Goal: Task Accomplishment & Management: Complete application form

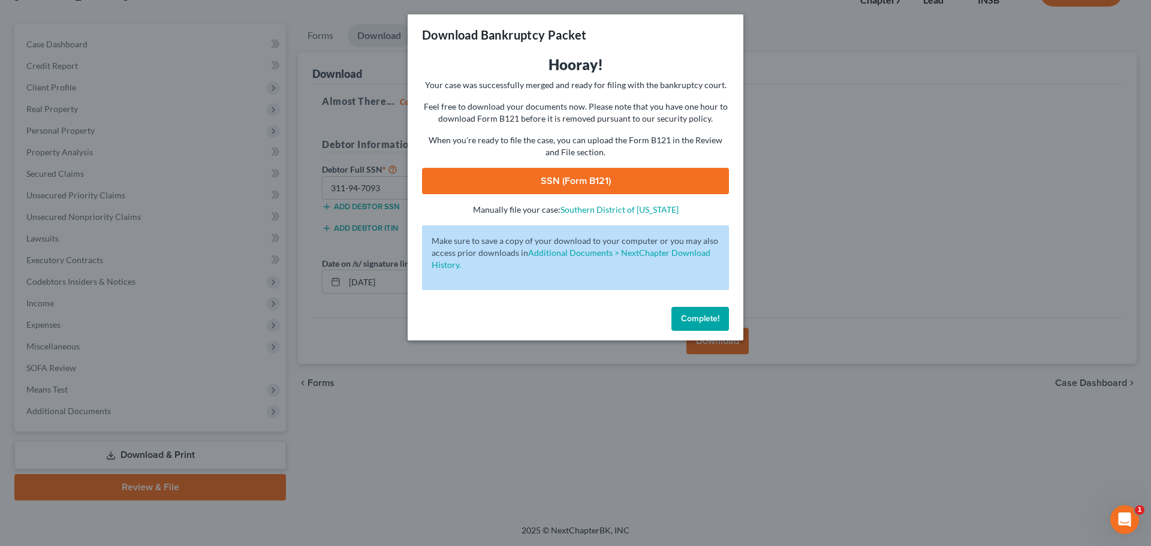
click at [705, 310] on button "Complete!" at bounding box center [700, 319] width 58 height 24
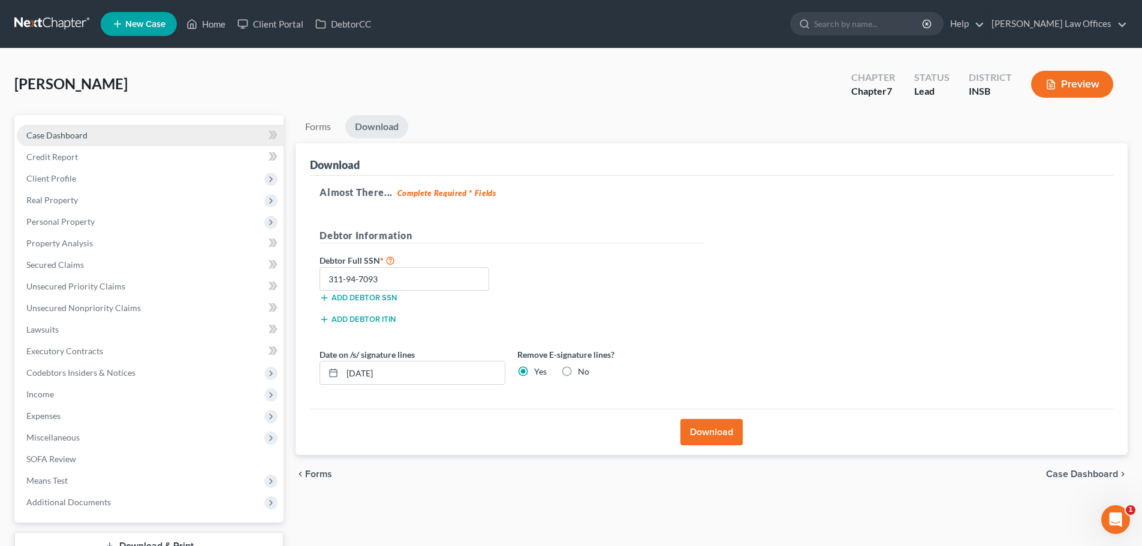
click at [68, 136] on span "Case Dashboard" at bounding box center [56, 135] width 61 height 10
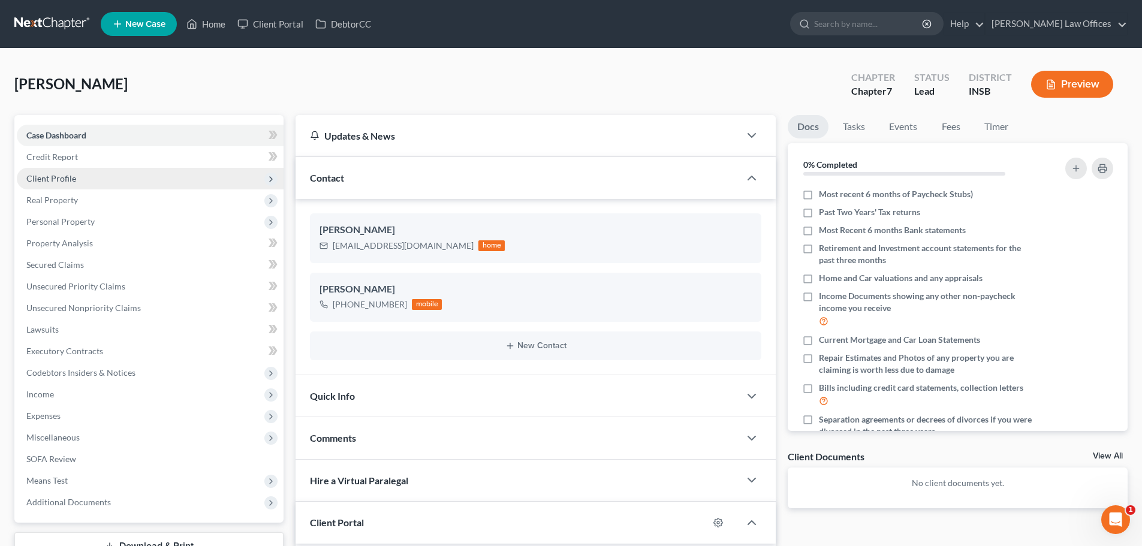
click at [64, 174] on span "Client Profile" at bounding box center [51, 178] width 50 height 10
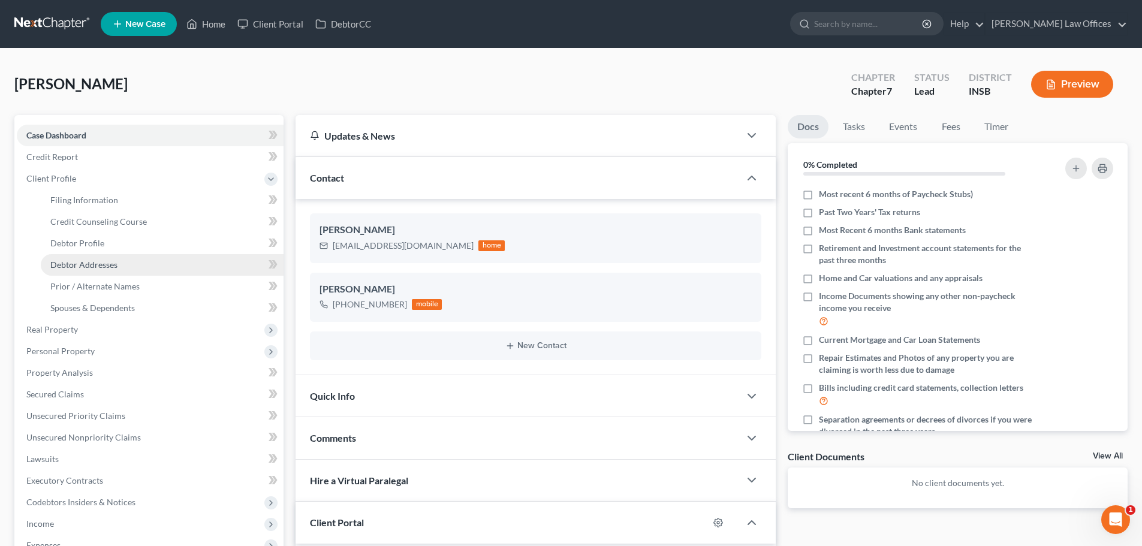
click at [99, 261] on span "Debtor Addresses" at bounding box center [83, 265] width 67 height 10
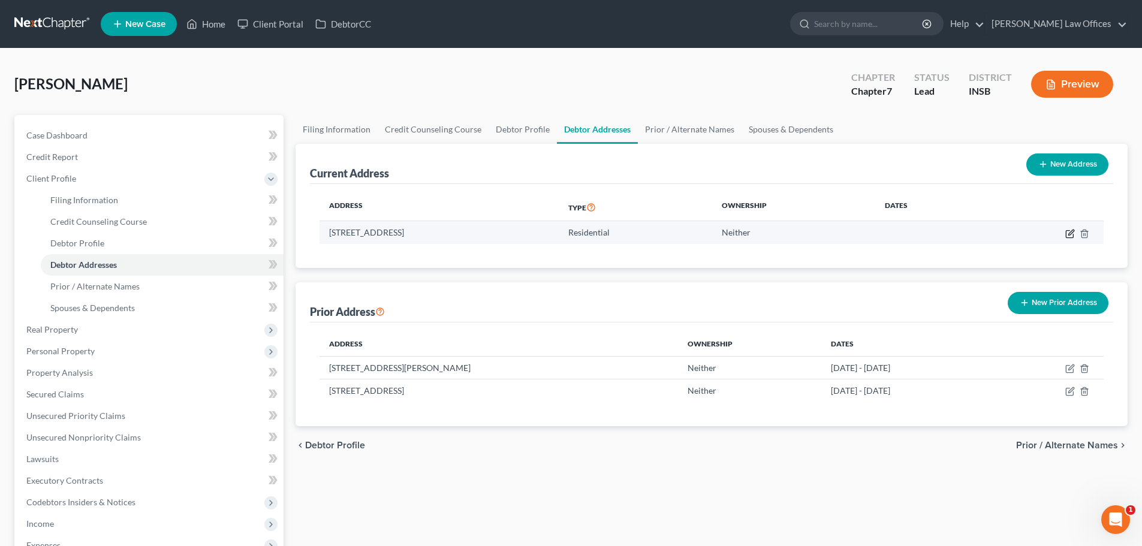
click at [1067, 234] on icon "button" at bounding box center [1070, 234] width 10 height 10
select select "15"
select select "0"
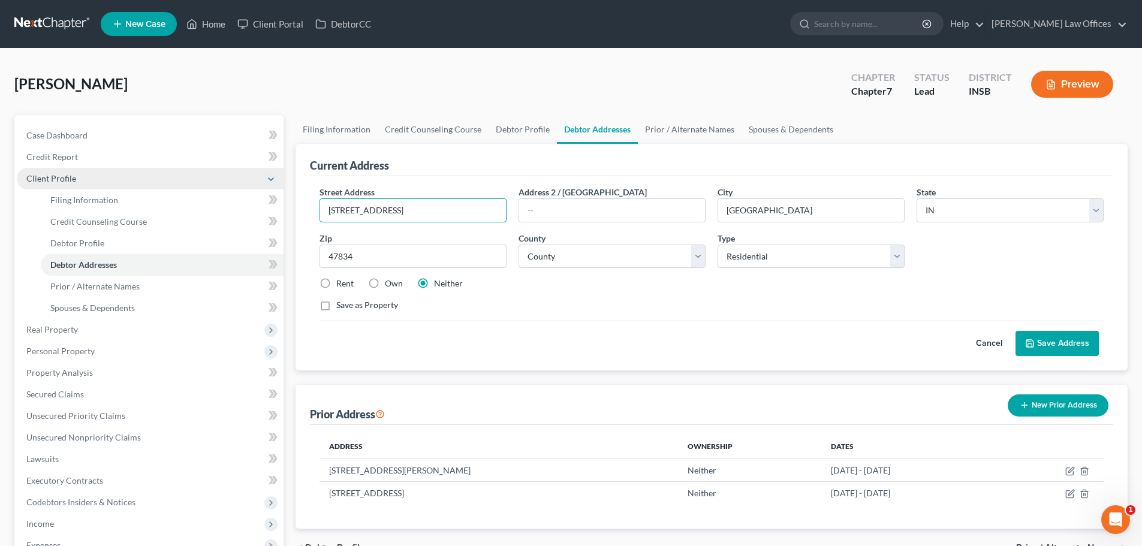
drag, startPoint x: 467, startPoint y: 215, endPoint x: 260, endPoint y: 183, distance: 209.2
click at [260, 183] on div "Petition Navigation Case Dashboard Payments Invoices Payments Payments Credit R…" at bounding box center [570, 418] width 1125 height 606
type input "[STREET_ADDRESS]"
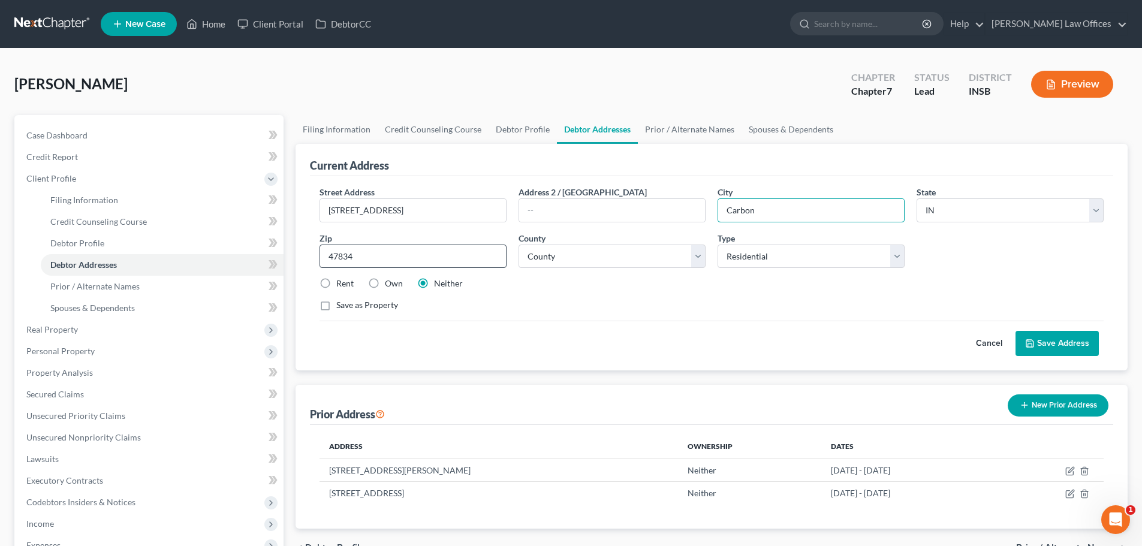
type input "Carbon"
drag, startPoint x: 354, startPoint y: 255, endPoint x: 293, endPoint y: 240, distance: 63.5
click at [288, 240] on div "Petition Navigation Case Dashboard Payments Invoices Payments Payments Credit R…" at bounding box center [570, 418] width 1125 height 606
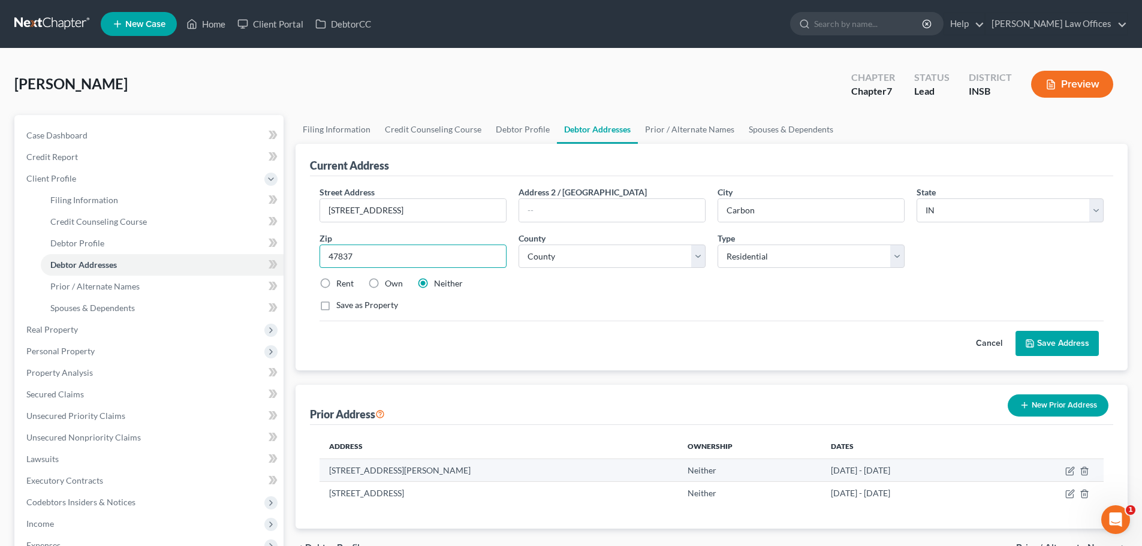
type input "47837"
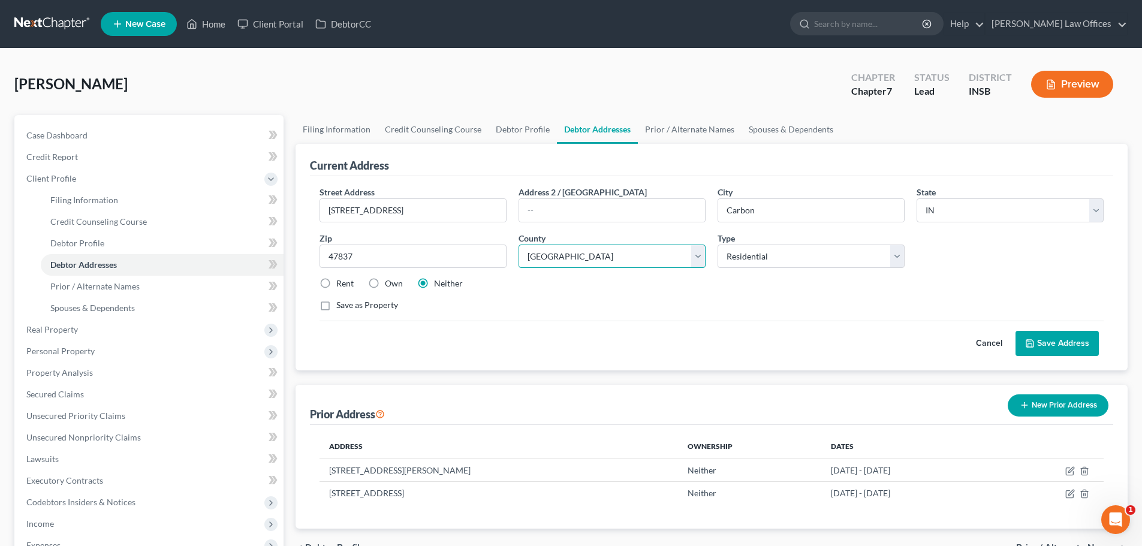
click at [699, 255] on select "County [GEOGRAPHIC_DATA] [GEOGRAPHIC_DATA] [GEOGRAPHIC_DATA] [GEOGRAPHIC_DATA] …" at bounding box center [611, 257] width 187 height 24
select select "60"
click at [518, 245] on select "County [GEOGRAPHIC_DATA] [GEOGRAPHIC_DATA] [GEOGRAPHIC_DATA] [GEOGRAPHIC_DATA] …" at bounding box center [611, 257] width 187 height 24
click at [1058, 346] on button "Save Address" at bounding box center [1056, 343] width 83 height 25
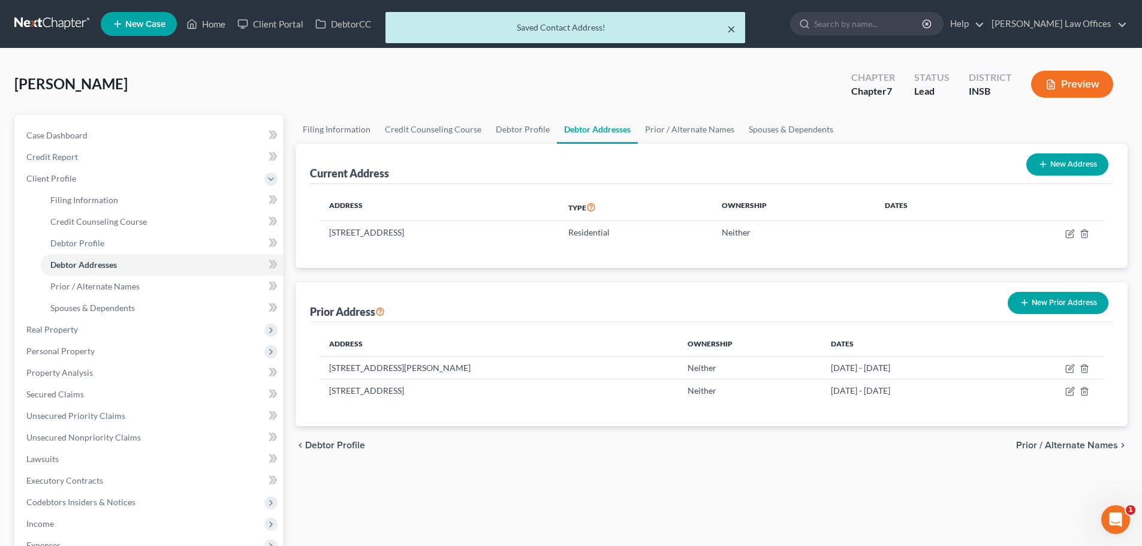
click at [732, 29] on button "×" at bounding box center [731, 29] width 8 height 14
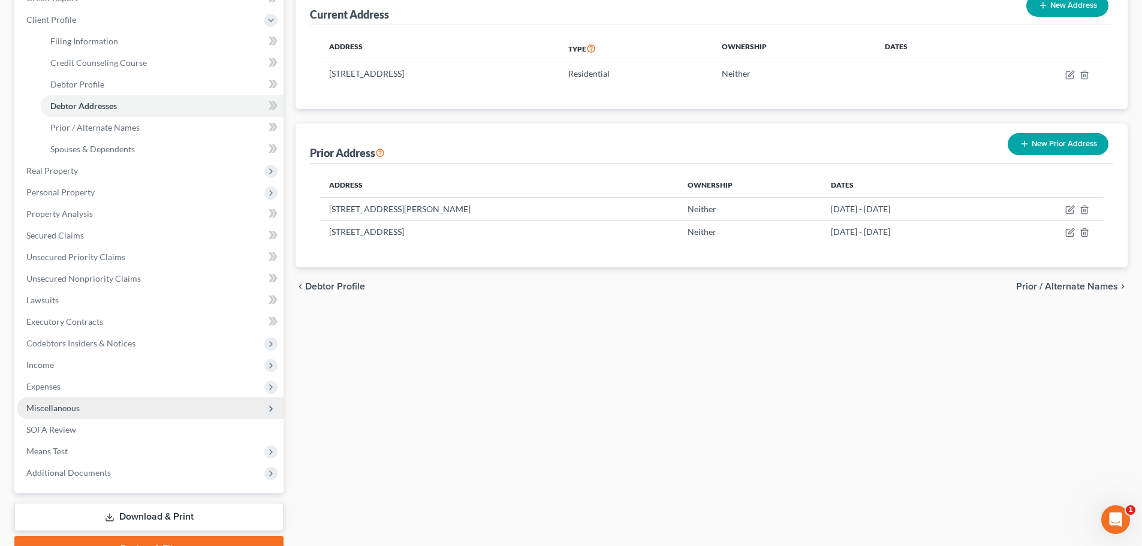
scroll to position [180, 0]
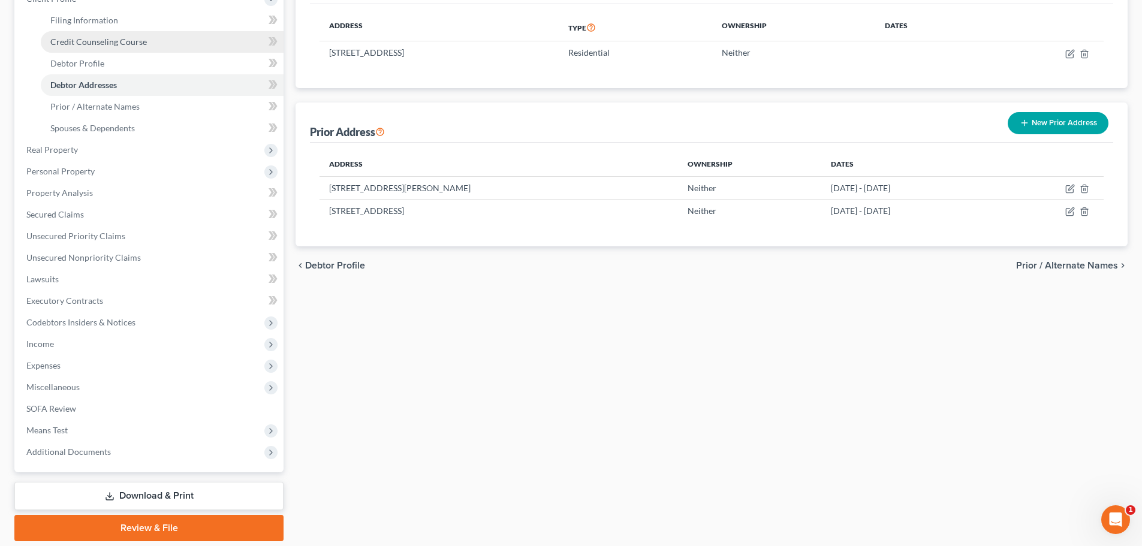
click at [147, 39] on link "Credit Counseling Course" at bounding box center [162, 42] width 243 height 22
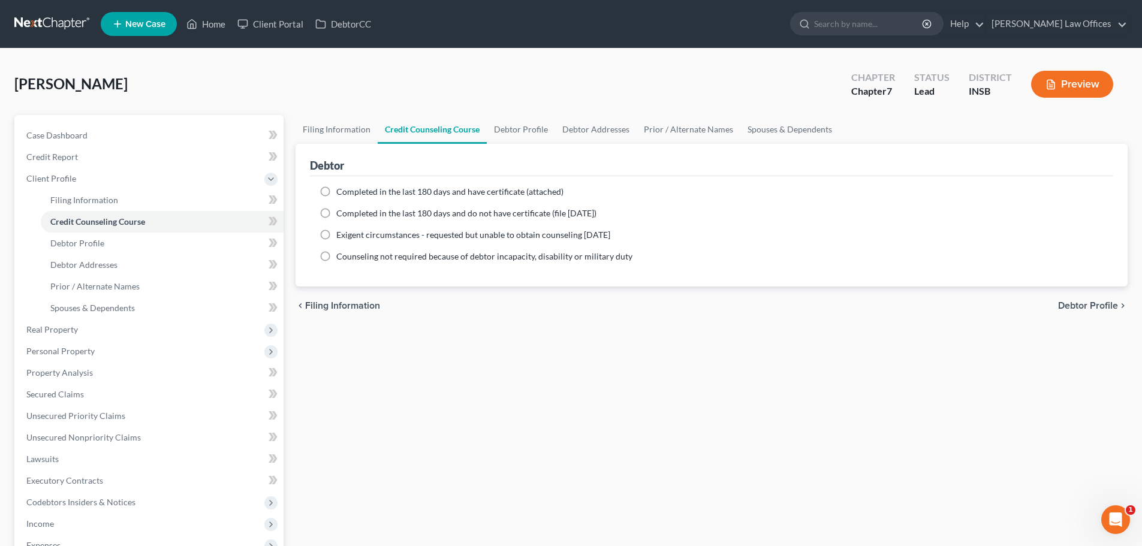
click at [336, 192] on label "Completed in the last 180 days and have certificate (attached)" at bounding box center [449, 192] width 227 height 12
click at [341, 192] on input "Completed in the last 180 days and have certificate (attached)" at bounding box center [345, 190] width 8 height 8
radio input "true"
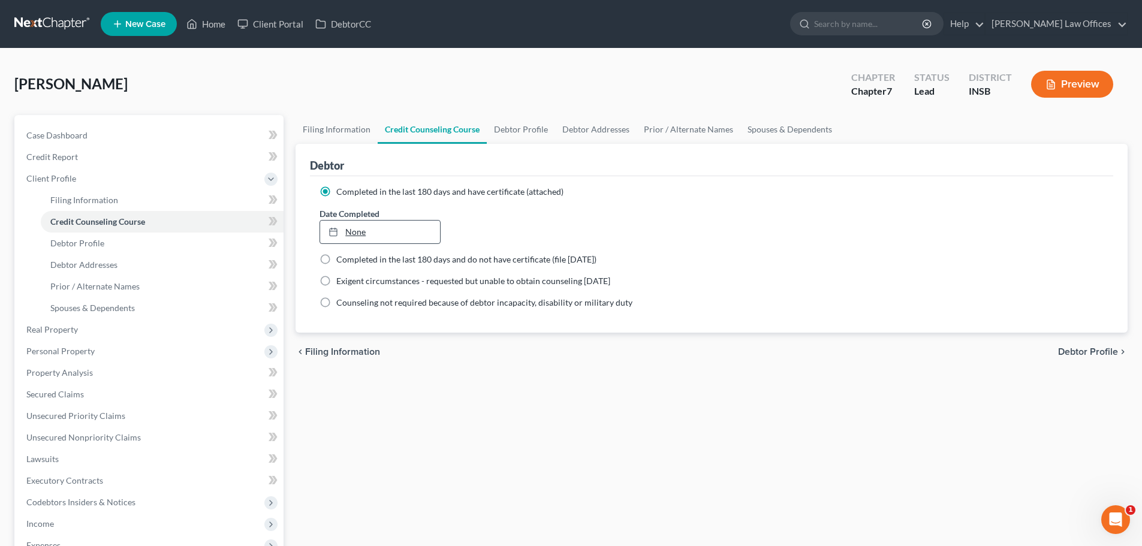
click at [384, 221] on link "None" at bounding box center [379, 232] width 119 height 23
type input "[DATE]"
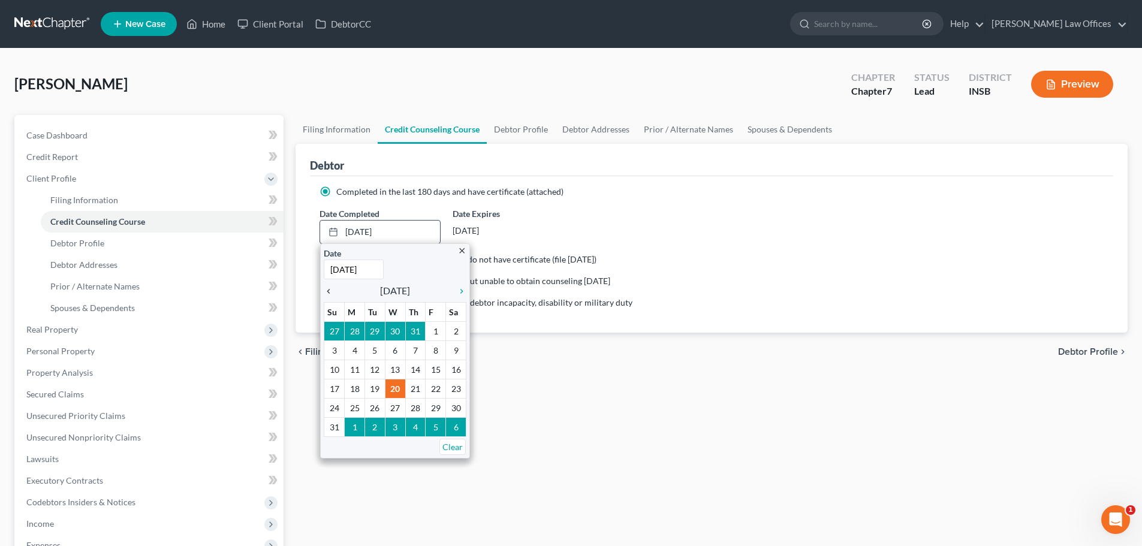
click at [329, 294] on icon "chevron_left" at bounding box center [332, 292] width 16 height 10
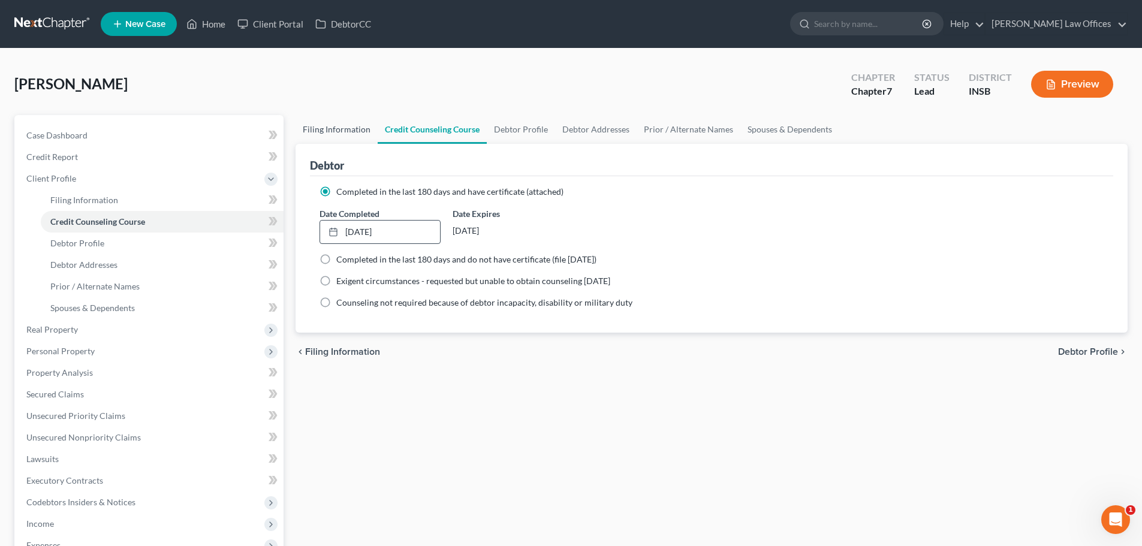
click at [348, 131] on link "Filing Information" at bounding box center [337, 129] width 82 height 29
select select "1"
select select "0"
select select "15"
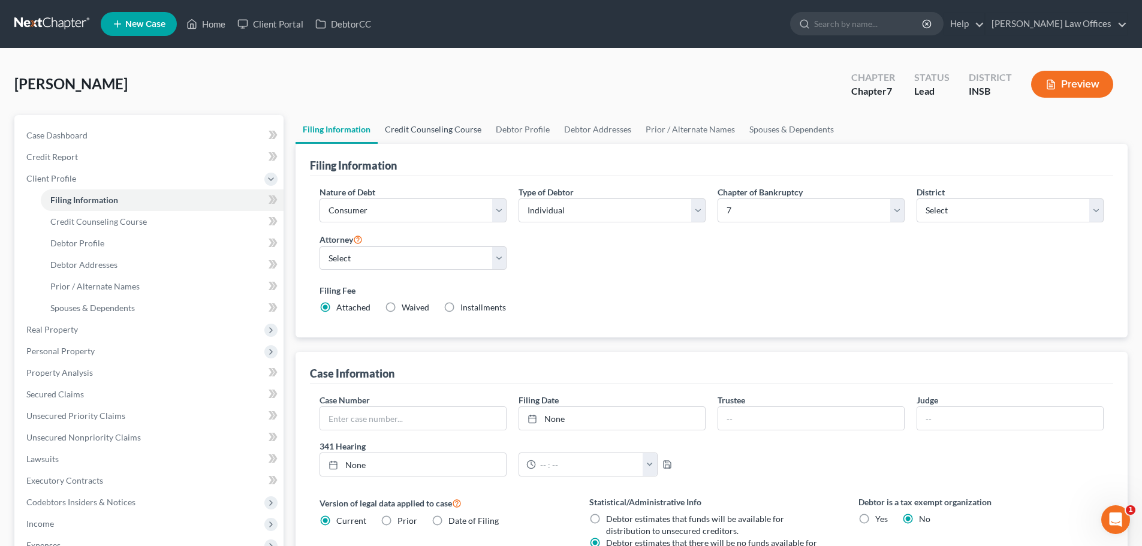
click at [425, 132] on link "Credit Counseling Course" at bounding box center [433, 129] width 111 height 29
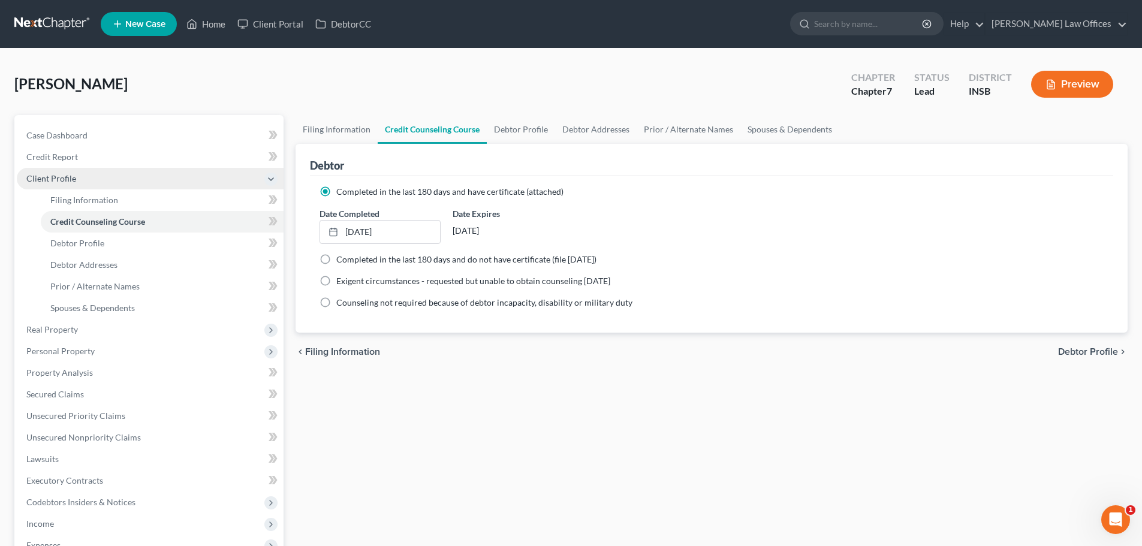
click at [77, 182] on span "Client Profile" at bounding box center [150, 179] width 267 height 22
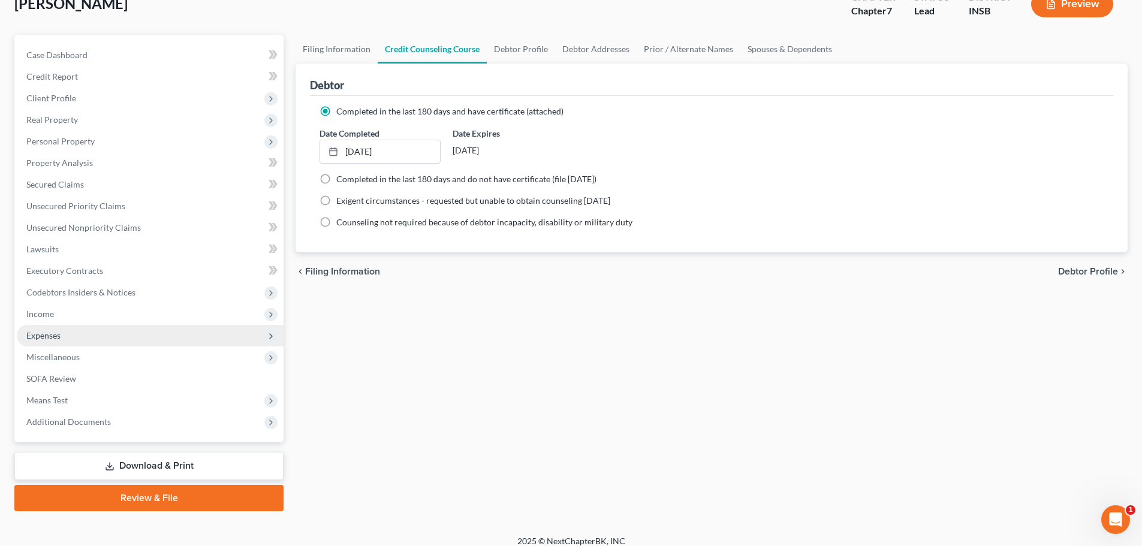
scroll to position [91, 0]
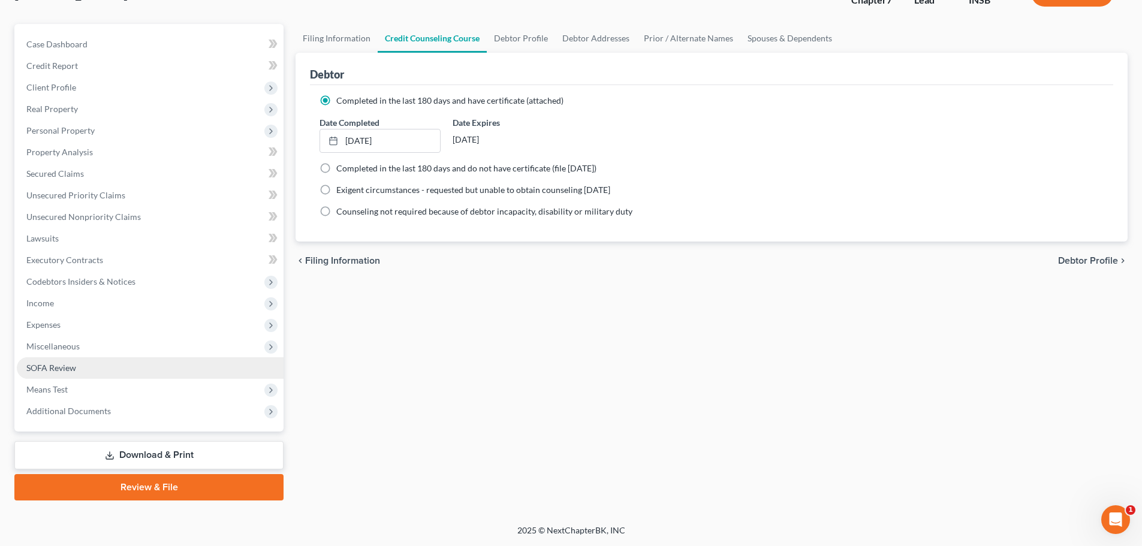
click at [76, 368] on link "SOFA Review" at bounding box center [150, 368] width 267 height 22
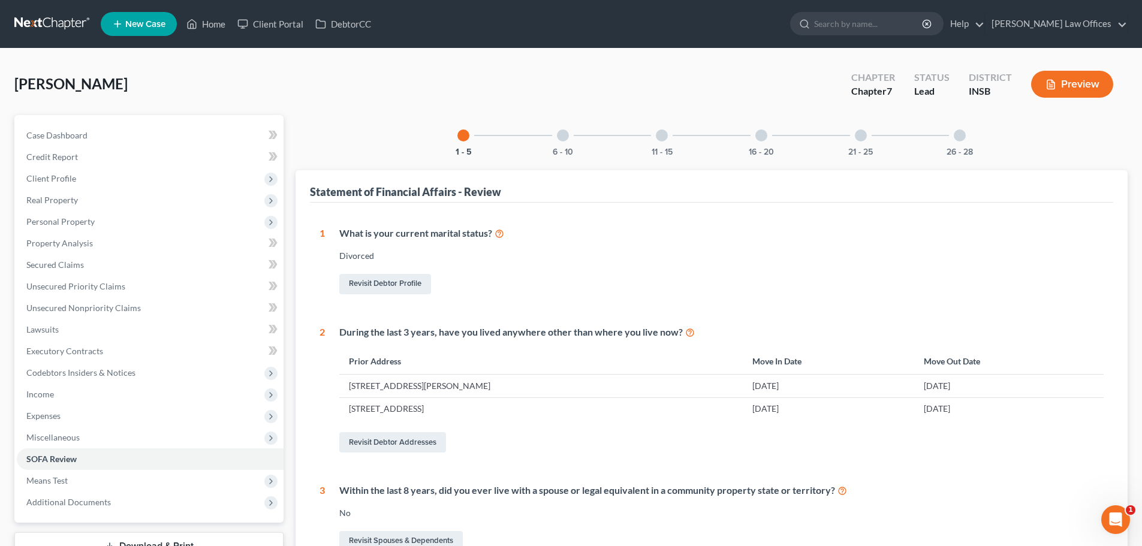
click at [858, 131] on div at bounding box center [861, 135] width 12 height 12
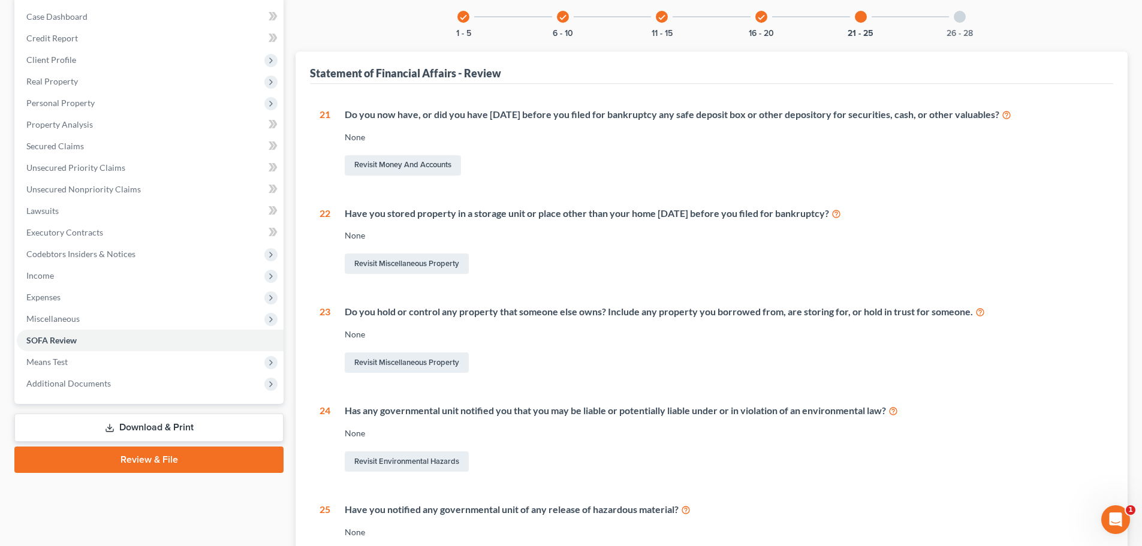
scroll to position [120, 0]
click at [372, 269] on link "Revisit Miscellaneous Property" at bounding box center [407, 262] width 124 height 20
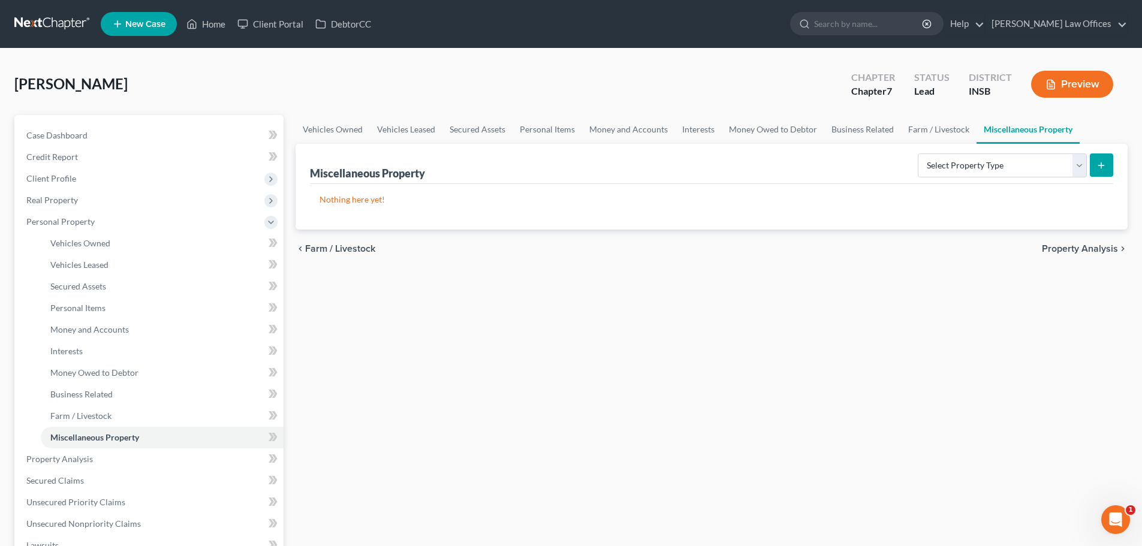
click at [1104, 165] on icon "submit" at bounding box center [1101, 166] width 10 height 10
click at [1083, 170] on select "Select Property Type Assigned for Creditor Benefit [DATE] Holding for Another N…" at bounding box center [1002, 165] width 169 height 24
select select "stored_within_1_year"
click at [918, 153] on select "Select Property Type Assigned for Creditor Benefit [DATE] Holding for Another N…" at bounding box center [1002, 165] width 169 height 24
click at [363, 209] on div "Nothing here yet!" at bounding box center [711, 207] width 803 height 46
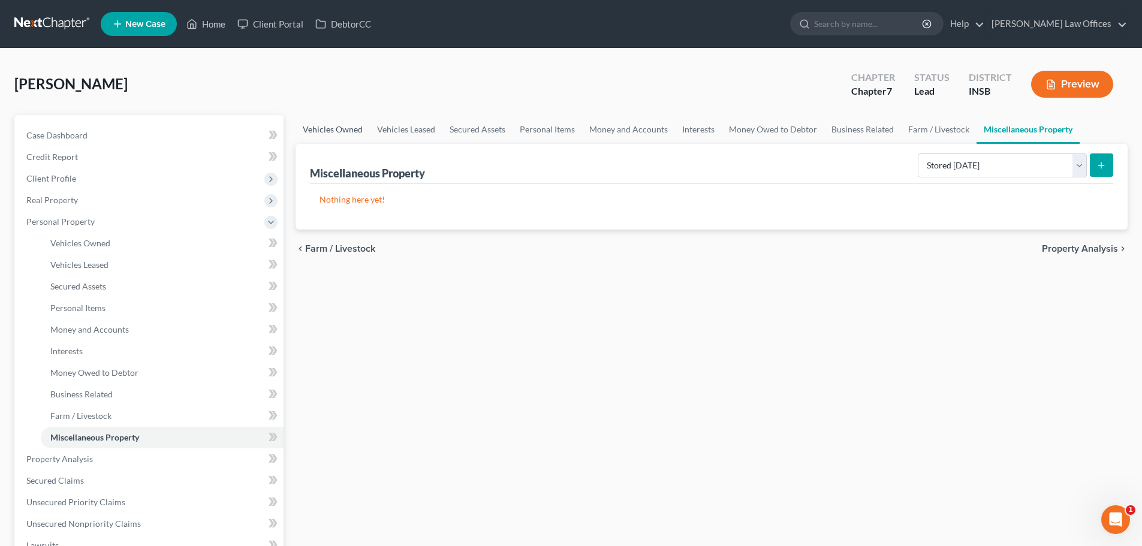
click at [357, 126] on link "Vehicles Owned" at bounding box center [333, 129] width 74 height 29
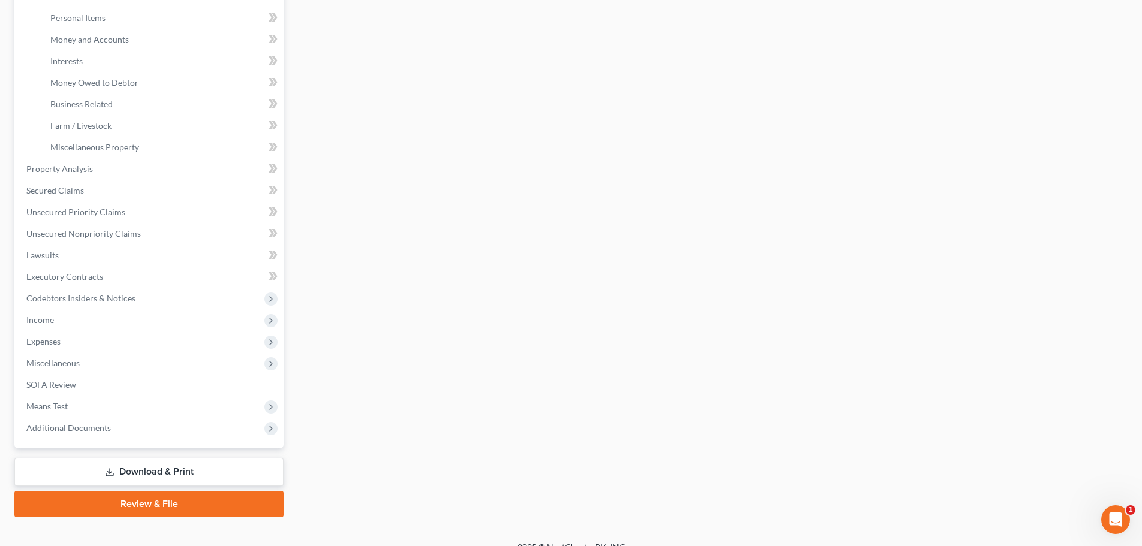
scroll to position [300, 0]
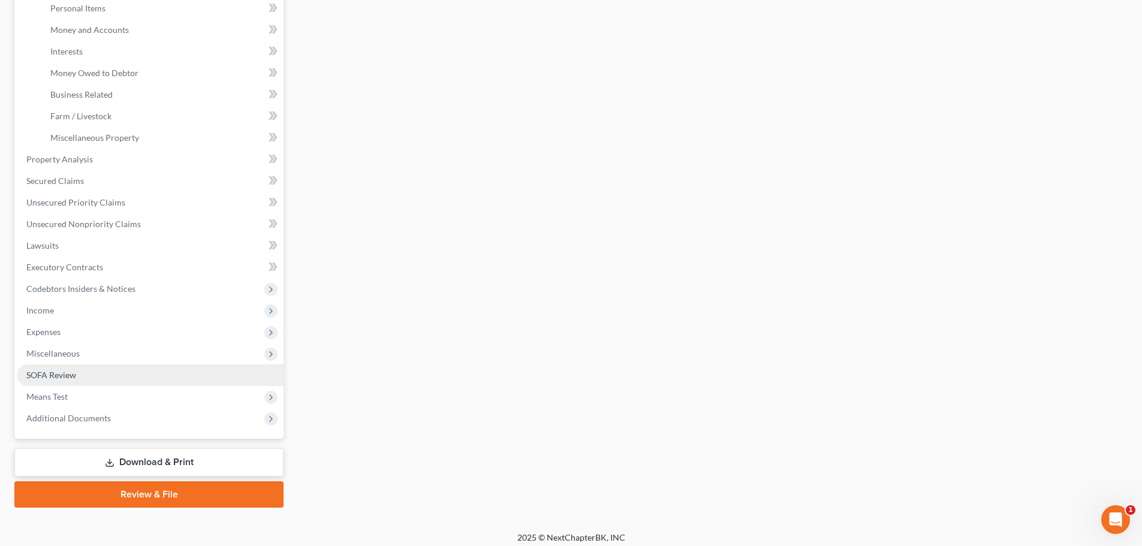
click at [86, 381] on link "SOFA Review" at bounding box center [150, 375] width 267 height 22
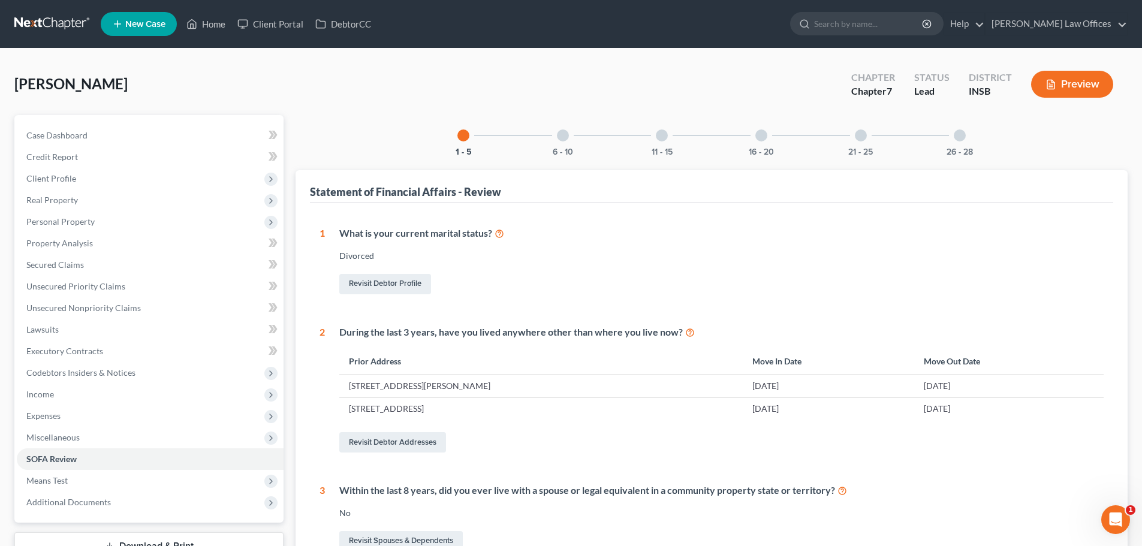
click at [857, 136] on div at bounding box center [861, 135] width 12 height 12
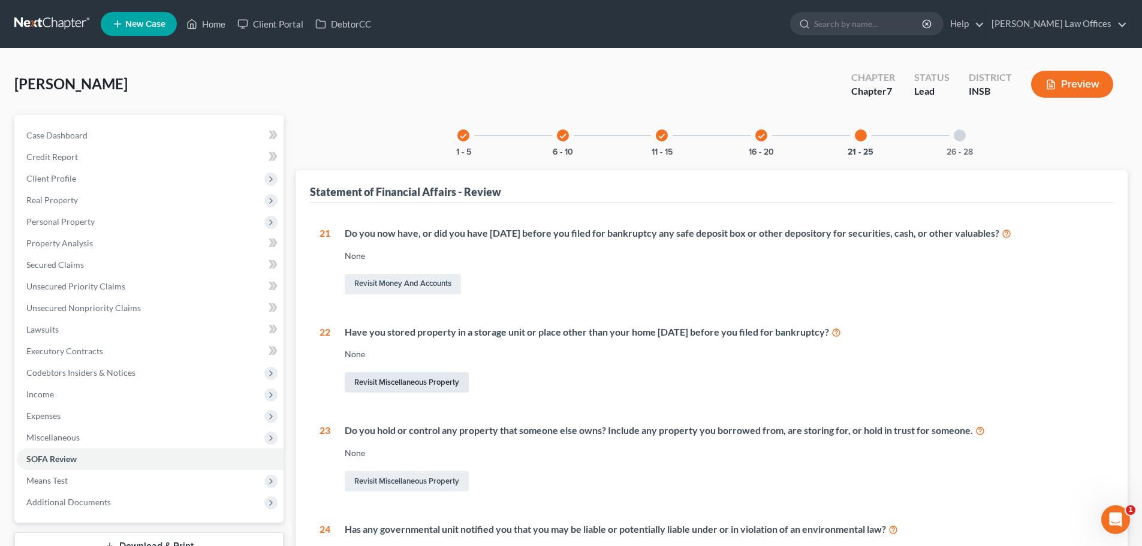
click at [394, 379] on link "Revisit Miscellaneous Property" at bounding box center [407, 382] width 124 height 20
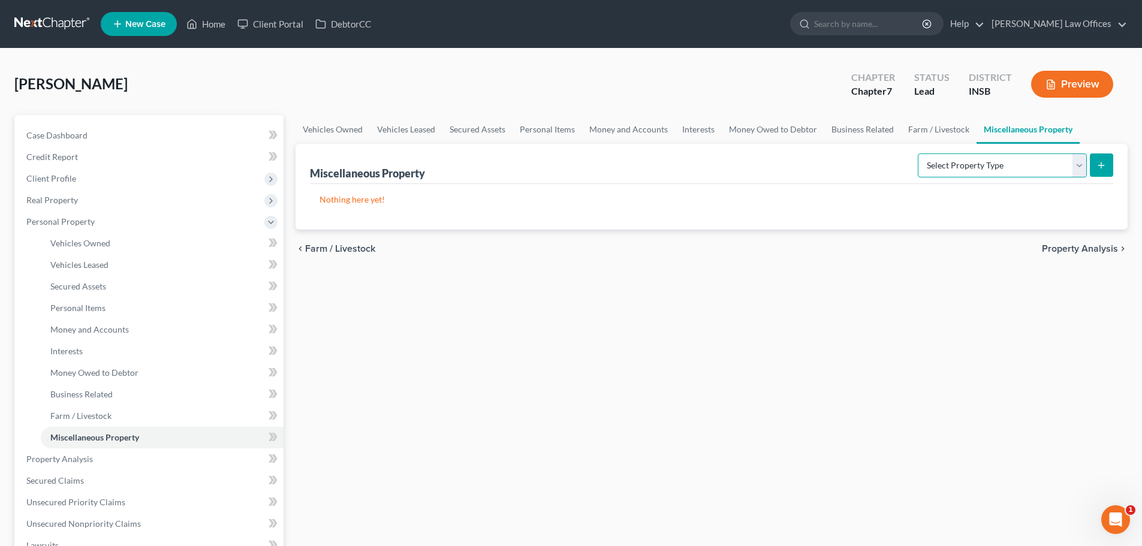
drag, startPoint x: 1081, startPoint y: 167, endPoint x: 1068, endPoint y: 174, distance: 14.8
click at [1081, 167] on select "Select Property Type Assigned for Creditor Benefit [DATE] Holding for Another N…" at bounding box center [1002, 165] width 169 height 24
select select "stored_within_1_year"
click at [918, 153] on select "Select Property Type Assigned for Creditor Benefit [DATE] Holding for Another N…" at bounding box center [1002, 165] width 169 height 24
click at [1104, 164] on icon "submit" at bounding box center [1101, 166] width 10 height 10
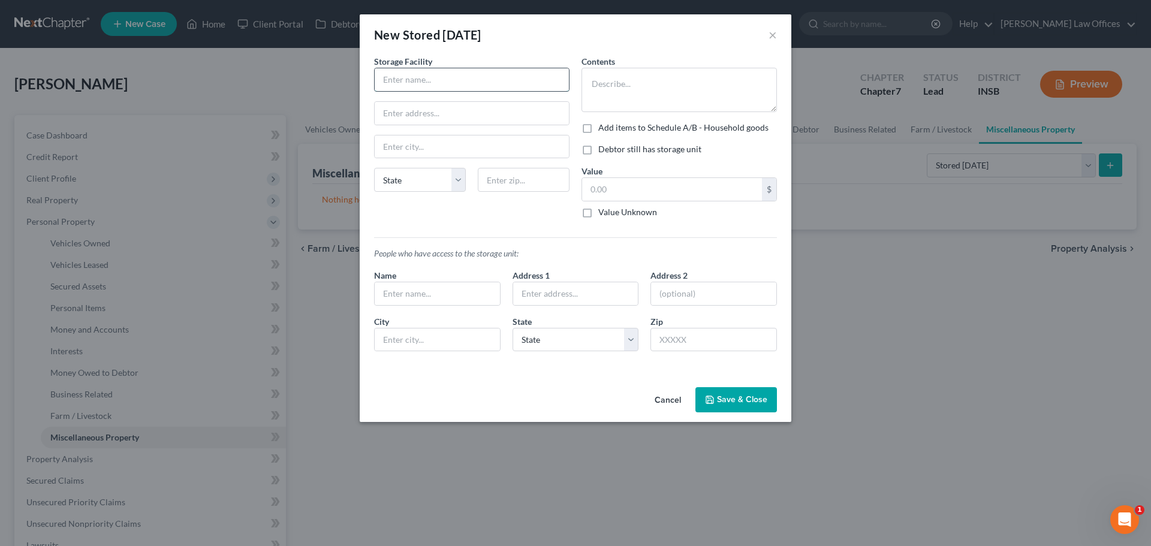
click at [436, 75] on input "text" at bounding box center [472, 79] width 194 height 23
type input "Attica Storage"
type input "B"
type input "a"
type input "[GEOGRAPHIC_DATA]"
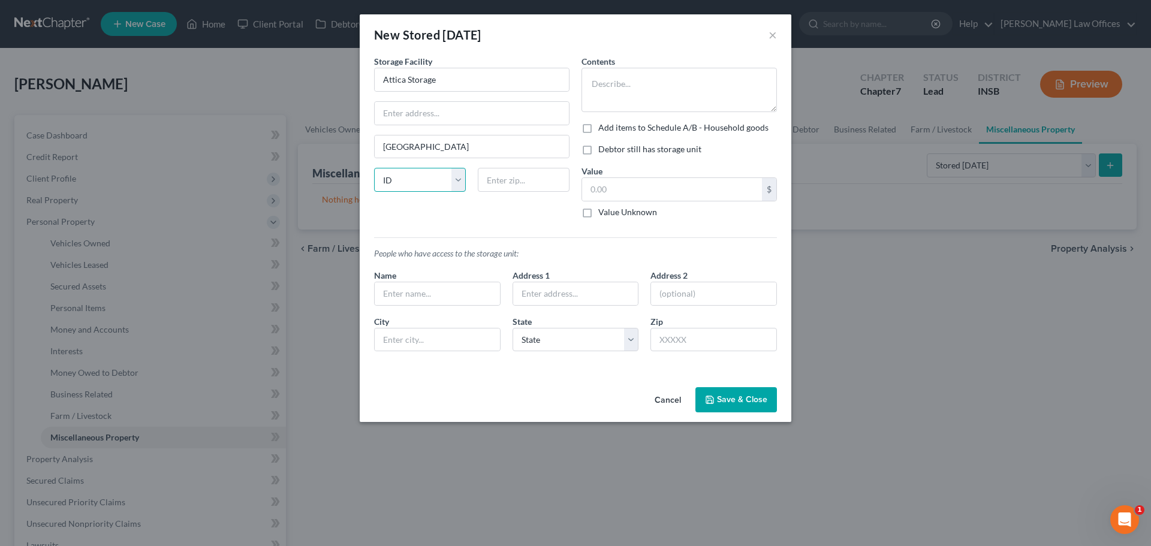
select select "15"
drag, startPoint x: 402, startPoint y: 77, endPoint x: 448, endPoint y: 82, distance: 46.3
click at [448, 82] on input "Attica Storage" at bounding box center [472, 79] width 194 height 23
type input "Attic Selfstor"
click at [459, 118] on input "text" at bounding box center [472, 113] width 194 height 23
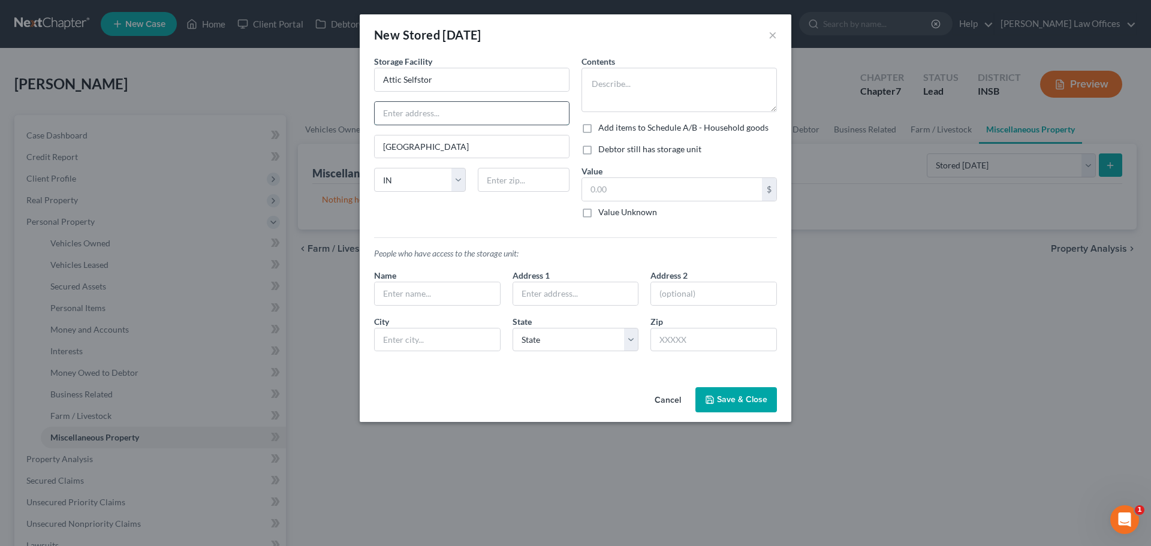
paste input "2157 US-40"
type input "2157 US-40"
click at [530, 190] on input "text" at bounding box center [524, 180] width 92 height 24
type input "47834"
click at [744, 393] on button "Save & Close" at bounding box center [736, 399] width 82 height 25
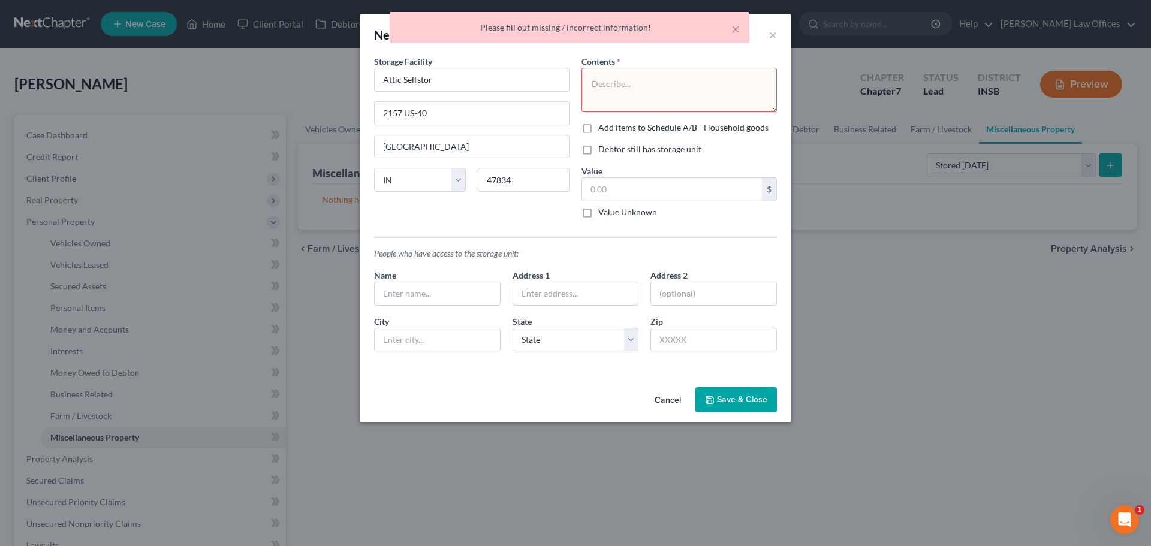
click at [626, 82] on textarea at bounding box center [678, 90] width 195 height 44
click at [740, 26] on div "× Please fill out missing / incorrect information!" at bounding box center [570, 27] width 360 height 31
click at [738, 27] on button "×" at bounding box center [735, 29] width 8 height 14
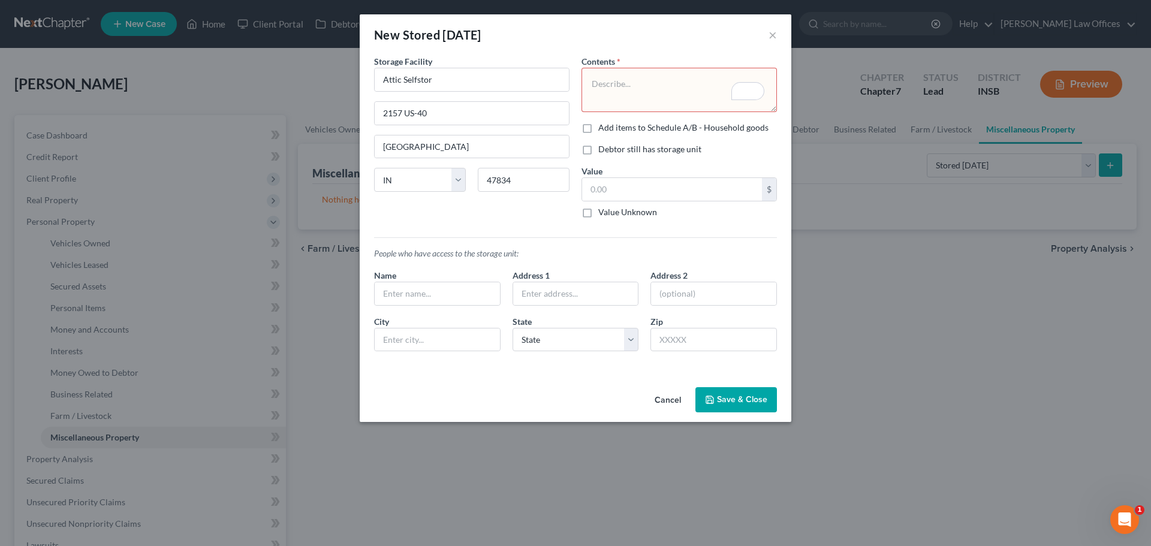
click at [653, 85] on textarea "To enrich screen reader interactions, please activate Accessibility in Grammarl…" at bounding box center [678, 90] width 195 height 44
type textarea "household goods and furnishings"
click at [629, 200] on input "text" at bounding box center [672, 189] width 180 height 23
type input "1"
click at [624, 186] on input "200.00" at bounding box center [672, 189] width 180 height 23
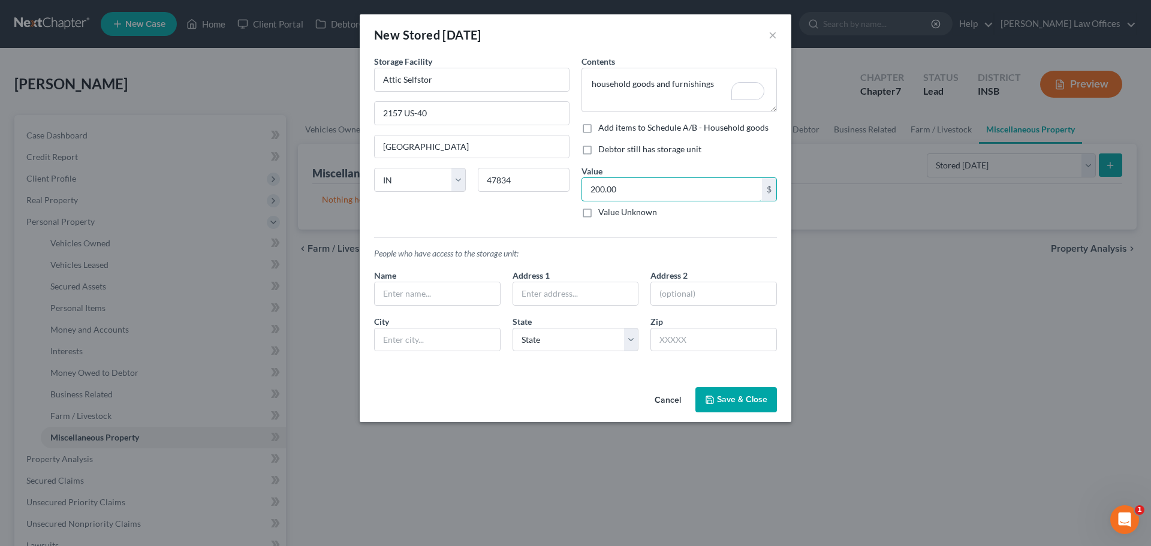
type input "200.00"
click at [753, 407] on button "Save & Close" at bounding box center [736, 399] width 82 height 25
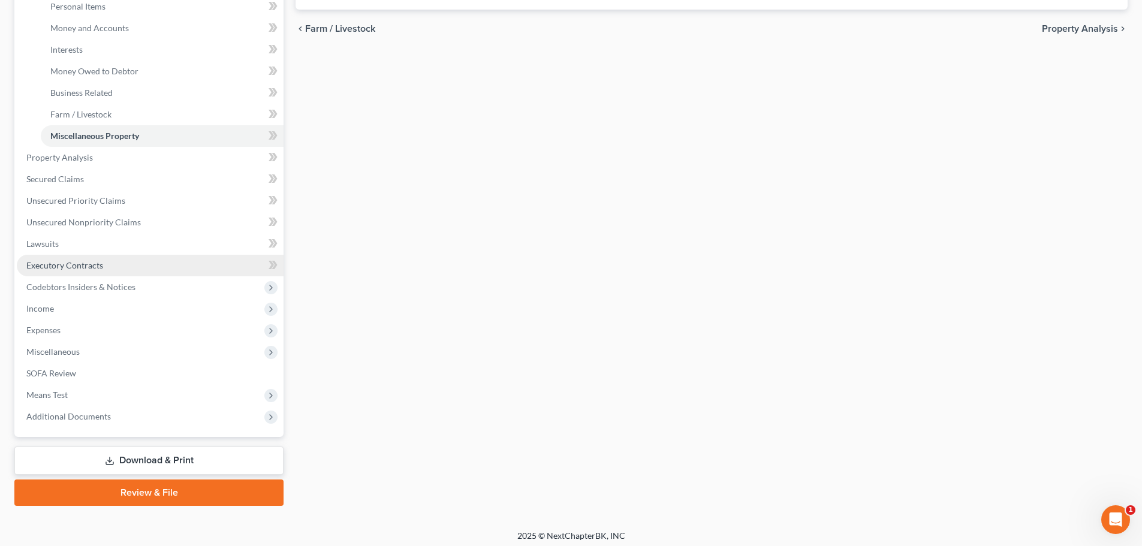
scroll to position [307, 0]
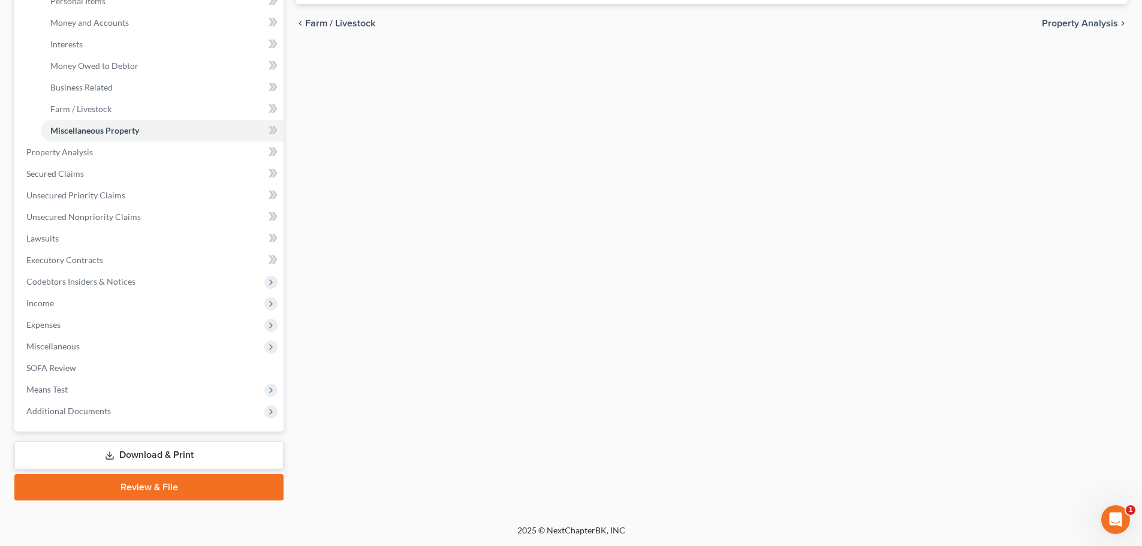
drag, startPoint x: 123, startPoint y: 450, endPoint x: 134, endPoint y: 453, distance: 10.6
click at [123, 450] on link "Download & Print" at bounding box center [148, 455] width 269 height 28
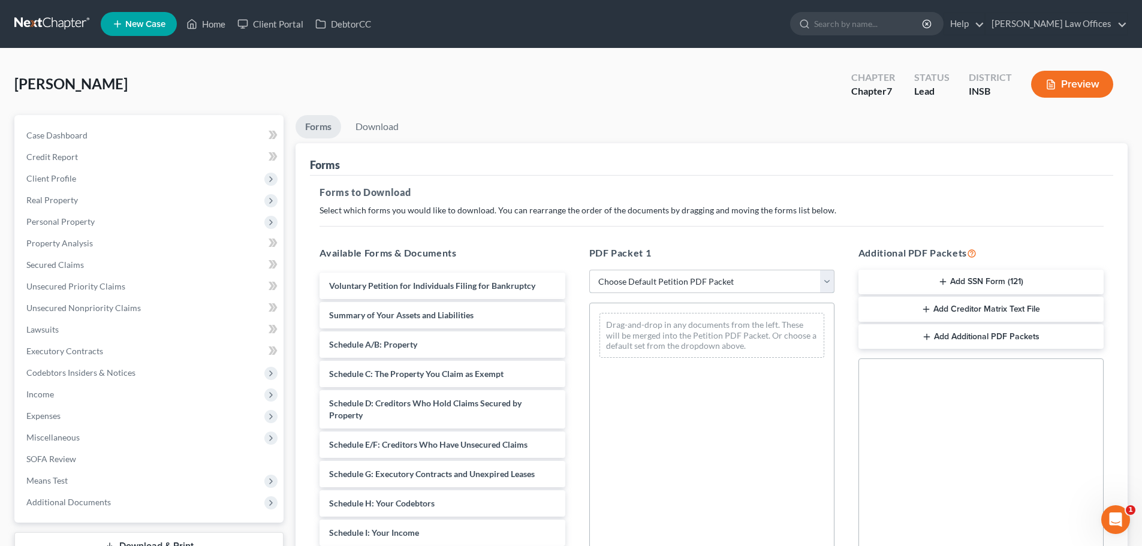
click at [826, 279] on select "Choose Default Petition PDF Packet Complete Bankruptcy Petition (all forms and …" at bounding box center [711, 282] width 245 height 24
select select "0"
click at [589, 270] on select "Choose Default Petition PDF Packet Complete Bankruptcy Petition (all forms and …" at bounding box center [711, 282] width 245 height 24
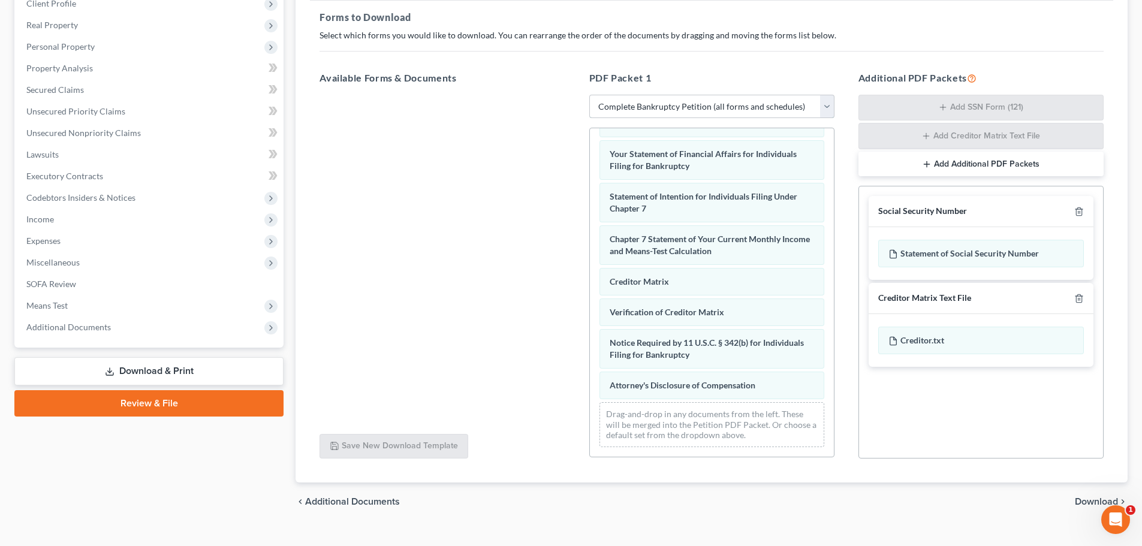
scroll to position [180, 0]
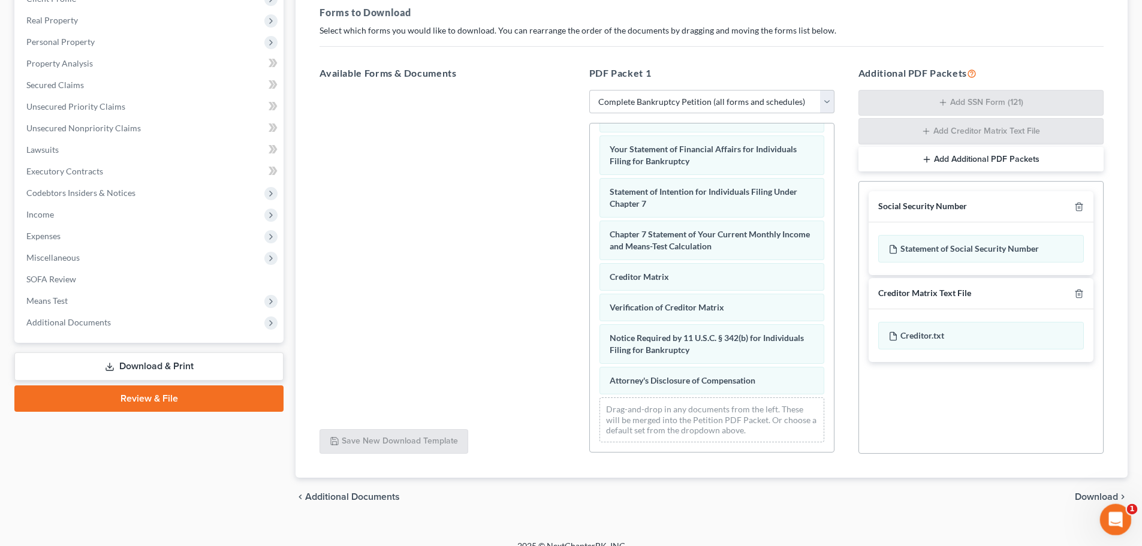
click at [1112, 519] on icon "Open Intercom Messenger" at bounding box center [1113, 518] width 8 height 10
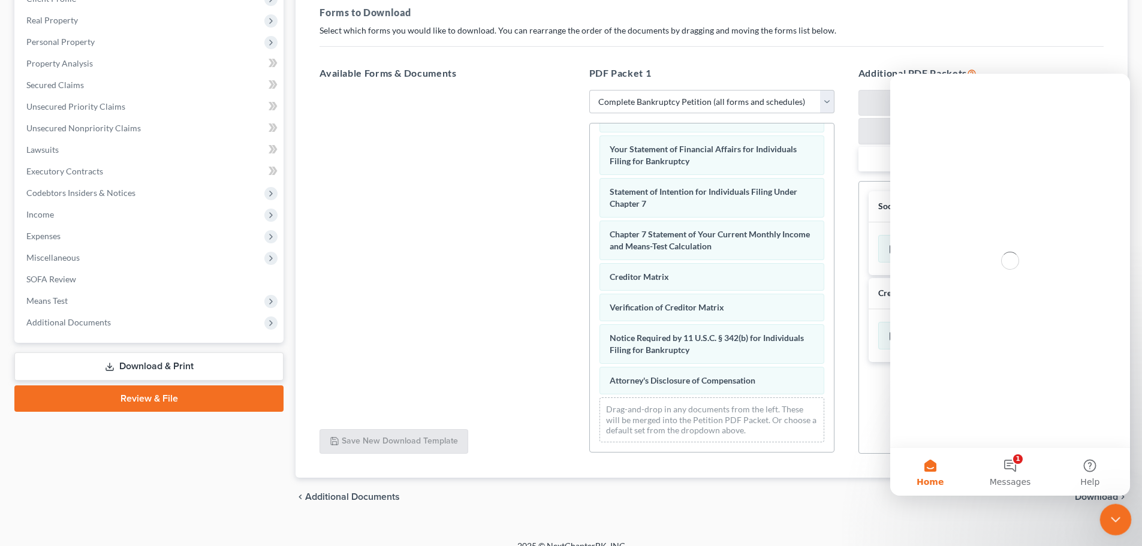
scroll to position [0, 0]
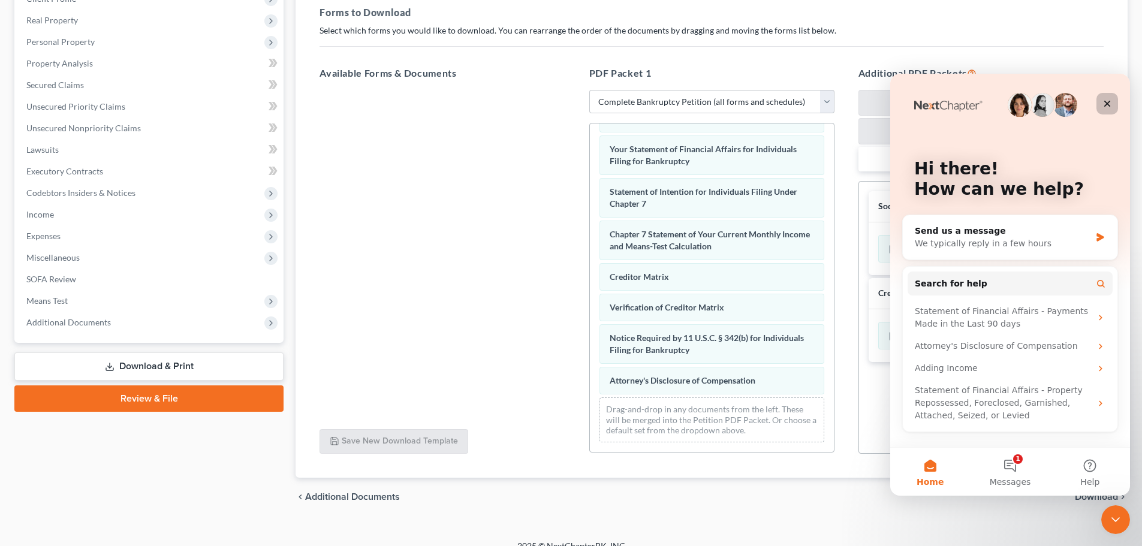
click at [1105, 102] on icon "Close" at bounding box center [1107, 104] width 7 height 7
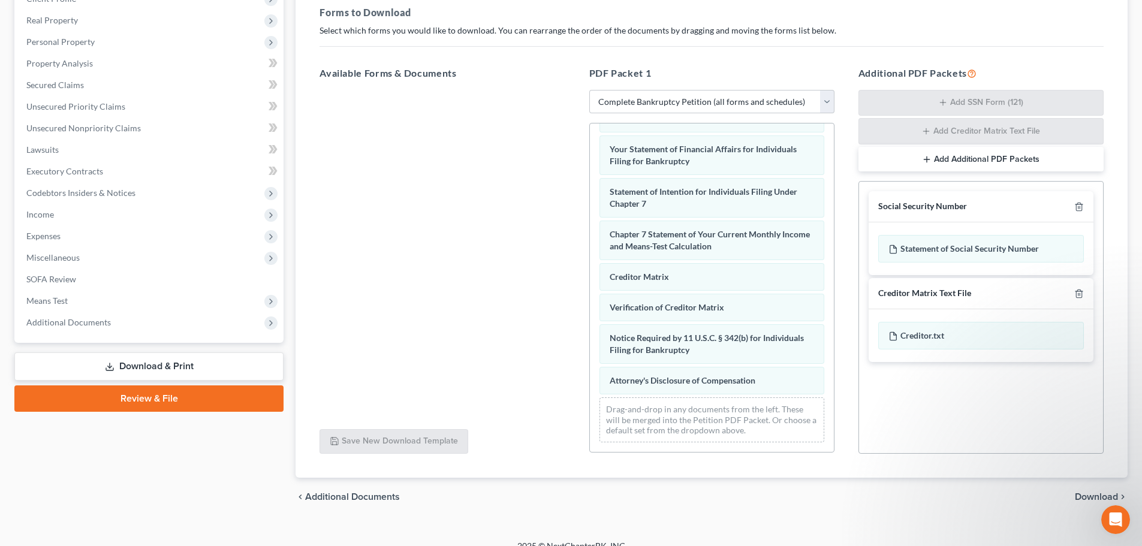
click at [1104, 494] on span "Download" at bounding box center [1096, 497] width 43 height 10
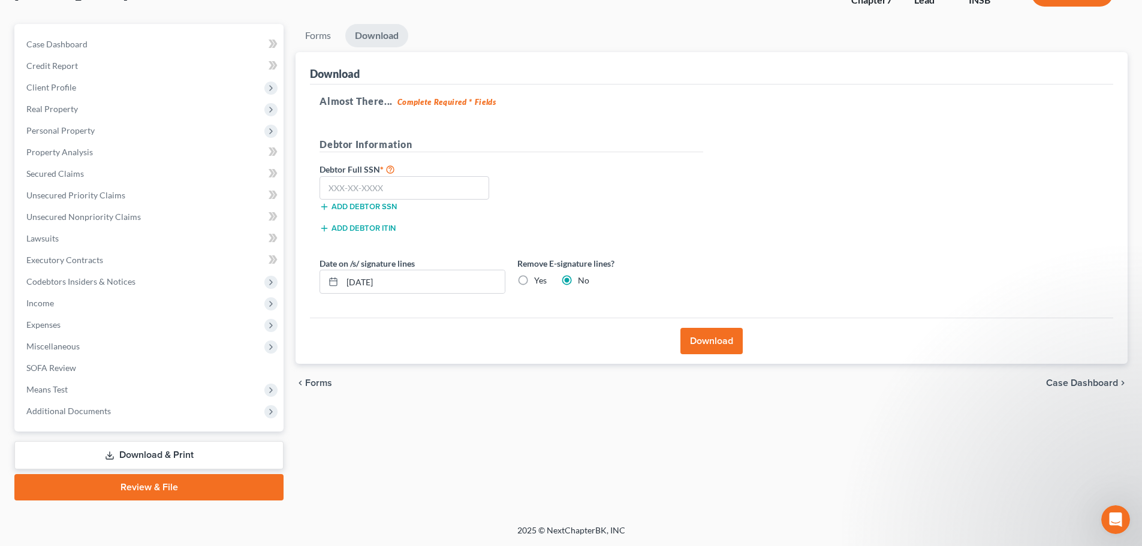
scroll to position [91, 0]
click at [328, 195] on input "text" at bounding box center [404, 188] width 170 height 24
paste input "311-94-7093"
type input "311-94-7093"
click at [534, 284] on label "Yes" at bounding box center [540, 281] width 13 height 12
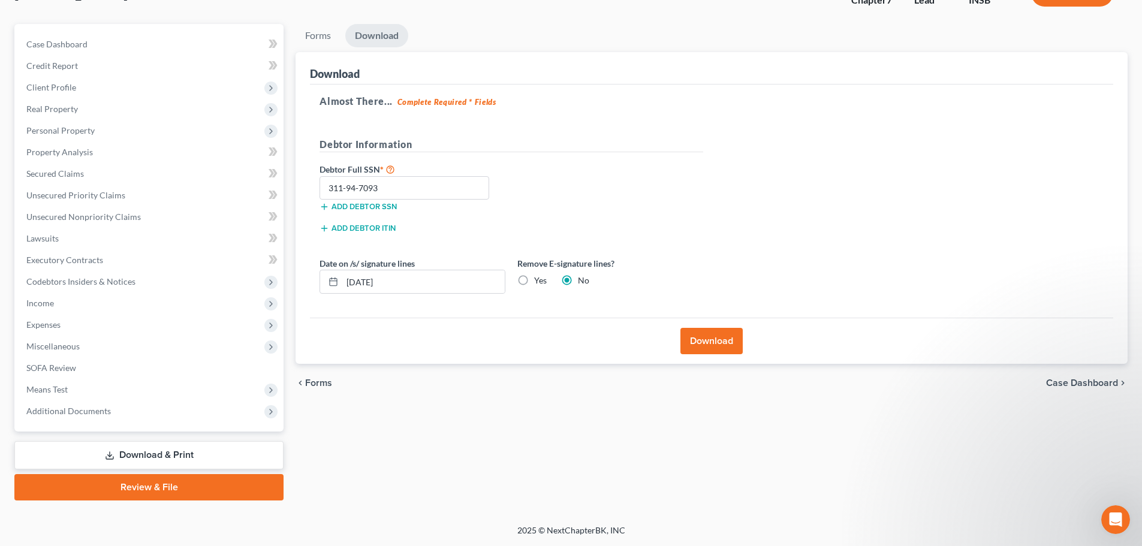
click at [539, 282] on input "Yes" at bounding box center [543, 279] width 8 height 8
radio input "true"
radio input "false"
click at [715, 333] on button "Download" at bounding box center [711, 341] width 62 height 26
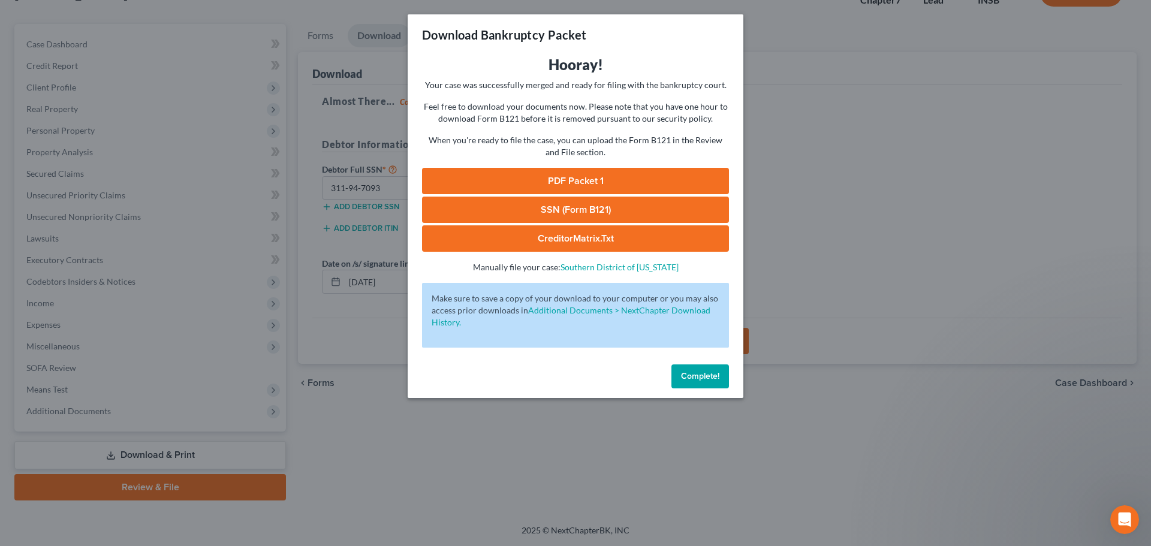
click at [590, 176] on link "PDF Packet 1" at bounding box center [575, 181] width 307 height 26
click at [700, 385] on button "Complete!" at bounding box center [700, 376] width 58 height 24
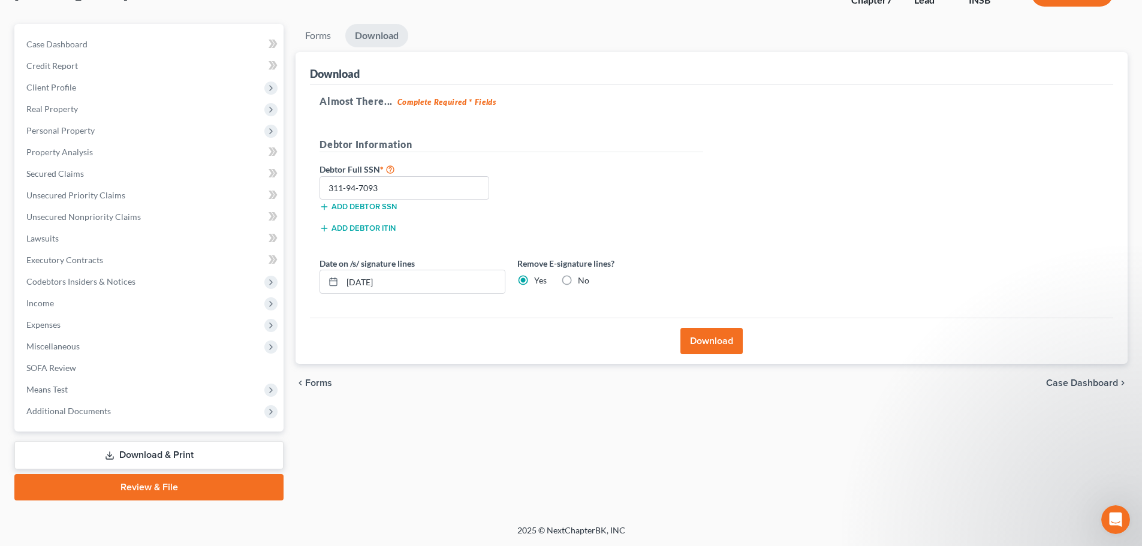
click at [177, 489] on link "Review & File" at bounding box center [148, 487] width 269 height 26
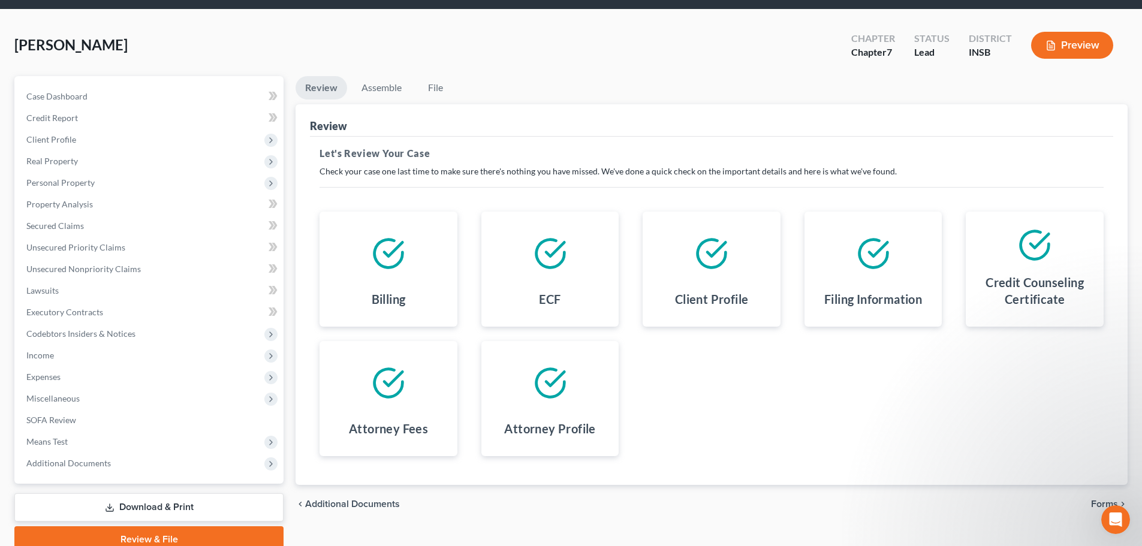
scroll to position [60, 0]
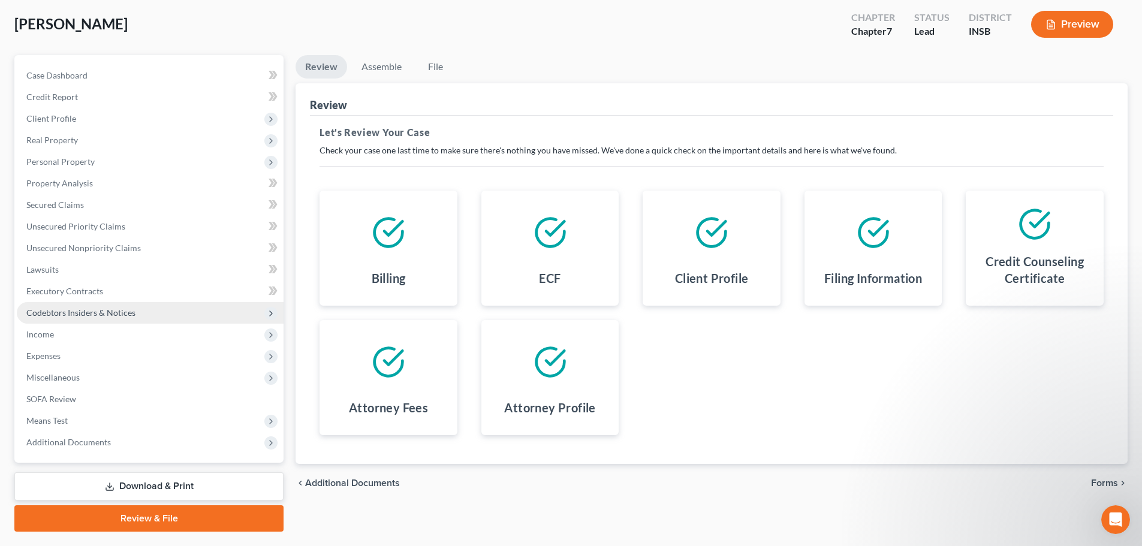
drag, startPoint x: 37, startPoint y: 329, endPoint x: 228, endPoint y: 303, distance: 192.4
click at [37, 329] on span "Income" at bounding box center [40, 334] width 28 height 10
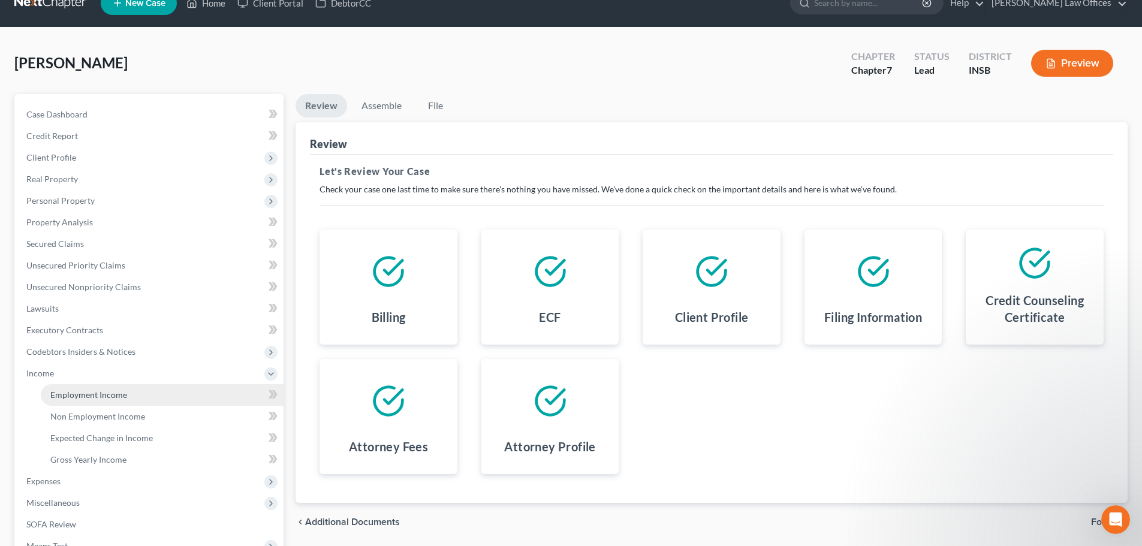
scroll to position [0, 0]
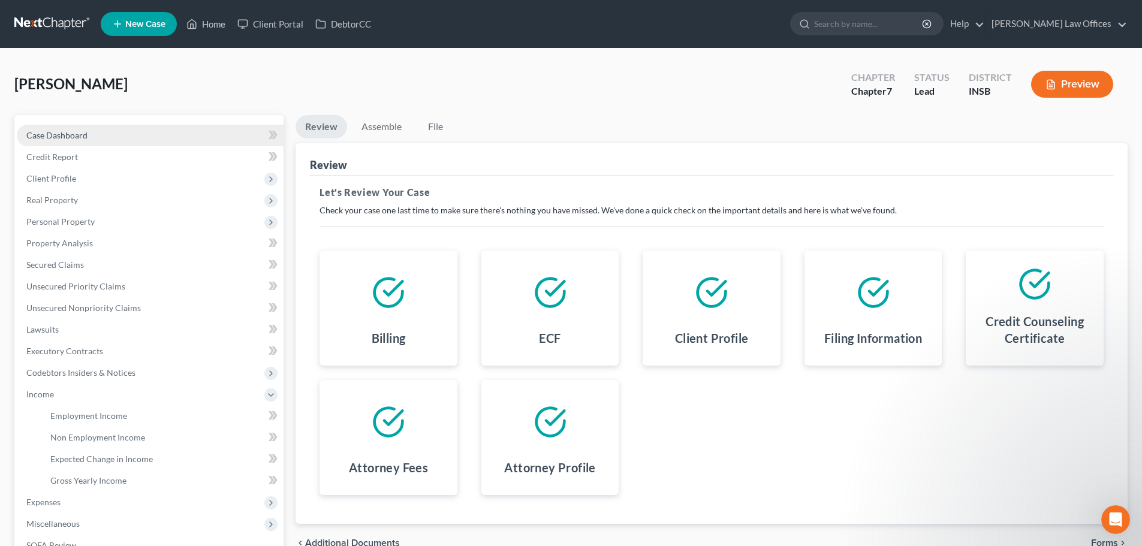
click at [84, 134] on span "Case Dashboard" at bounding box center [56, 135] width 61 height 10
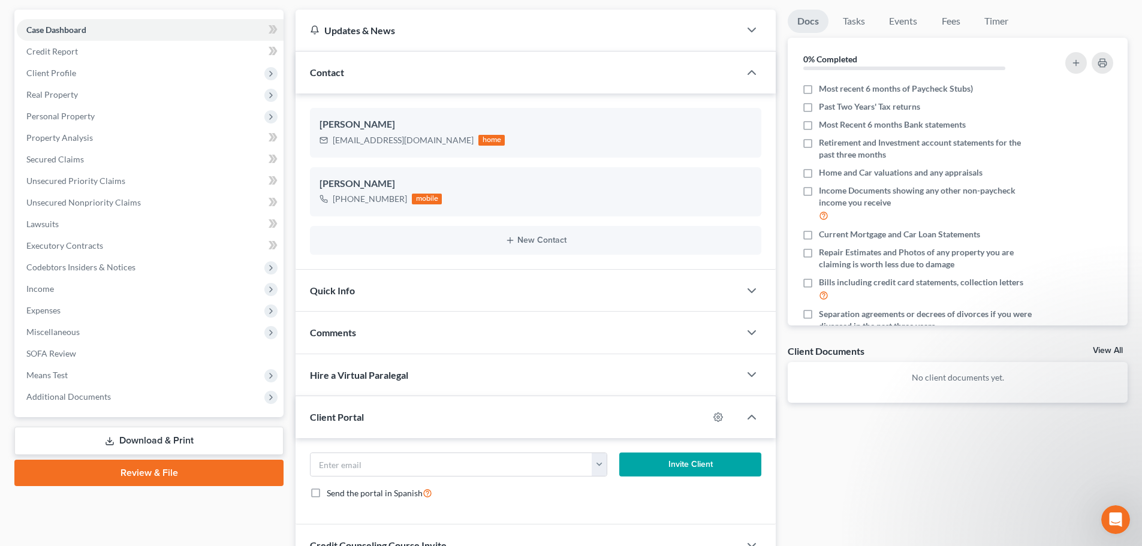
scroll to position [214, 0]
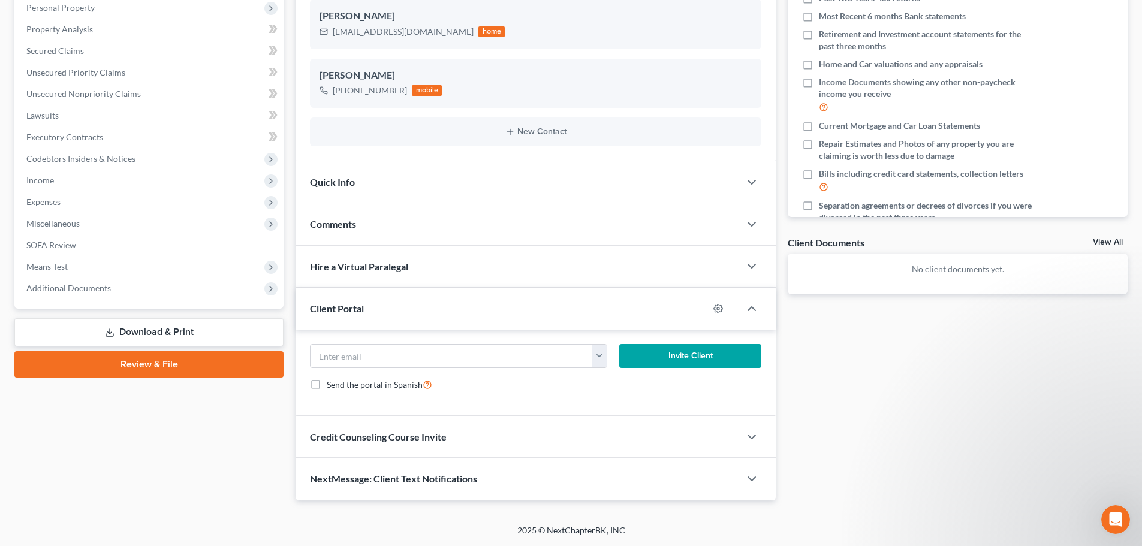
click at [153, 369] on link "Review & File" at bounding box center [148, 364] width 269 height 26
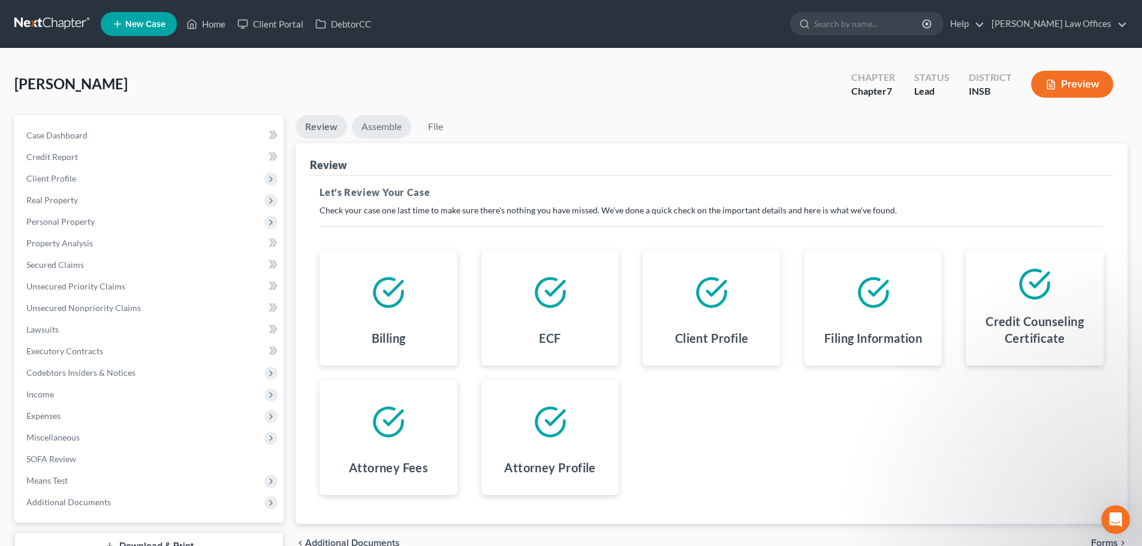
click at [373, 131] on link "Assemble" at bounding box center [381, 126] width 59 height 23
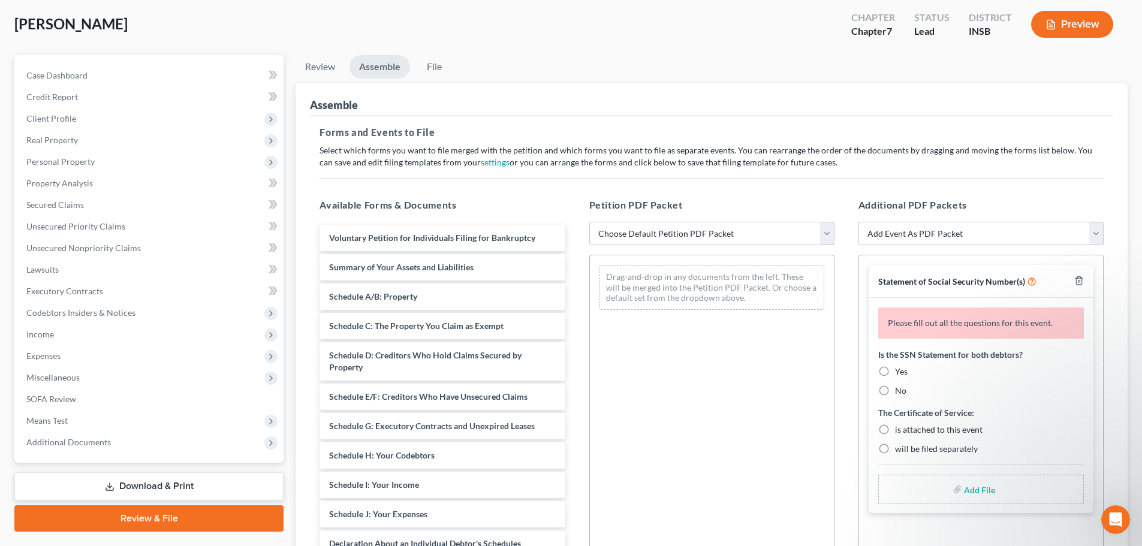
scroll to position [120, 0]
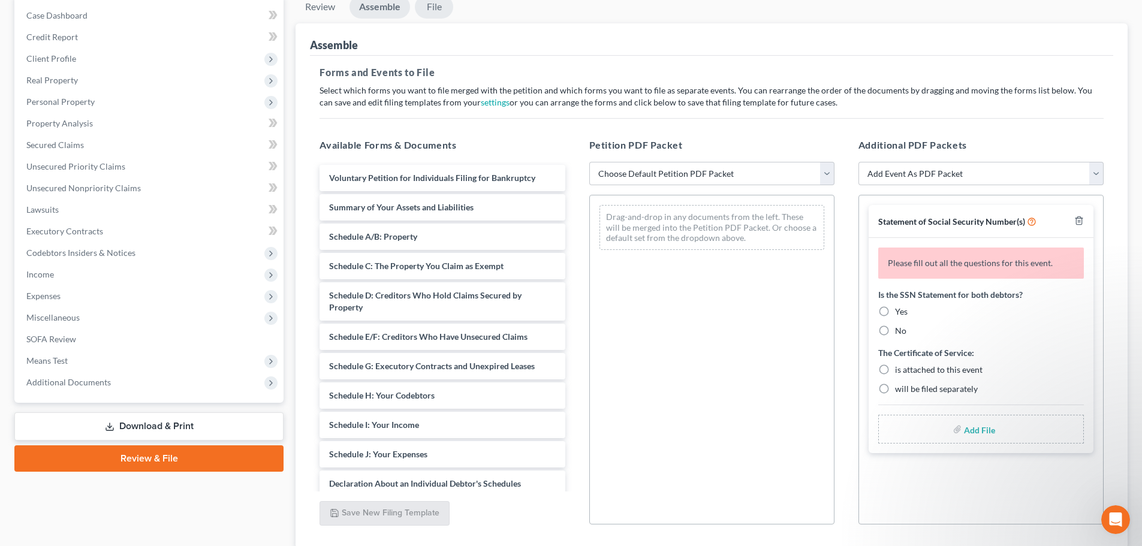
click at [433, 6] on link "File" at bounding box center [434, 6] width 38 height 23
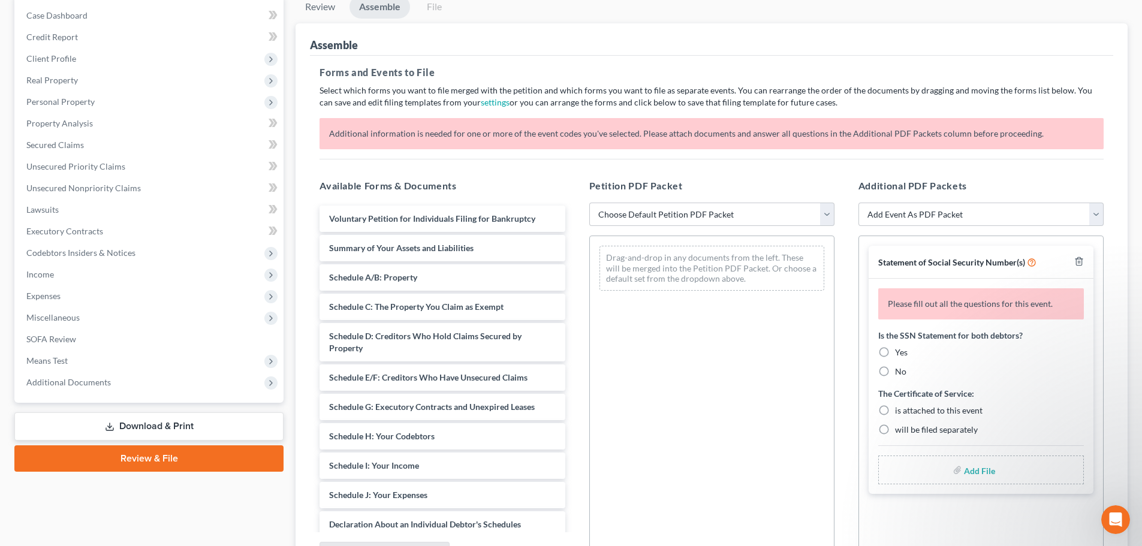
scroll to position [60, 0]
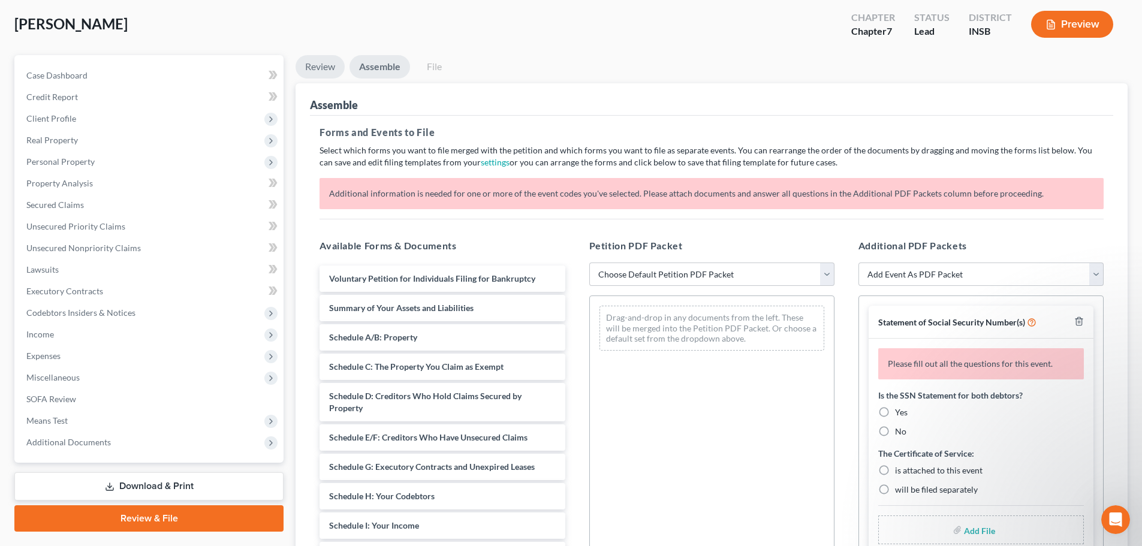
click at [324, 70] on link "Review" at bounding box center [320, 66] width 49 height 23
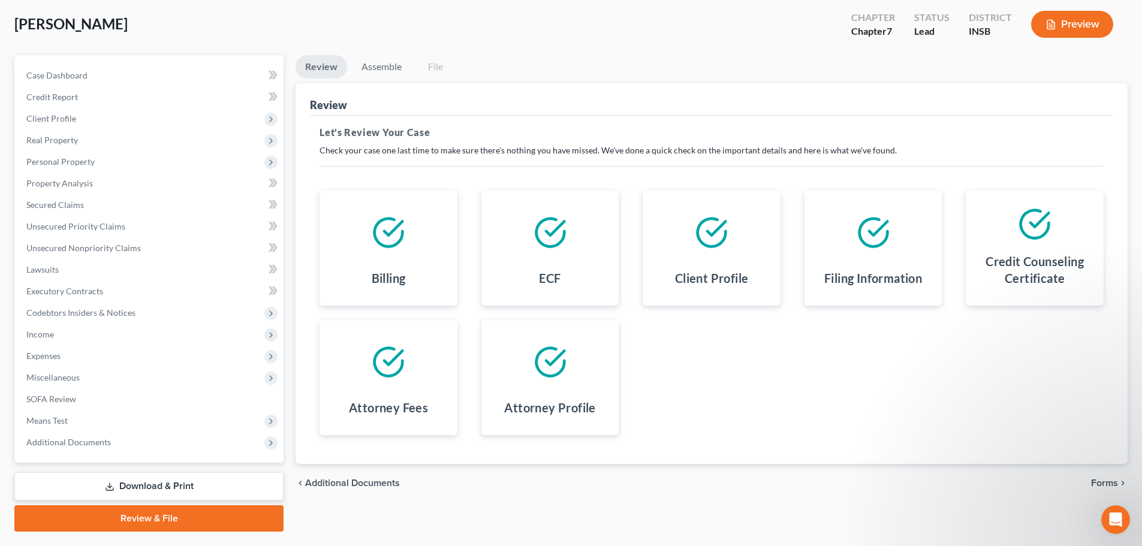
click at [147, 523] on link "Review & File" at bounding box center [148, 518] width 269 height 26
click at [389, 69] on link "Assemble" at bounding box center [381, 66] width 59 height 23
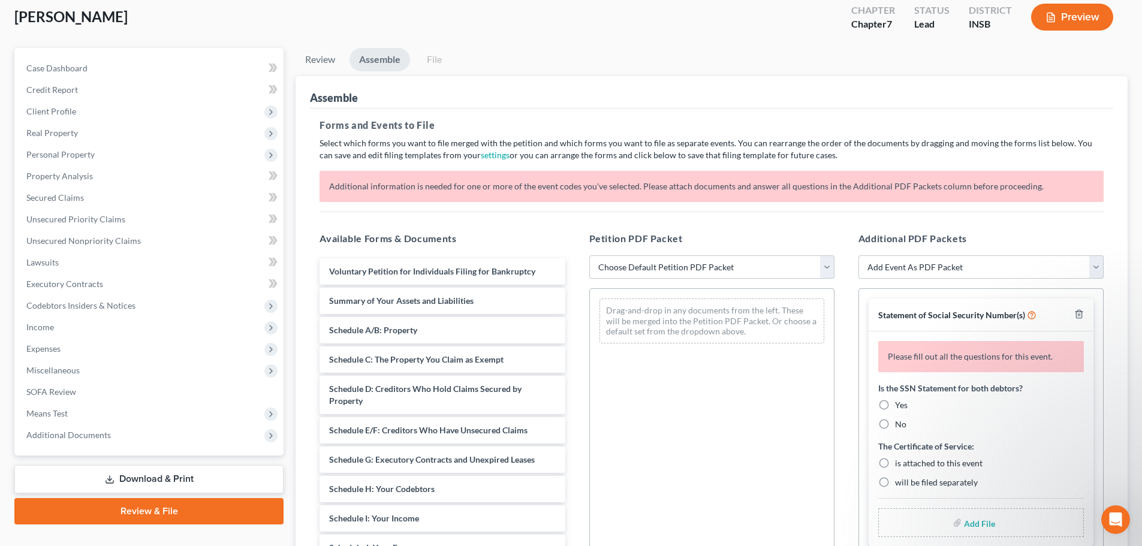
scroll to position [127, 0]
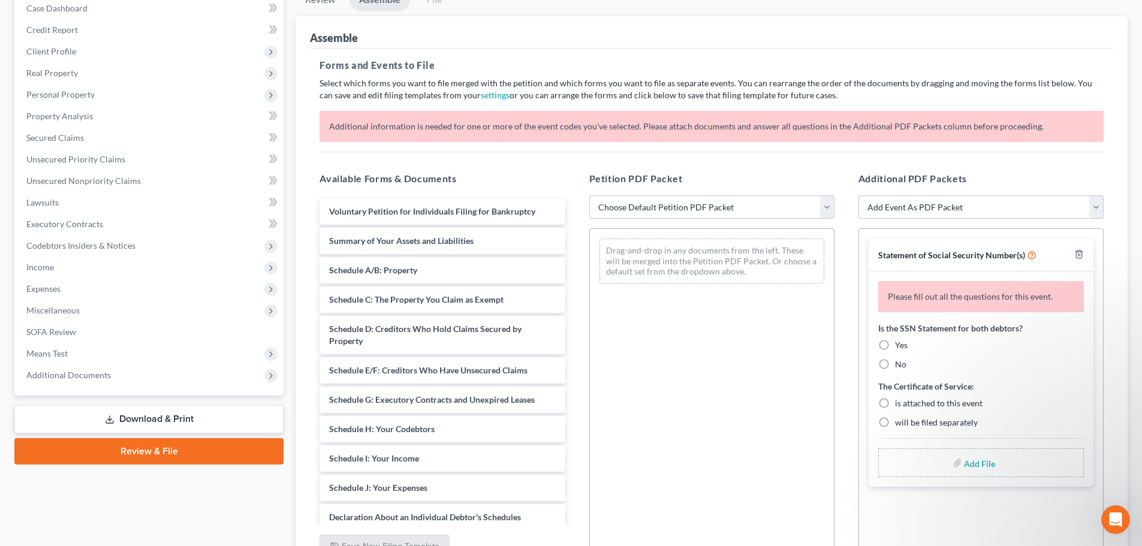
click at [975, 464] on input "file" at bounding box center [978, 463] width 29 height 22
type input "C:\fakepath\082025 Petition Signed.pdf"
click at [895, 348] on label "Yes" at bounding box center [901, 345] width 13 height 12
click at [900, 347] on input "Yes" at bounding box center [904, 343] width 8 height 8
radio input "true"
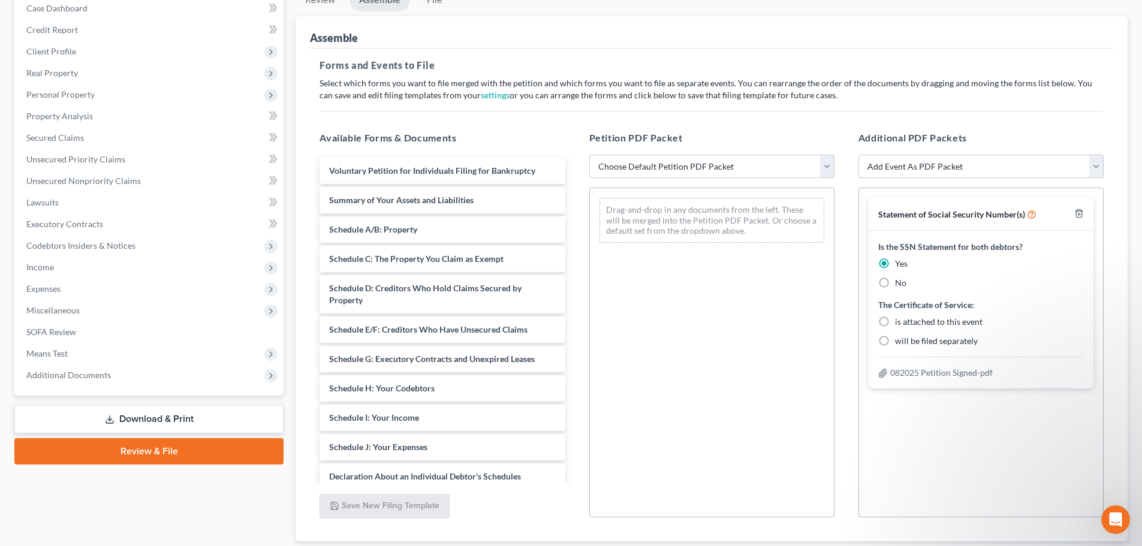
click at [895, 342] on label "will be filed separately" at bounding box center [936, 341] width 83 height 12
click at [900, 342] on input "will be filed separately" at bounding box center [904, 339] width 8 height 8
radio input "true"
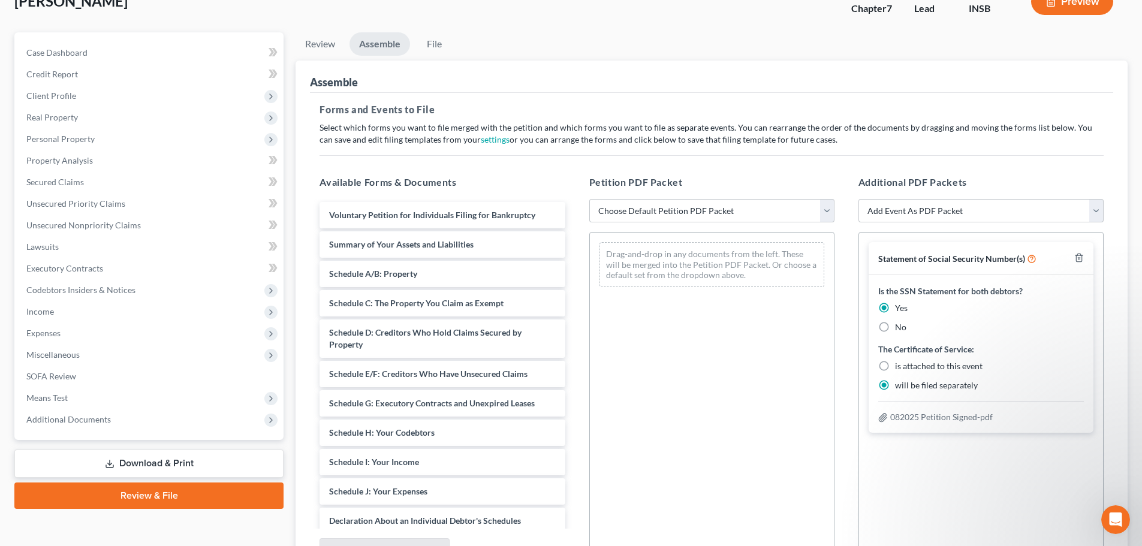
scroll to position [0, 0]
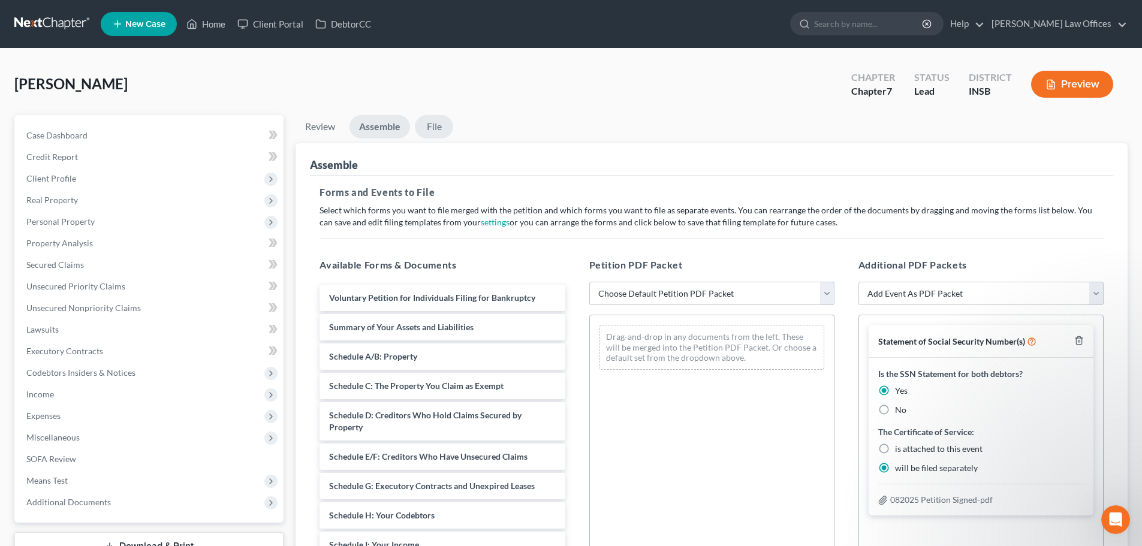
click at [442, 128] on link "File" at bounding box center [434, 126] width 38 height 23
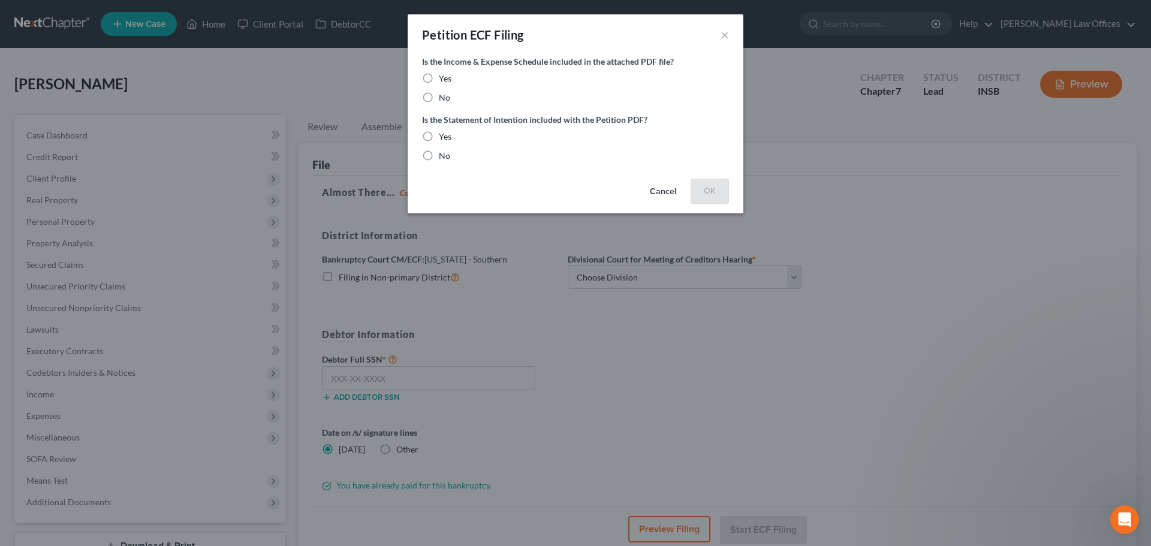
click at [439, 76] on label "Yes" at bounding box center [445, 79] width 13 height 12
click at [444, 76] on input "Yes" at bounding box center [448, 77] width 8 height 8
radio input "true"
click at [439, 138] on label "Yes" at bounding box center [445, 137] width 13 height 12
click at [444, 138] on input "Yes" at bounding box center [448, 135] width 8 height 8
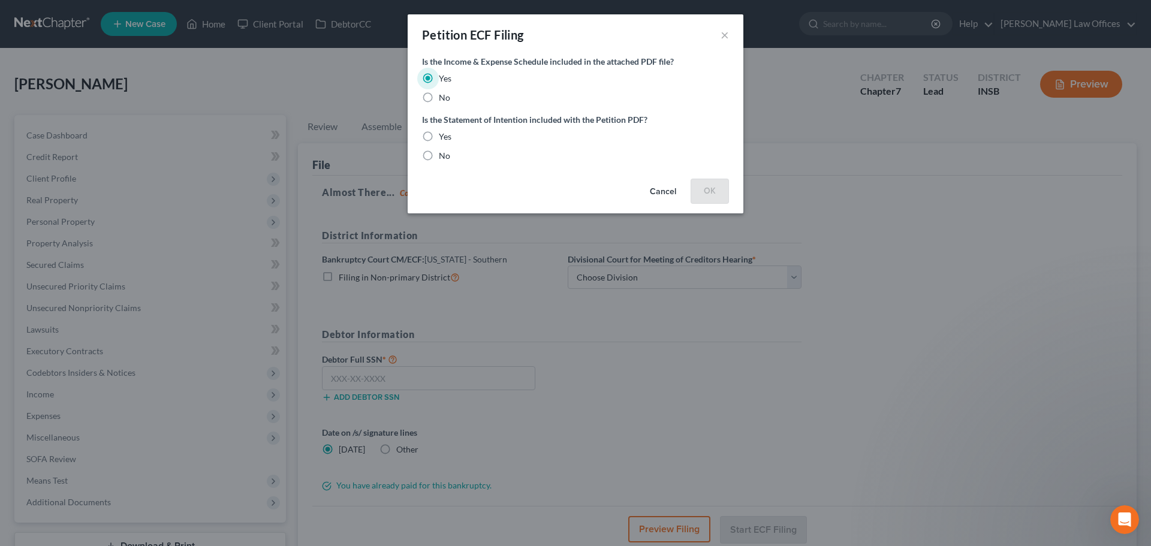
radio input "true"
click at [717, 191] on button "OK" at bounding box center [710, 191] width 38 height 24
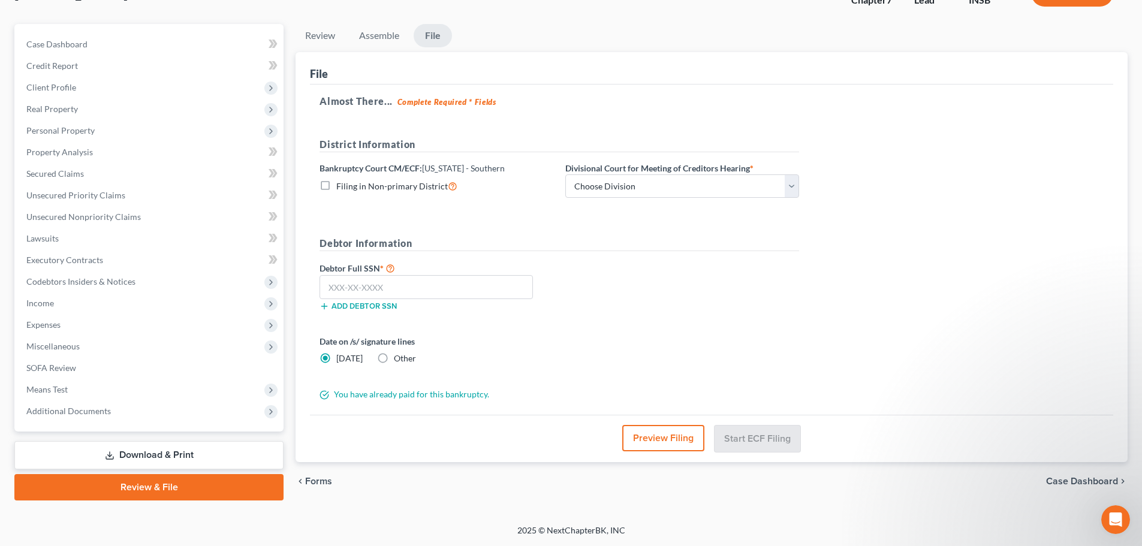
scroll to position [31, 0]
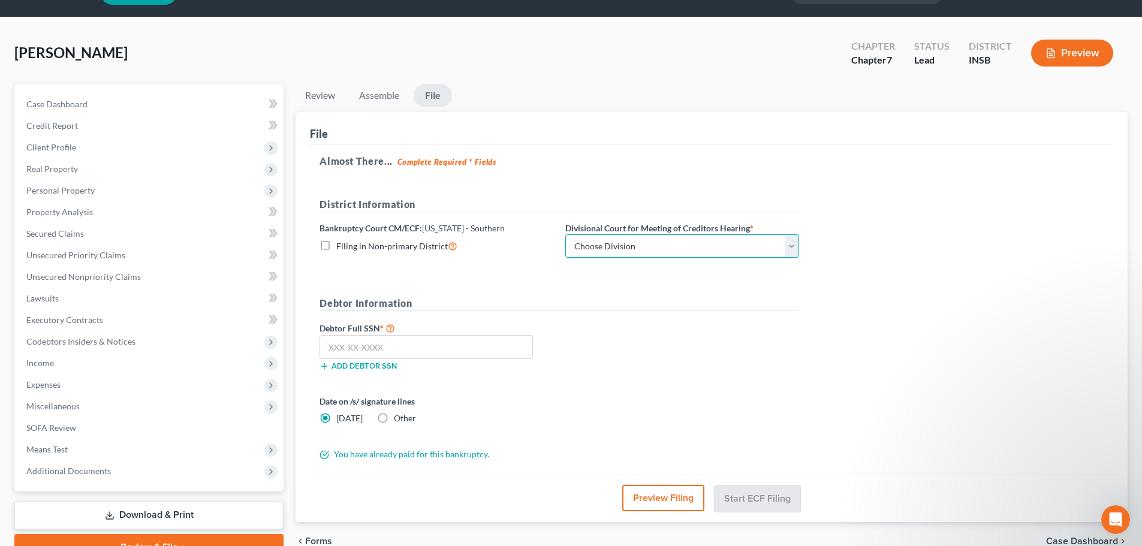
click at [786, 248] on select "Choose Division [GEOGRAPHIC_DATA] [GEOGRAPHIC_DATA] [GEOGRAPHIC_DATA] [GEOGRAPH…" at bounding box center [682, 246] width 234 height 24
select select "3"
click at [565, 234] on select "Choose Division [GEOGRAPHIC_DATA] [GEOGRAPHIC_DATA] [GEOGRAPHIC_DATA] [GEOGRAPH…" at bounding box center [682, 246] width 234 height 24
click at [409, 344] on input "text" at bounding box center [425, 347] width 213 height 24
click at [399, 348] on input "text" at bounding box center [425, 347] width 213 height 24
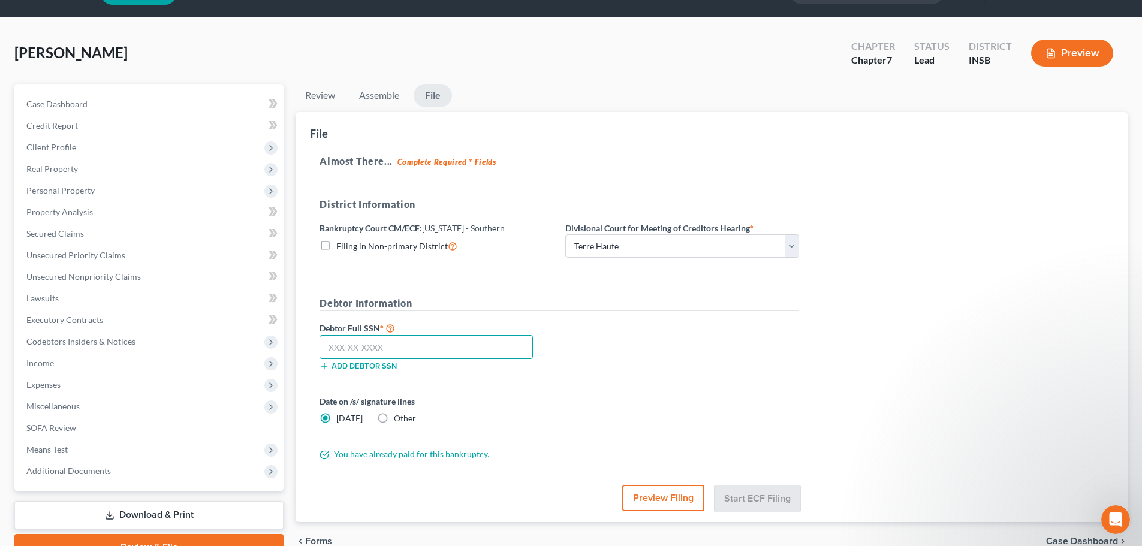
paste input "311-94-7093"
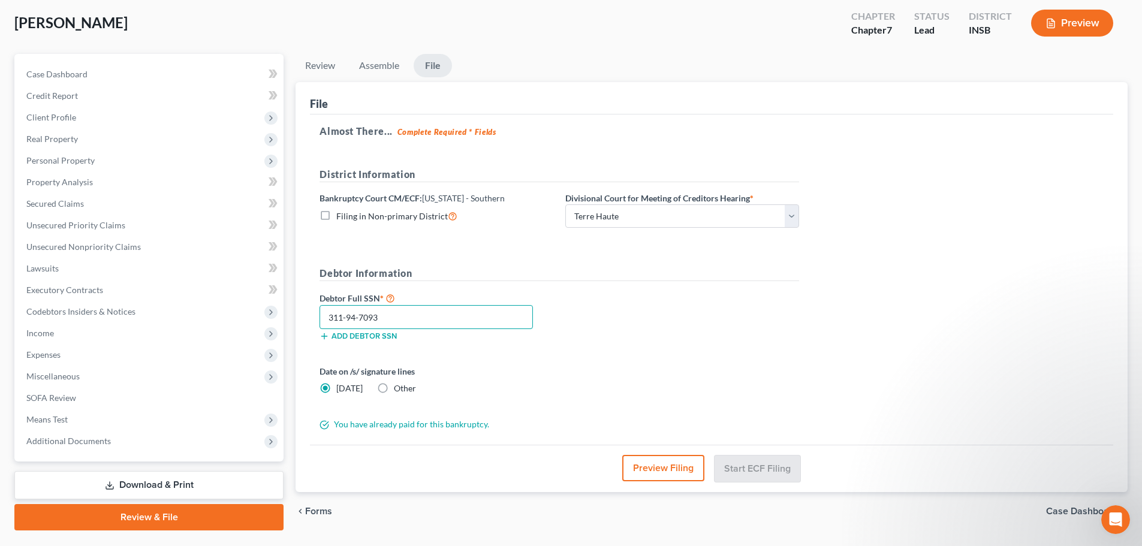
scroll to position [91, 0]
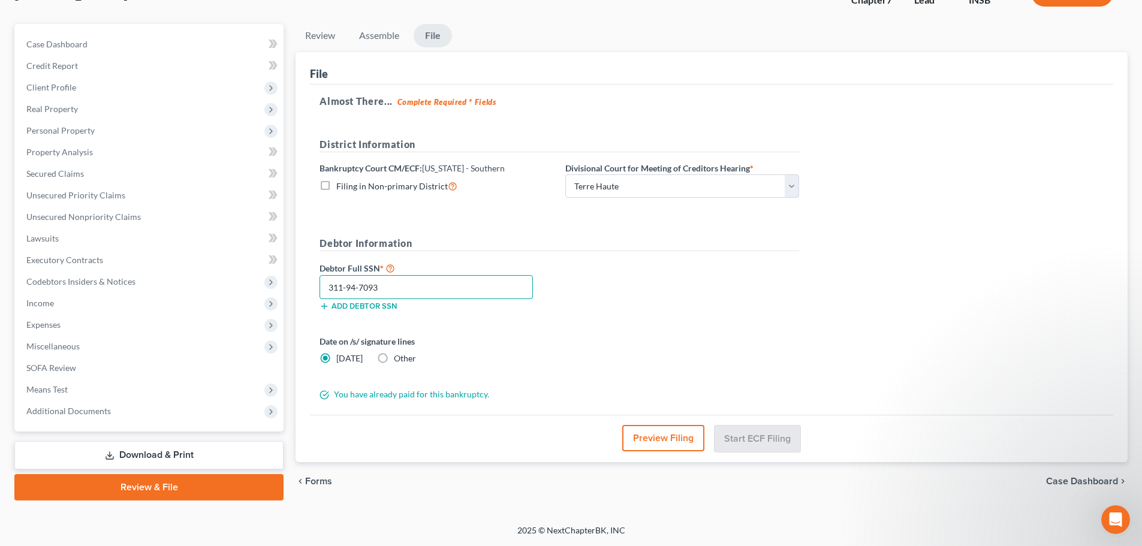
type input "311-94-7093"
click at [676, 438] on button "Preview Filing" at bounding box center [663, 438] width 82 height 26
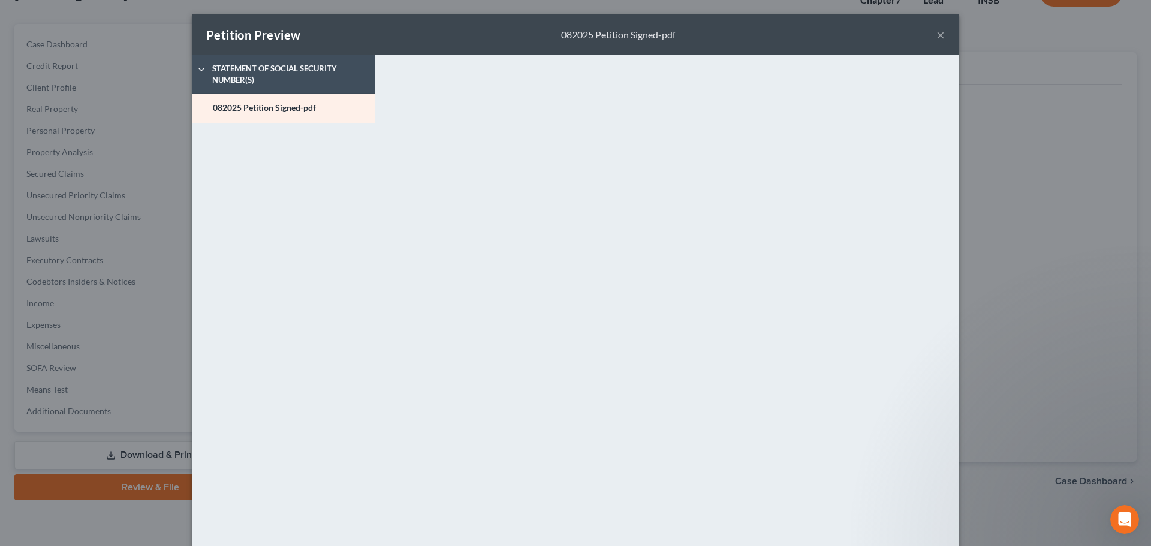
click at [940, 34] on div "Petition Preview 082025 Petition Signed-pdf ×" at bounding box center [575, 34] width 767 height 41
click at [936, 37] on button "×" at bounding box center [940, 35] width 8 height 14
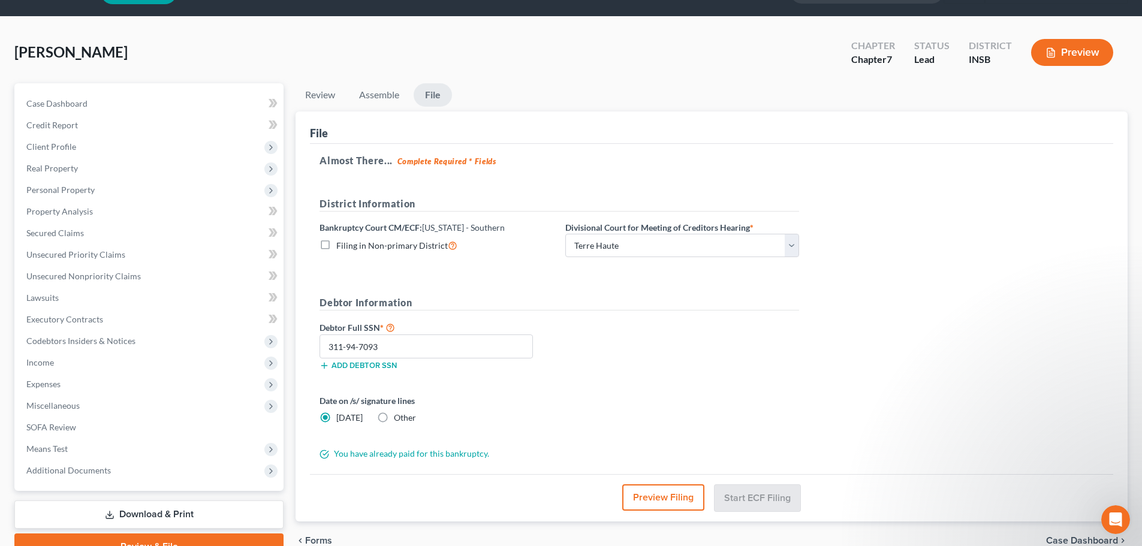
scroll to position [31, 0]
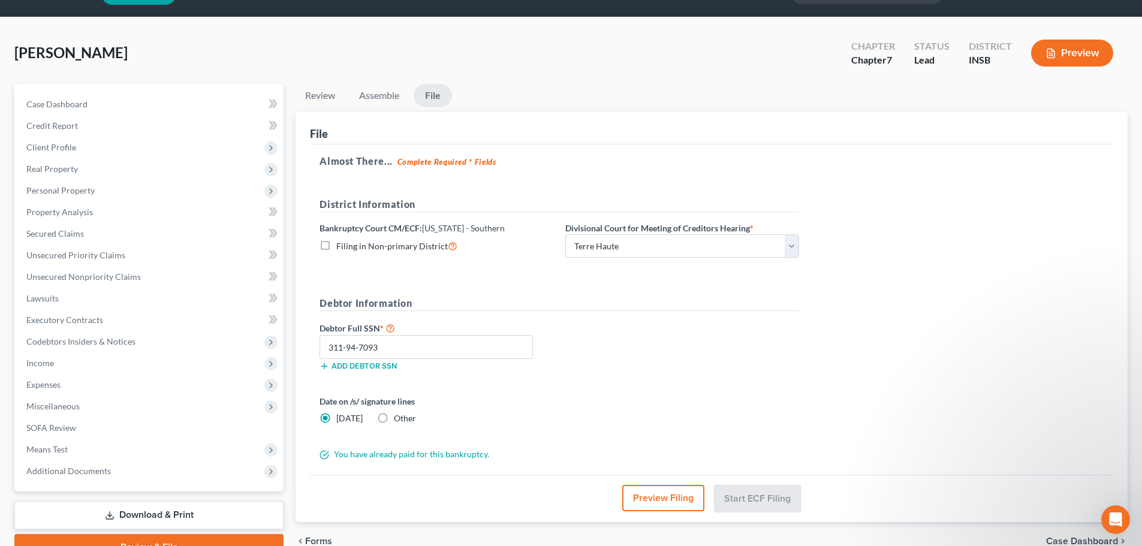
click at [336, 245] on label "Filing in Non-primary District" at bounding box center [396, 246] width 121 height 14
click at [341, 245] on input "Filing in Non-primary District" at bounding box center [345, 243] width 8 height 8
checkbox input "true"
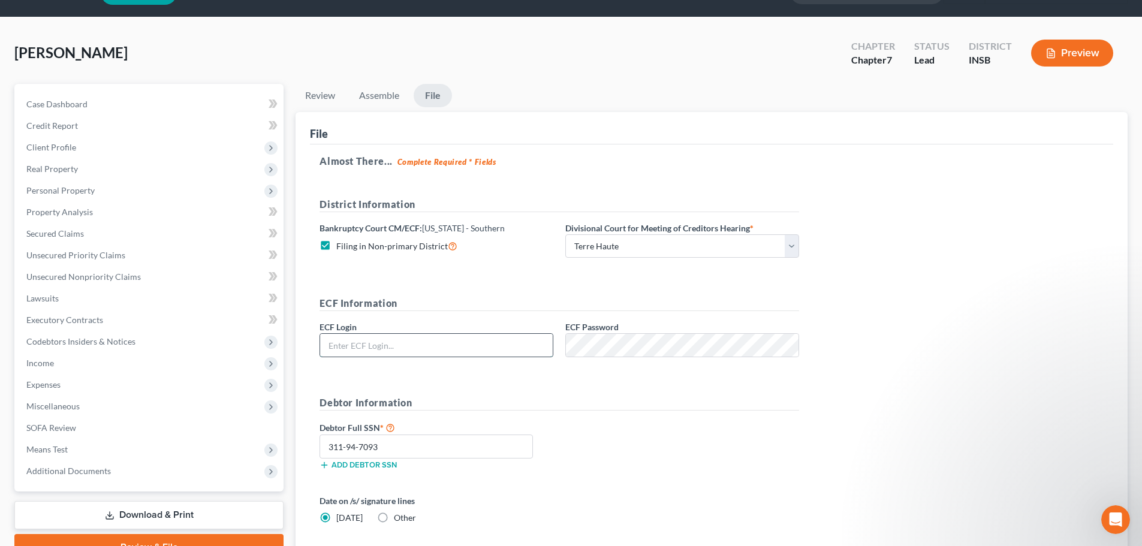
type input "[EMAIL_ADDRESS][DOMAIN_NAME]"
click at [336, 245] on label "Filing in Non-primary District" at bounding box center [396, 246] width 121 height 14
click at [341, 245] on input "Filing in Non-primary District" at bounding box center [345, 243] width 8 height 8
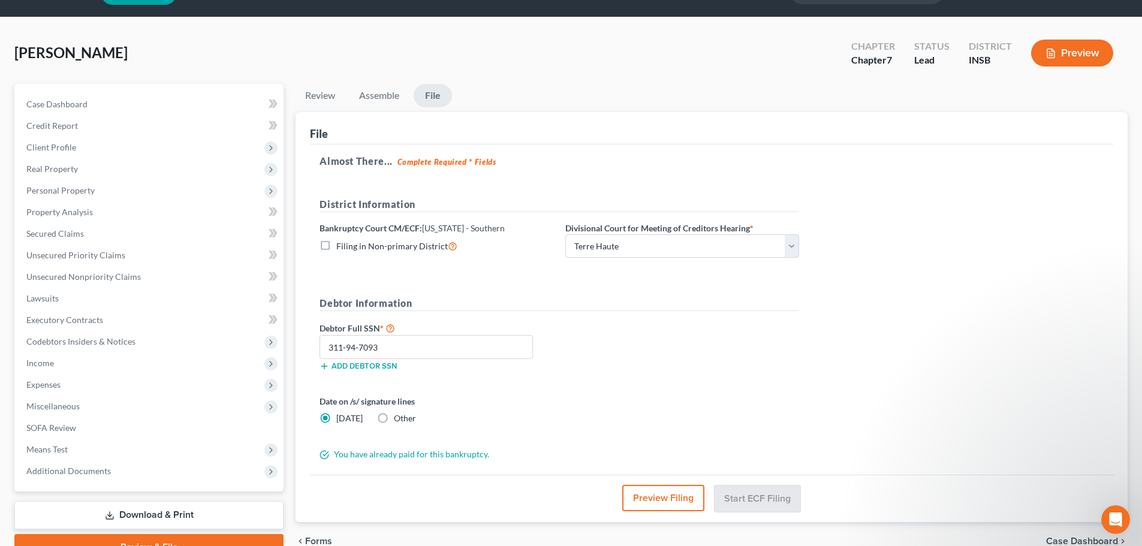
click at [336, 246] on label "Filing in Non-primary District" at bounding box center [396, 246] width 121 height 14
click at [341, 246] on input "Filing in Non-primary District" at bounding box center [345, 243] width 8 height 8
checkbox input "true"
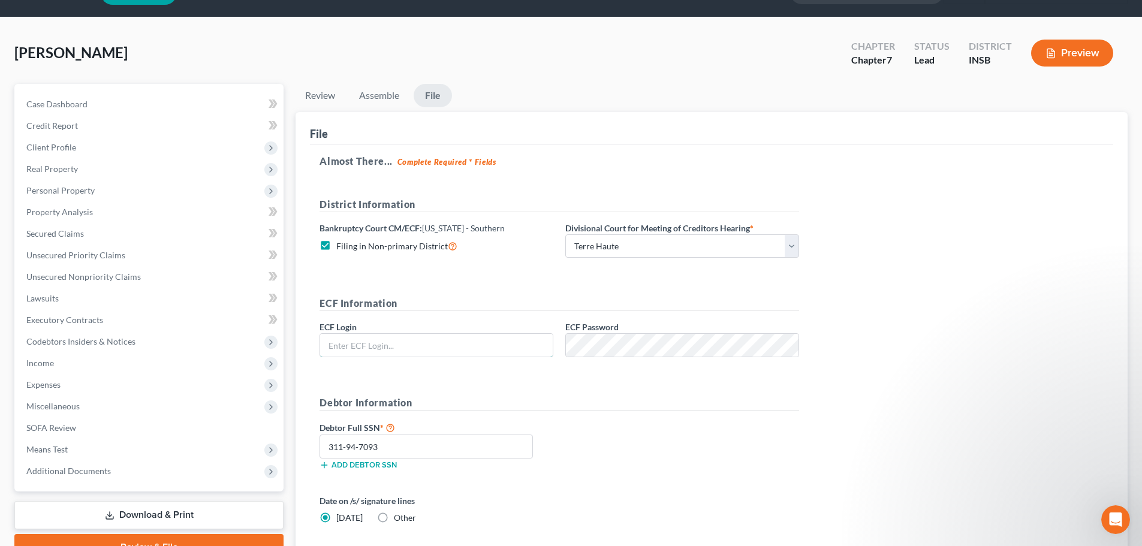
type input "[EMAIL_ADDRESS][DOMAIN_NAME]"
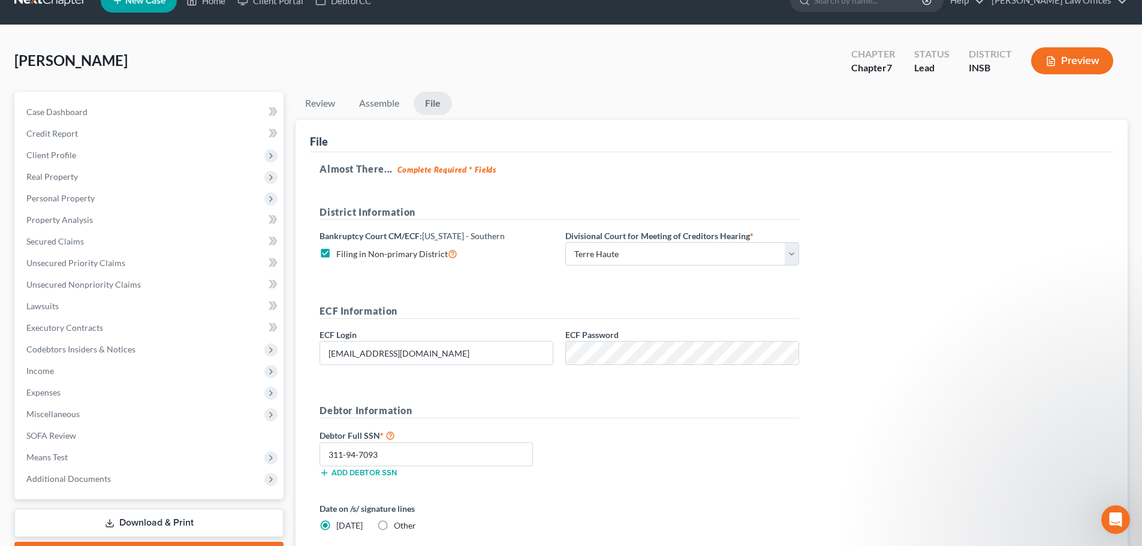
scroll to position [0, 0]
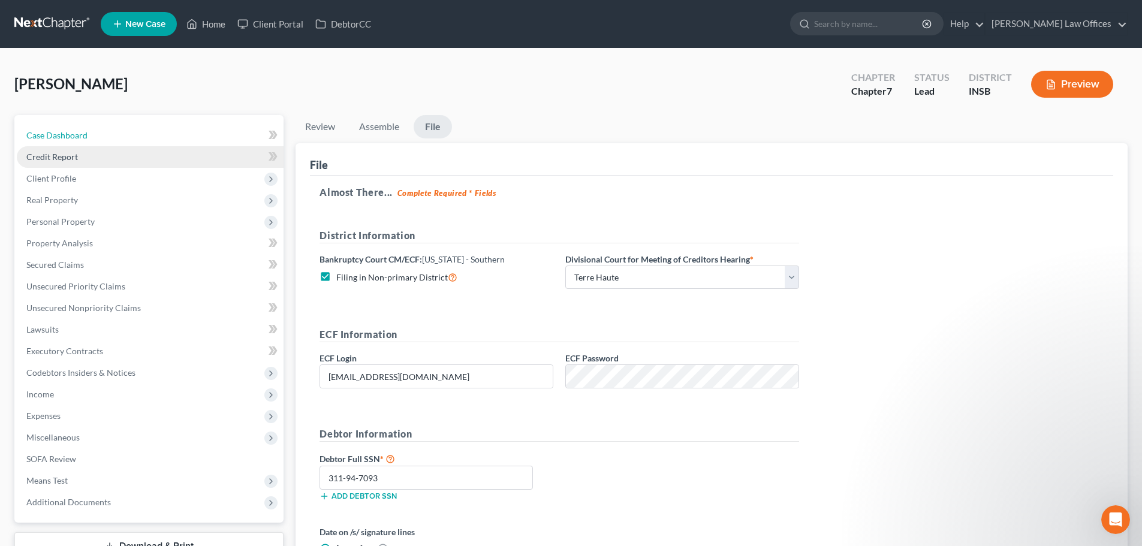
drag, startPoint x: 61, startPoint y: 134, endPoint x: 79, endPoint y: 158, distance: 29.6
click at [61, 134] on span "Case Dashboard" at bounding box center [56, 135] width 61 height 10
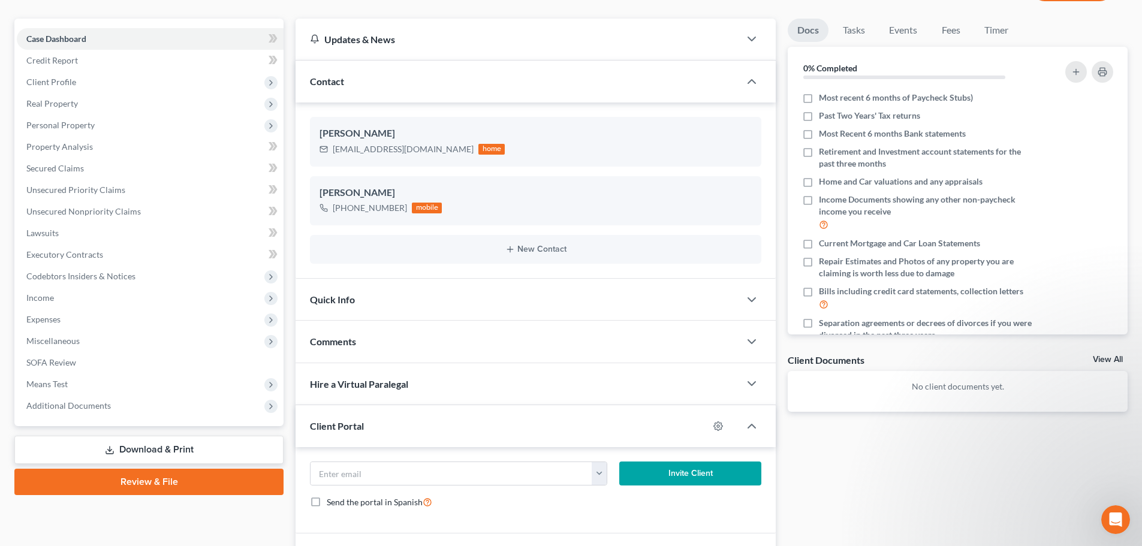
scroll to position [214, 0]
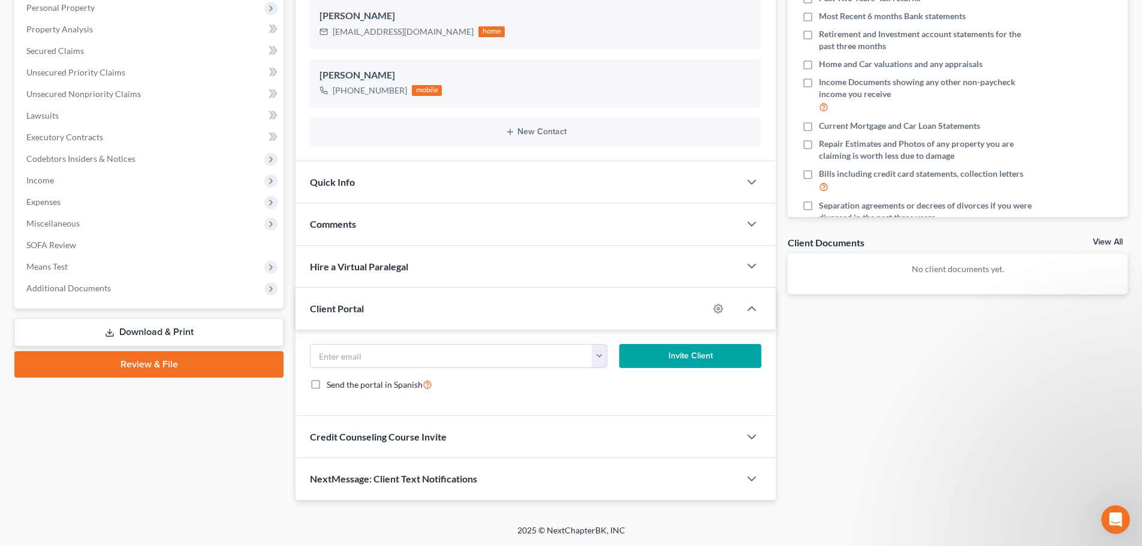
click at [164, 367] on link "Review & File" at bounding box center [148, 364] width 269 height 26
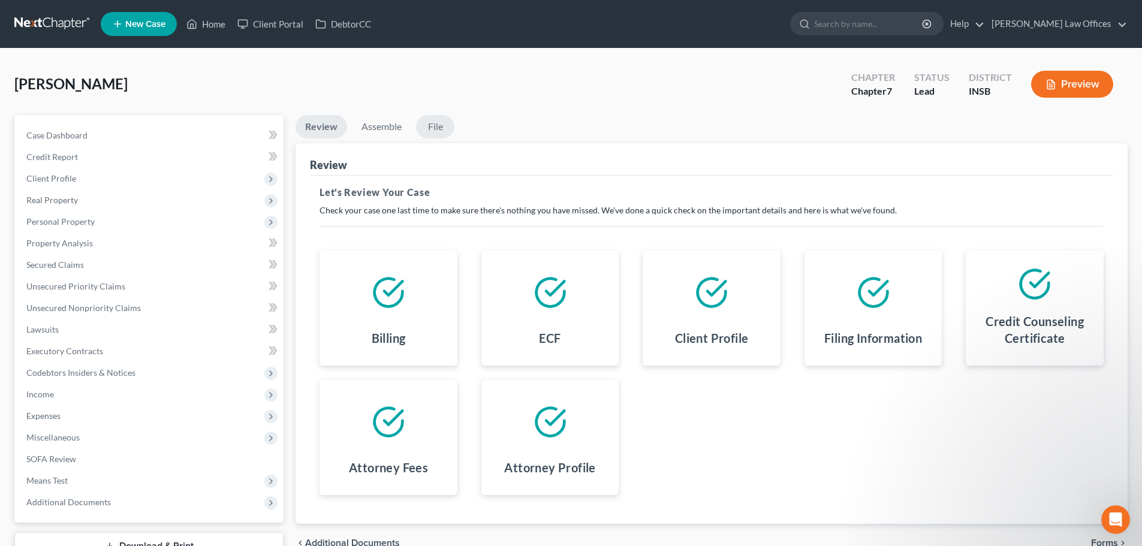
click at [439, 127] on link "File" at bounding box center [435, 126] width 38 height 23
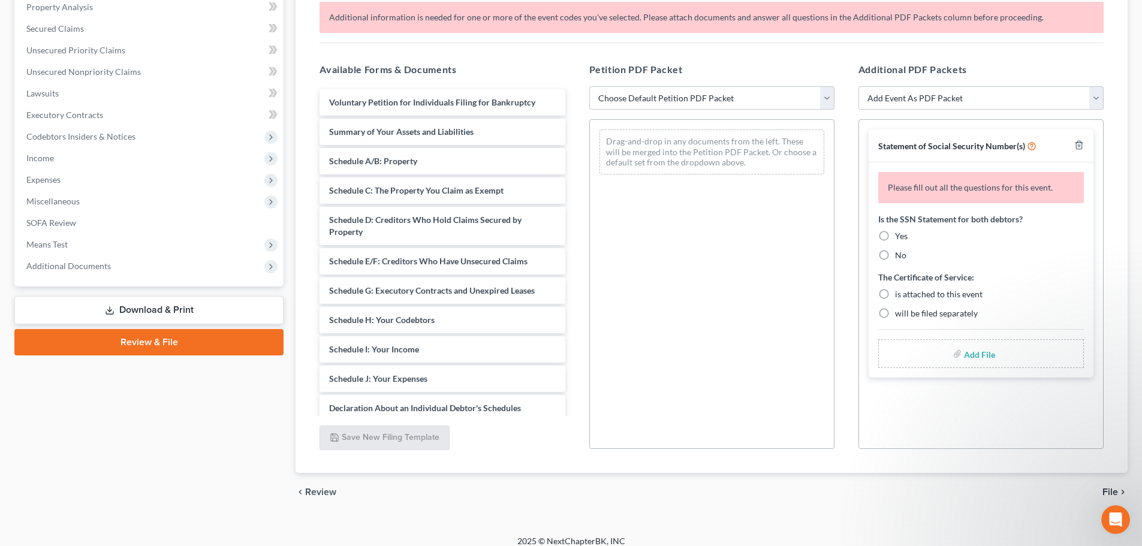
scroll to position [240, 0]
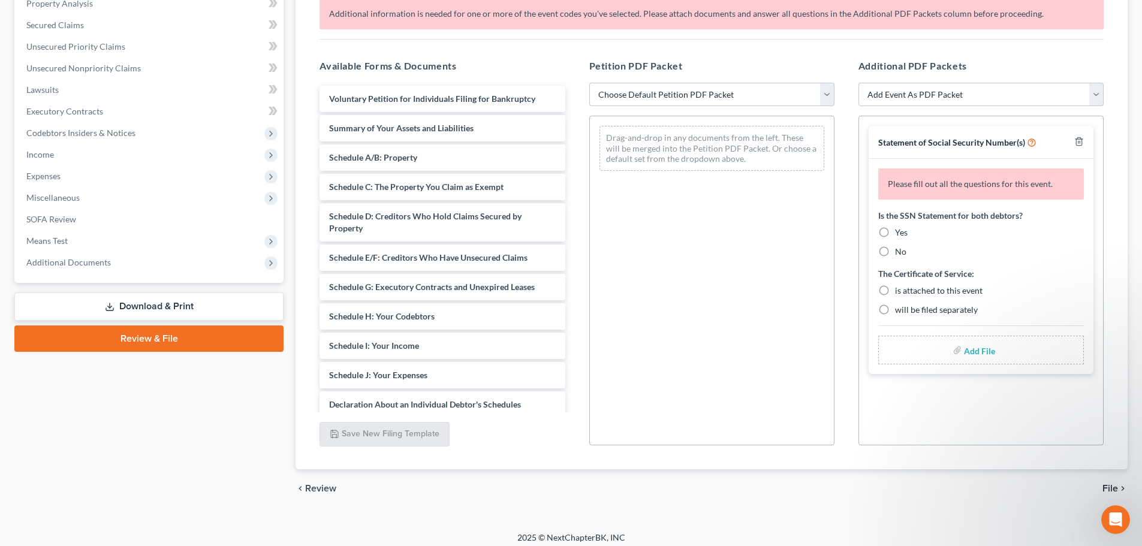
click at [895, 233] on label "Yes" at bounding box center [901, 233] width 13 height 12
click at [900, 233] on input "Yes" at bounding box center [904, 231] width 8 height 8
radio input "true"
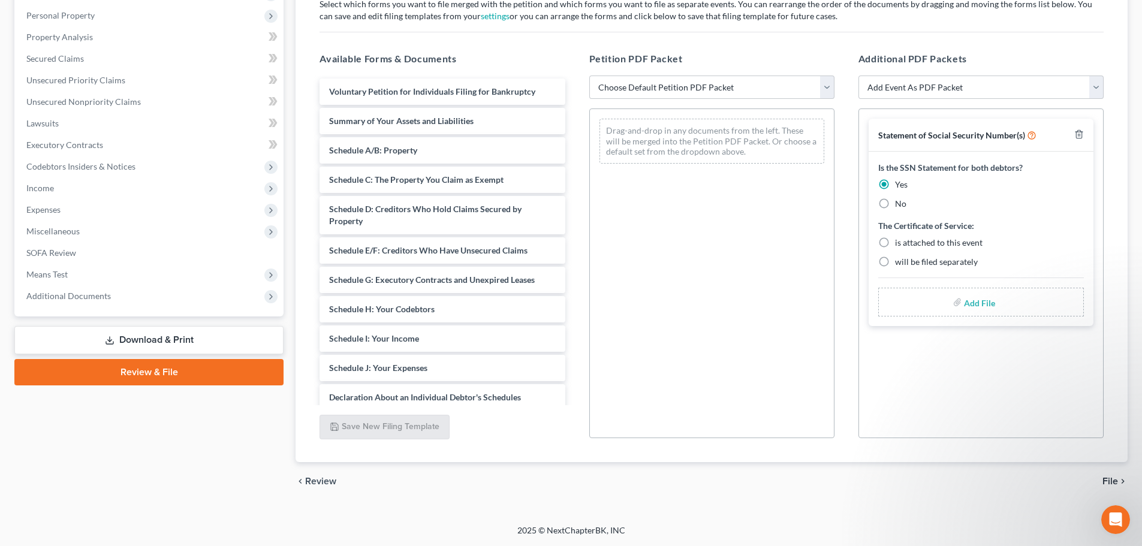
scroll to position [206, 0]
click at [895, 266] on label "will be filed separately" at bounding box center [936, 262] width 83 height 12
click at [900, 264] on input "will be filed separately" at bounding box center [904, 260] width 8 height 8
radio input "true"
click at [985, 307] on input "file" at bounding box center [978, 302] width 29 height 22
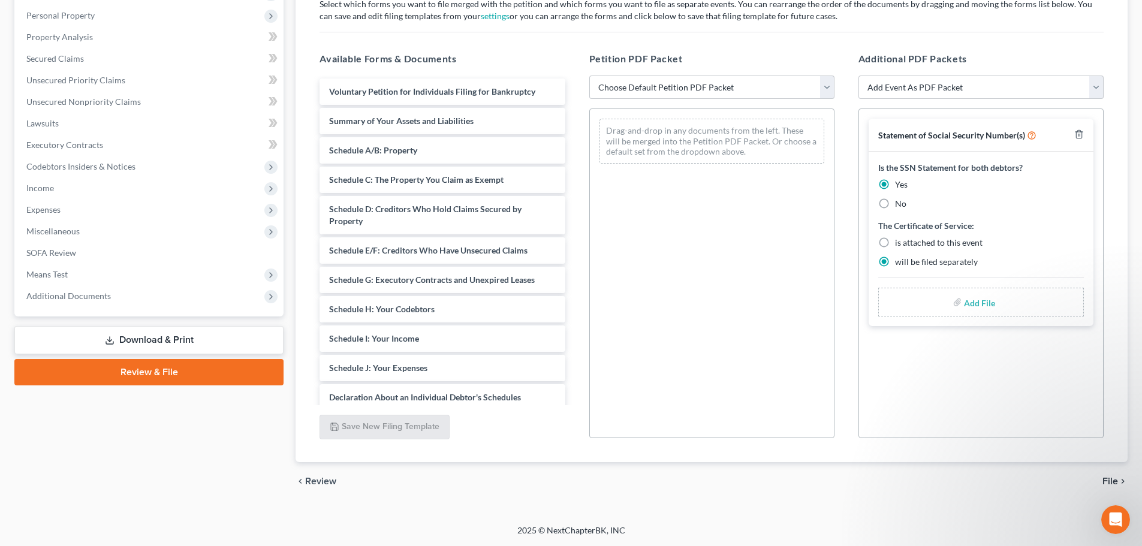
type input "C:\fakepath\082025 Petition Signed.pdf"
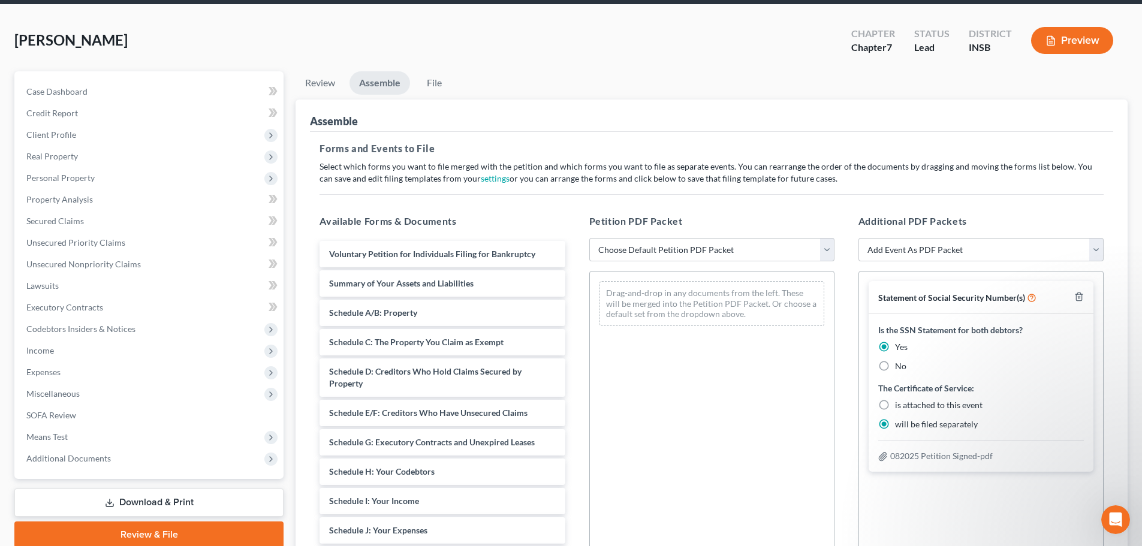
scroll to position [0, 0]
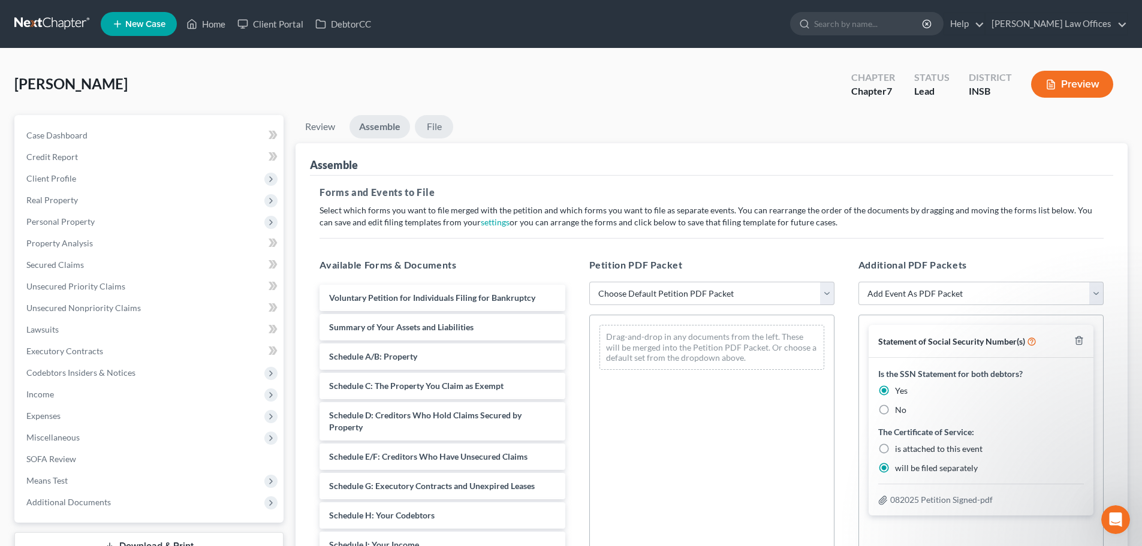
click at [432, 131] on link "File" at bounding box center [434, 126] width 38 height 23
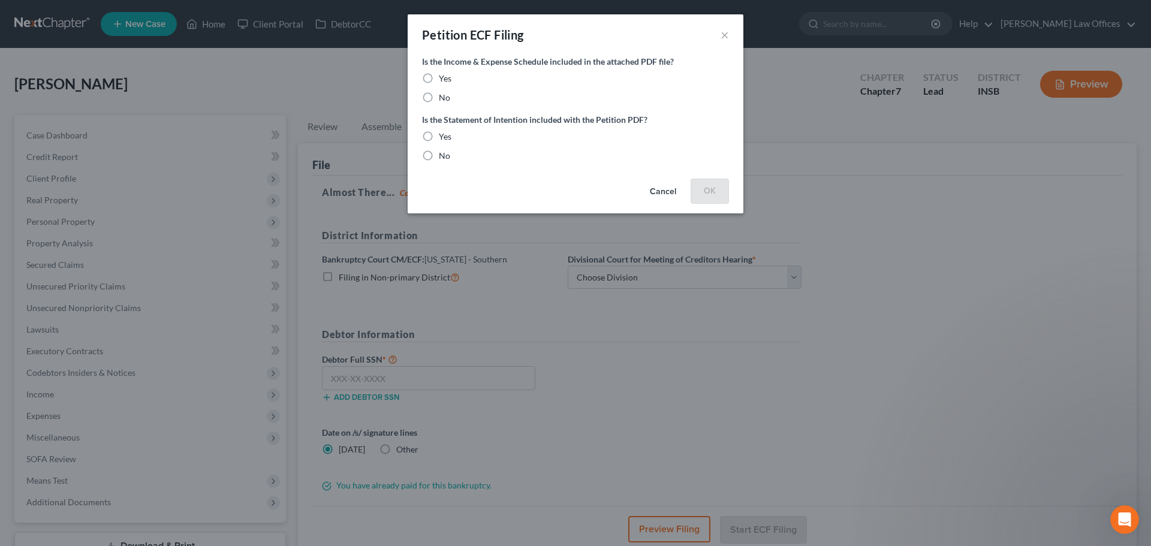
click at [439, 78] on label "Yes" at bounding box center [445, 79] width 13 height 12
click at [444, 78] on input "Yes" at bounding box center [448, 77] width 8 height 8
radio input "true"
click at [439, 136] on label "Yes" at bounding box center [445, 137] width 13 height 12
click at [444, 136] on input "Yes" at bounding box center [448, 135] width 8 height 8
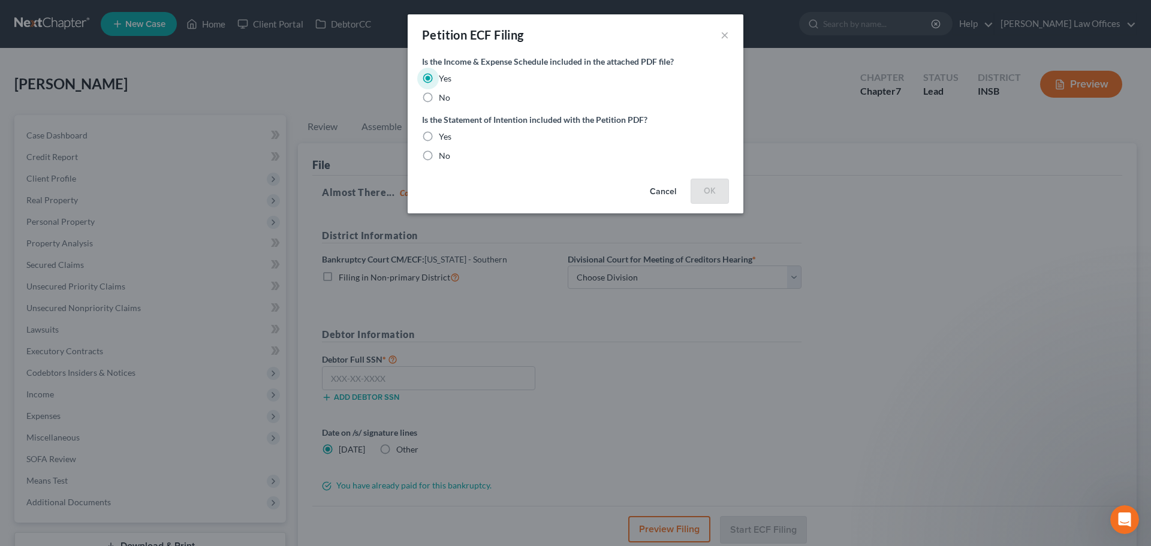
radio input "true"
click at [710, 195] on button "OK" at bounding box center [710, 191] width 38 height 24
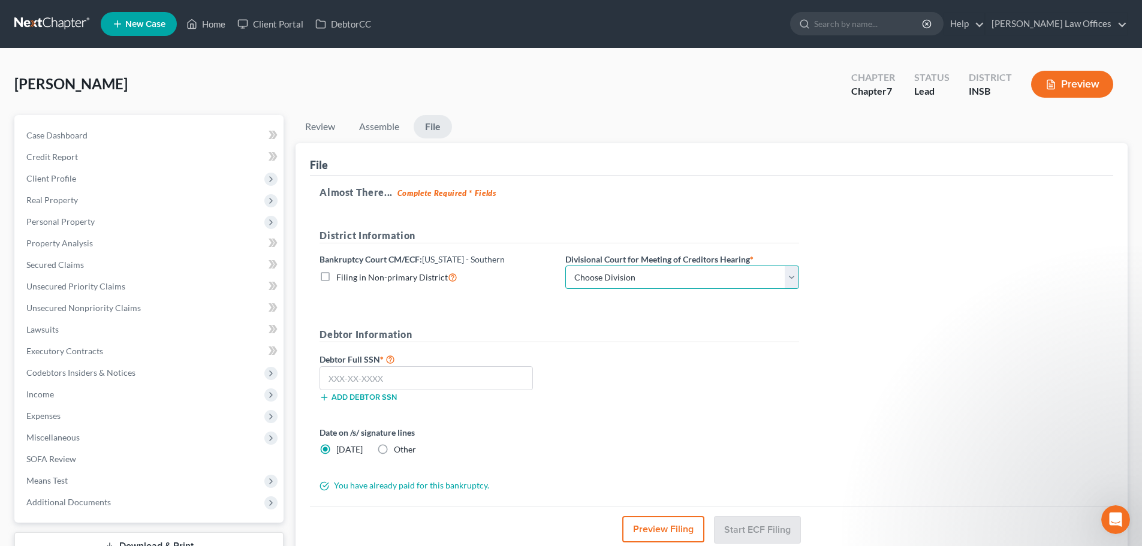
drag, startPoint x: 789, startPoint y: 278, endPoint x: 779, endPoint y: 286, distance: 12.8
click at [789, 278] on select "Choose Division [GEOGRAPHIC_DATA] [GEOGRAPHIC_DATA] [GEOGRAPHIC_DATA] [GEOGRAPH…" at bounding box center [682, 278] width 234 height 24
select select "3"
click at [565, 266] on select "Choose Division [GEOGRAPHIC_DATA] [GEOGRAPHIC_DATA] [GEOGRAPHIC_DATA] [GEOGRAPH…" at bounding box center [682, 278] width 234 height 24
click at [464, 388] on input "text" at bounding box center [425, 378] width 213 height 24
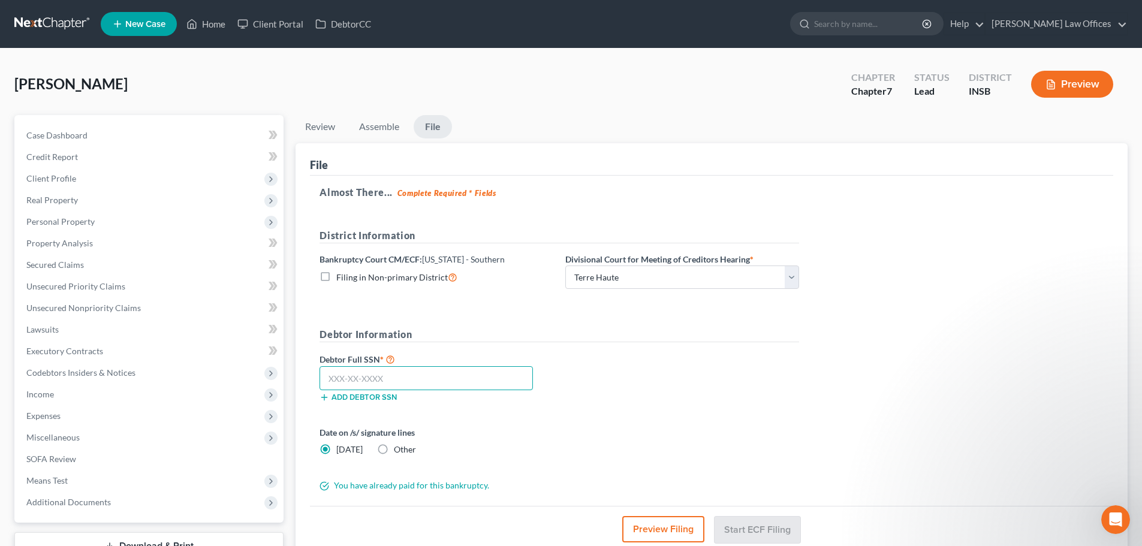
paste input "311-94-7093"
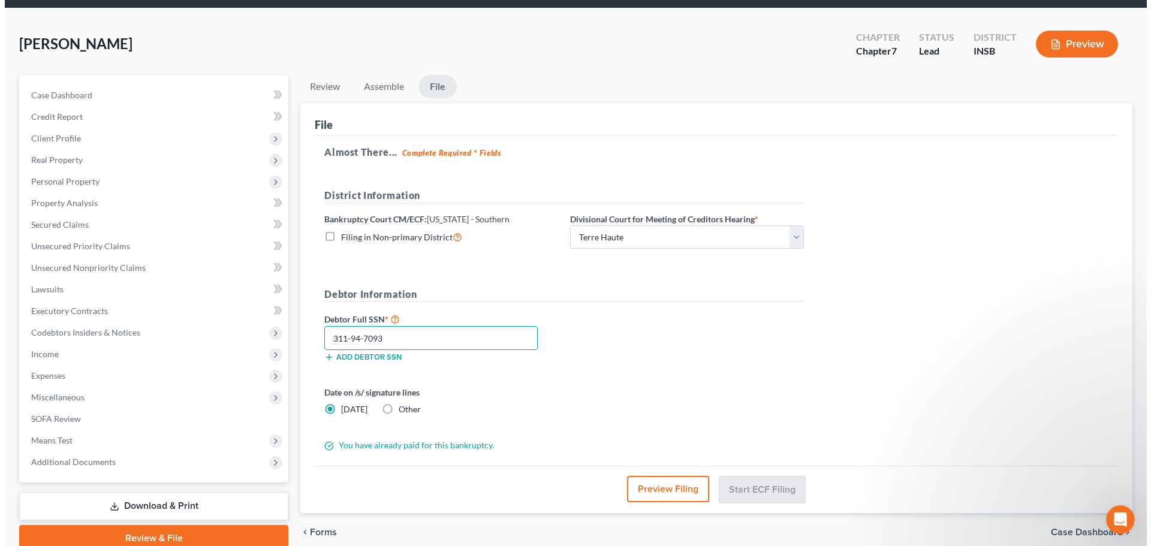
scroll to position [60, 0]
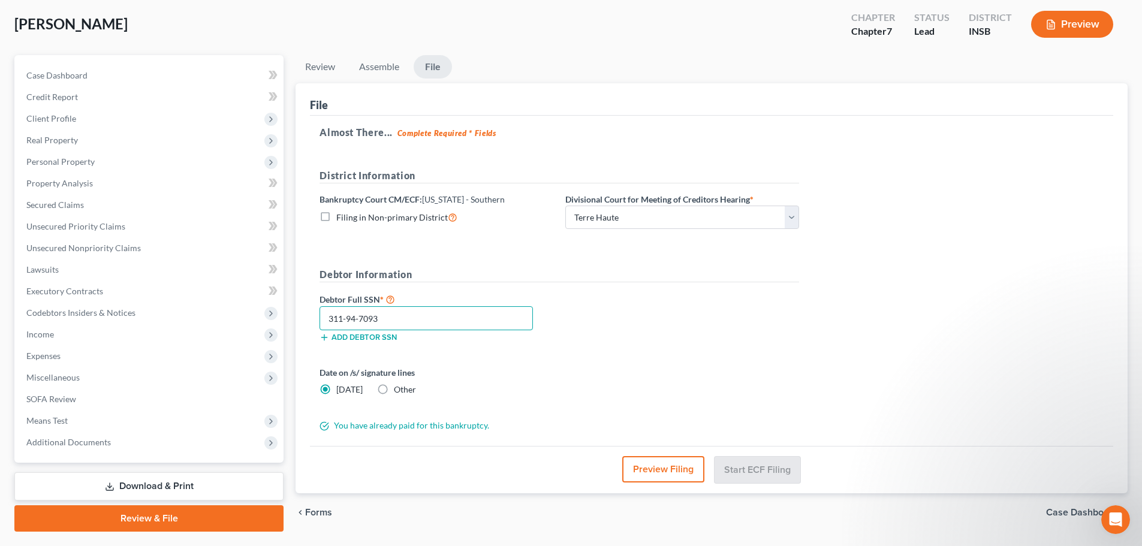
type input "311-94-7093"
click at [668, 471] on button "Preview Filing" at bounding box center [663, 469] width 82 height 26
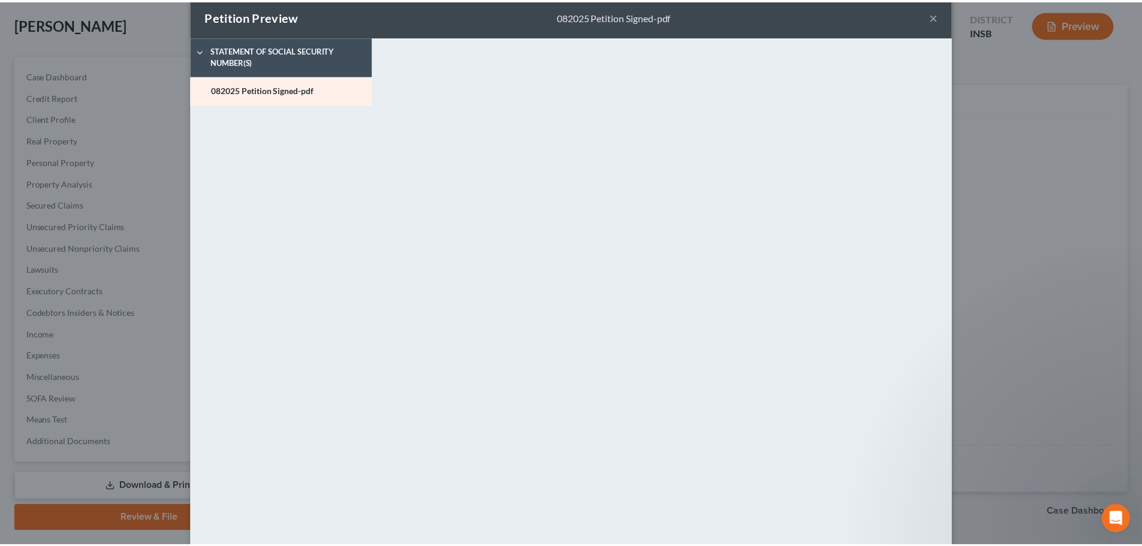
scroll to position [0, 0]
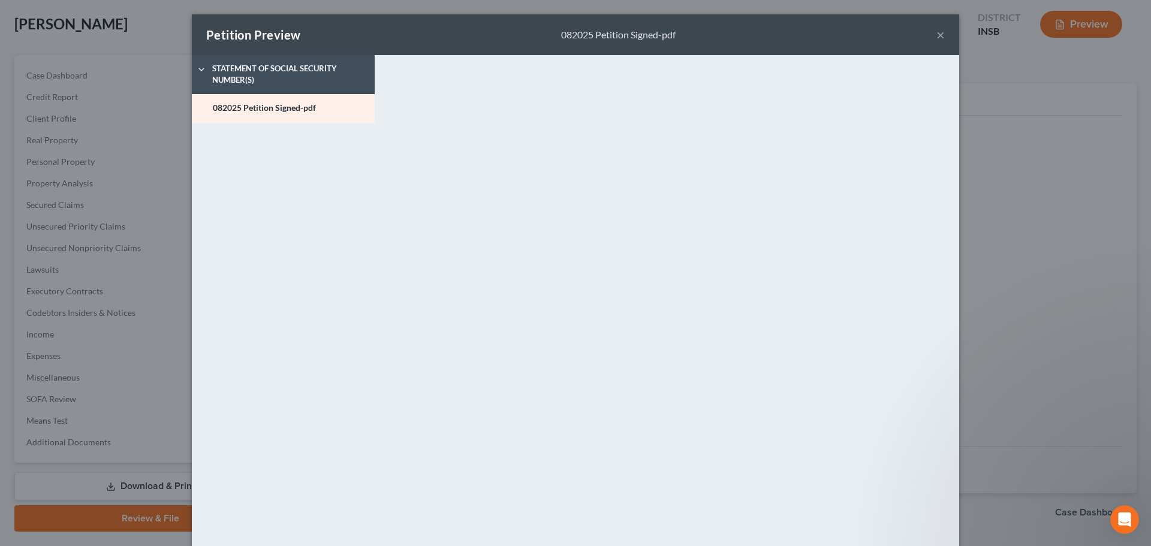
click at [937, 36] on button "×" at bounding box center [940, 35] width 8 height 14
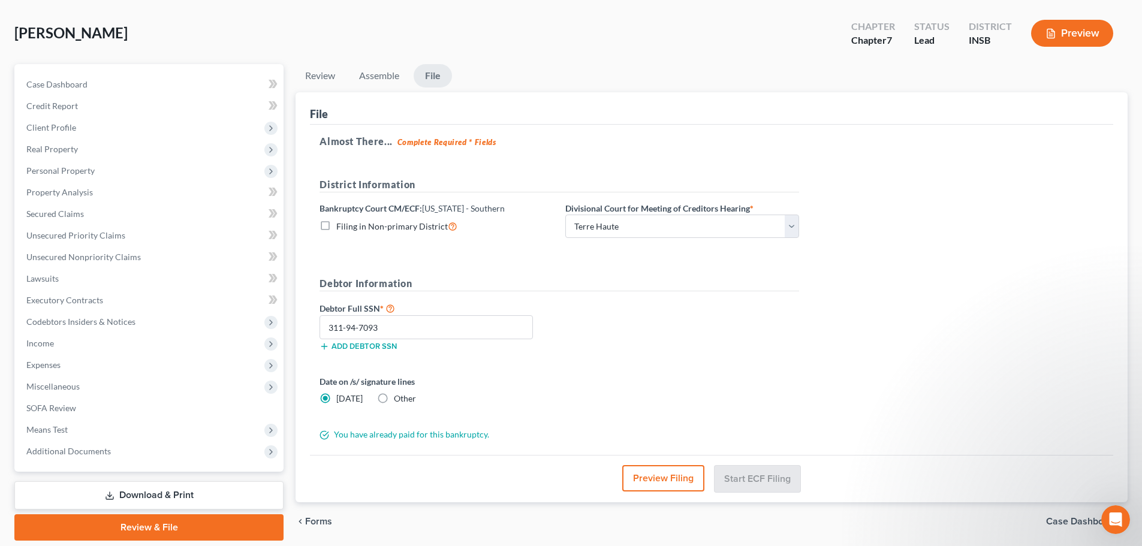
scroll to position [31, 0]
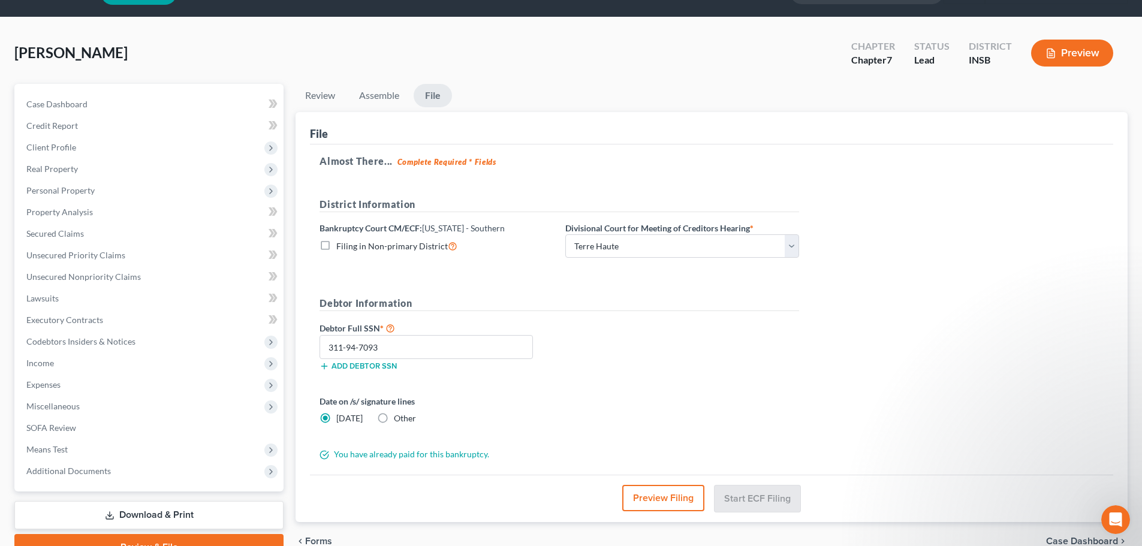
click at [394, 420] on label "Other" at bounding box center [405, 418] width 22 height 12
click at [399, 420] on input "Other" at bounding box center [403, 416] width 8 height 8
radio input "true"
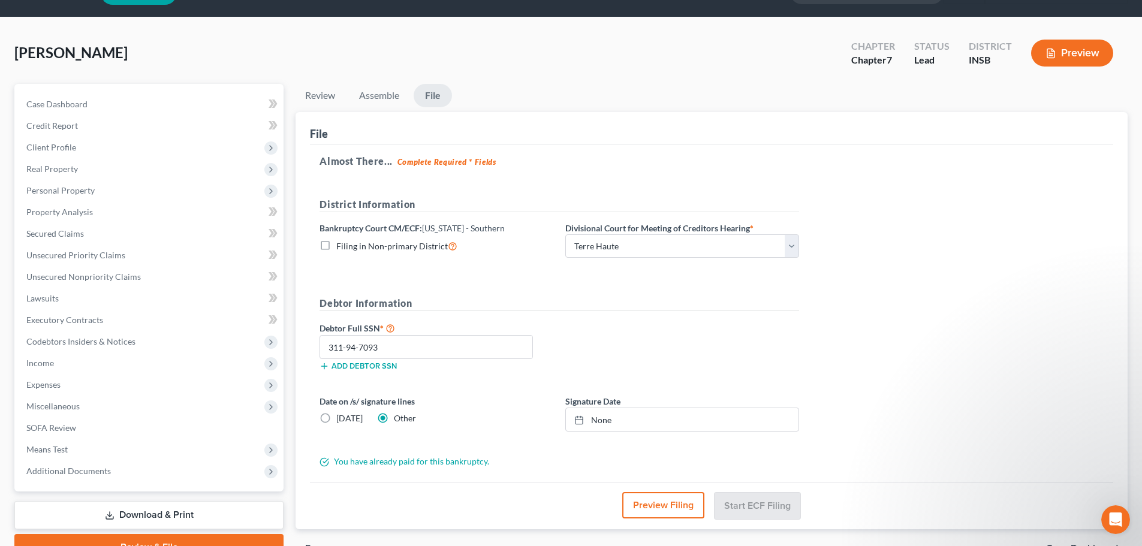
click at [336, 419] on label "[DATE]" at bounding box center [349, 418] width 26 height 12
click at [341, 419] on input "[DATE]" at bounding box center [345, 416] width 8 height 8
radio input "true"
radio input "false"
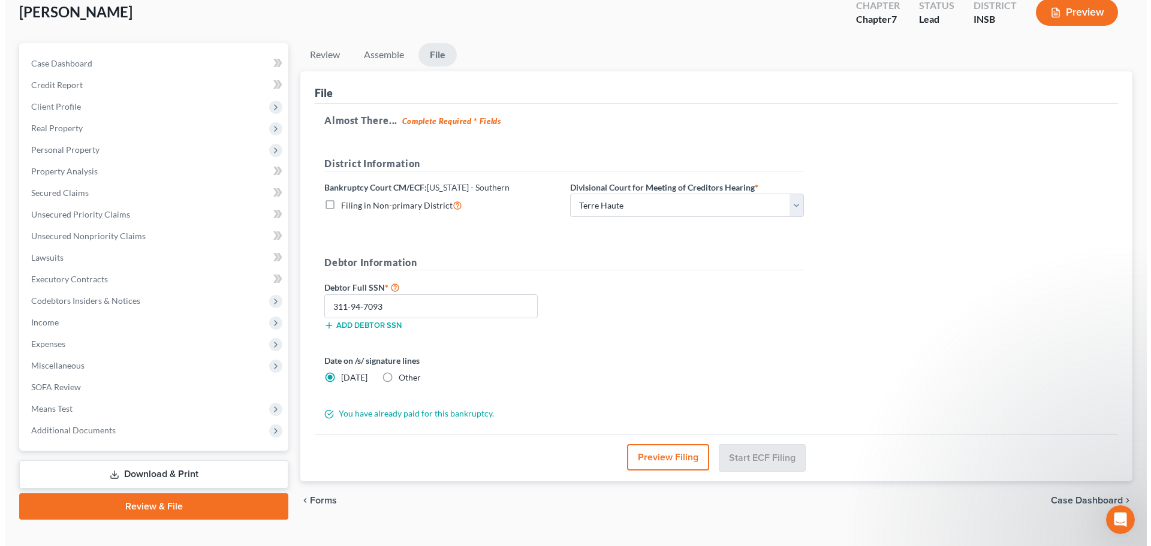
scroll to position [91, 0]
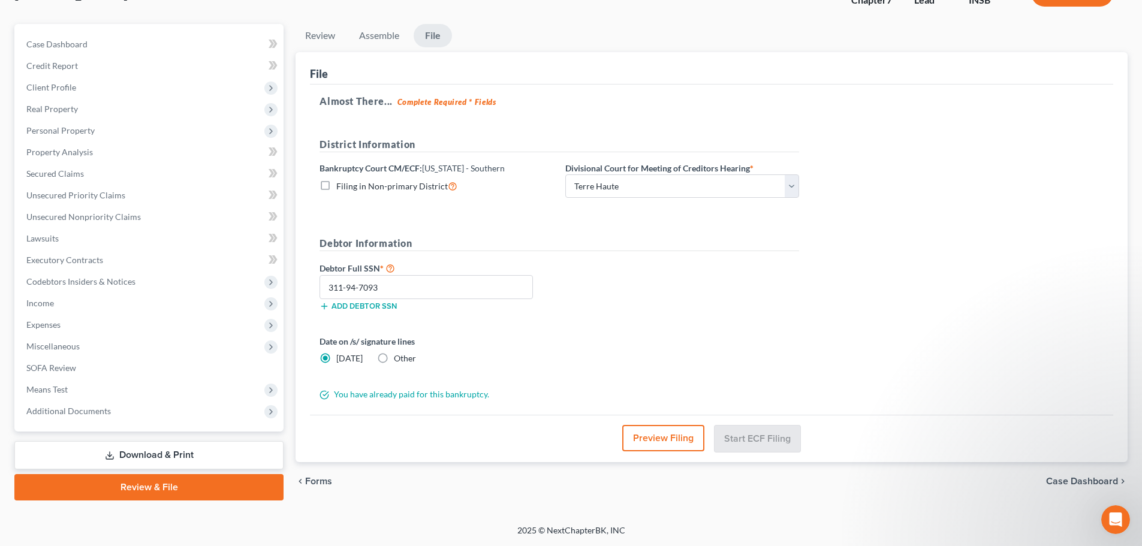
click at [662, 435] on button "Preview Filing" at bounding box center [663, 438] width 82 height 26
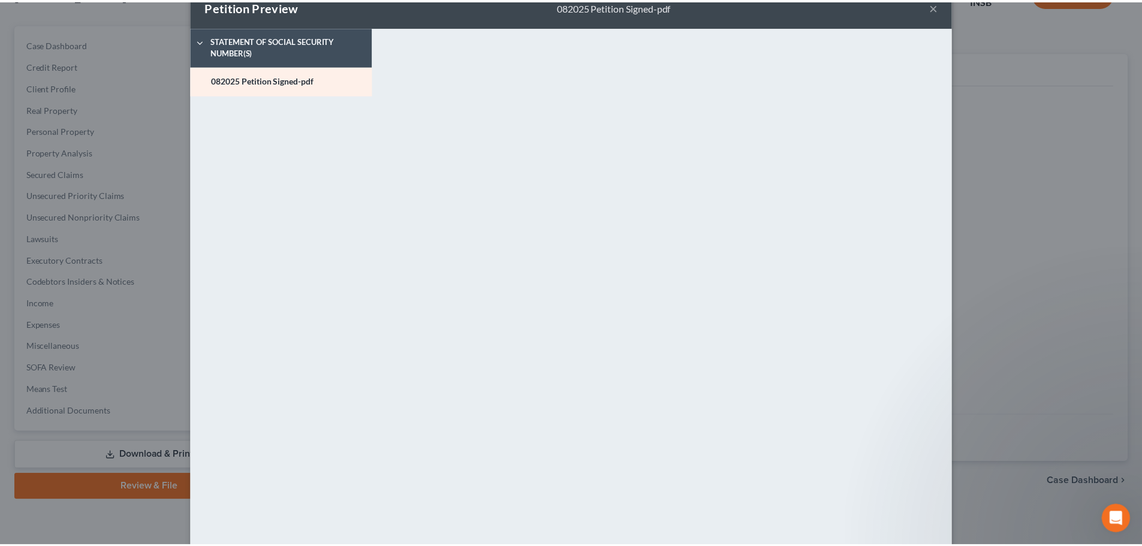
scroll to position [0, 0]
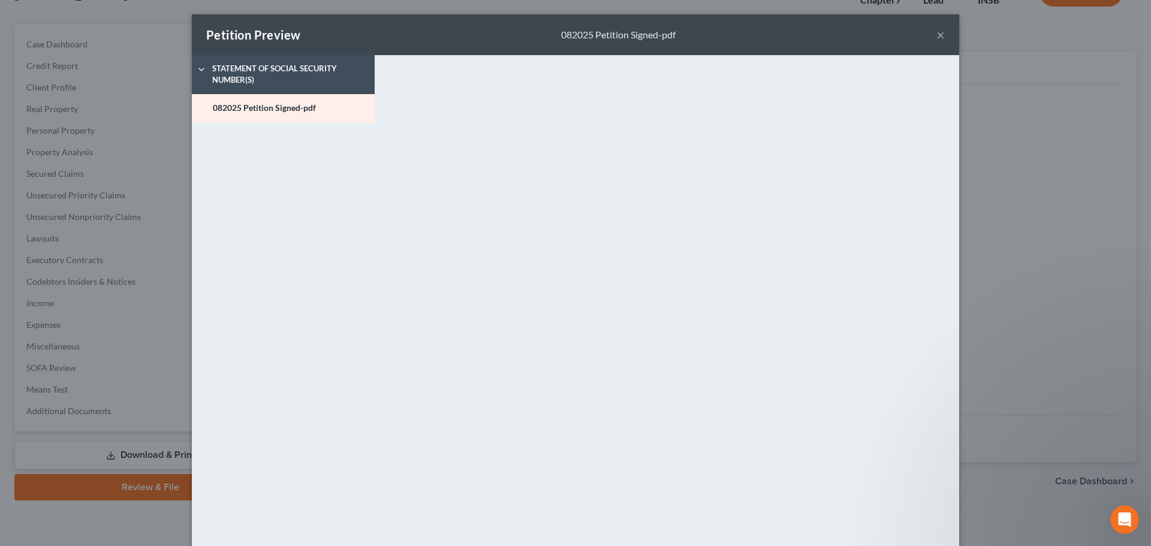
click at [937, 33] on button "×" at bounding box center [940, 35] width 8 height 14
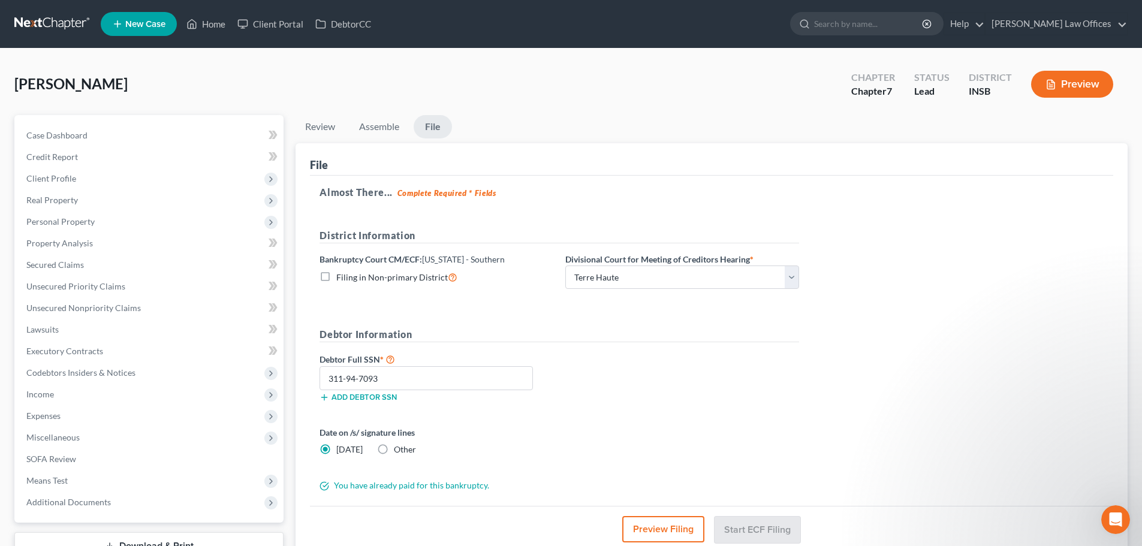
click at [1059, 80] on button "Preview" at bounding box center [1072, 84] width 82 height 27
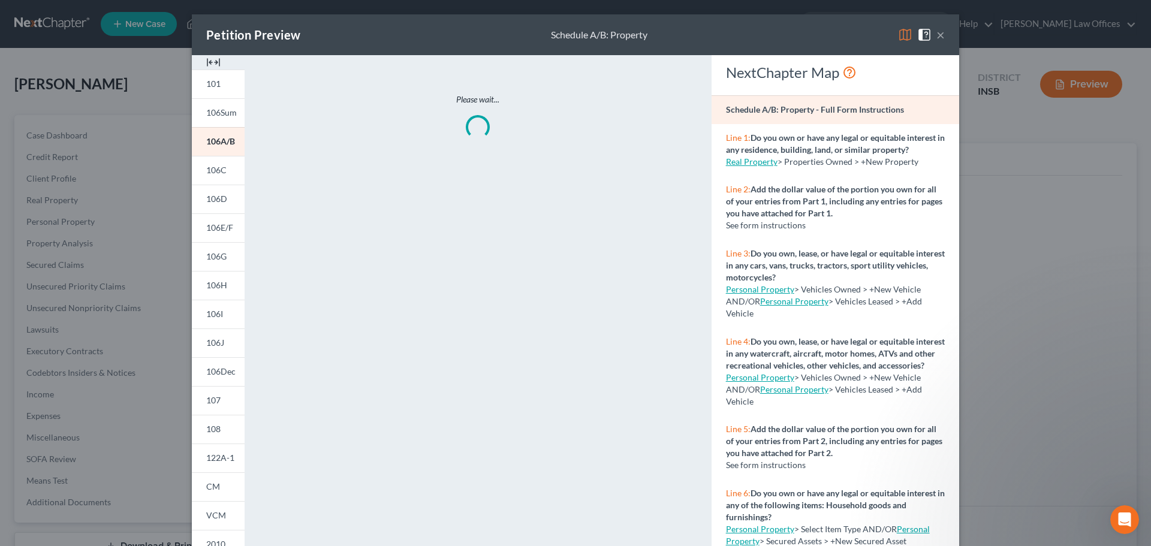
click at [936, 31] on button "×" at bounding box center [940, 35] width 8 height 14
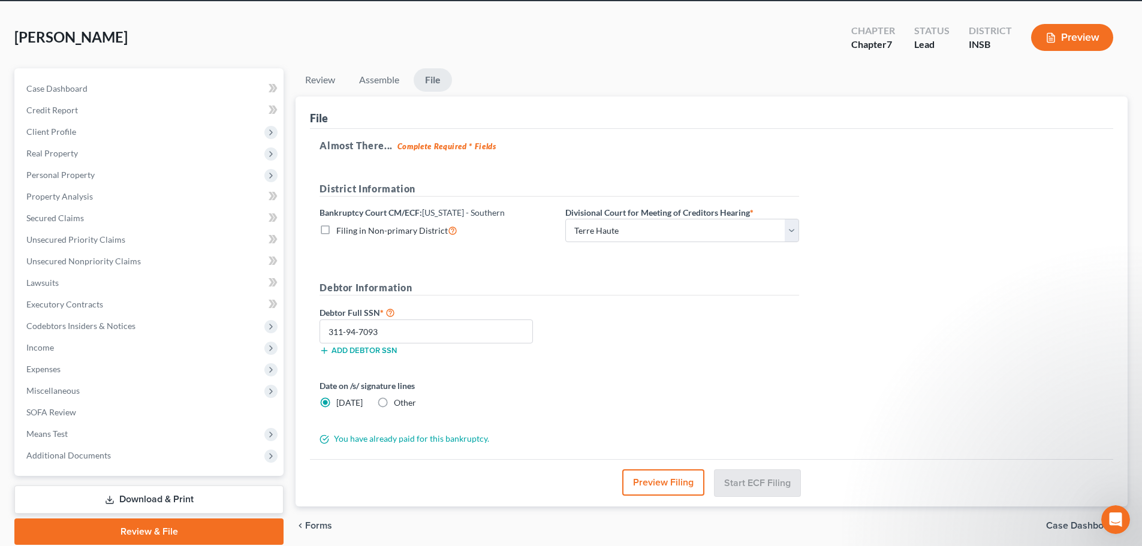
scroll to position [91, 0]
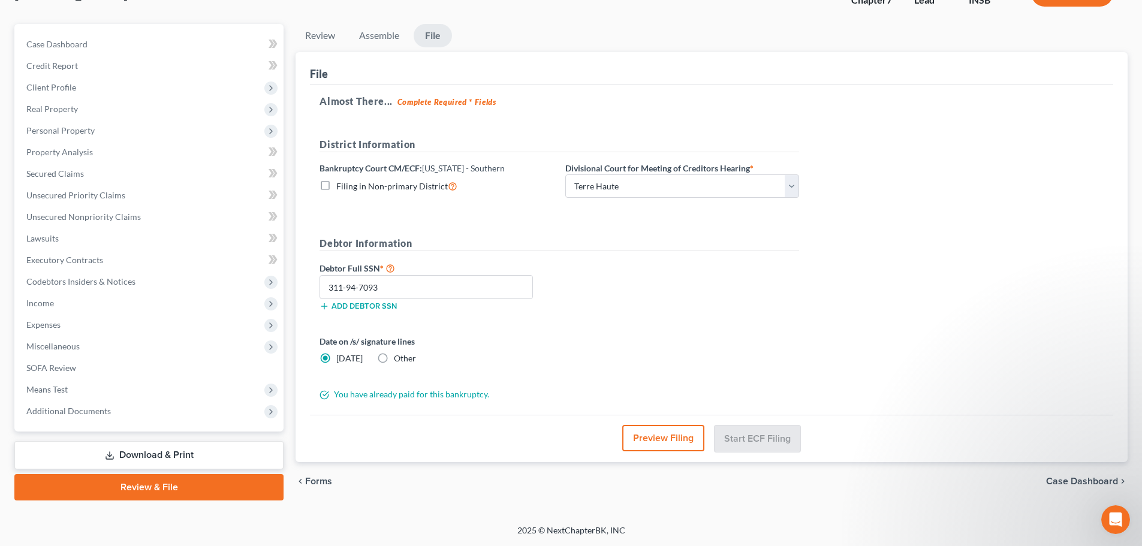
click at [336, 184] on label "Filing in Non-primary District" at bounding box center [396, 186] width 121 height 14
click at [341, 184] on input "Filing in Non-primary District" at bounding box center [345, 183] width 8 height 8
checkbox input "true"
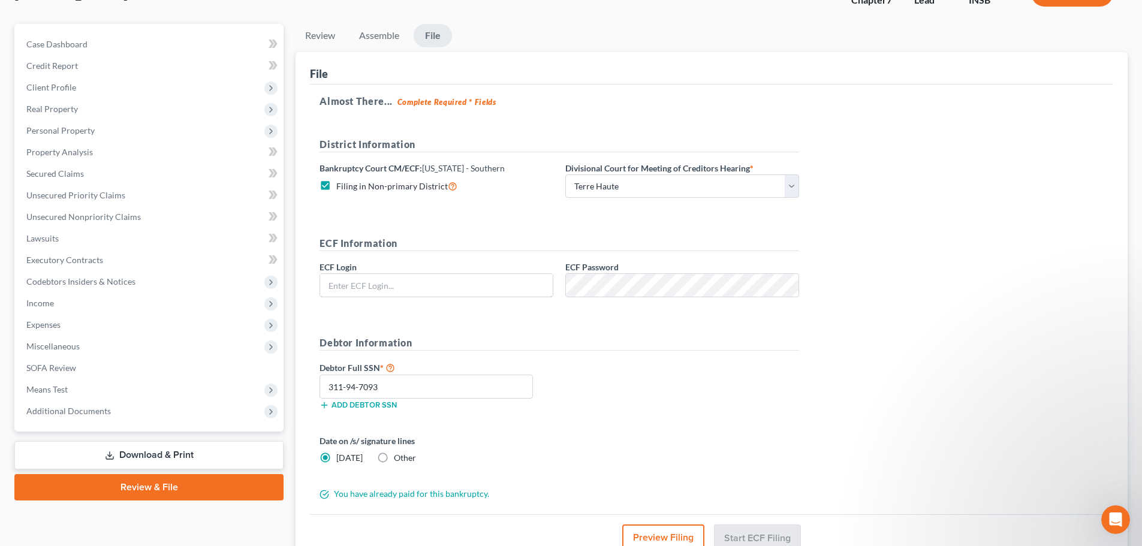
type input "[EMAIL_ADDRESS][DOMAIN_NAME]"
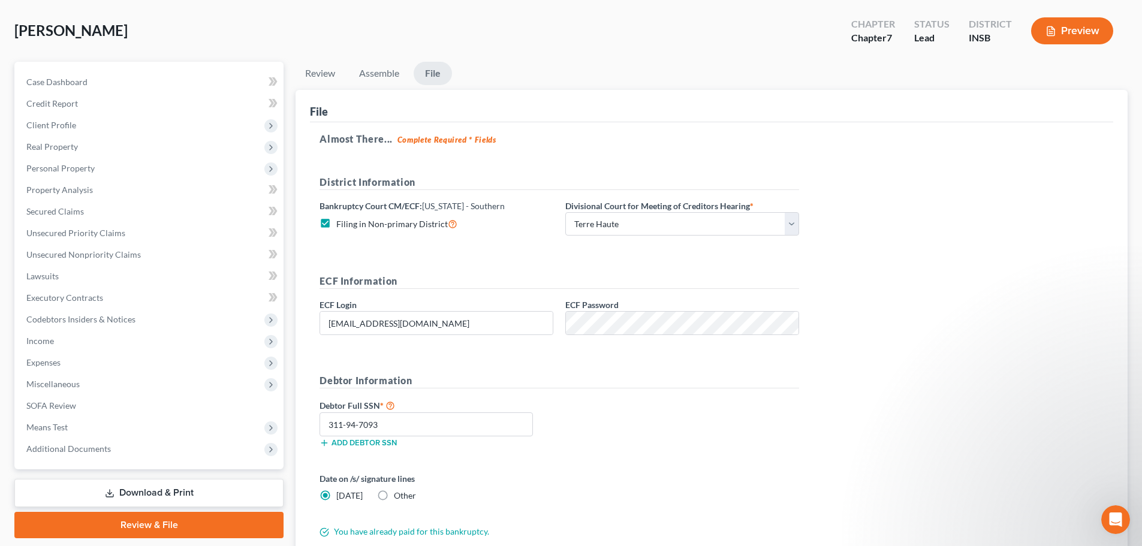
scroll to position [11, 0]
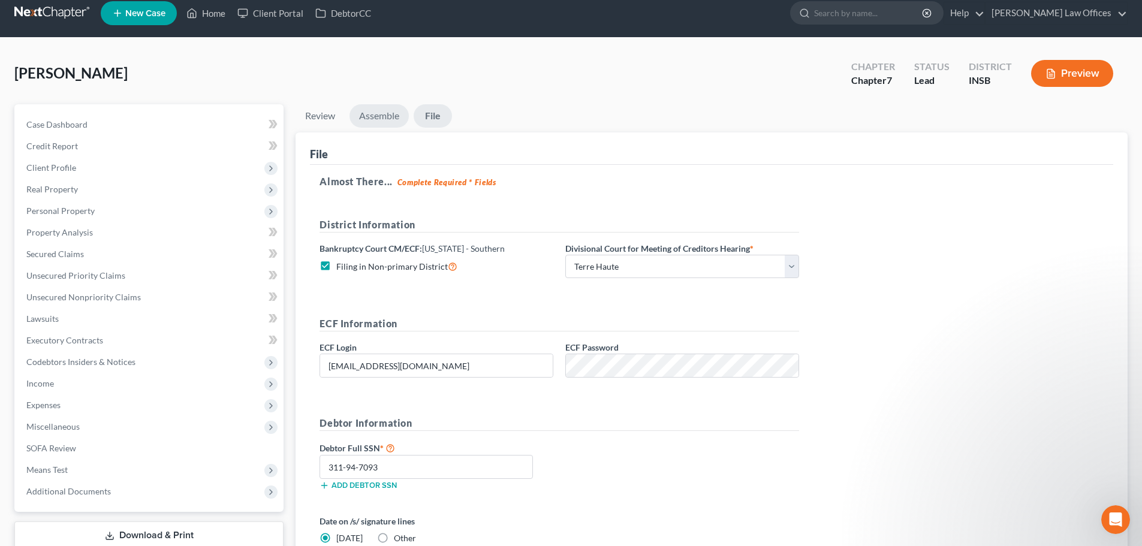
click at [390, 114] on link "Assemble" at bounding box center [378, 115] width 59 height 23
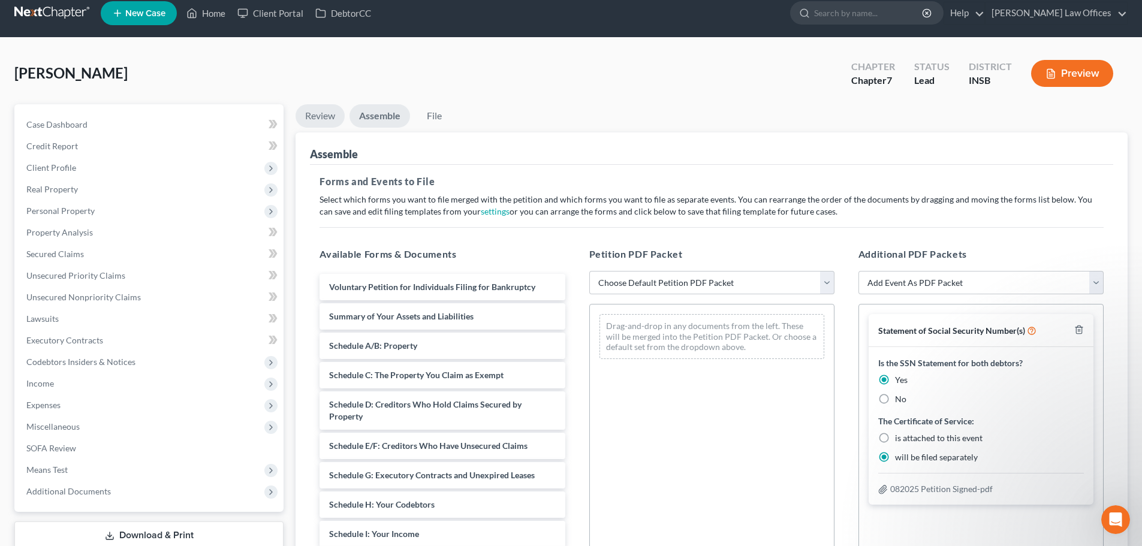
click at [328, 112] on link "Review" at bounding box center [320, 115] width 49 height 23
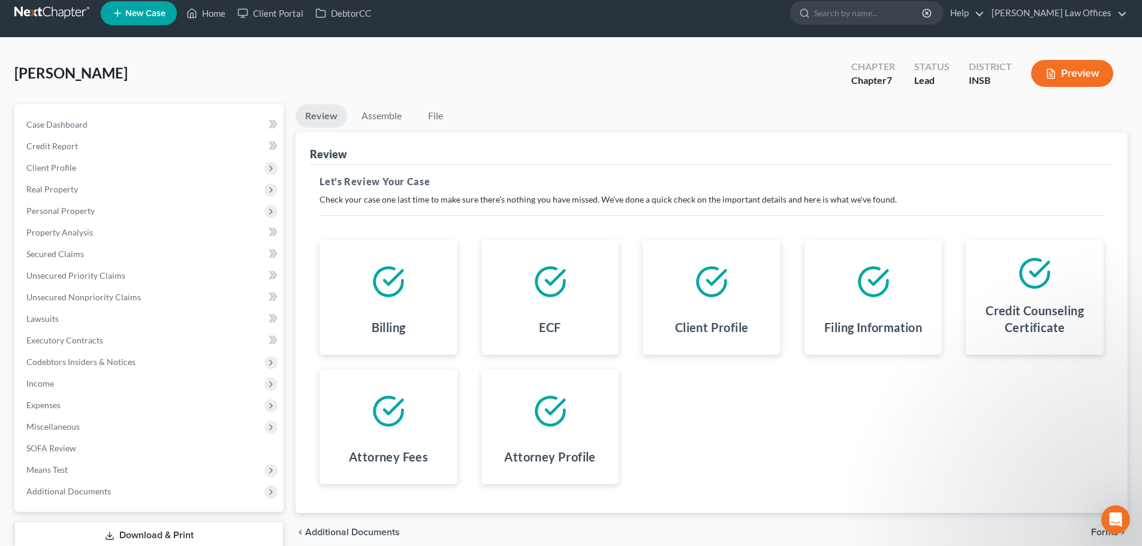
scroll to position [0, 0]
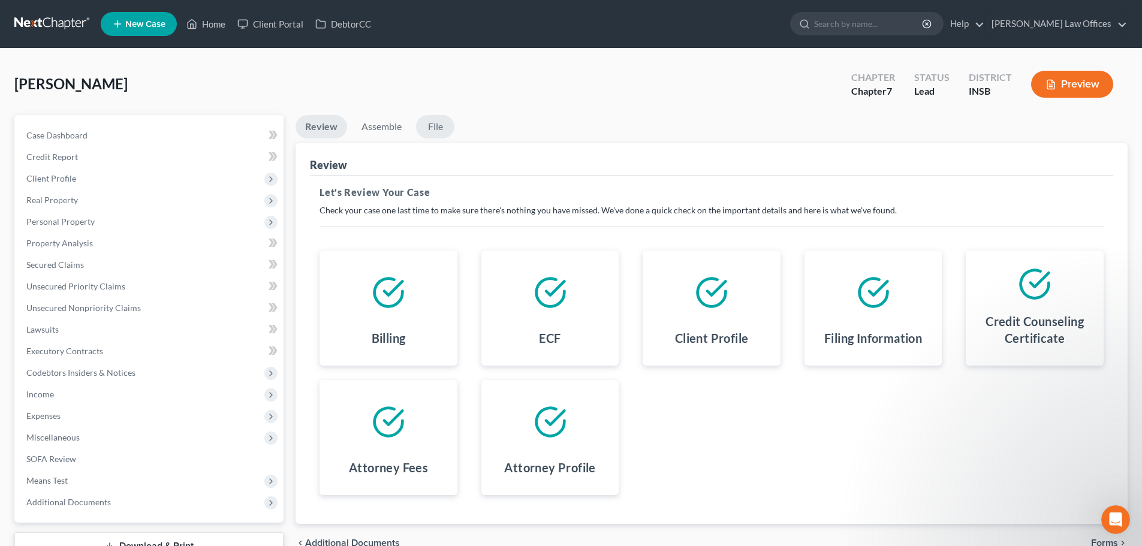
click at [440, 131] on link "File" at bounding box center [435, 126] width 38 height 23
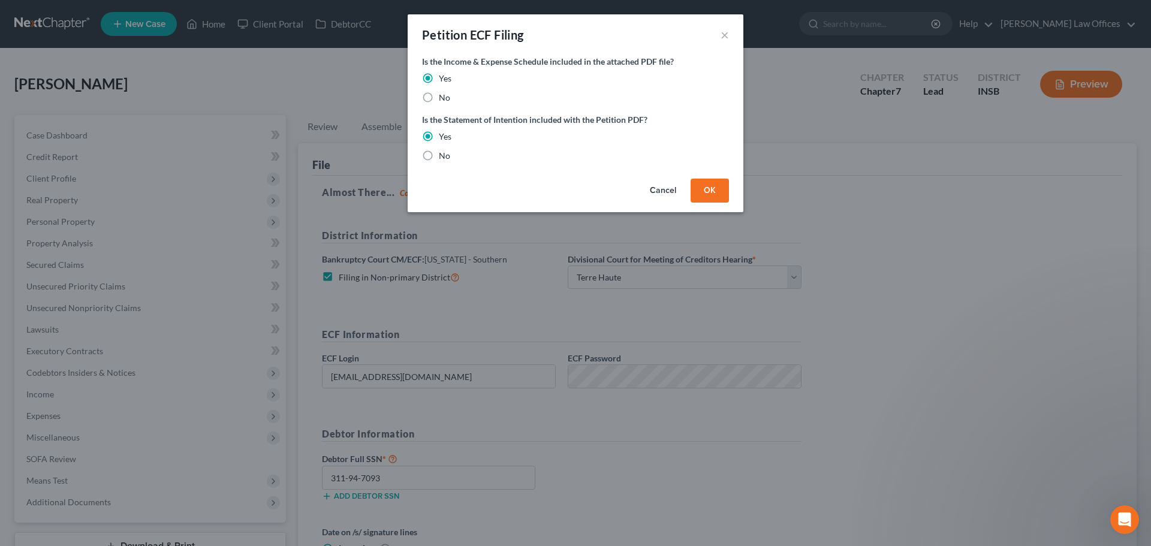
click at [707, 189] on button "OK" at bounding box center [710, 191] width 38 height 24
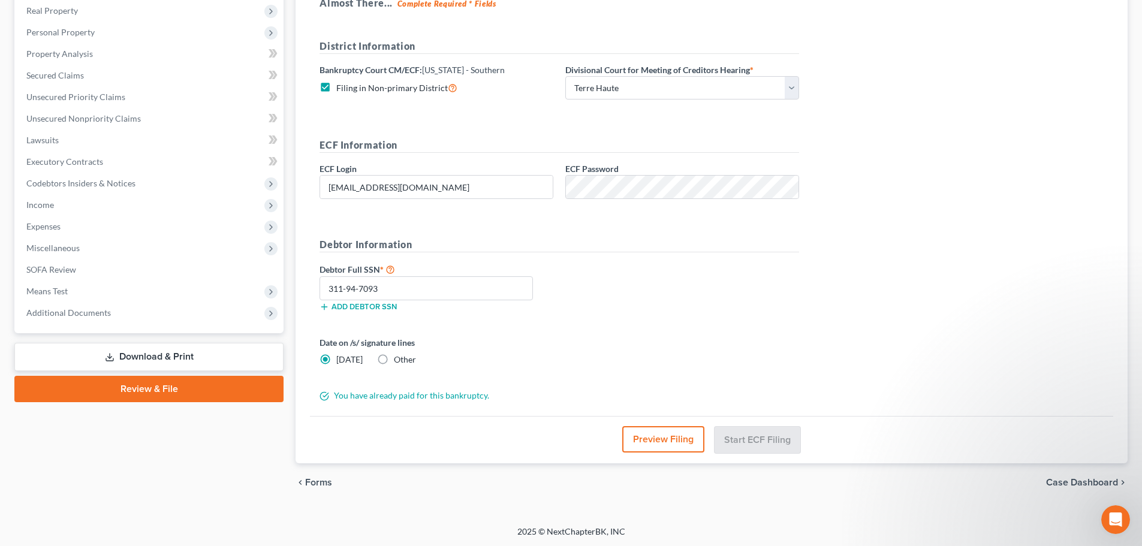
scroll to position [191, 0]
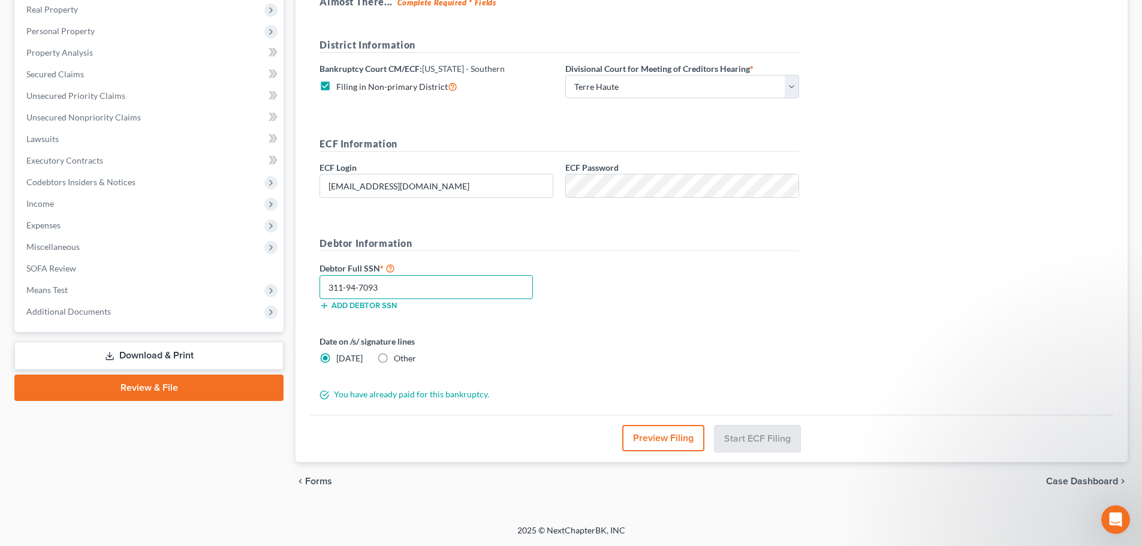
click at [346, 288] on input "311-94-7093" at bounding box center [425, 287] width 213 height 24
click at [432, 280] on input "311-94-7093" at bounding box center [425, 287] width 213 height 24
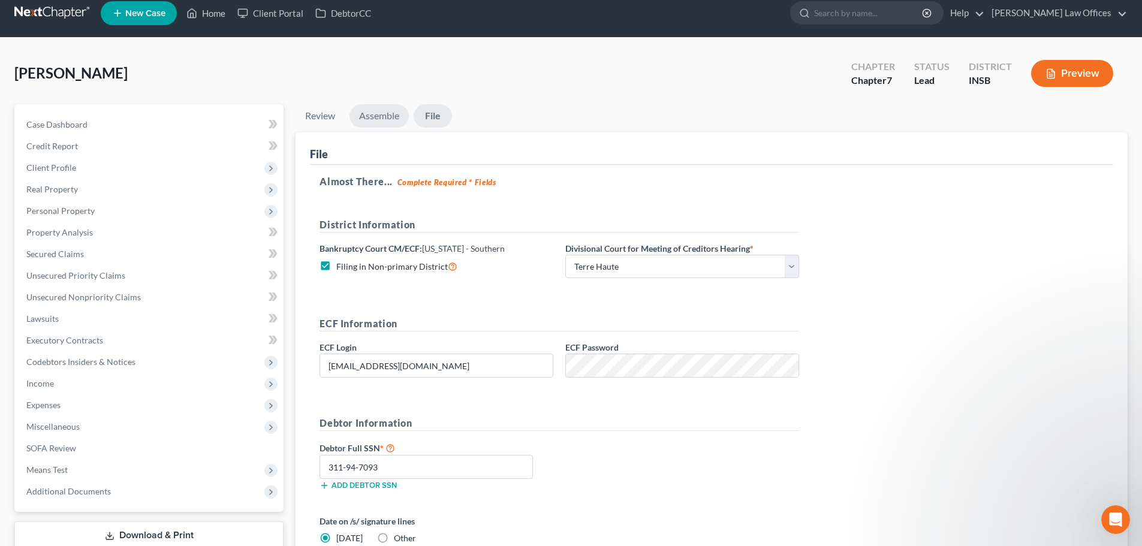
drag, startPoint x: 385, startPoint y: 122, endPoint x: 611, endPoint y: 162, distance: 228.9
click at [385, 122] on link "Assemble" at bounding box center [378, 115] width 59 height 23
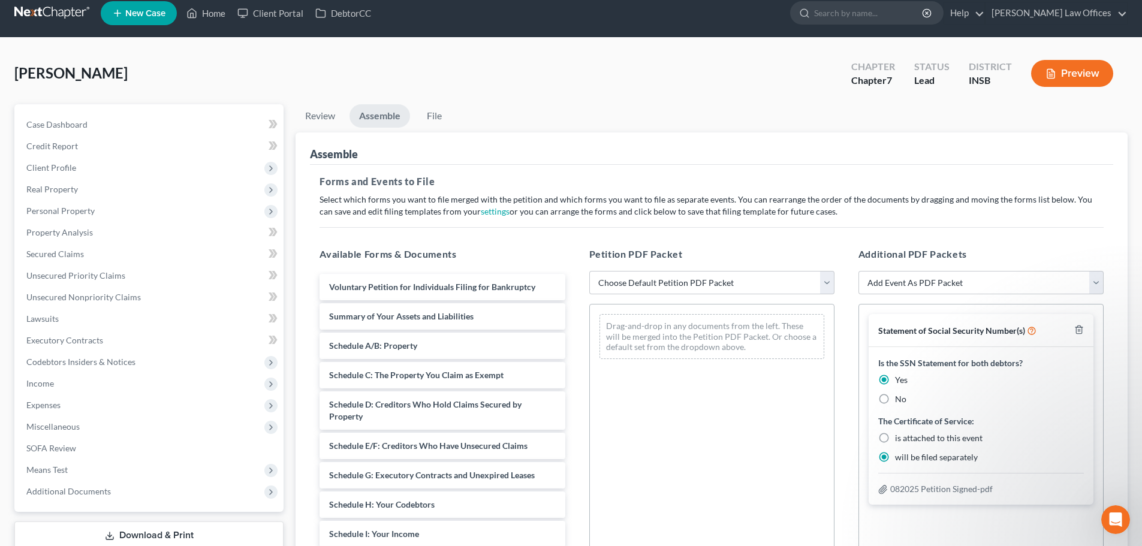
click at [895, 399] on label "No" at bounding box center [900, 399] width 11 height 12
click at [900, 399] on input "No" at bounding box center [904, 397] width 8 height 8
radio input "true"
radio input "false"
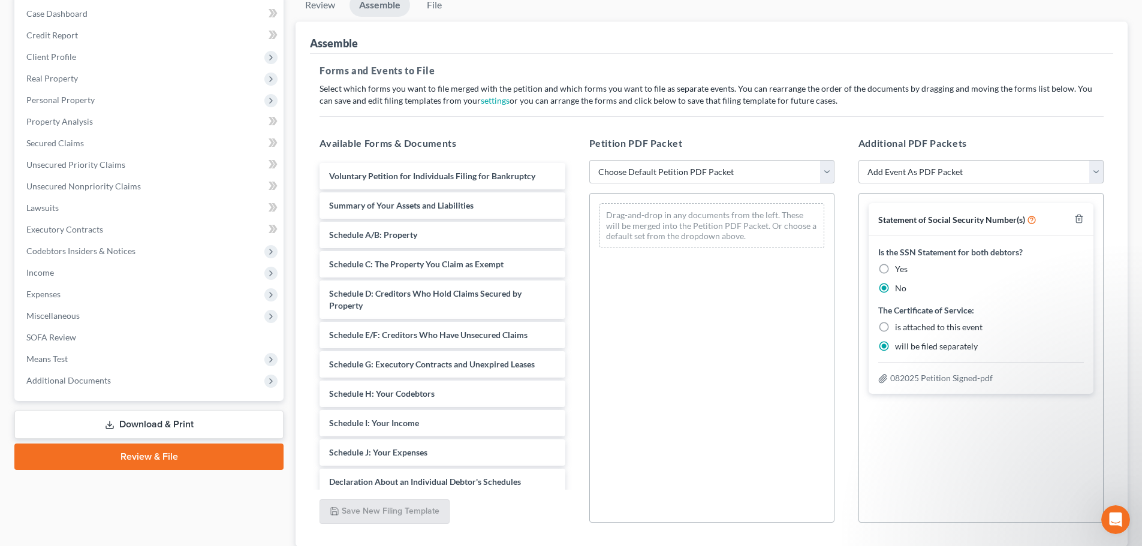
scroll to position [71, 0]
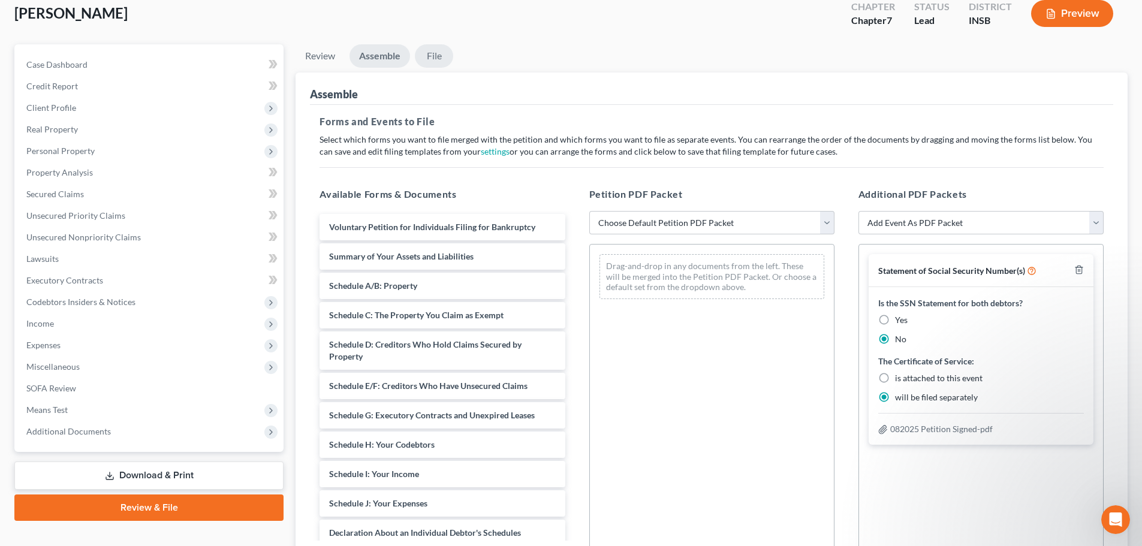
click at [437, 56] on link "File" at bounding box center [434, 55] width 38 height 23
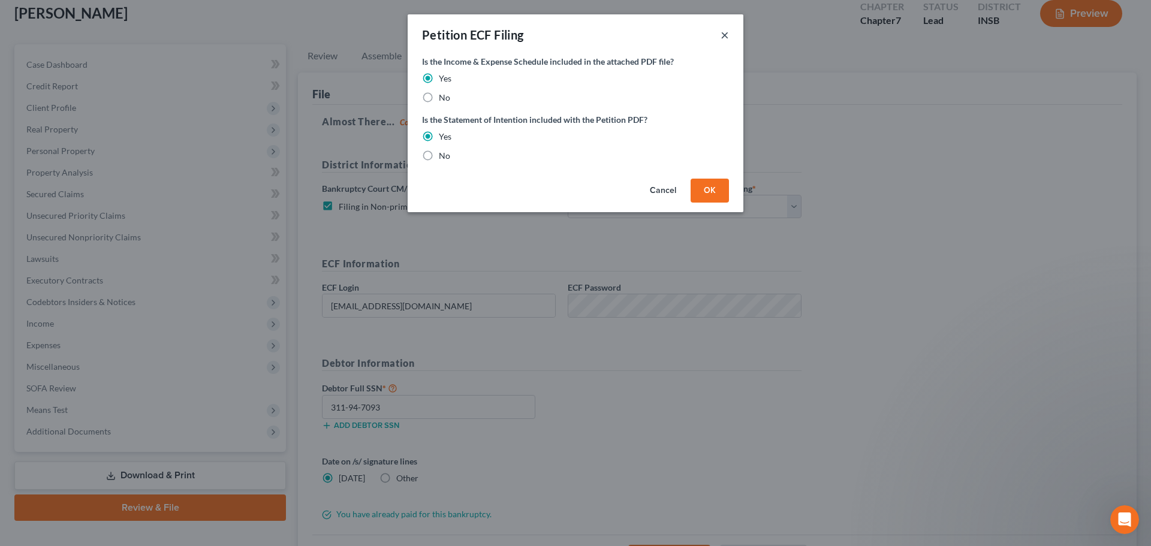
click at [722, 38] on button "×" at bounding box center [724, 35] width 8 height 14
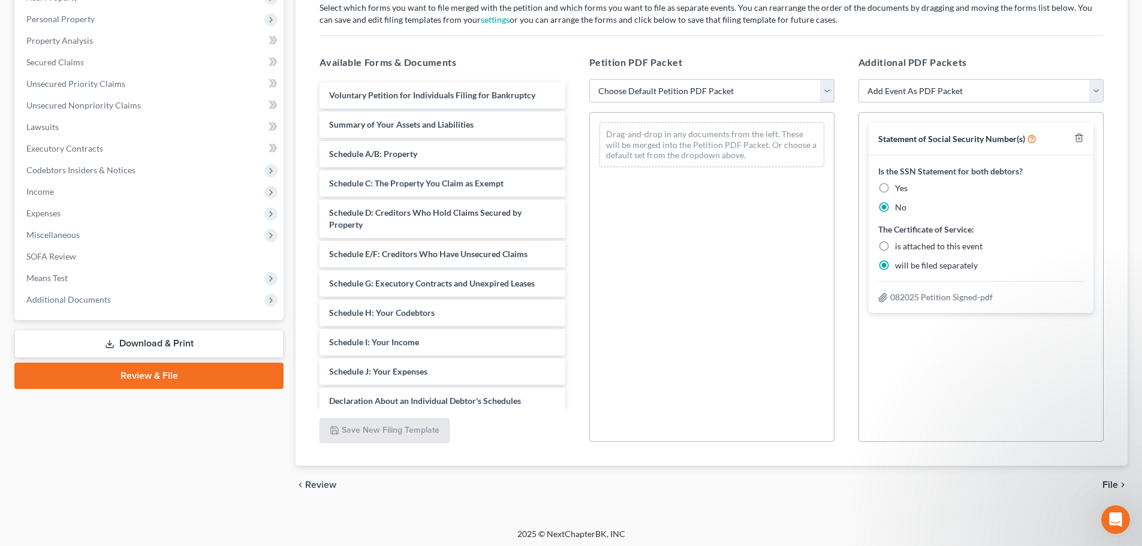
scroll to position [206, 0]
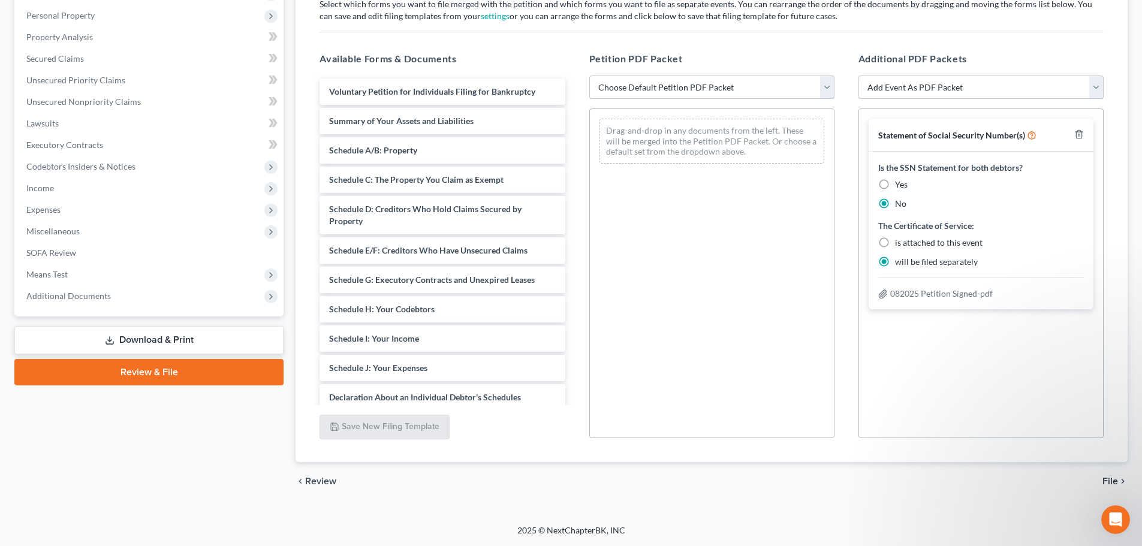
click at [1110, 483] on span "File" at bounding box center [1110, 482] width 16 height 10
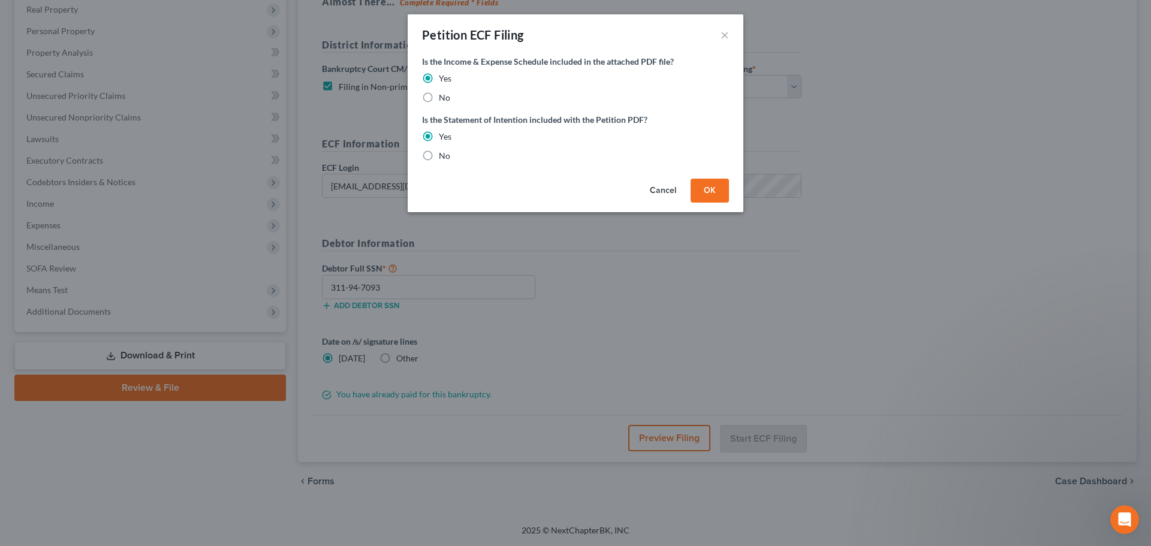
click at [713, 195] on button "OK" at bounding box center [710, 191] width 38 height 24
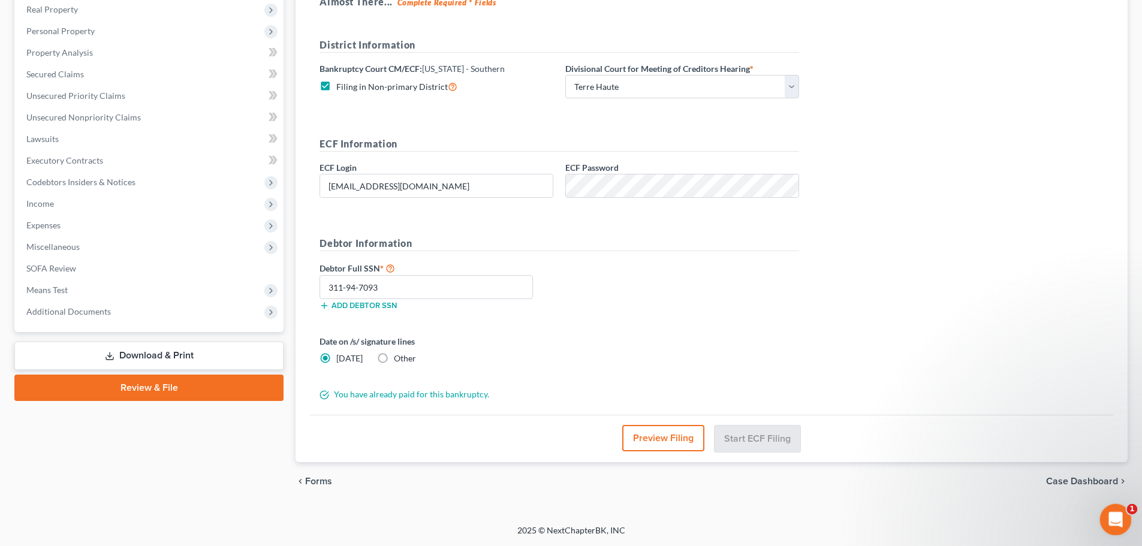
click at [1115, 522] on icon "Open Intercom Messenger" at bounding box center [1114, 518] width 20 height 20
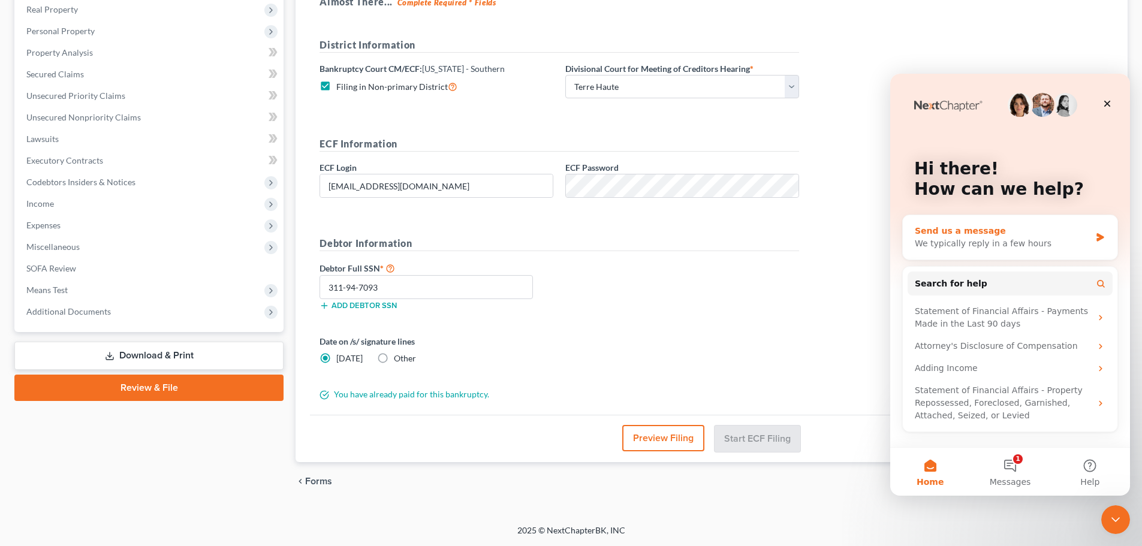
click at [1027, 234] on div "Send us a message" at bounding box center [1003, 231] width 176 height 13
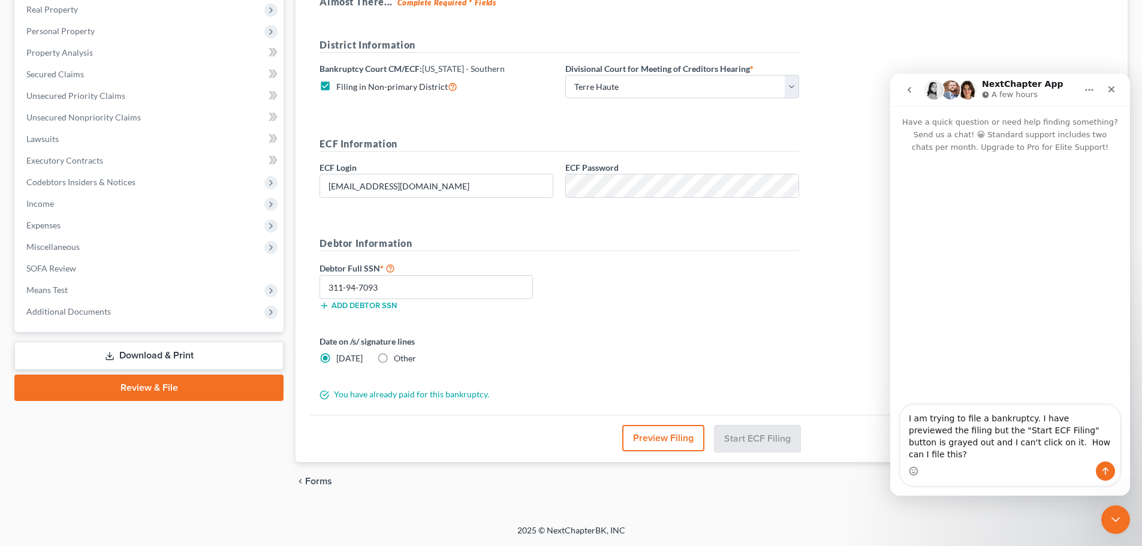
type textarea "I am trying to file a bankruptcy. I have previewed the filing but the "Start EC…"
click at [1102, 471] on icon "Send a message…" at bounding box center [1105, 471] width 10 height 10
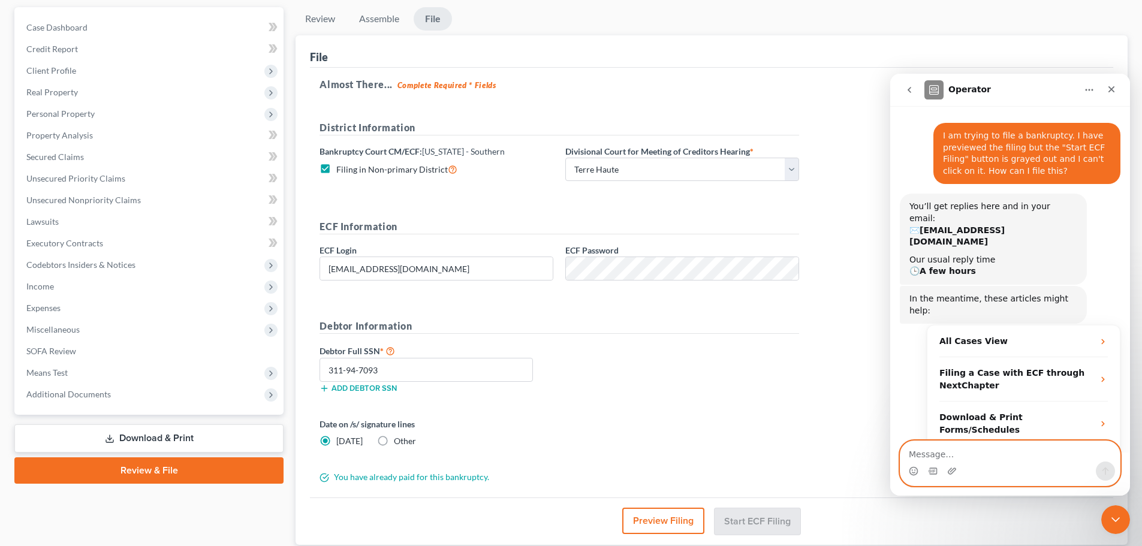
scroll to position [0, 0]
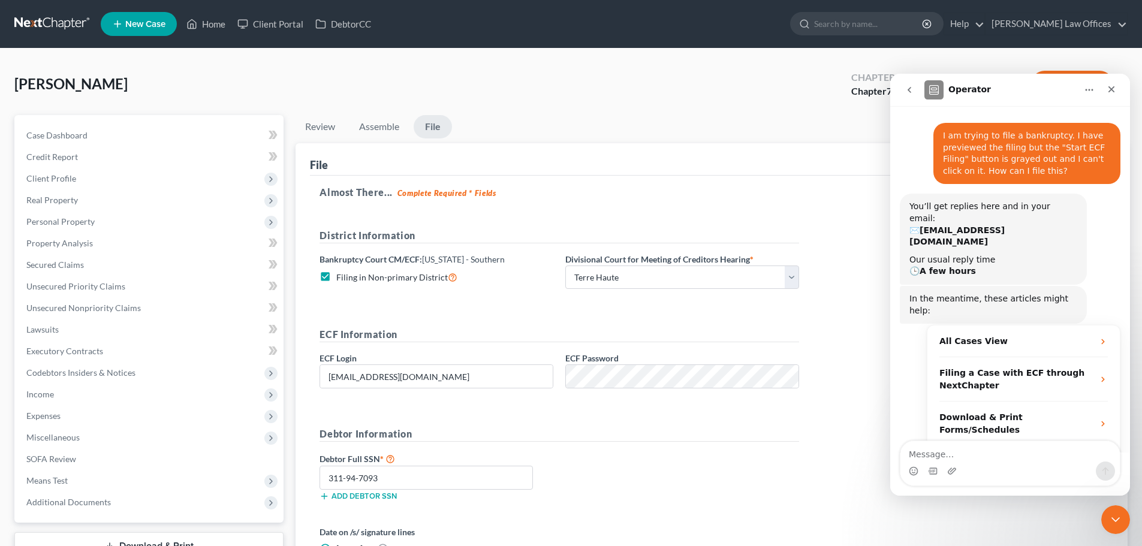
click at [689, 134] on ul "Review Assemble File" at bounding box center [712, 129] width 832 height 28
click at [984, 368] on strong "Filing a Case with ECF through NextChapter" at bounding box center [1011, 379] width 145 height 22
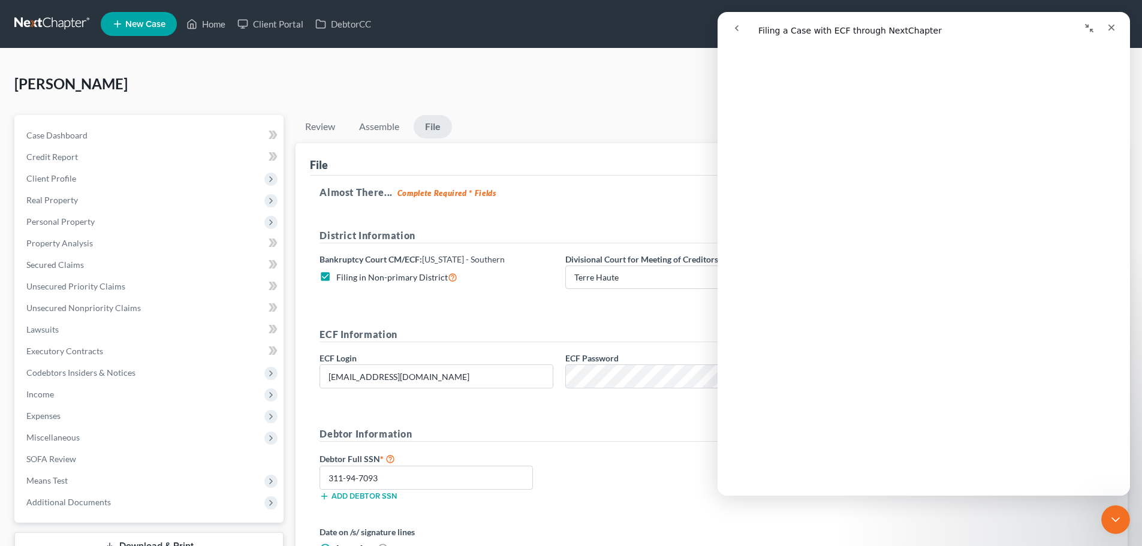
scroll to position [1199, 0]
click at [641, 141] on ul "Review Assemble File" at bounding box center [712, 129] width 832 height 28
click at [1110, 26] on icon "Close" at bounding box center [1111, 28] width 7 height 7
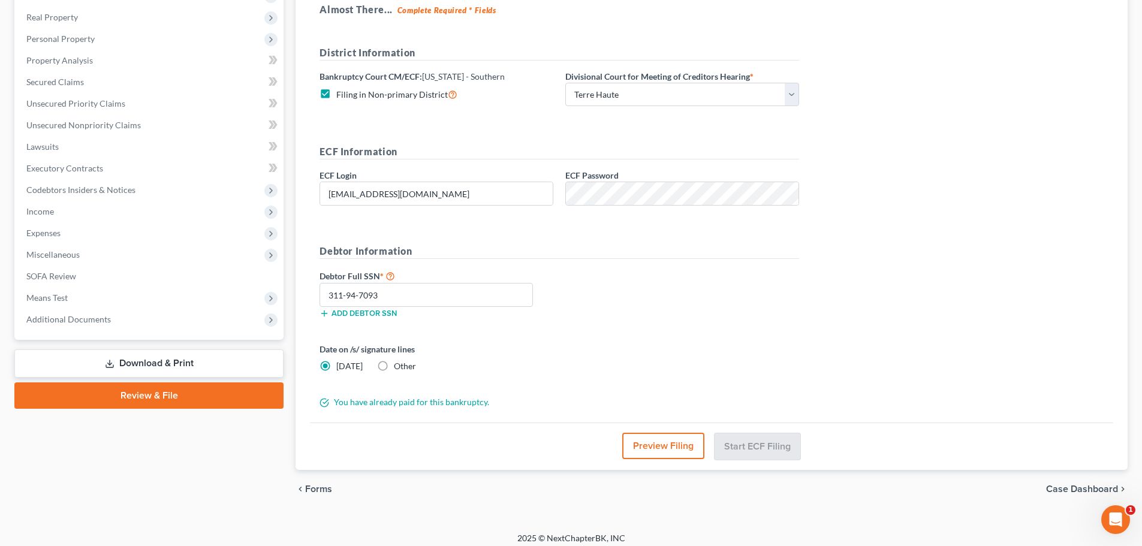
scroll to position [191, 0]
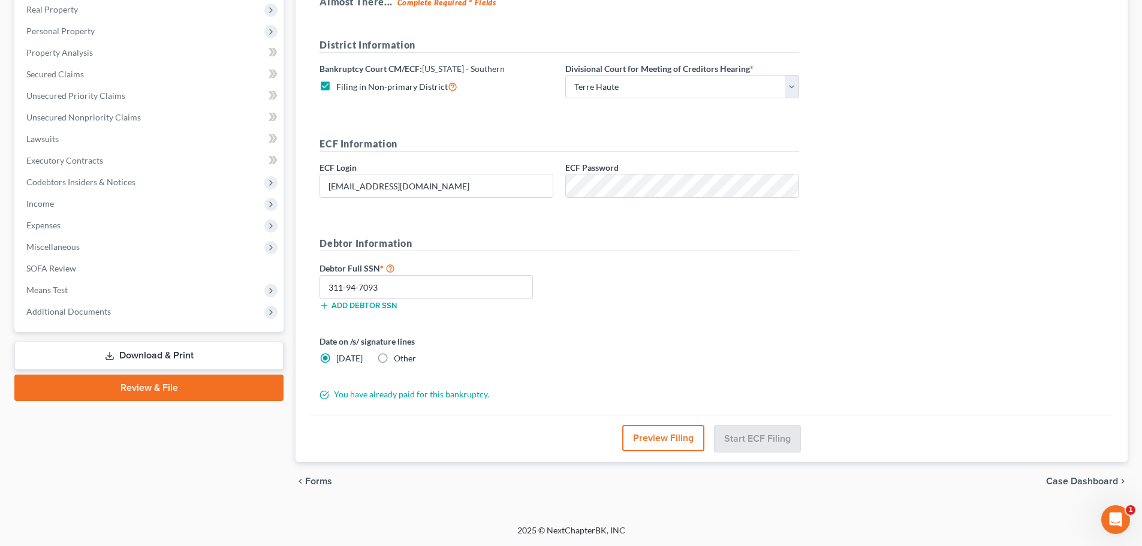
click at [144, 391] on link "Review & File" at bounding box center [148, 388] width 269 height 26
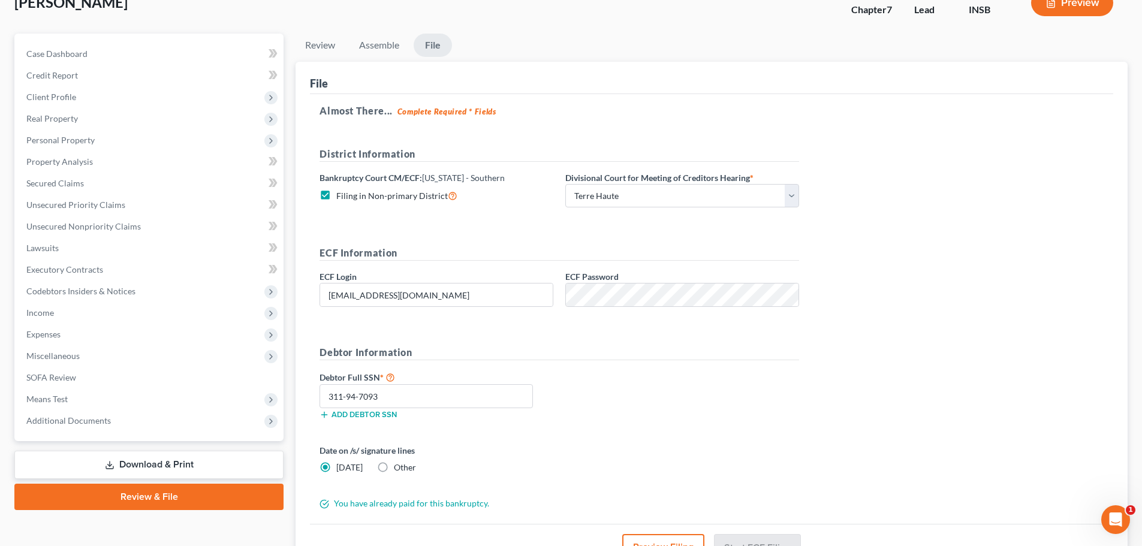
scroll to position [71, 0]
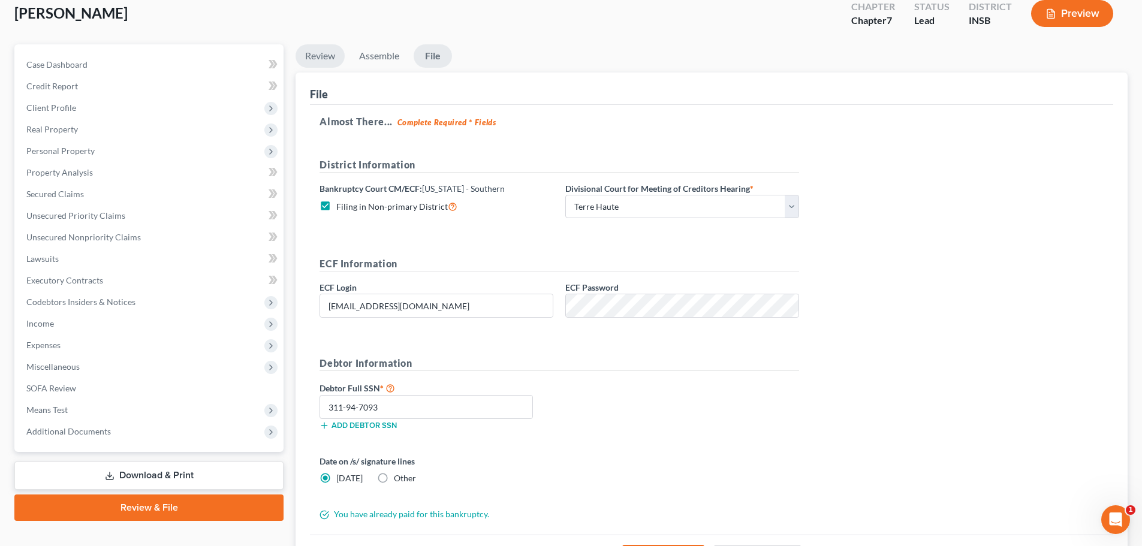
click at [328, 53] on link "Review" at bounding box center [320, 55] width 49 height 23
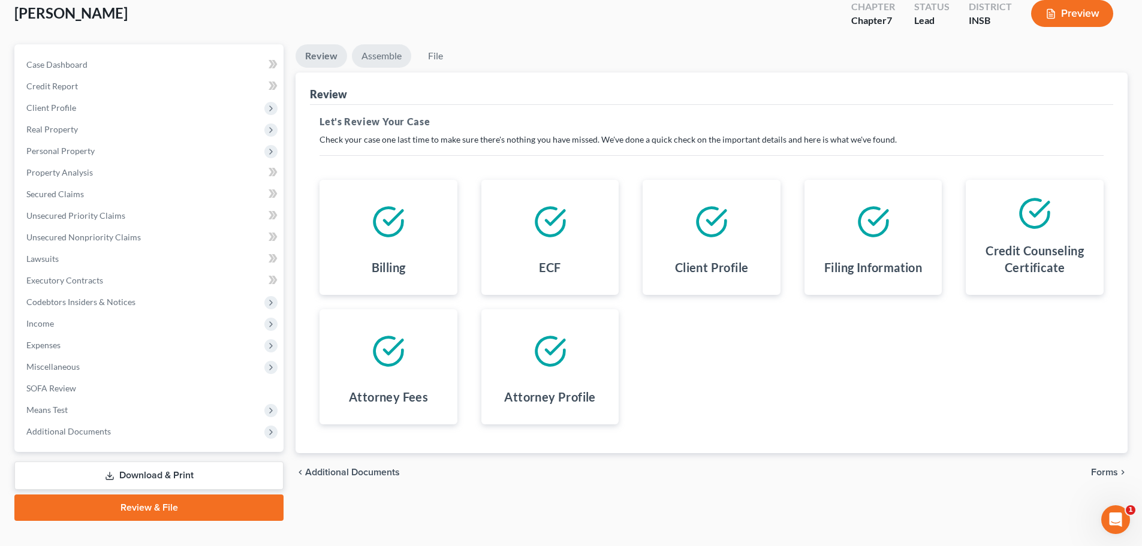
click at [375, 59] on link "Assemble" at bounding box center [381, 55] width 59 height 23
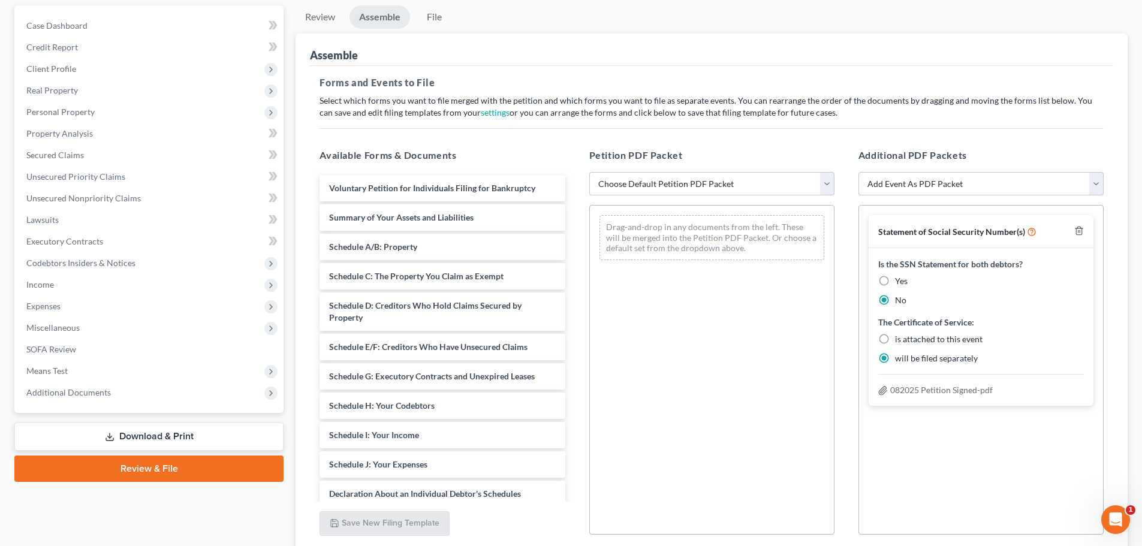
scroll to position [131, 0]
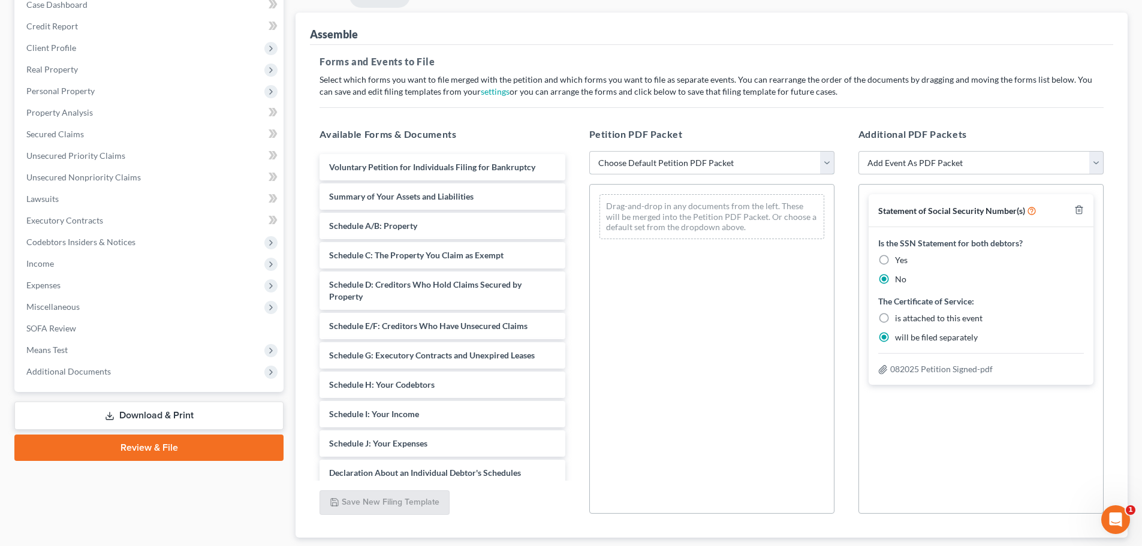
click at [827, 171] on select "Choose Default Petition PDF Packet Emergency Filing (Voluntary Petition and Cre…" at bounding box center [711, 163] width 245 height 24
drag, startPoint x: 720, startPoint y: 280, endPoint x: 714, endPoint y: 304, distance: 25.4
click at [720, 280] on div "Drag-and-drop in any documents from the left. These will be merged into the Pet…" at bounding box center [711, 349] width 245 height 330
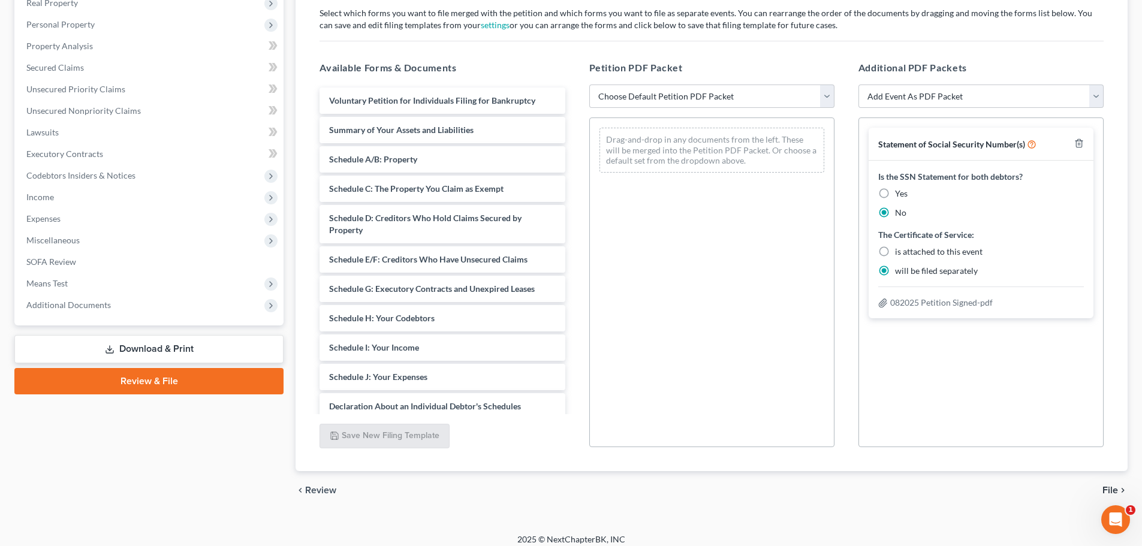
scroll to position [206, 0]
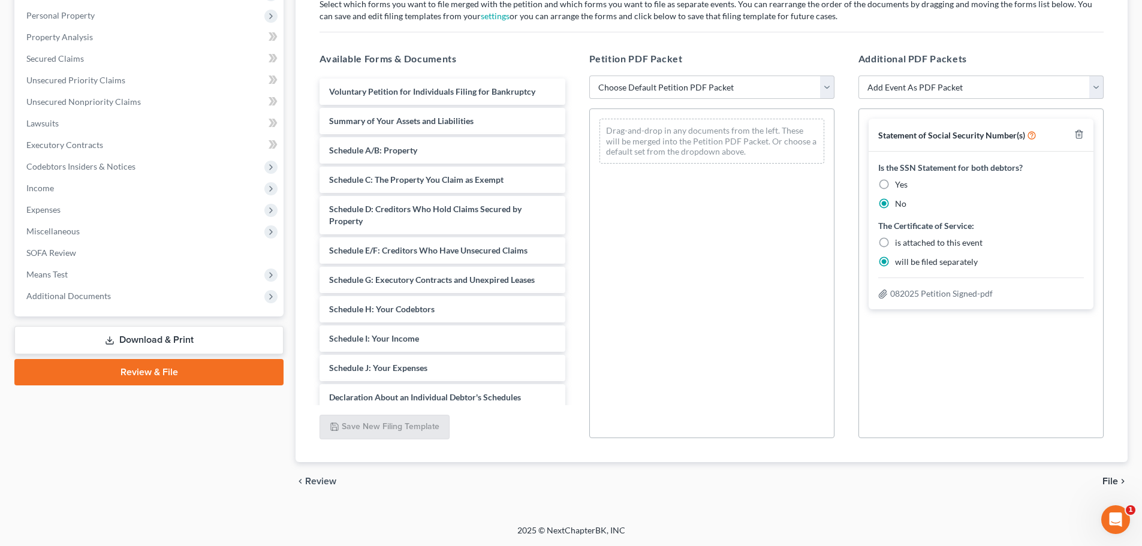
click at [1114, 480] on span "File" at bounding box center [1110, 482] width 16 height 10
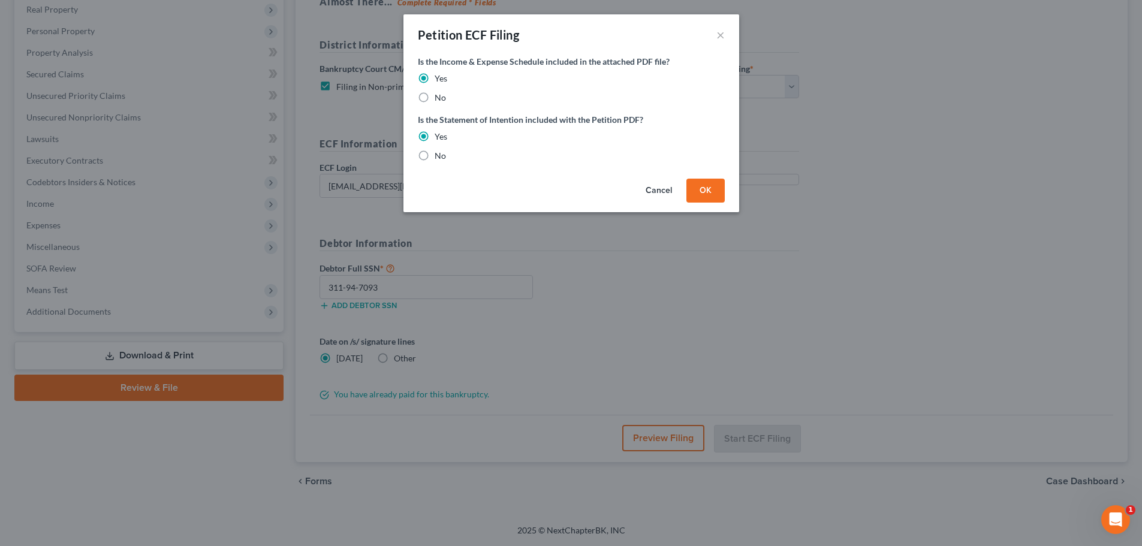
scroll to position [191, 0]
click at [727, 35] on button "×" at bounding box center [724, 35] width 8 height 14
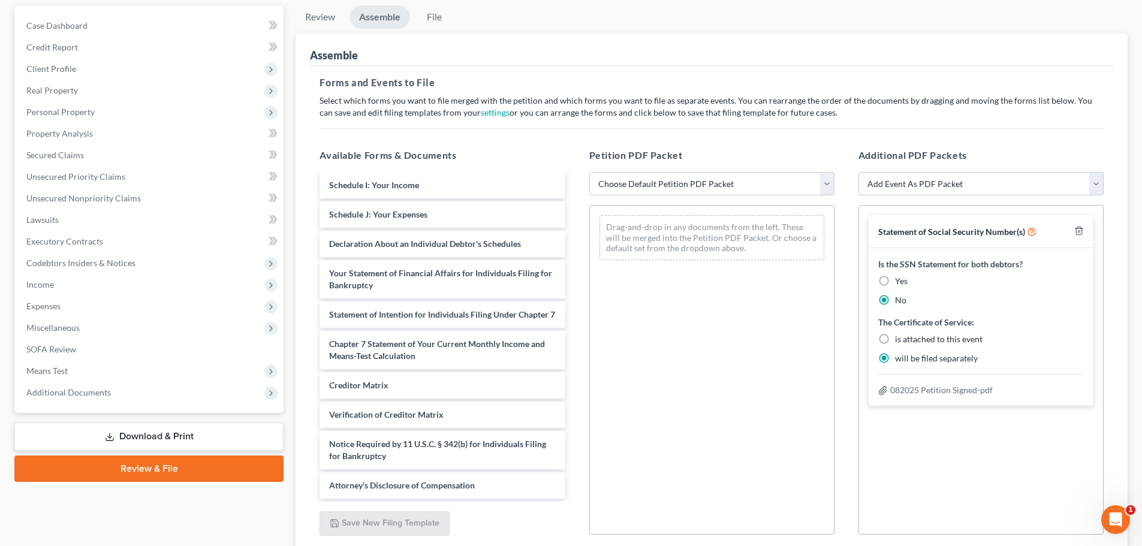
scroll to position [131, 0]
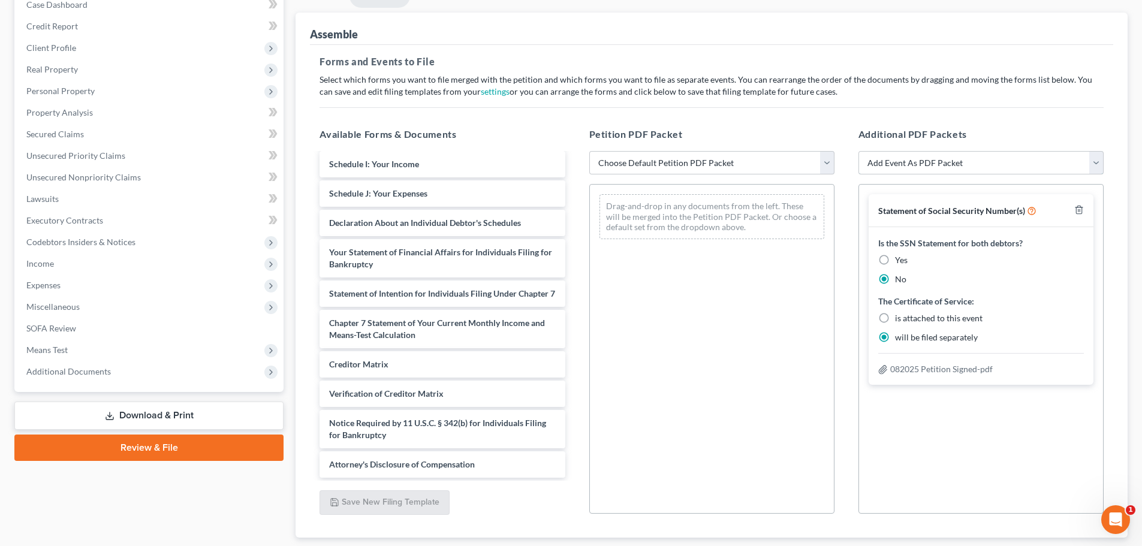
click at [1096, 165] on select "Add Event As PDF Packet Amended/Corrected Petition Ch 7 Means Test Calculation …" at bounding box center [980, 163] width 245 height 24
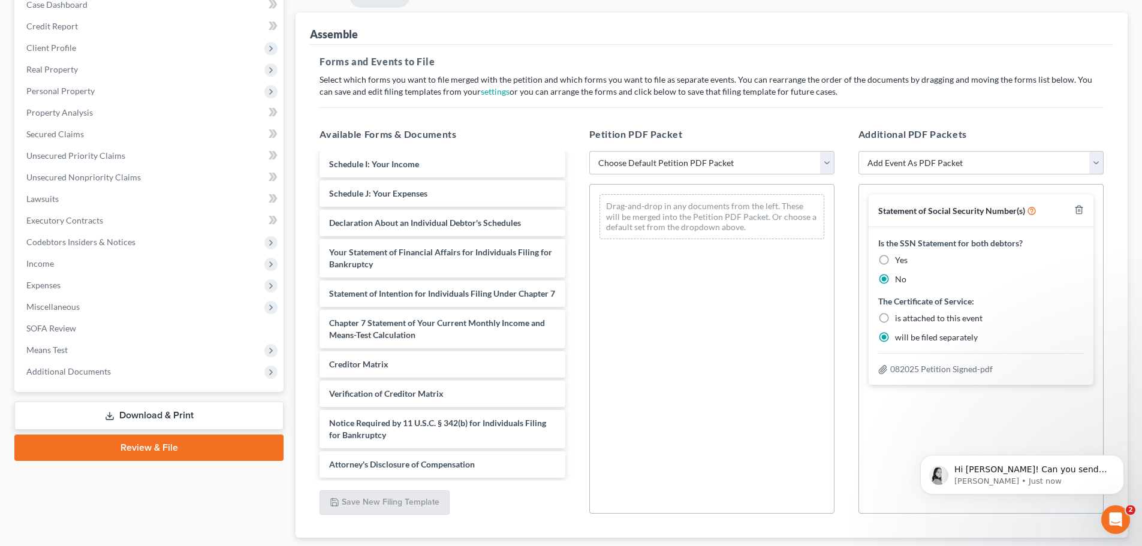
scroll to position [0, 0]
click at [1060, 134] on h5 "Additional PDF Packets" at bounding box center [980, 134] width 245 height 14
click at [896, 409] on div "Statement of Social Security Number(s) Is the SSN Statement for both debtors? Y…" at bounding box center [980, 349] width 245 height 330
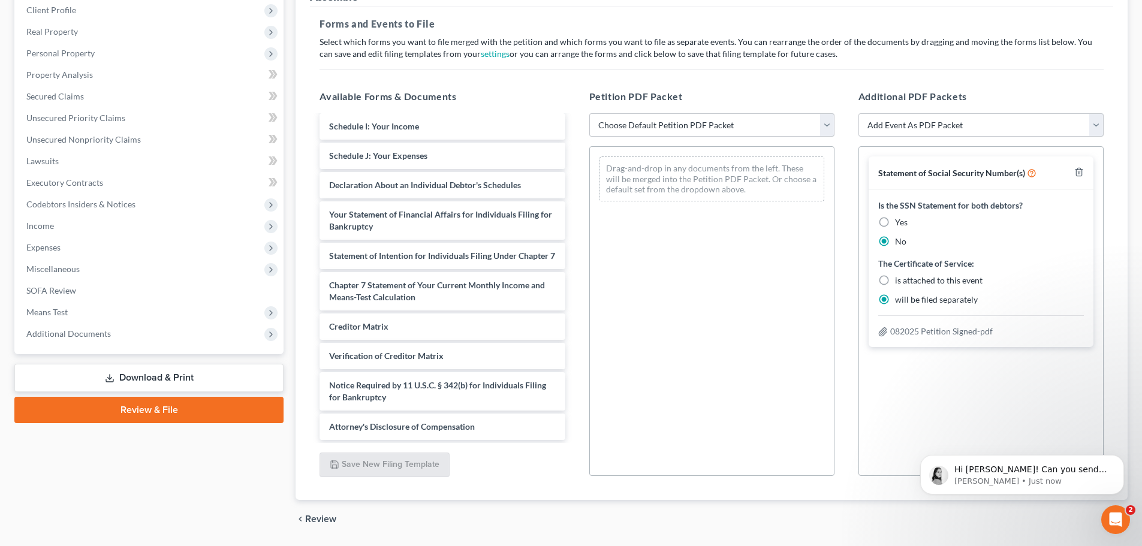
scroll to position [206, 0]
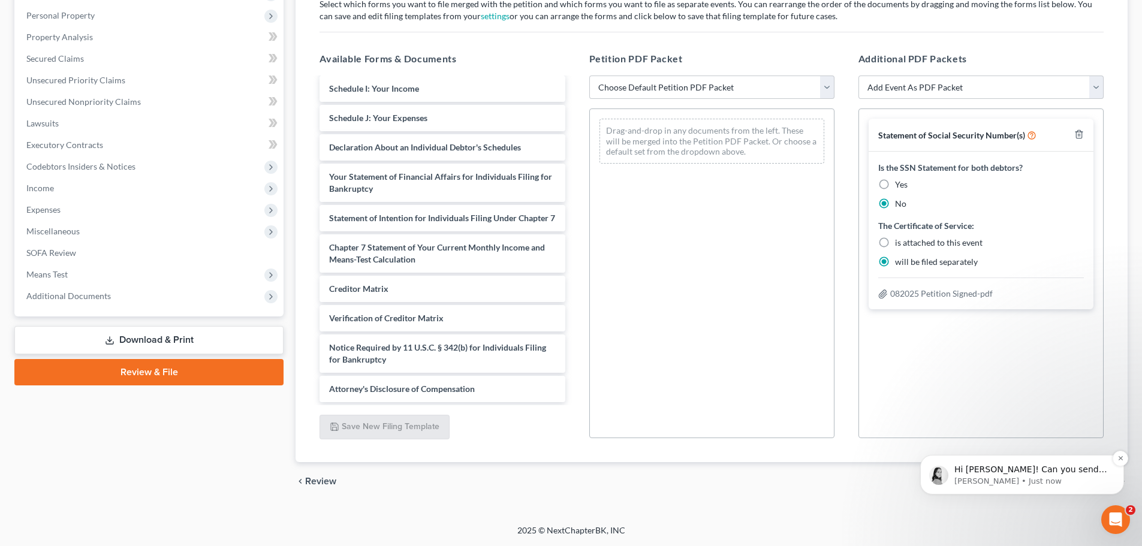
click at [994, 478] on p "[PERSON_NAME] • Just now" at bounding box center [1031, 481] width 155 height 11
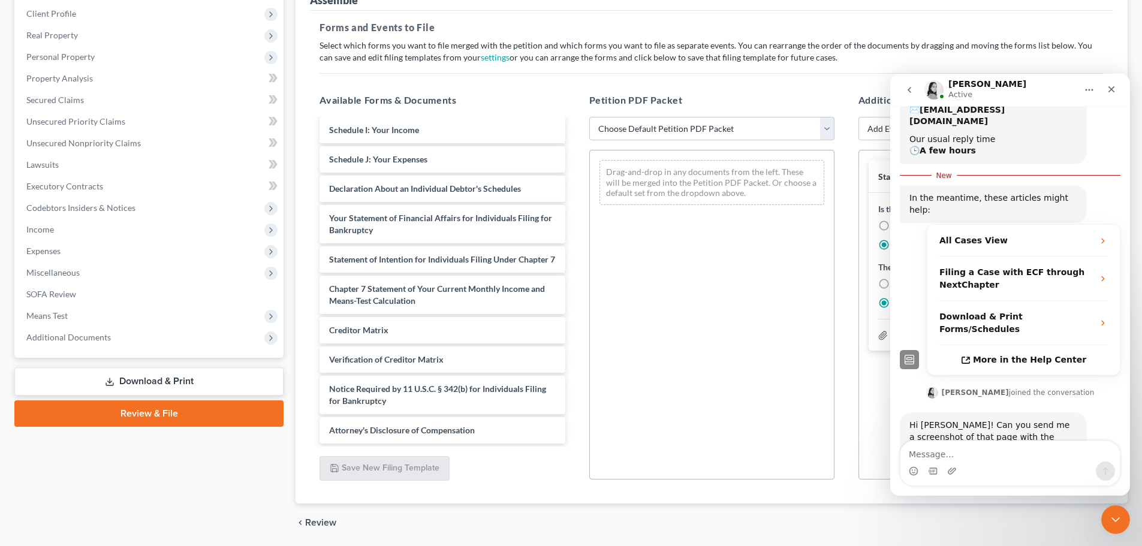
scroll to position [146, 0]
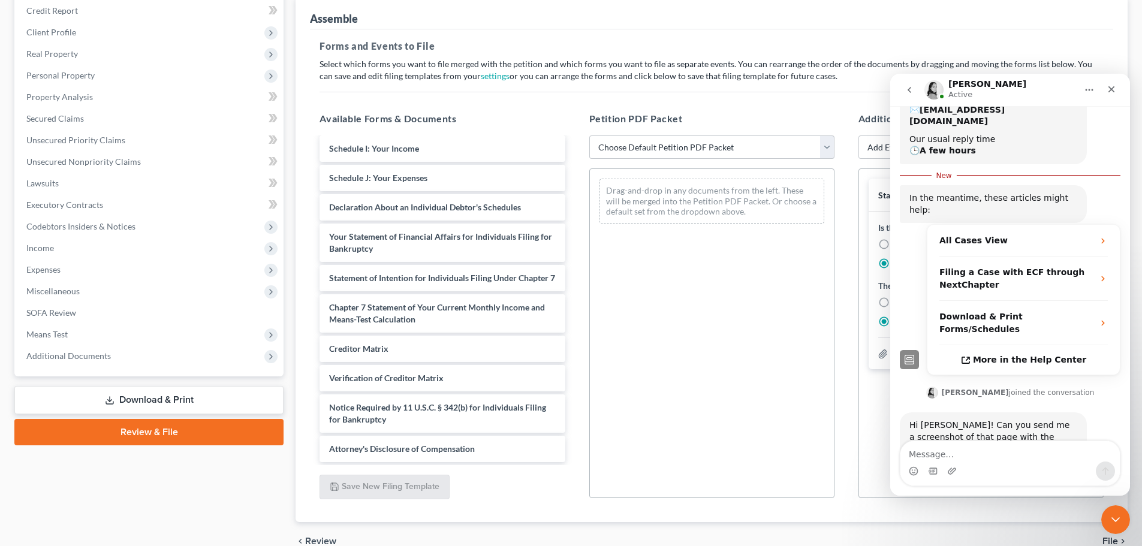
drag, startPoint x: 758, startPoint y: 477, endPoint x: 811, endPoint y: 423, distance: 76.3
click at [758, 477] on div "Drag-and-drop in any documents from the left. These will be merged into the Pet…" at bounding box center [711, 333] width 245 height 330
click at [1111, 88] on icon "Close" at bounding box center [1111, 89] width 7 height 7
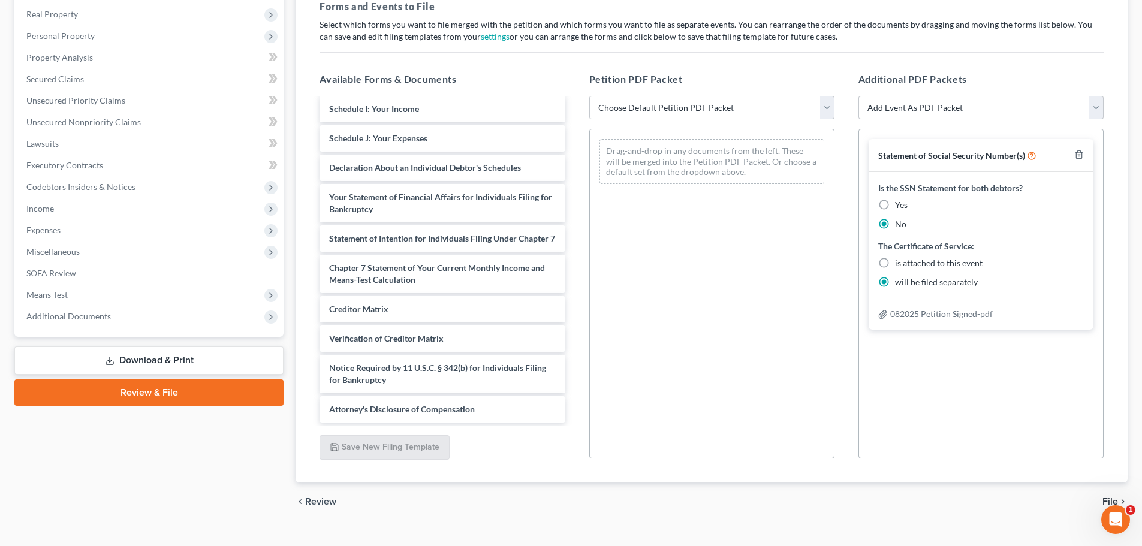
scroll to position [206, 0]
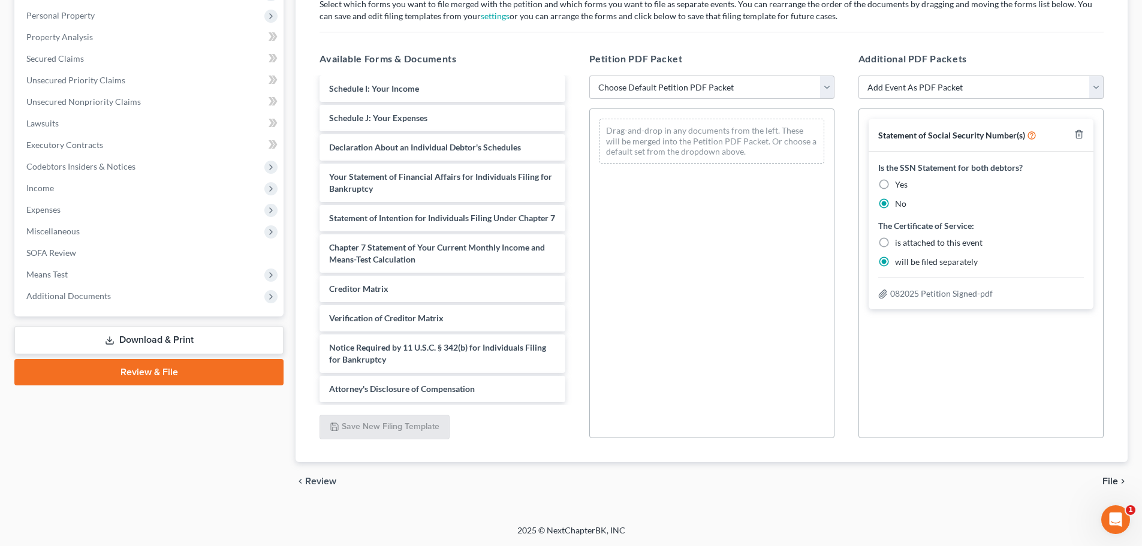
click at [1109, 486] on span "File" at bounding box center [1110, 482] width 16 height 10
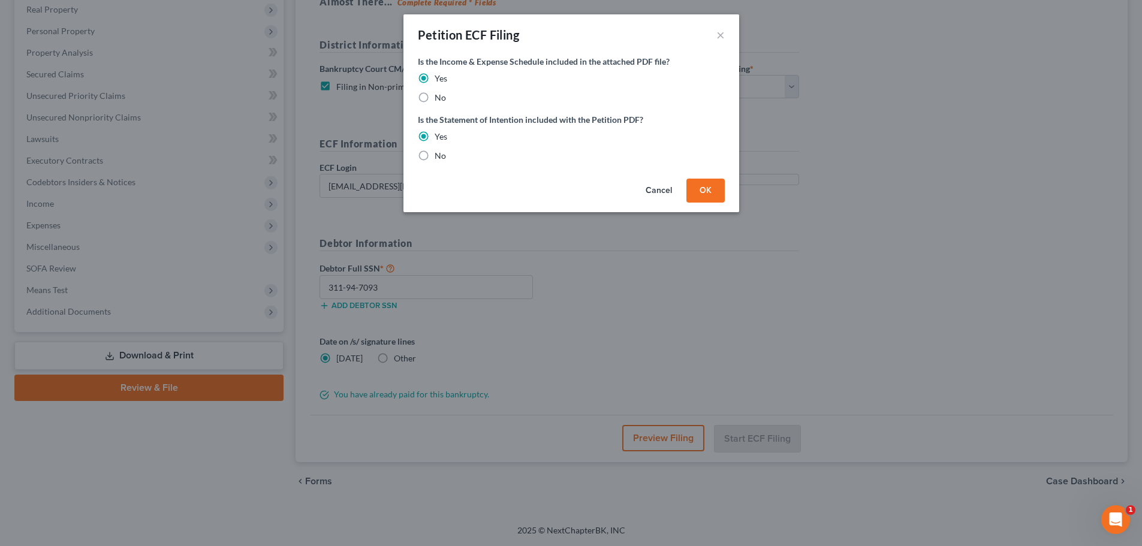
scroll to position [191, 0]
click at [701, 209] on div "Cancel OK" at bounding box center [576, 193] width 336 height 38
click at [710, 200] on button "OK" at bounding box center [710, 191] width 38 height 24
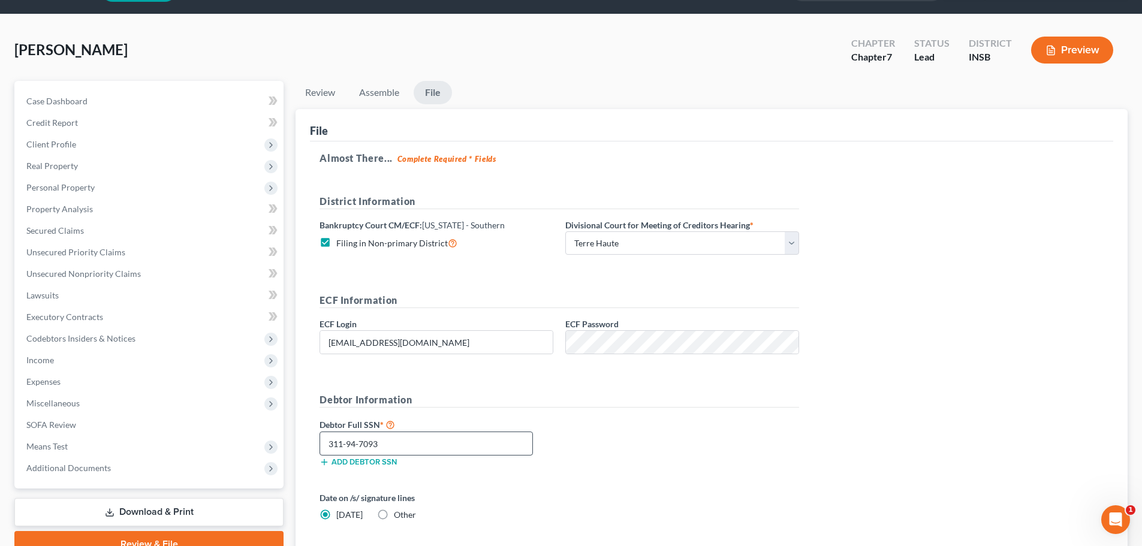
scroll to position [11, 0]
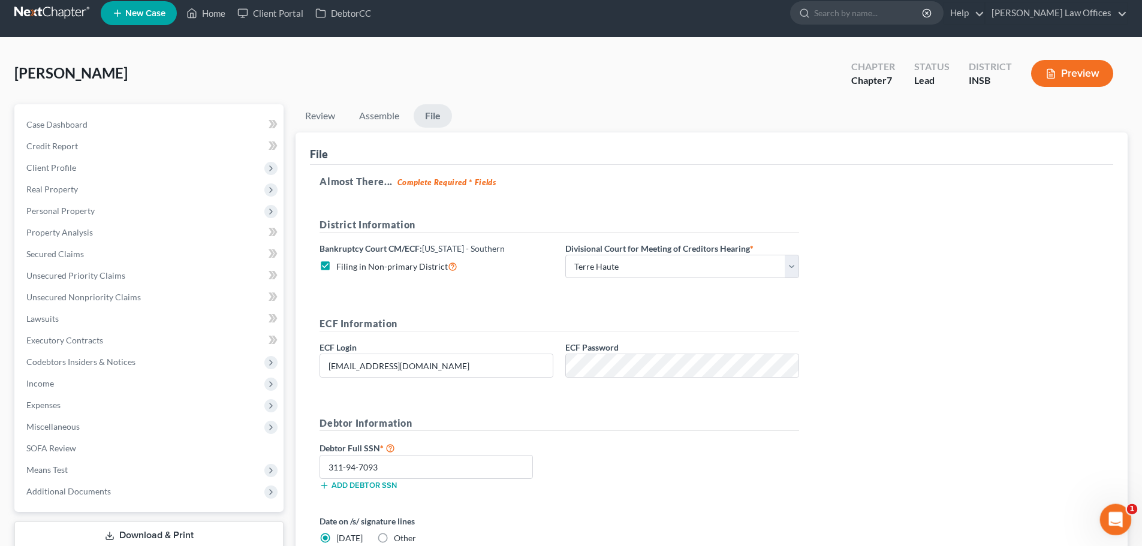
click at [1115, 511] on icon "Open Intercom Messenger" at bounding box center [1114, 518] width 20 height 20
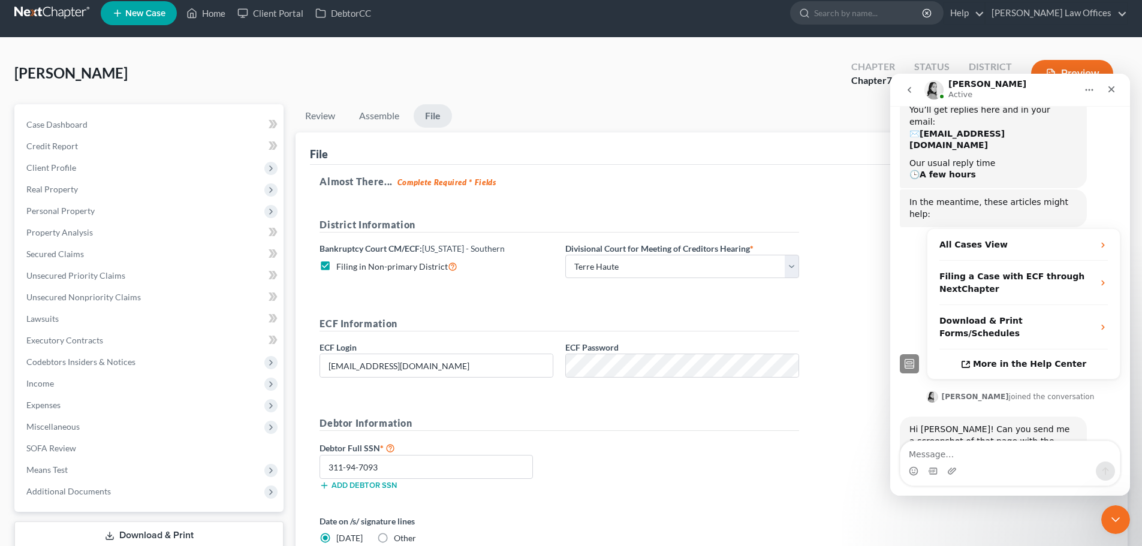
scroll to position [144, 0]
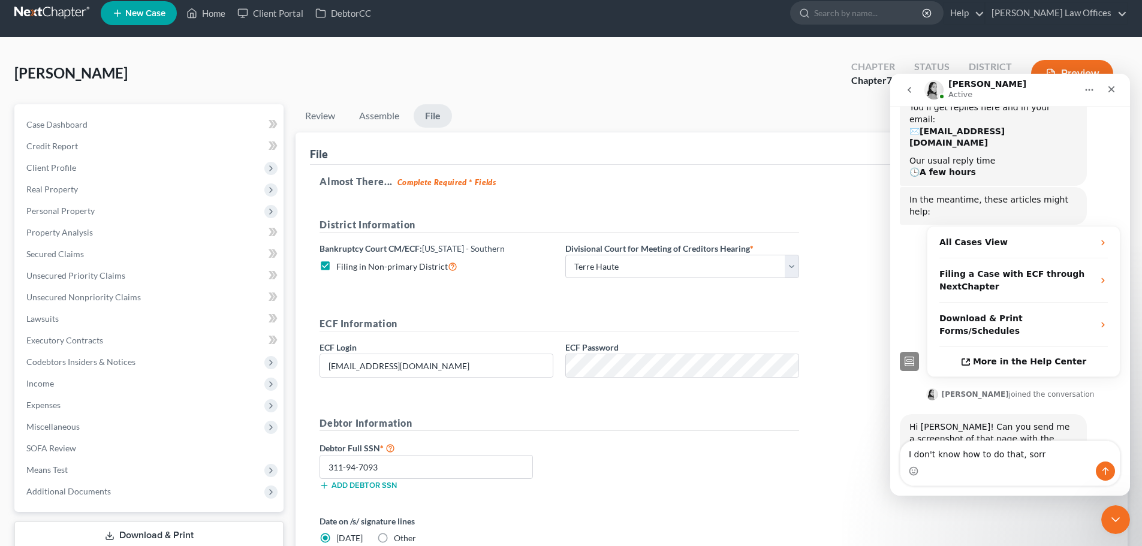
type textarea "I don't know how to do that, sorry"
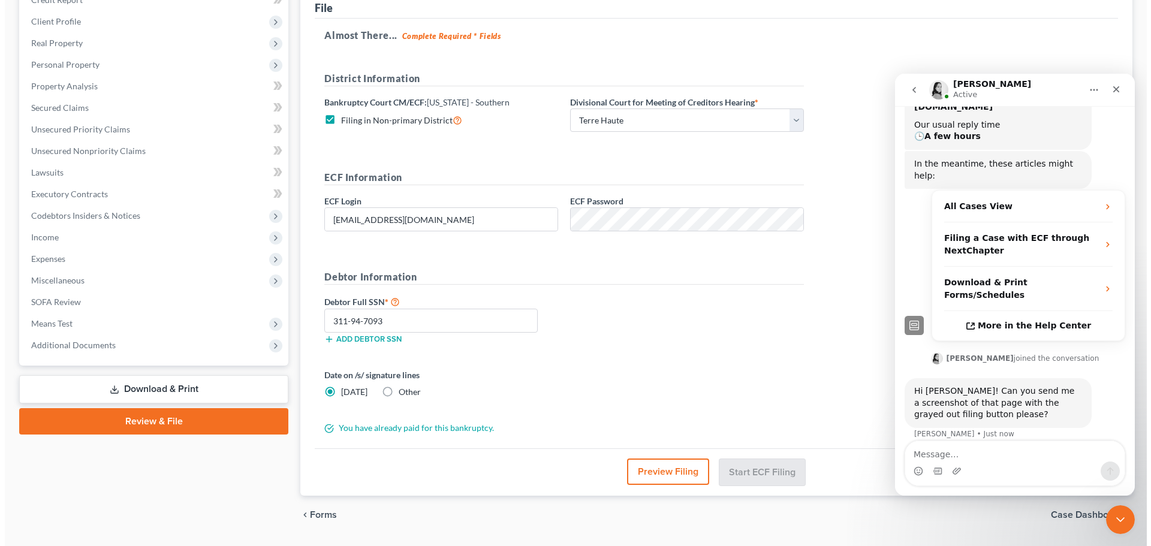
scroll to position [131, 0]
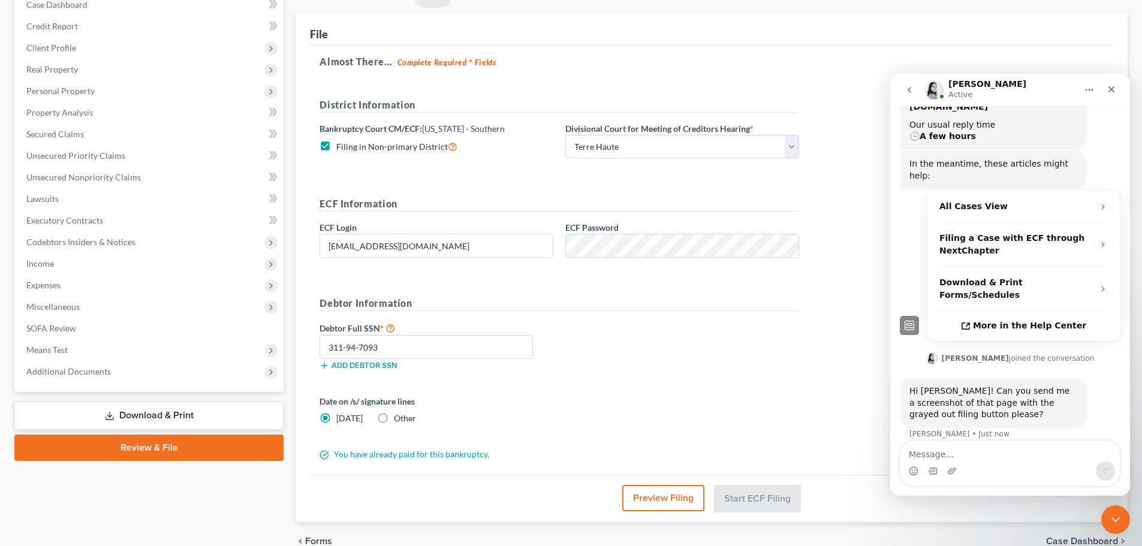
click at [676, 496] on button "Preview Filing" at bounding box center [663, 498] width 82 height 26
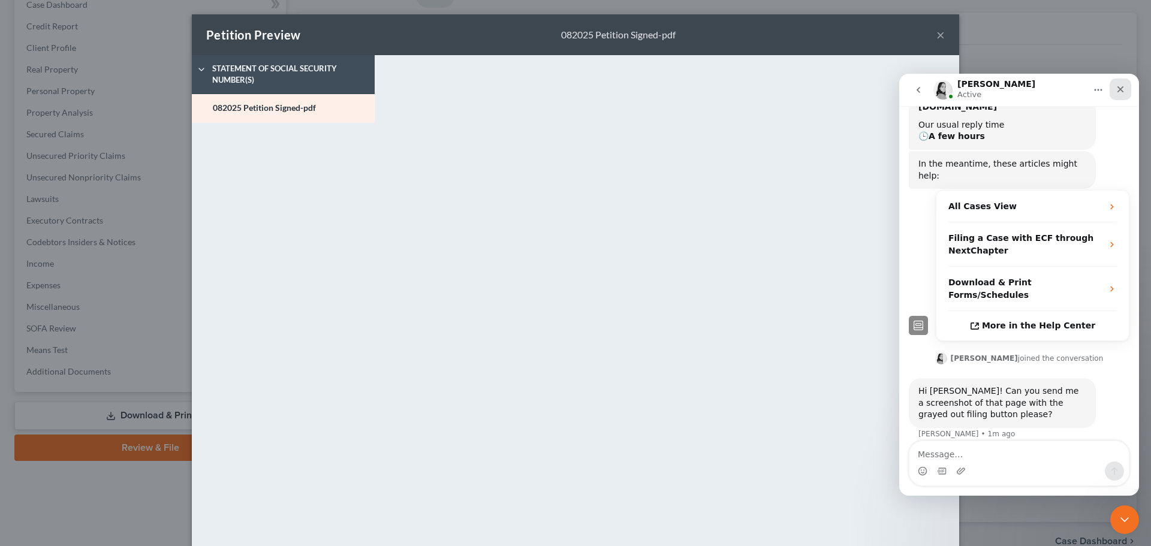
click at [1122, 88] on icon "Close" at bounding box center [1120, 89] width 7 height 7
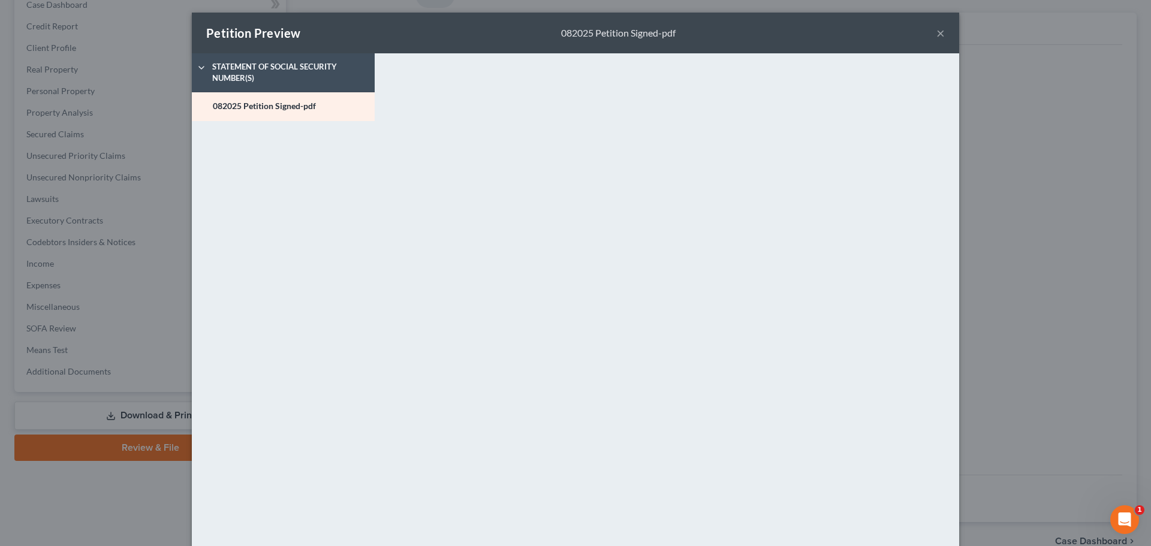
scroll to position [0, 0]
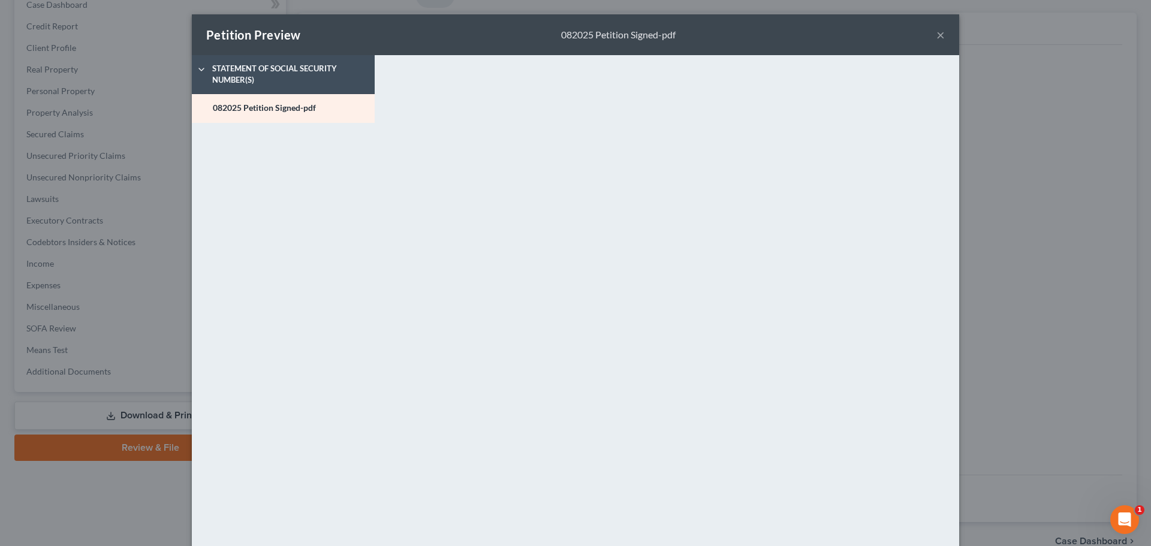
click at [936, 37] on button "×" at bounding box center [940, 35] width 8 height 14
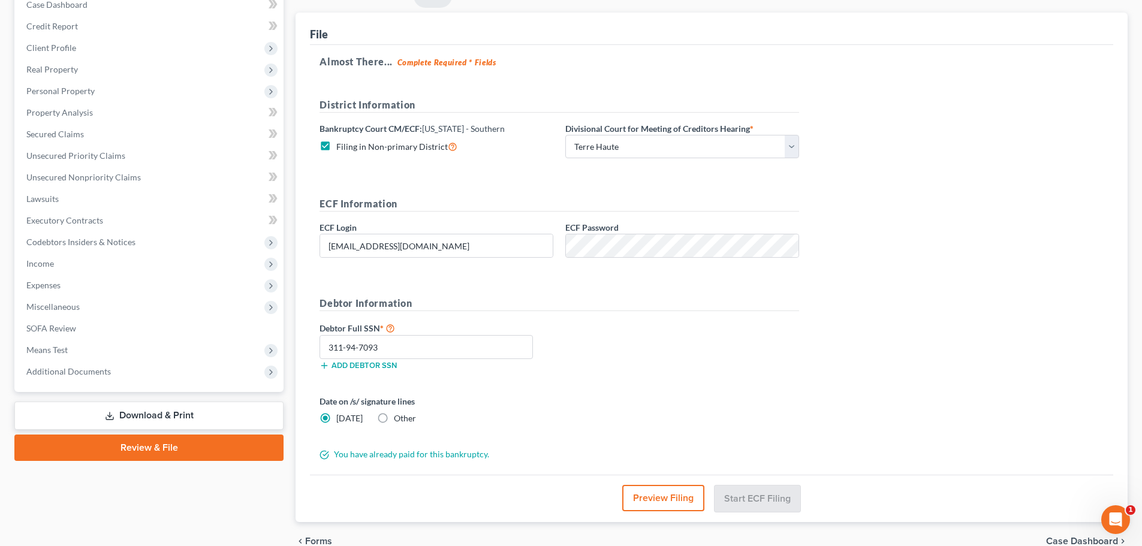
click at [685, 494] on button "Preview Filing" at bounding box center [663, 498] width 82 height 26
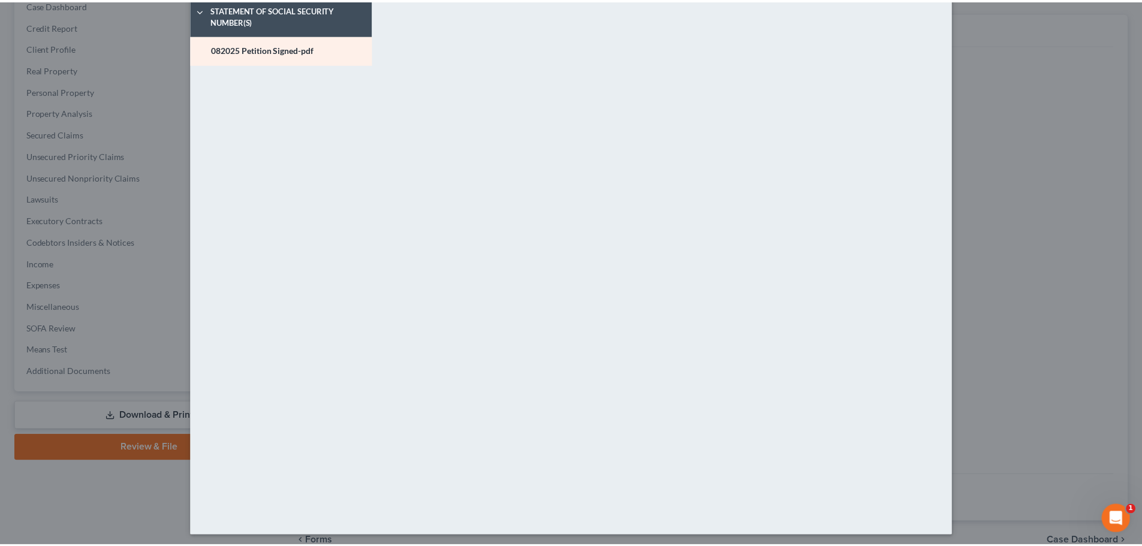
scroll to position [64, 0]
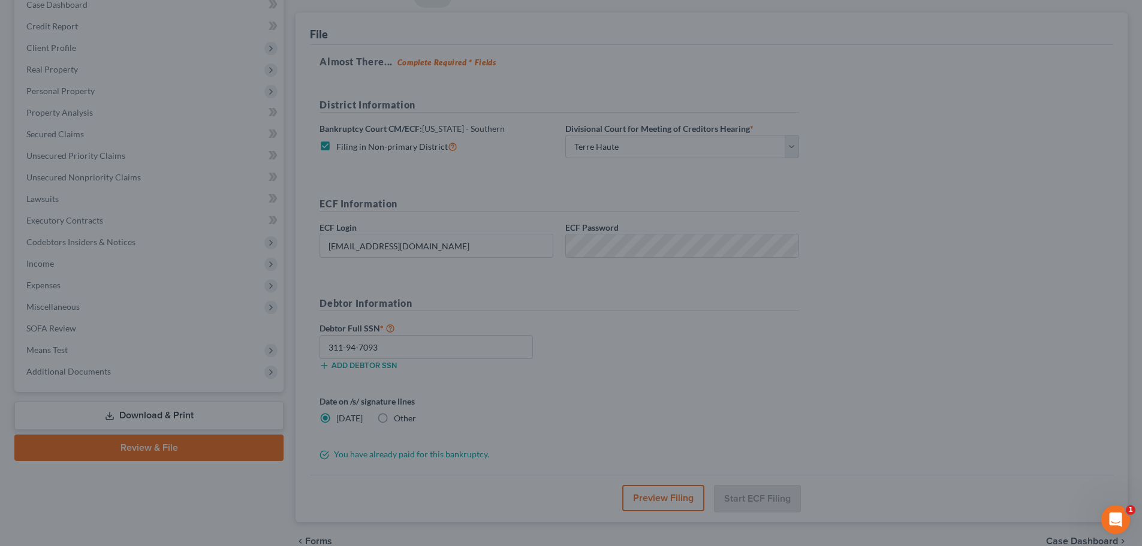
drag, startPoint x: 1018, startPoint y: 150, endPoint x: 1029, endPoint y: 149, distance: 11.4
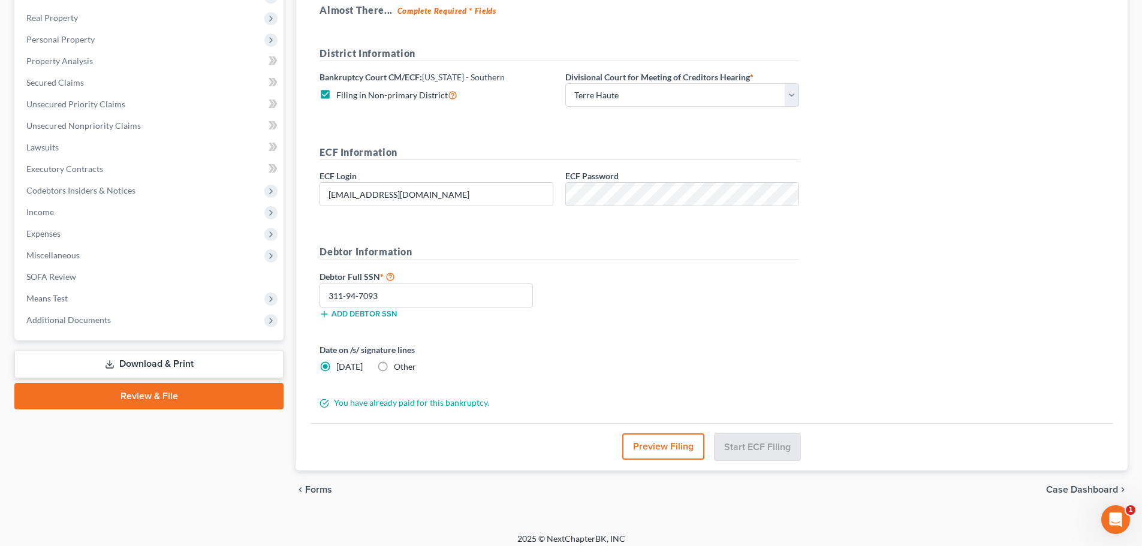
scroll to position [189, 0]
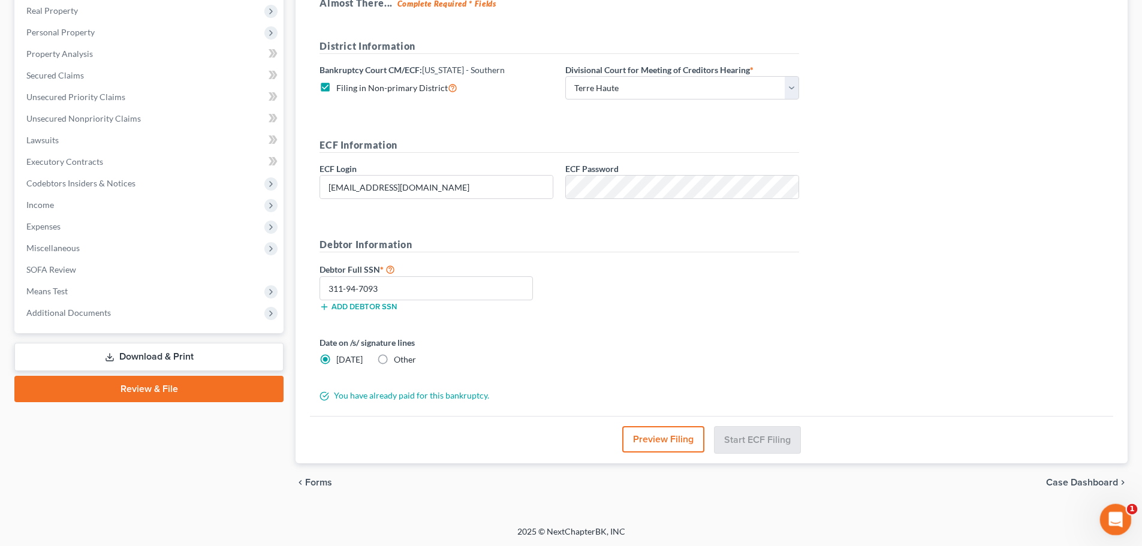
click at [1114, 514] on icon "Open Intercom Messenger" at bounding box center [1113, 518] width 8 height 10
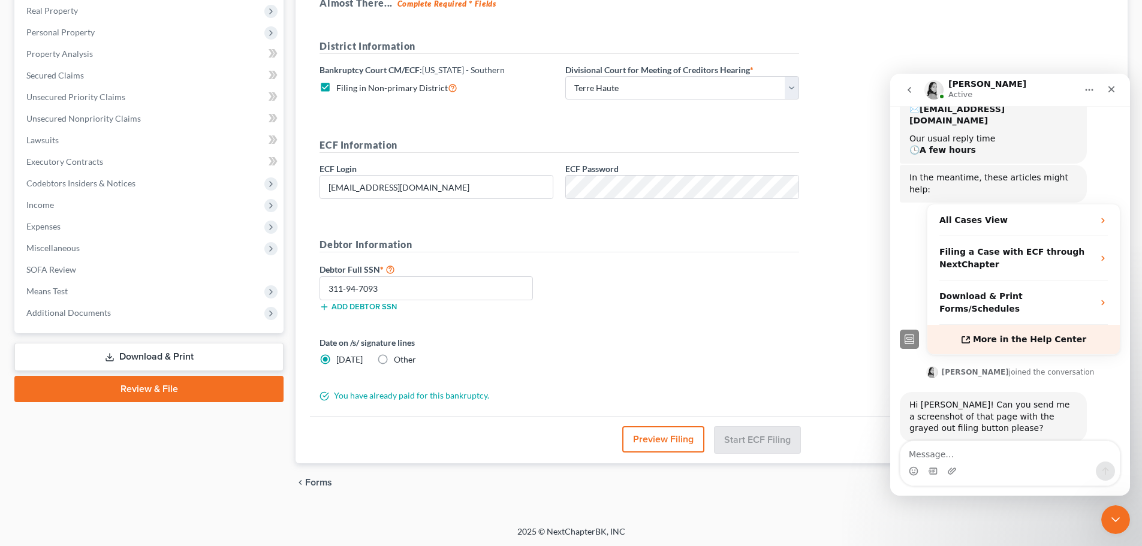
scroll to position [180, 0]
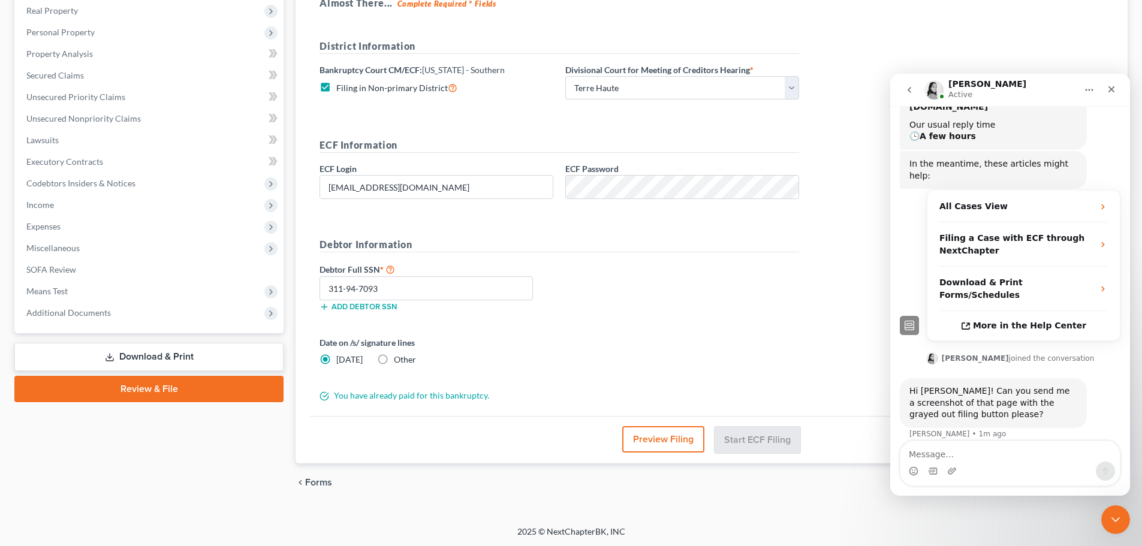
click at [709, 264] on div "Debtor Full SSN * 311-94-7093 Add debtor SSN" at bounding box center [559, 292] width 492 height 60
click at [1112, 89] on icon "Close" at bounding box center [1111, 89] width 7 height 7
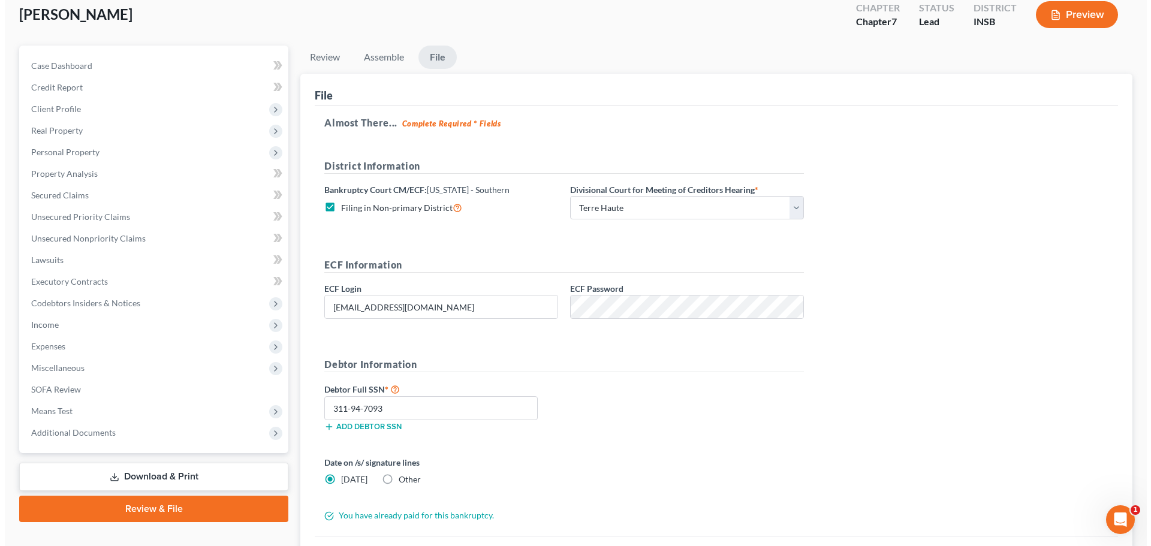
scroll to position [0, 0]
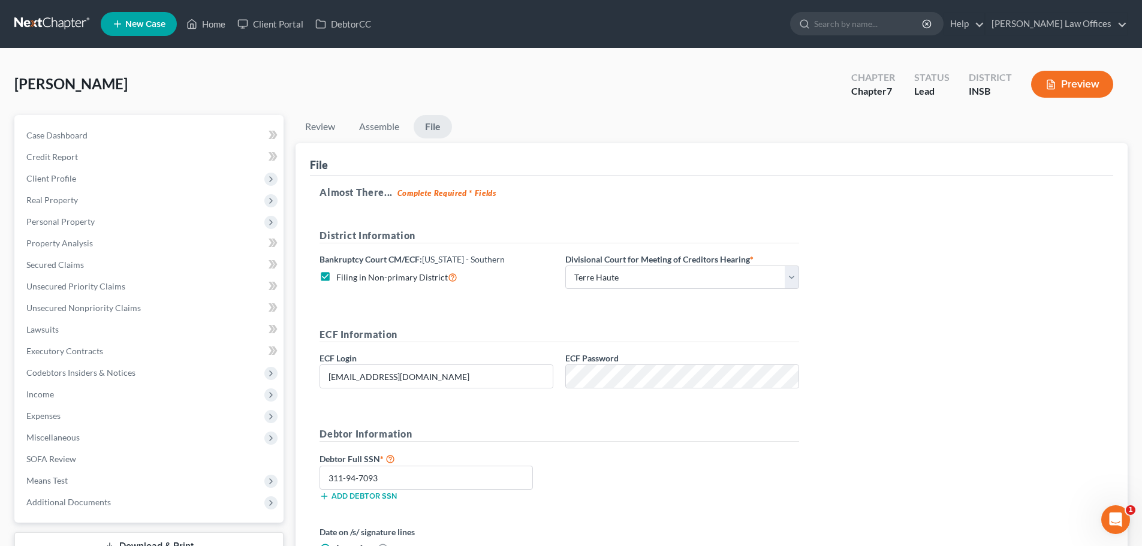
click at [1074, 87] on button "Preview" at bounding box center [1072, 84] width 82 height 27
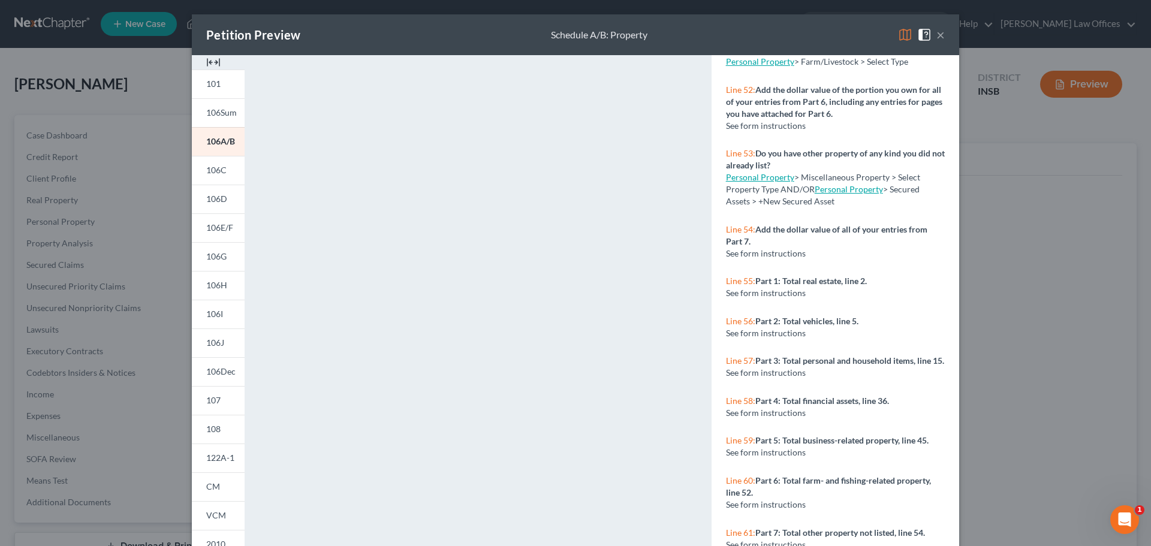
click at [929, 35] on span at bounding box center [926, 34] width 19 height 10
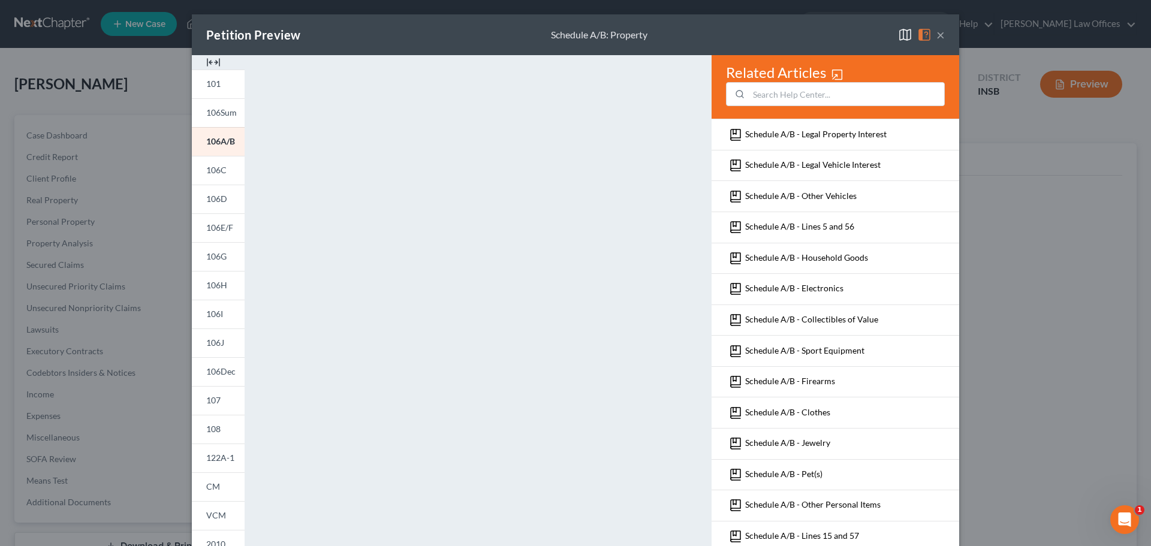
click at [938, 35] on button "×" at bounding box center [940, 35] width 8 height 14
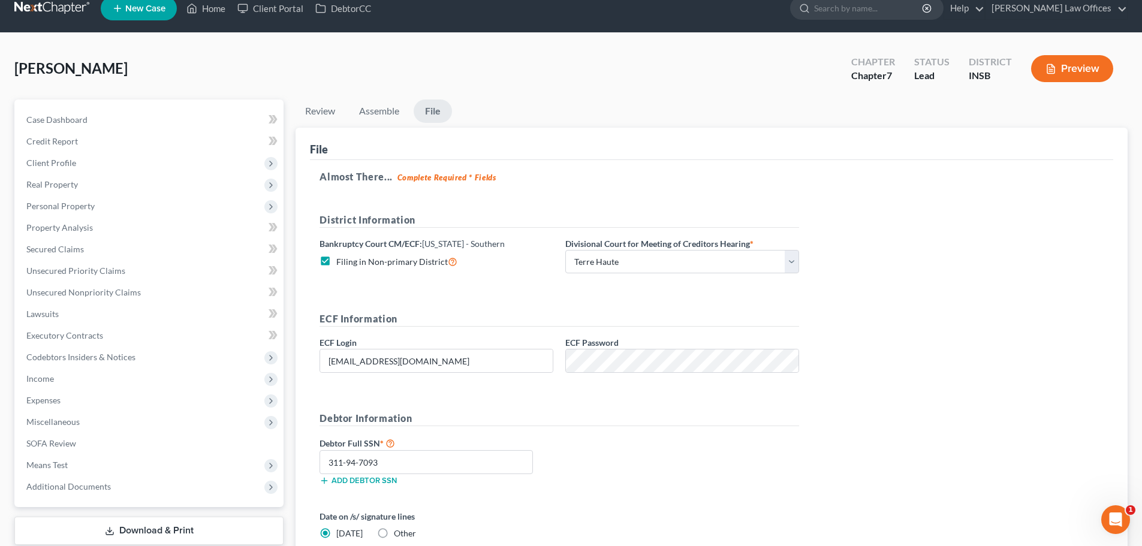
scroll to position [60, 0]
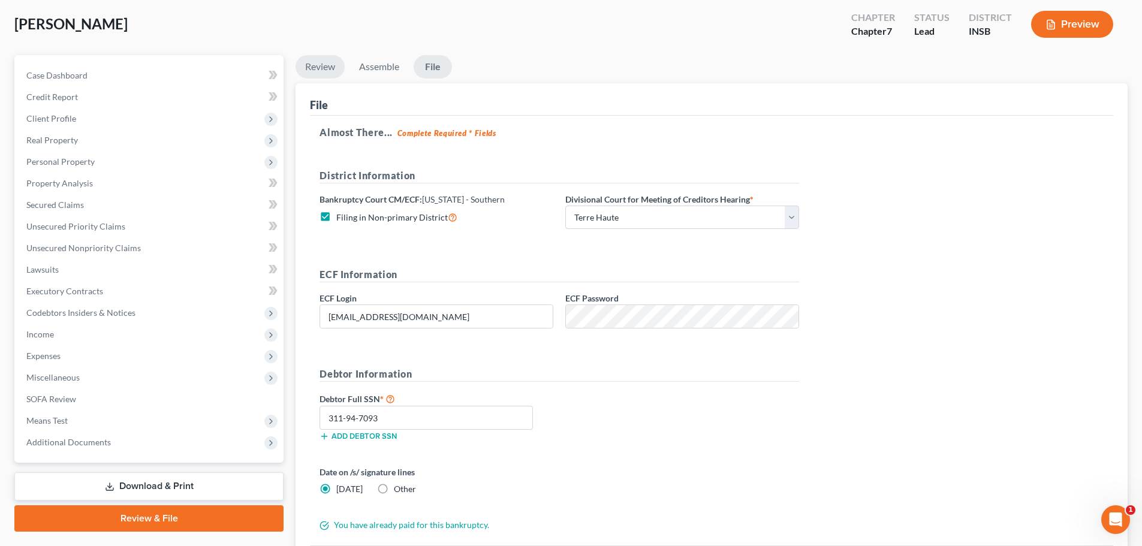
click at [327, 69] on link "Review" at bounding box center [320, 66] width 49 height 23
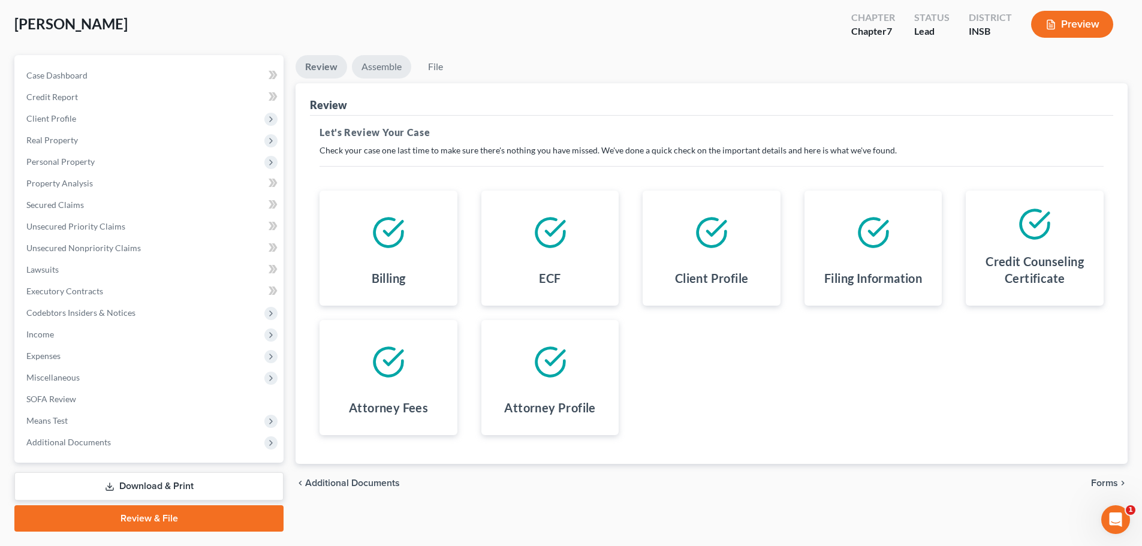
click at [379, 62] on link "Assemble" at bounding box center [381, 66] width 59 height 23
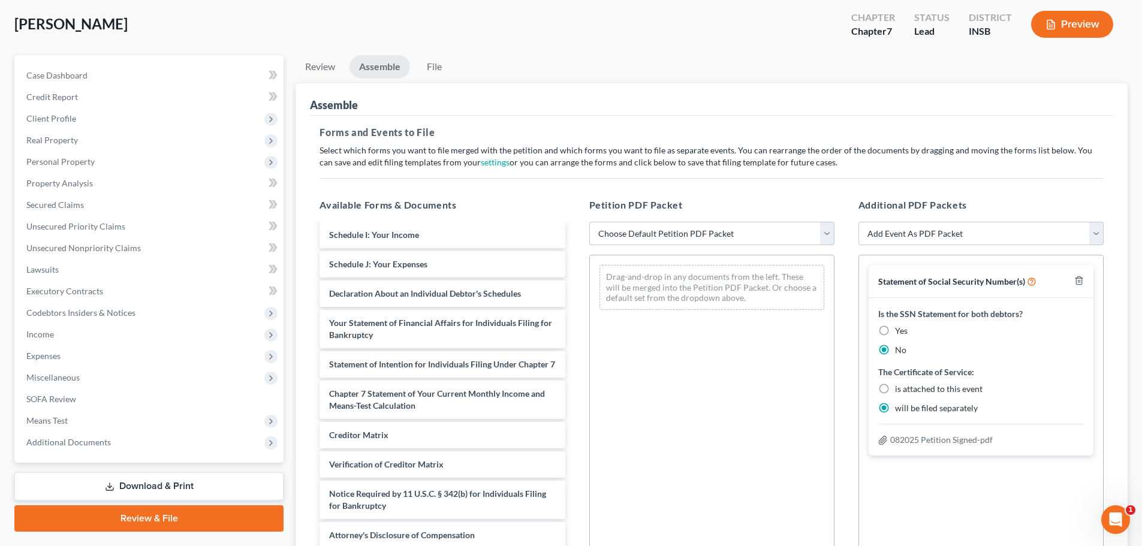
click at [828, 242] on select "Choose Default Petition PDF Packet Emergency Filing (Voluntary Petition and Cre…" at bounding box center [711, 234] width 245 height 24
click at [589, 222] on select "Choose Default Petition PDF Packet Emergency Filing (Voluntary Petition and Cre…" at bounding box center [711, 234] width 245 height 24
click at [84, 73] on span "Case Dashboard" at bounding box center [56, 75] width 61 height 10
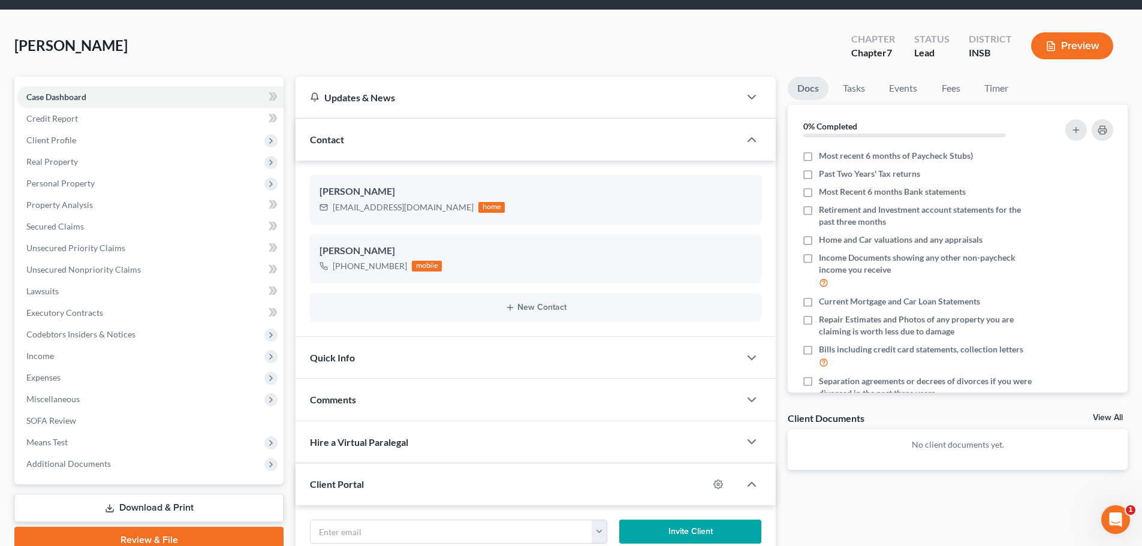
scroll to position [214, 0]
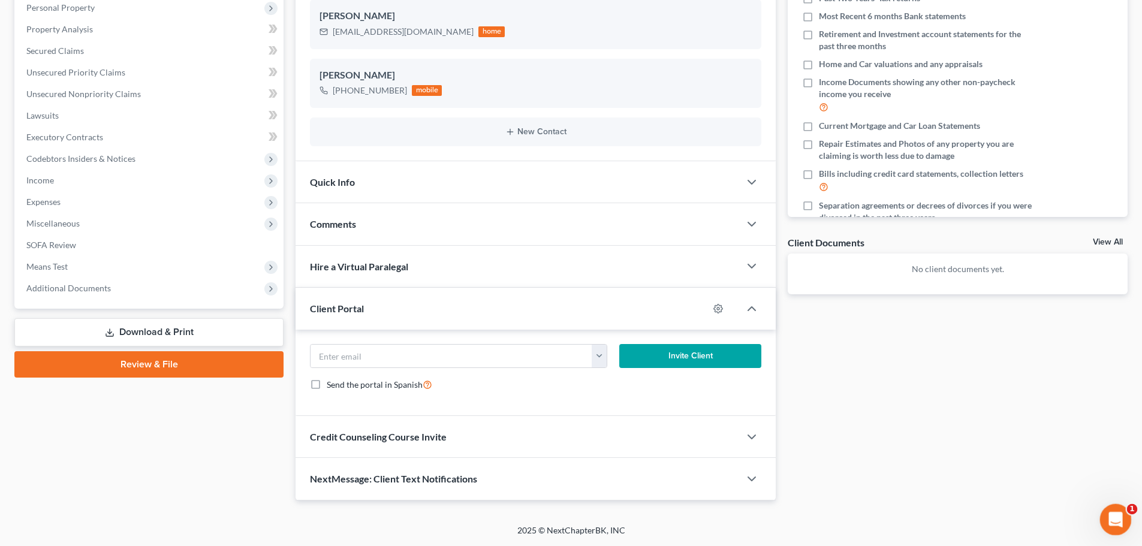
click at [1105, 511] on div "Open Intercom Messenger" at bounding box center [1114, 518] width 40 height 40
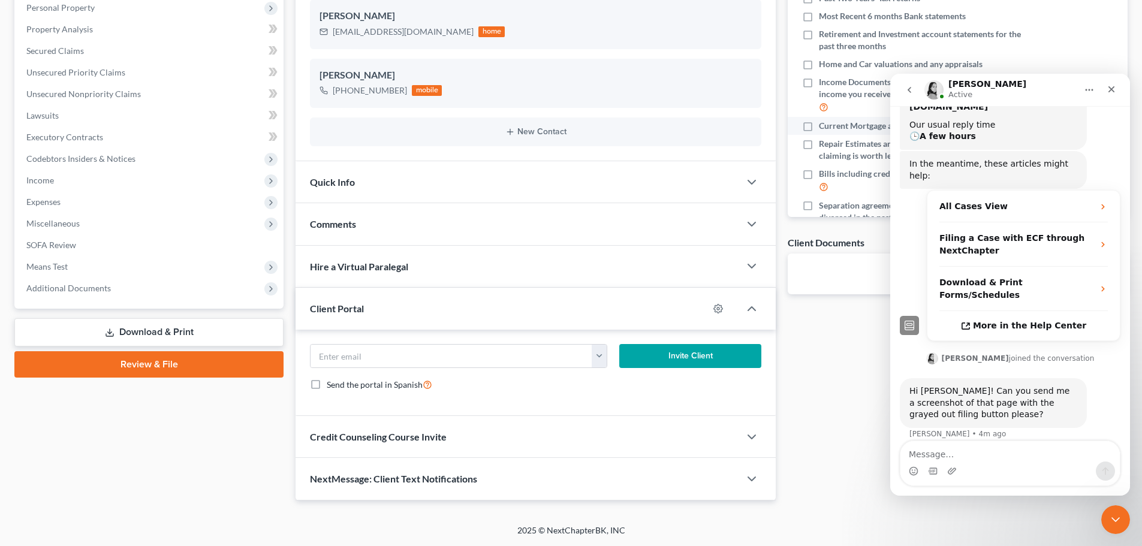
scroll to position [226, 0]
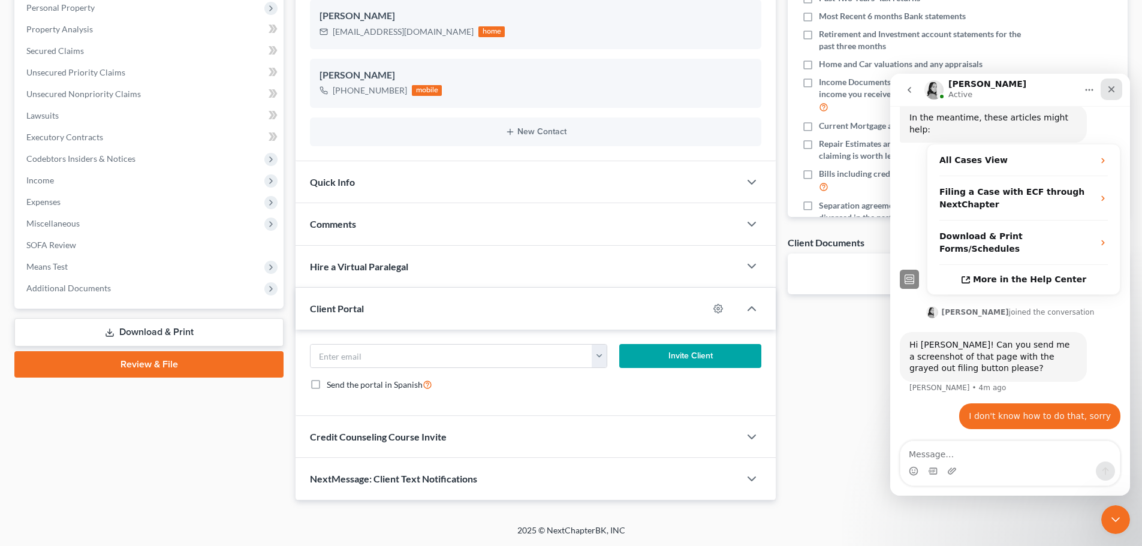
click at [1115, 91] on icon "Close" at bounding box center [1111, 90] width 10 height 10
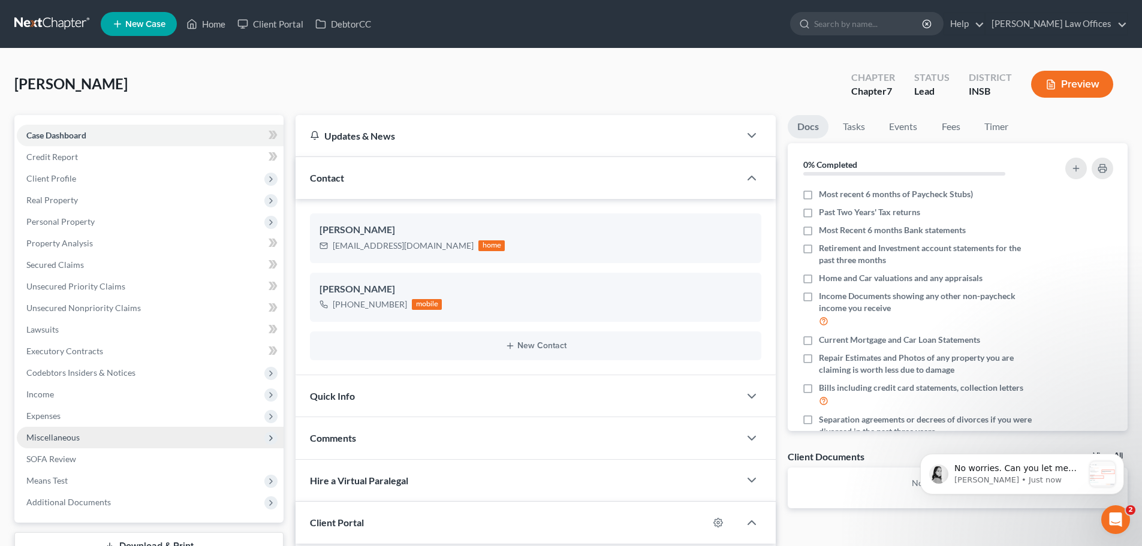
scroll to position [214, 0]
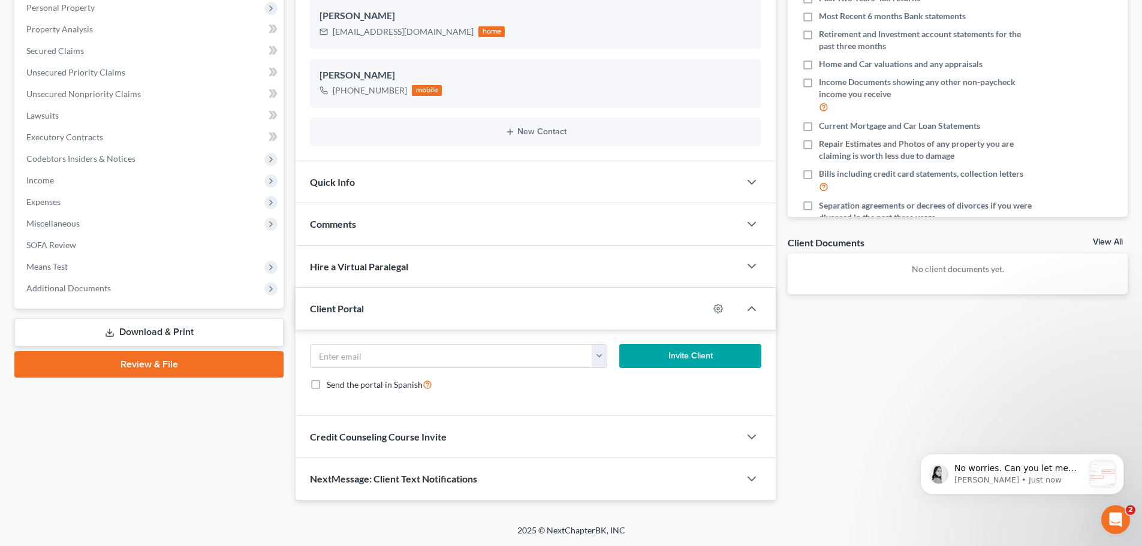
click at [153, 358] on link "Review & File" at bounding box center [148, 364] width 269 height 26
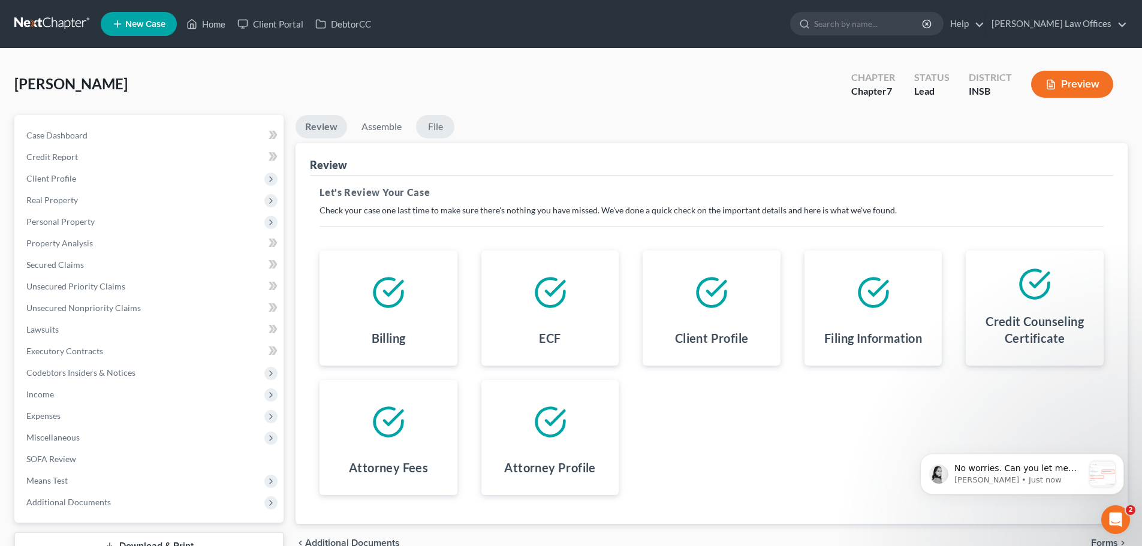
click at [439, 129] on link "File" at bounding box center [435, 126] width 38 height 23
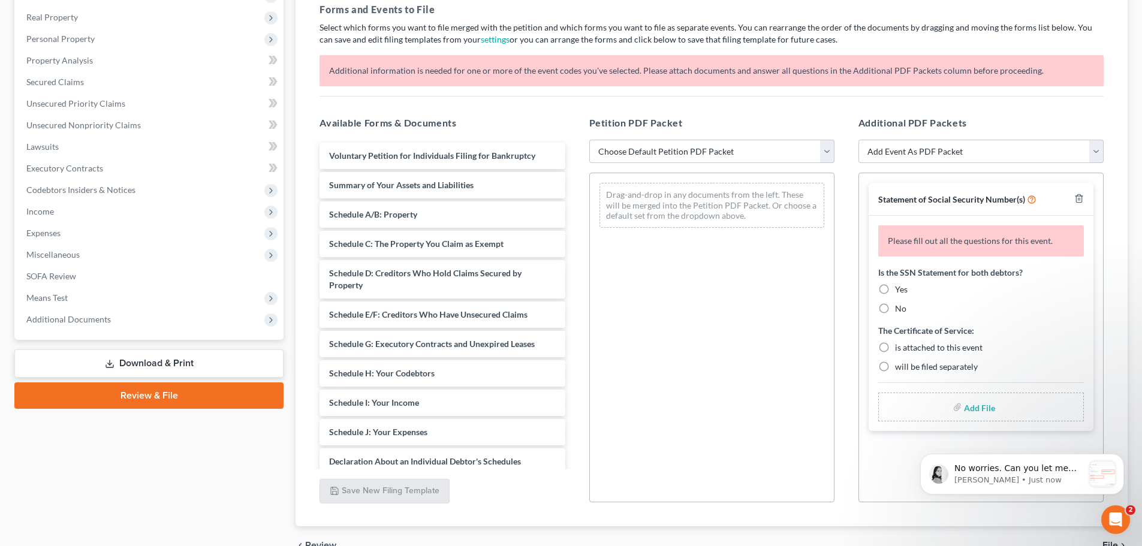
scroll to position [187, 0]
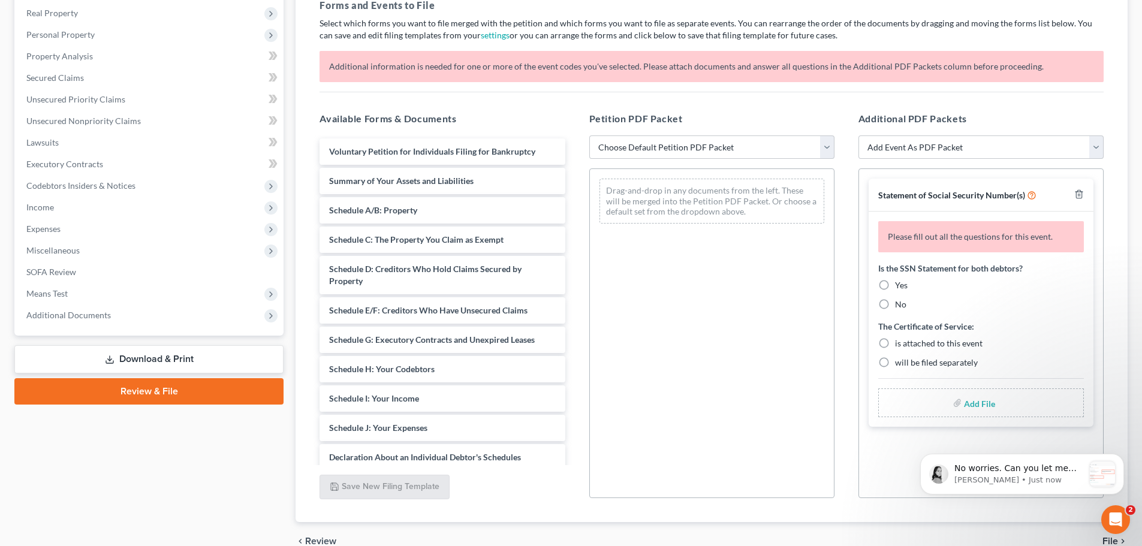
click at [895, 306] on label "No" at bounding box center [900, 304] width 11 height 12
click at [900, 306] on input "No" at bounding box center [904, 302] width 8 height 8
radio input "true"
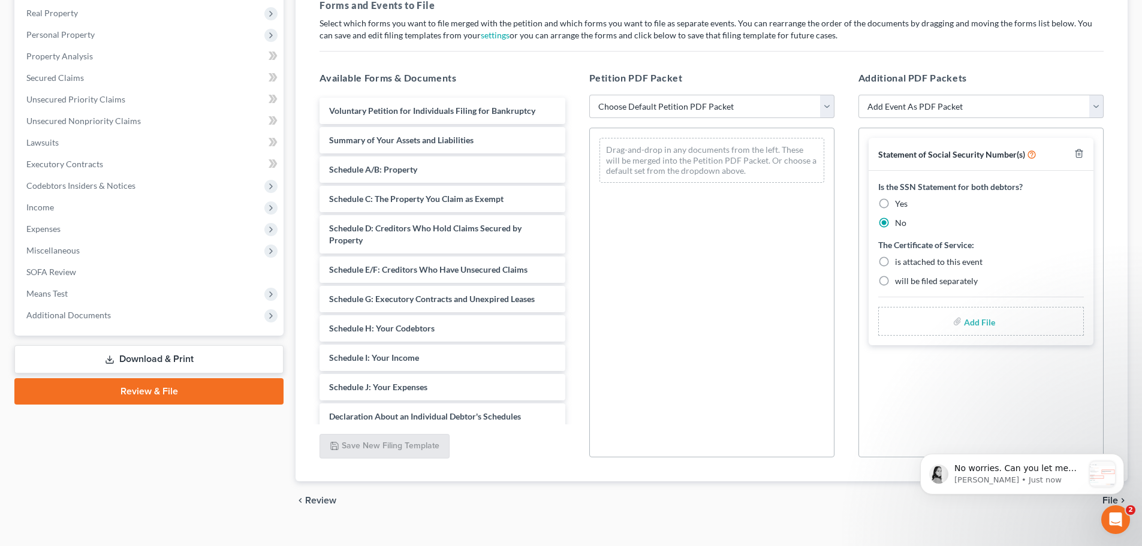
click at [895, 283] on label "will be filed separately" at bounding box center [936, 281] width 83 height 12
click at [900, 283] on input "will be filed separately" at bounding box center [904, 279] width 8 height 8
radio input "true"
click at [974, 325] on input "file" at bounding box center [978, 321] width 29 height 22
type input "C:\fakepath\082025 Petition Signed.pdf"
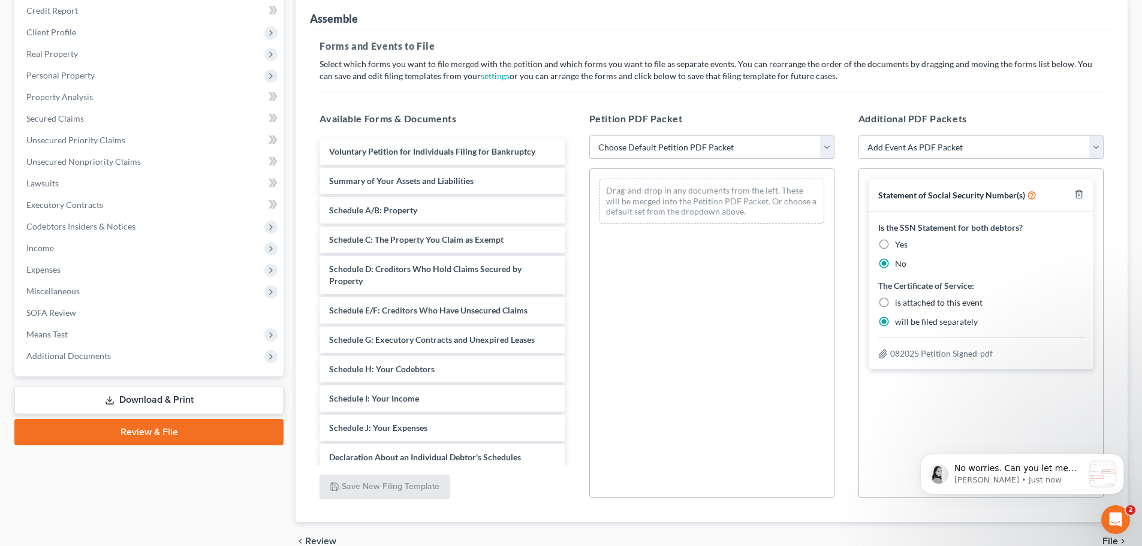
scroll to position [206, 0]
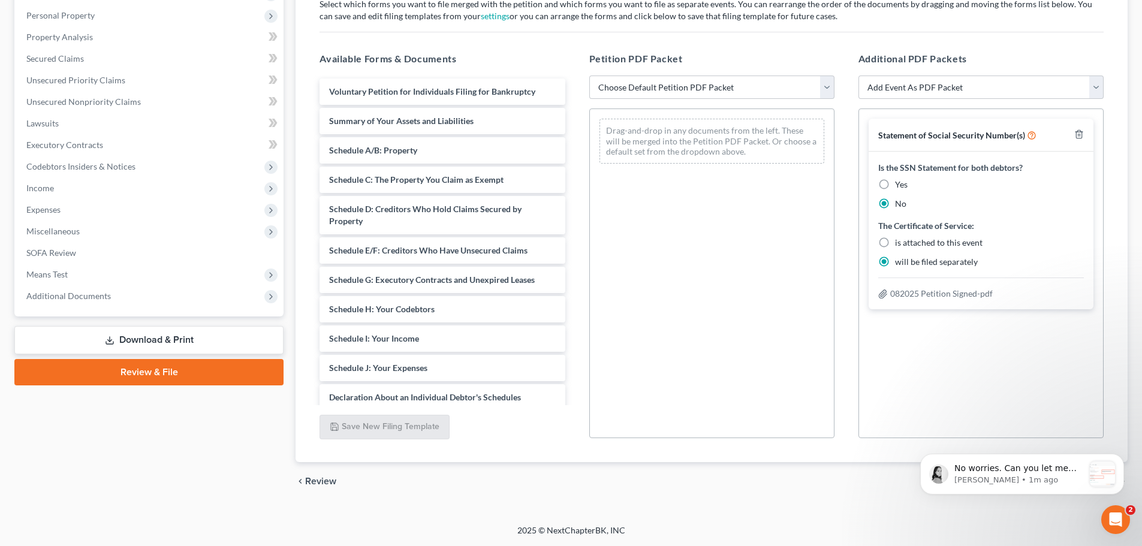
click at [950, 385] on div "Statement of Social Security Number(s) Is the SSN Statement for both debtors? Y…" at bounding box center [980, 273] width 245 height 330
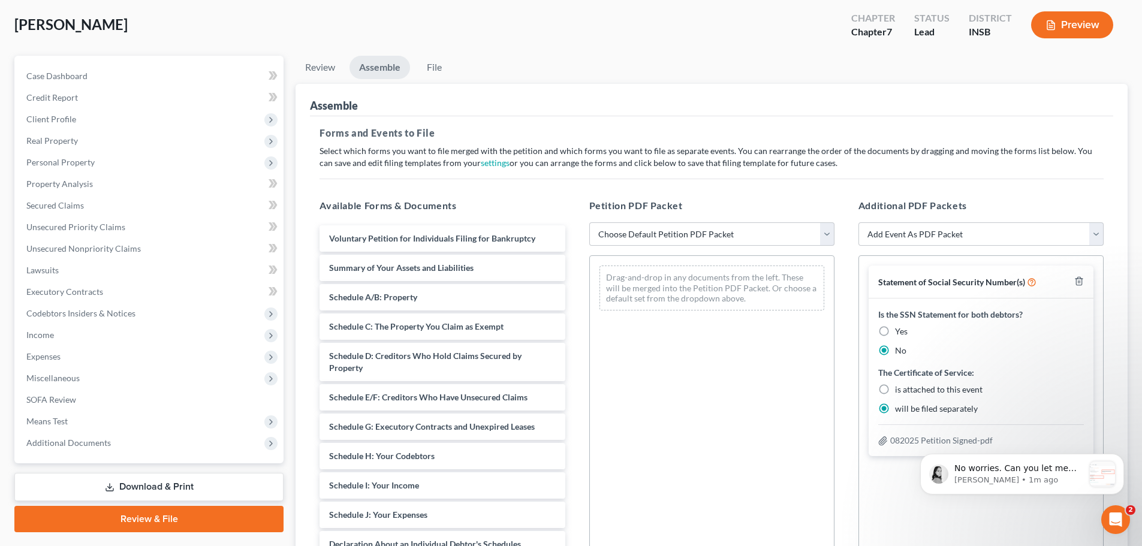
scroll to position [0, 0]
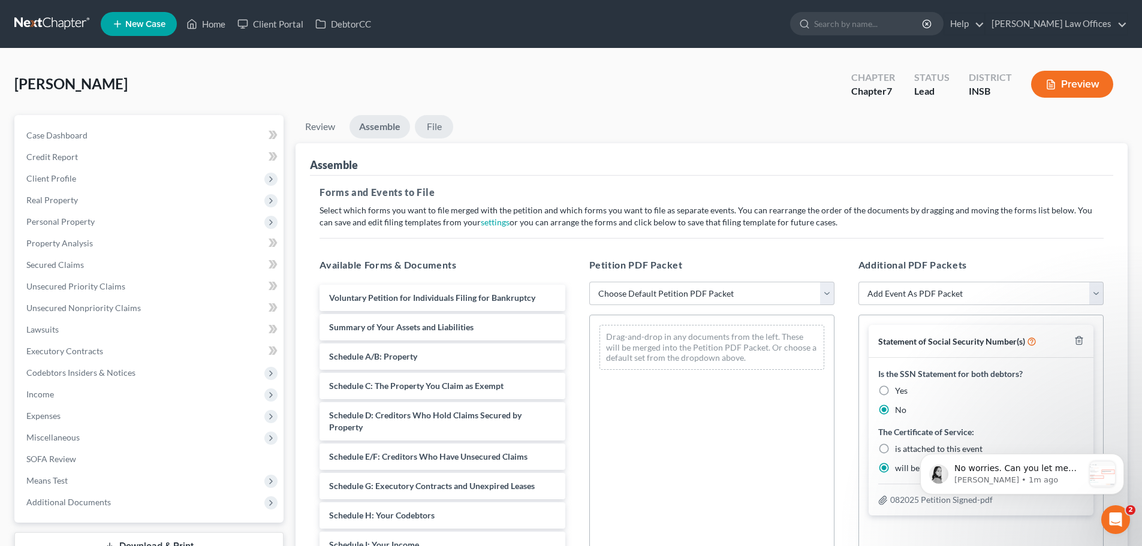
click at [442, 129] on link "File" at bounding box center [434, 126] width 38 height 23
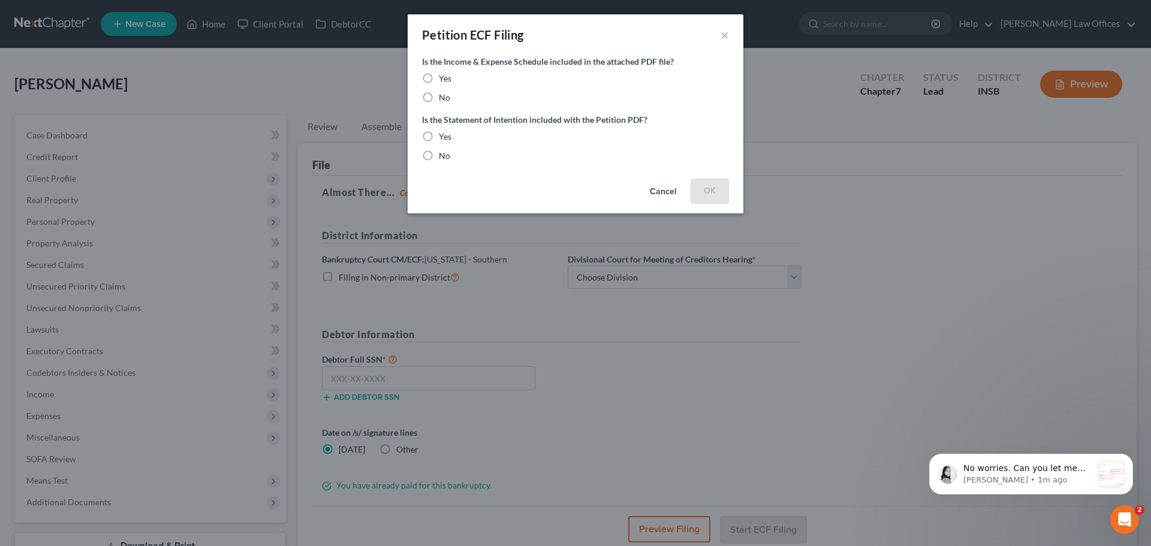
click at [439, 80] on label "Yes" at bounding box center [445, 79] width 13 height 12
click at [444, 80] on input "Yes" at bounding box center [448, 77] width 8 height 8
radio input "true"
click at [439, 136] on label "Yes" at bounding box center [445, 137] width 13 height 12
click at [444, 136] on input "Yes" at bounding box center [448, 135] width 8 height 8
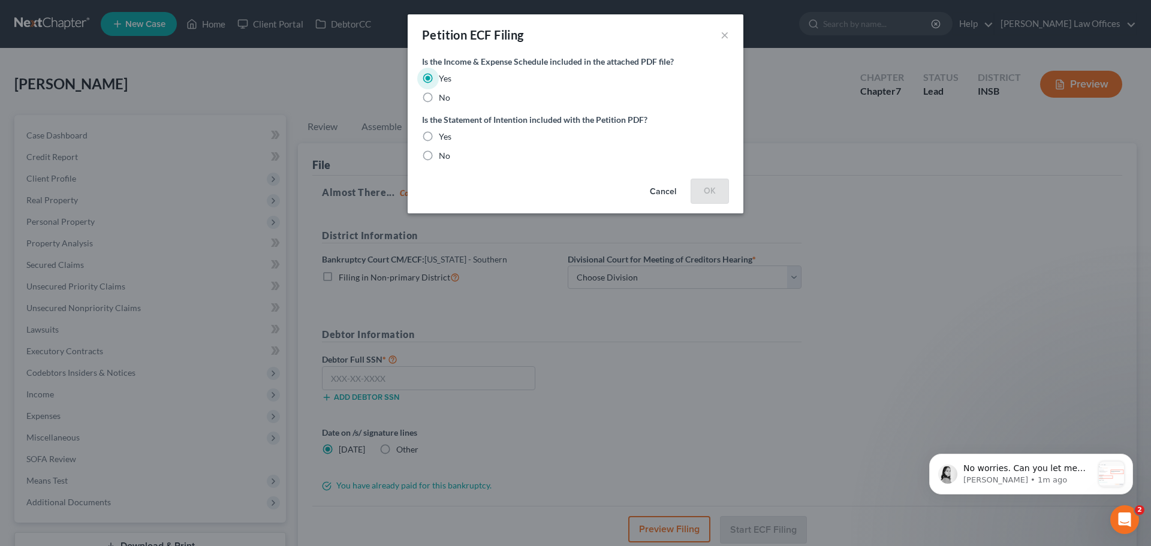
radio input "true"
click at [709, 197] on button "OK" at bounding box center [710, 191] width 38 height 24
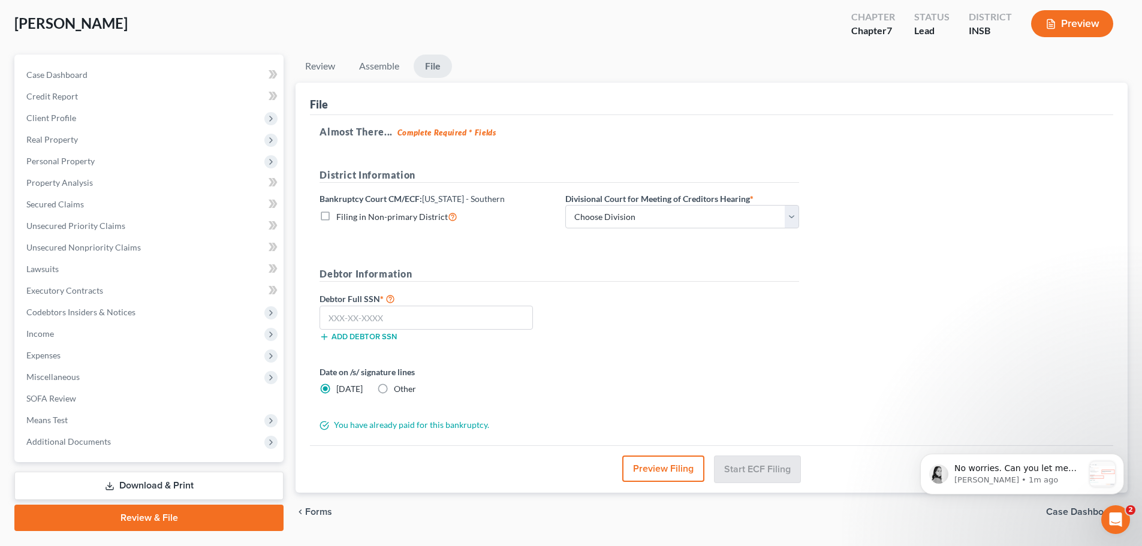
scroll to position [91, 0]
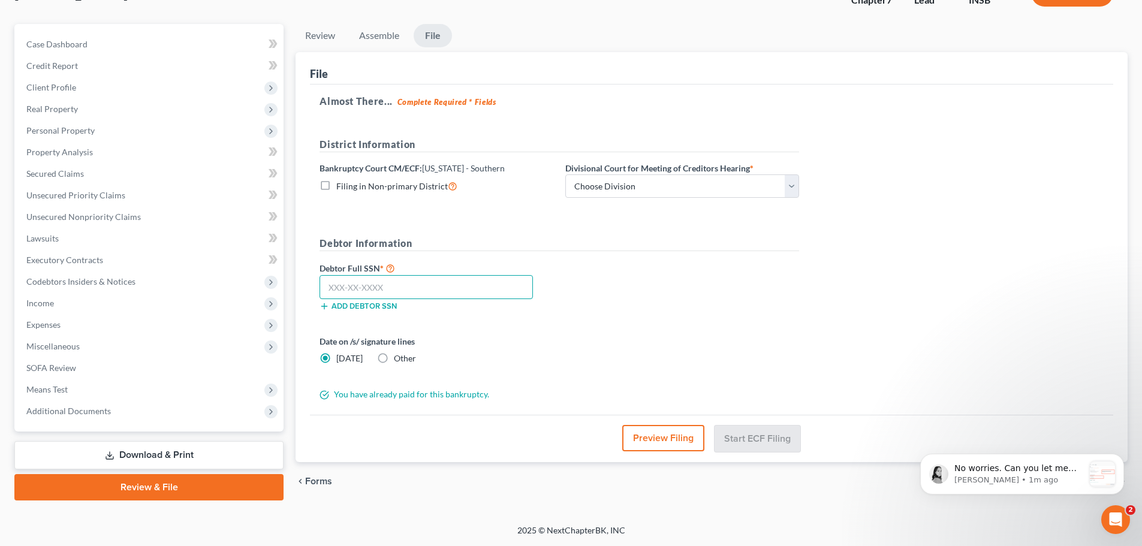
click at [352, 293] on input "text" at bounding box center [425, 287] width 213 height 24
paste input "311-94-7093"
type input "311-94-7093"
drag, startPoint x: 792, startPoint y: 189, endPoint x: 785, endPoint y: 194, distance: 8.5
click at [792, 189] on select "Choose Division [GEOGRAPHIC_DATA] [GEOGRAPHIC_DATA] [GEOGRAPHIC_DATA] [GEOGRAPH…" at bounding box center [682, 186] width 234 height 24
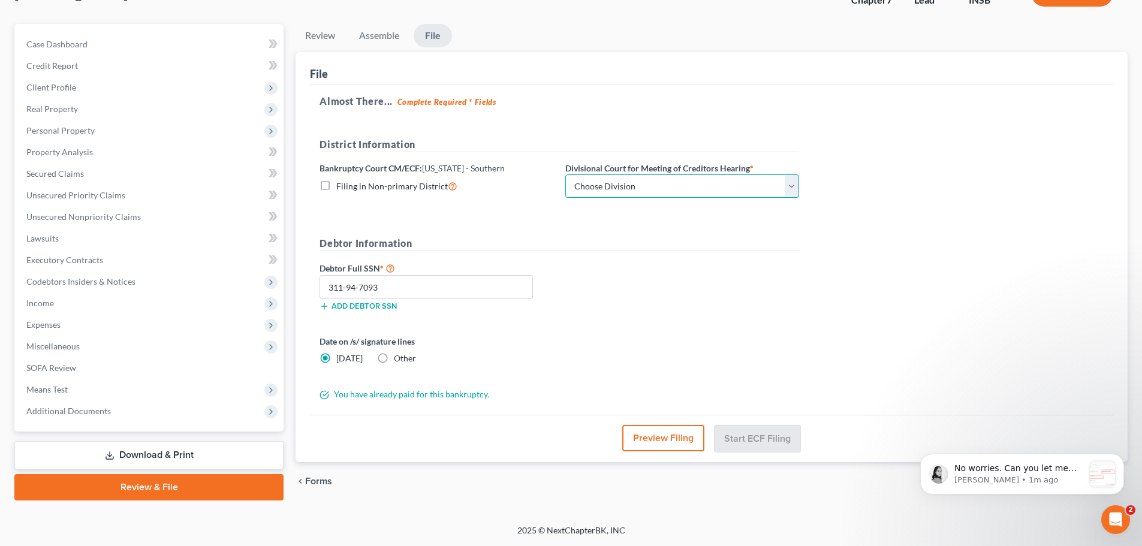
select select "3"
click at [565, 174] on select "Choose Division [GEOGRAPHIC_DATA] [GEOGRAPHIC_DATA] [GEOGRAPHIC_DATA] [GEOGRAPH…" at bounding box center [682, 186] width 234 height 24
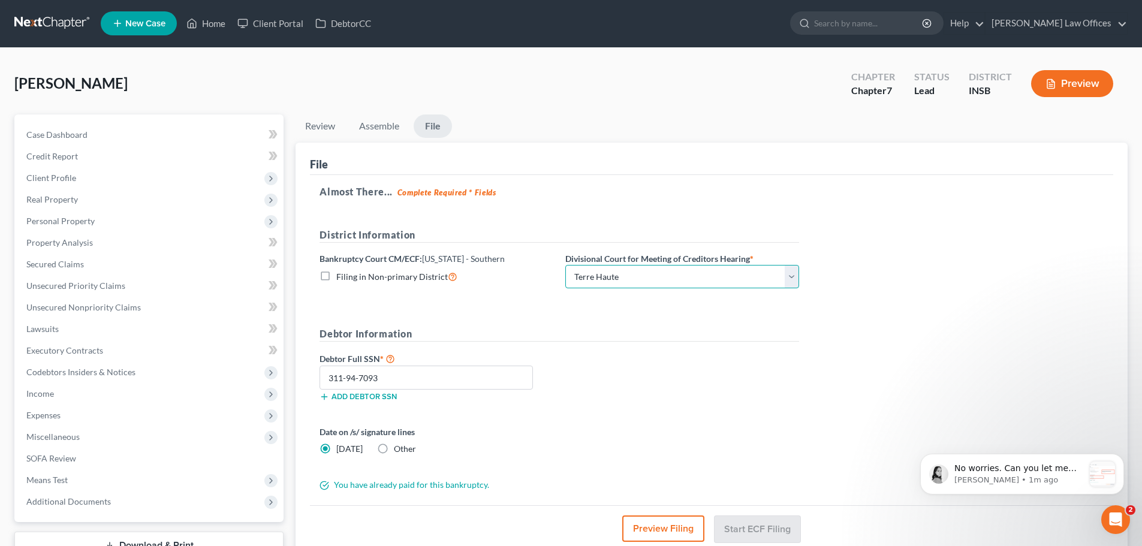
scroll to position [0, 0]
drag, startPoint x: 299, startPoint y: 98, endPoint x: 744, endPoint y: 211, distance: 459.4
click at [759, 234] on div "[PERSON_NAME] Upgraded Chapter Chapter 7 Status Lead District INSB Preview Peti…" at bounding box center [570, 332] width 1113 height 538
click at [686, 137] on ul "Review Assemble File" at bounding box center [712, 129] width 832 height 28
click at [311, 98] on div "[PERSON_NAME] Upgraded Chapter Chapter 7 Status Lead District INSB Preview" at bounding box center [570, 89] width 1113 height 52
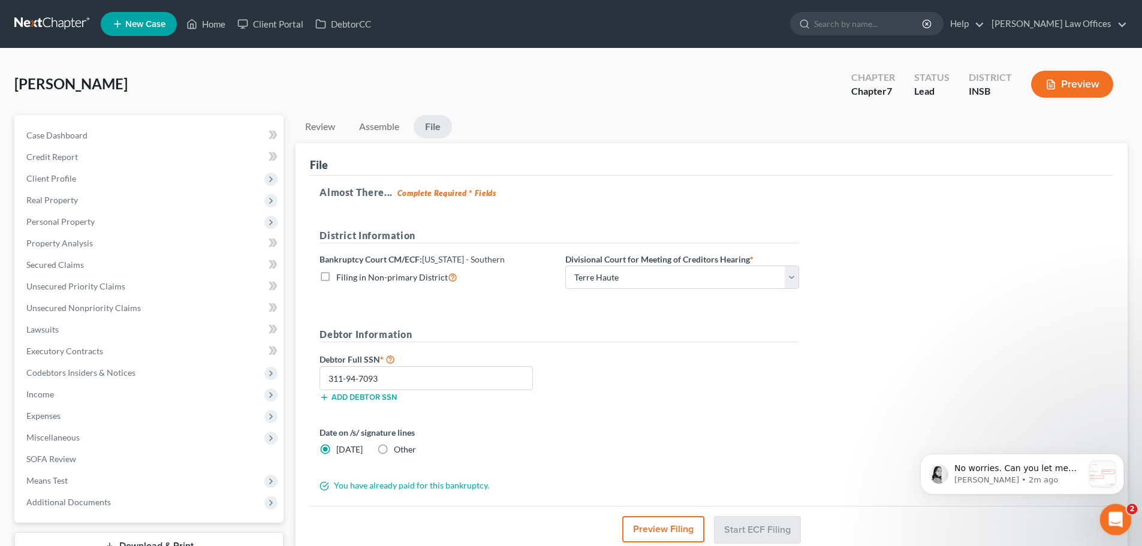
click at [1121, 524] on div "Open Intercom Messenger" at bounding box center [1114, 518] width 40 height 40
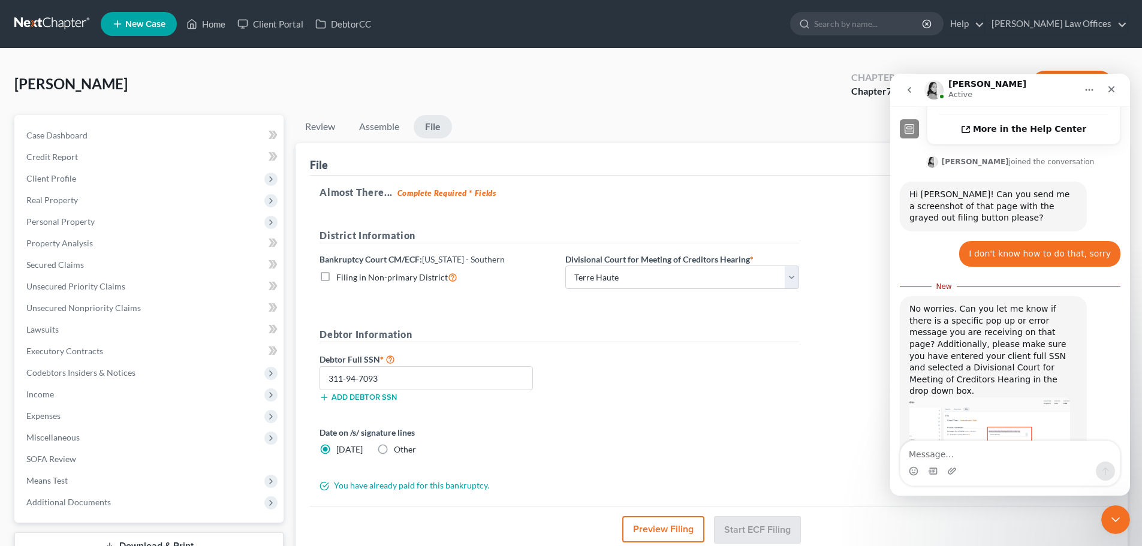
scroll to position [394, 0]
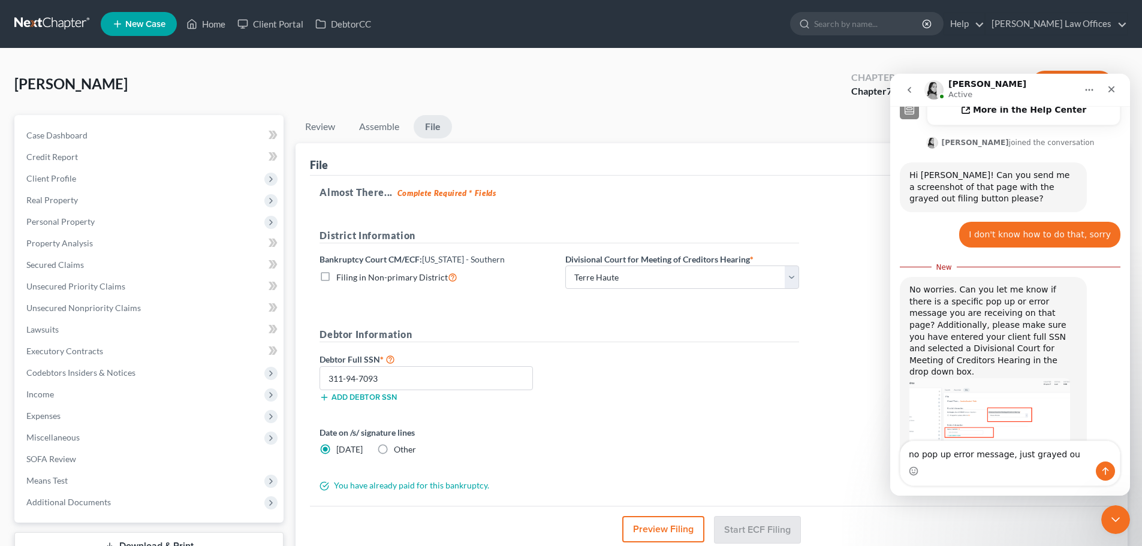
type textarea "no pop up error message, just grayed out"
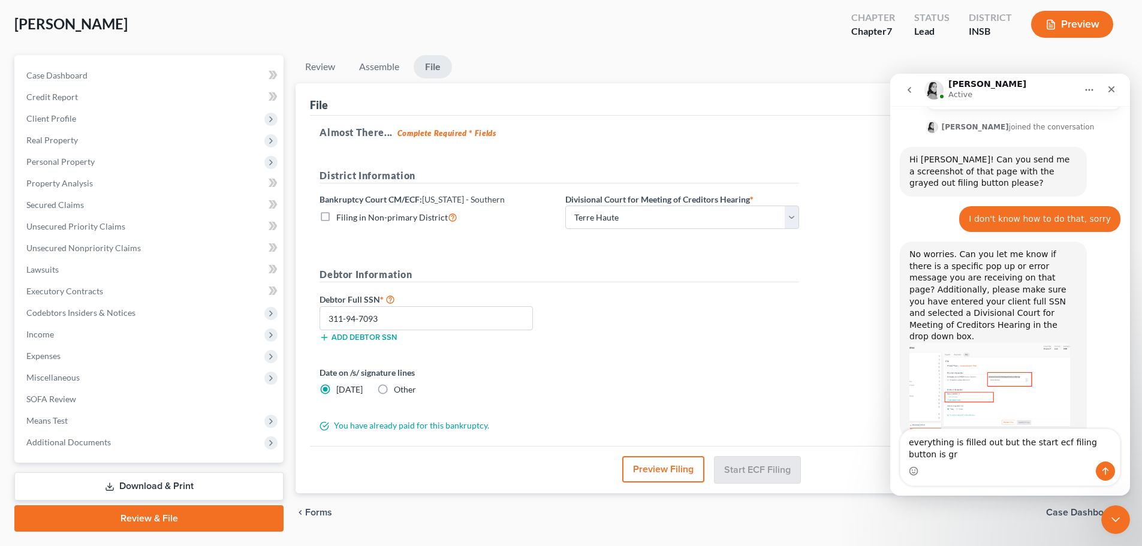
scroll to position [421, 0]
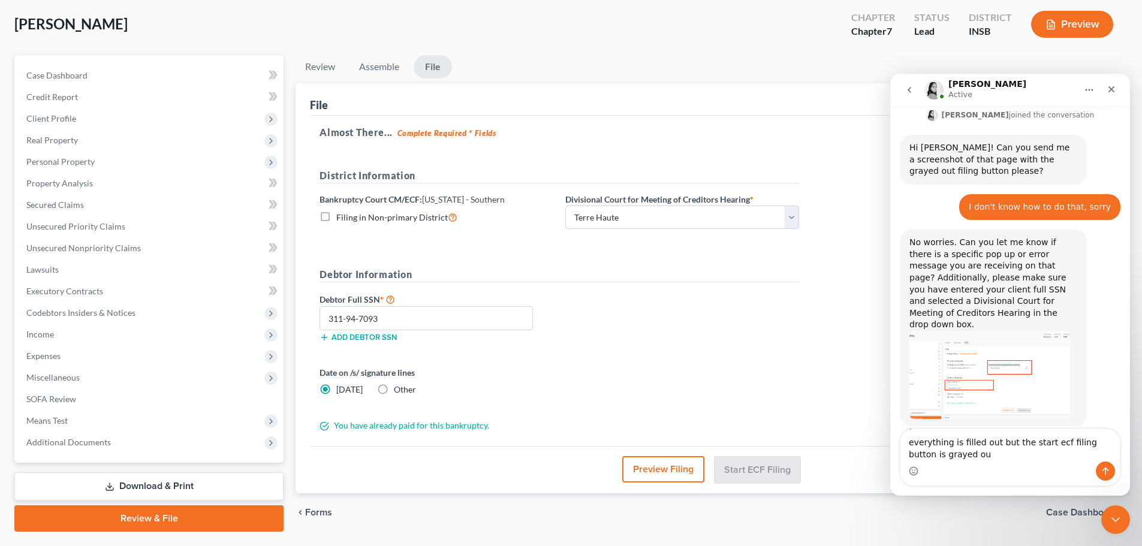
type textarea "everything is filled out but the start ecf filing button is grayed out"
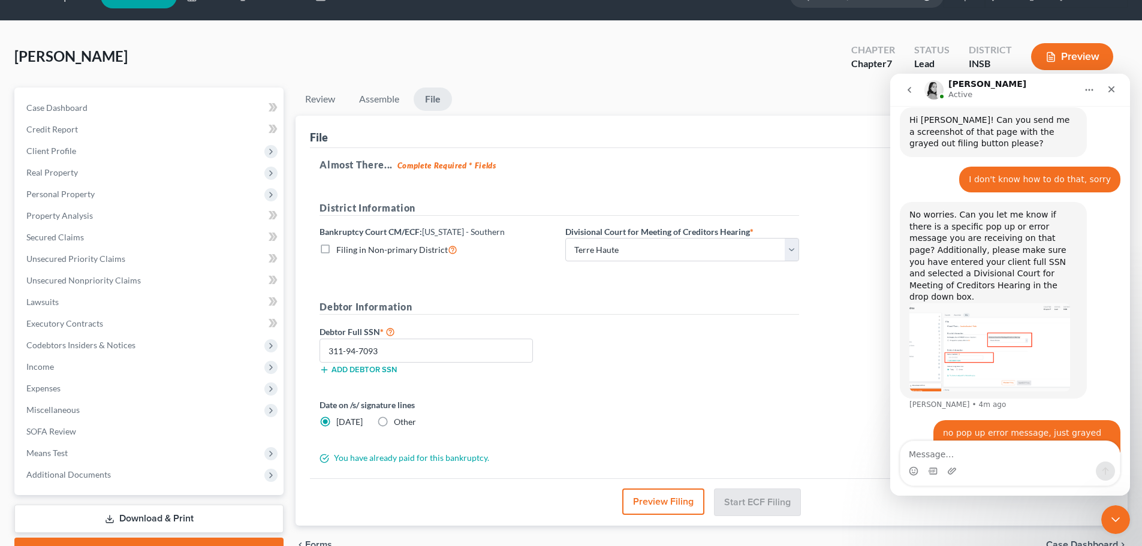
scroll to position [0, 0]
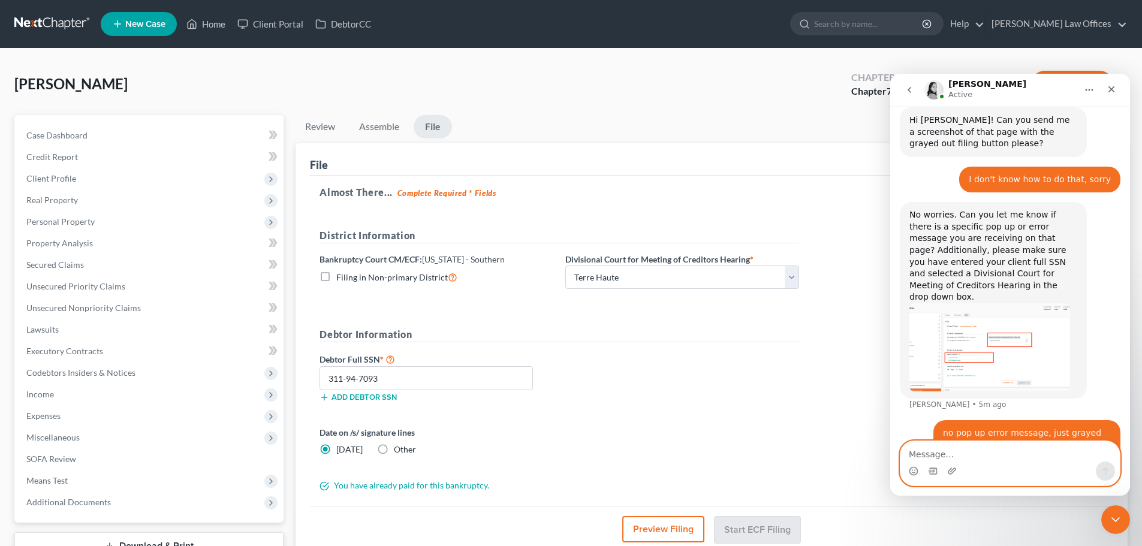
click at [982, 457] on textarea "Message…" at bounding box center [1009, 451] width 219 height 20
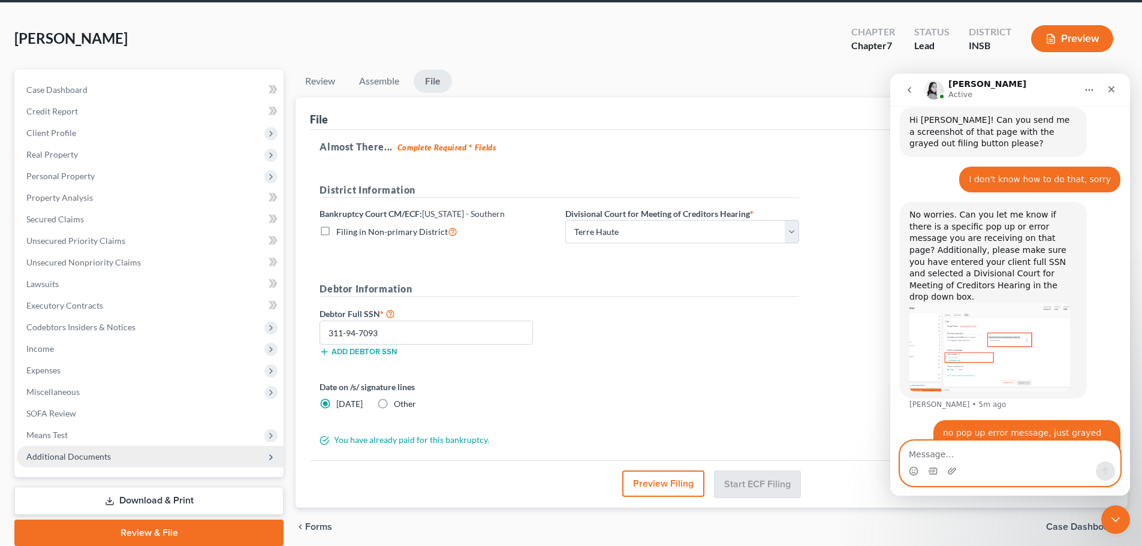
scroll to position [91, 0]
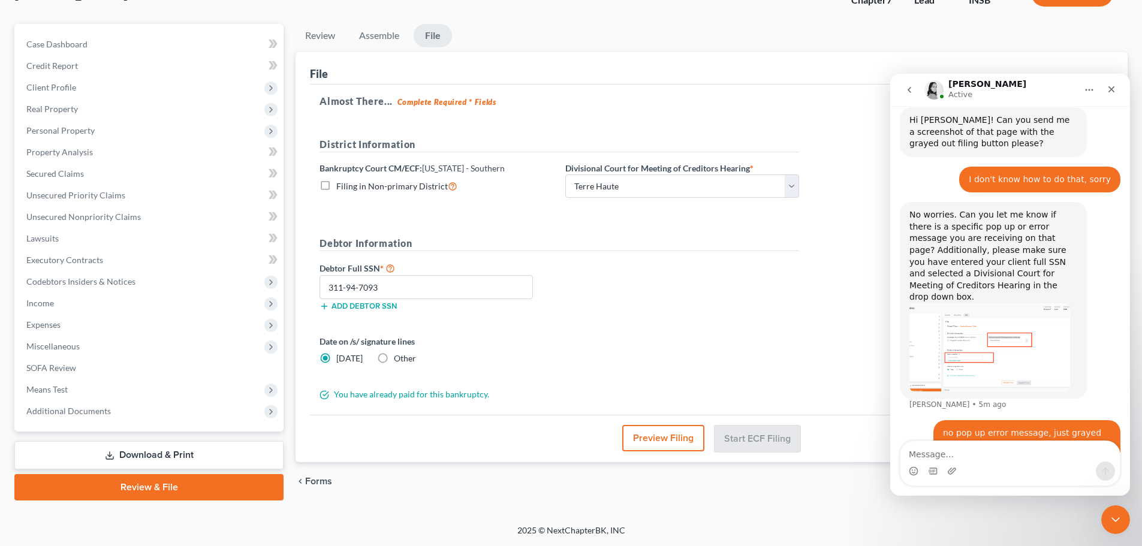
click at [173, 492] on link "Review & File" at bounding box center [148, 487] width 269 height 26
click at [324, 32] on link "Review" at bounding box center [320, 35] width 49 height 23
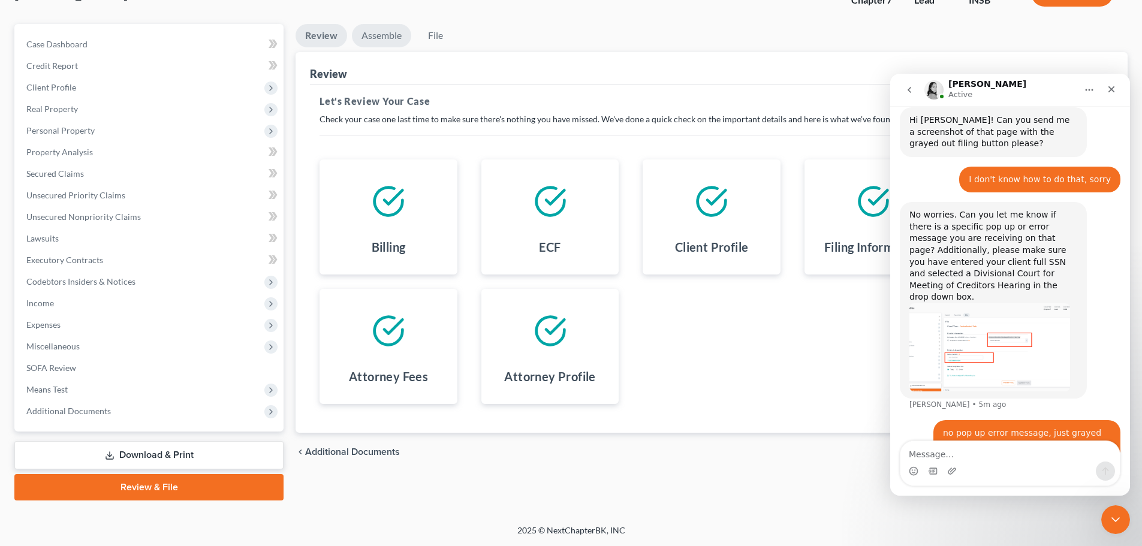
click at [382, 41] on link "Assemble" at bounding box center [381, 35] width 59 height 23
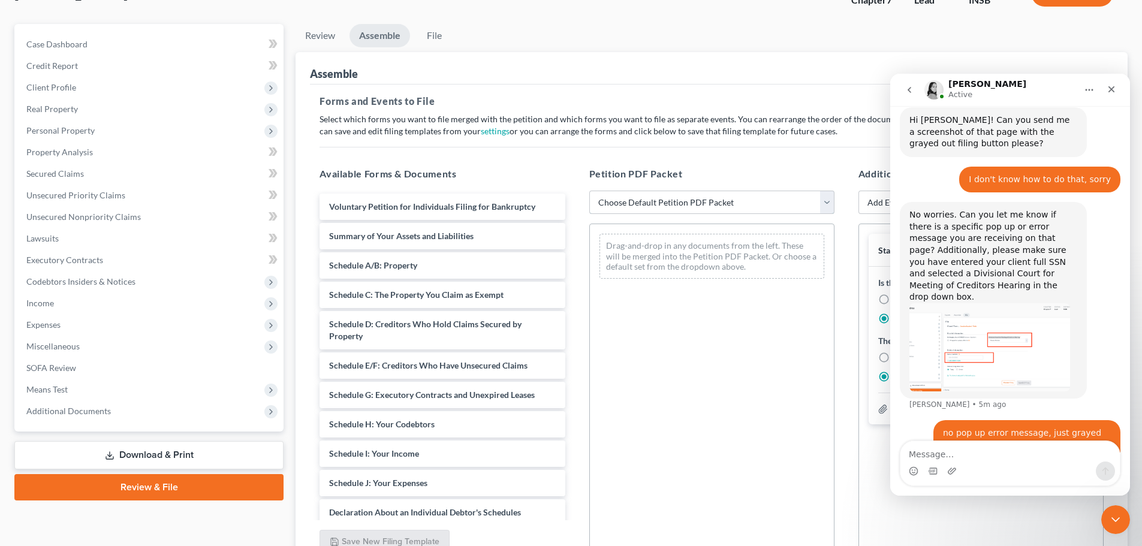
click at [826, 204] on select "Choose Default Petition PDF Packet Emergency Filing (Voluntary Petition and Cre…" at bounding box center [711, 203] width 245 height 24
click at [589, 191] on select "Choose Default Petition PDF Packet Emergency Filing (Voluntary Petition and Cre…" at bounding box center [711, 203] width 245 height 24
drag, startPoint x: 1112, startPoint y: 86, endPoint x: 1641, endPoint y: 575, distance: 719.4
click at [1112, 86] on icon "Close" at bounding box center [1111, 90] width 10 height 10
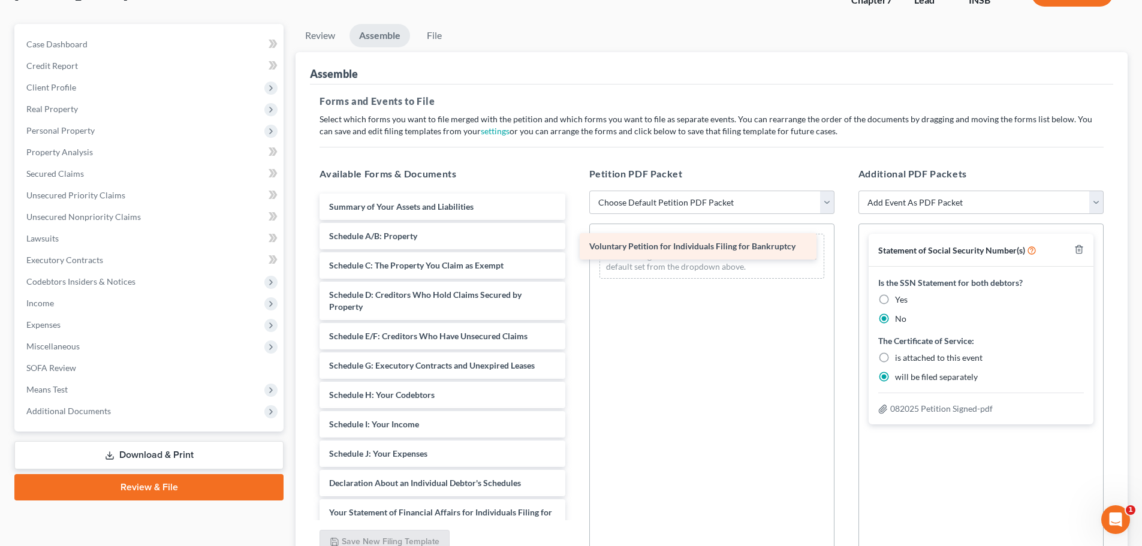
drag, startPoint x: 467, startPoint y: 202, endPoint x: 732, endPoint y: 239, distance: 268.1
click at [574, 239] on div "Voluntary Petition for Individuals Filing for Bankruptcy Voluntary Petition for…" at bounding box center [442, 466] width 264 height 544
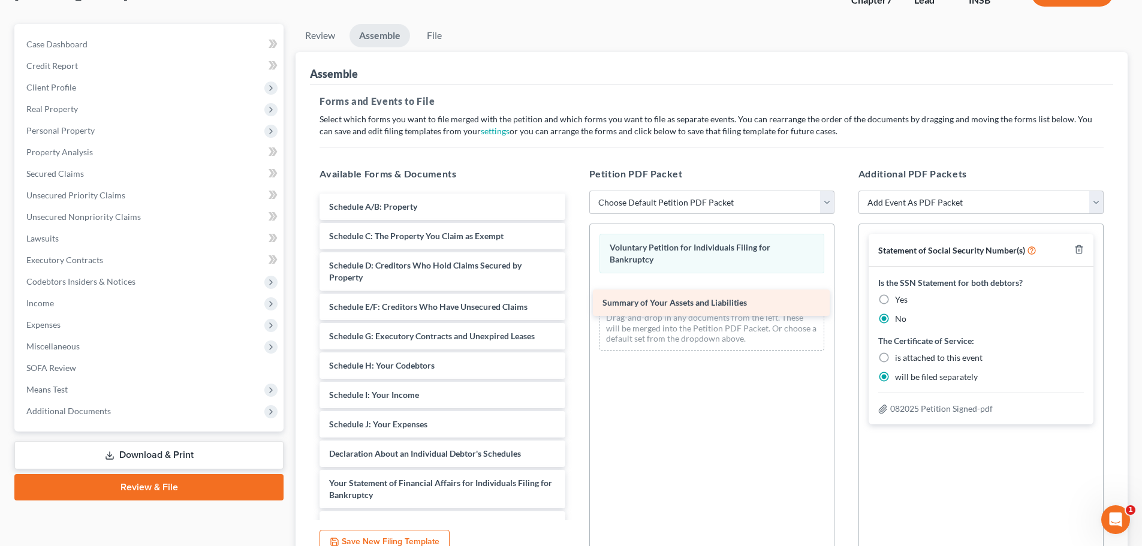
drag, startPoint x: 444, startPoint y: 200, endPoint x: 716, endPoint y: 294, distance: 287.7
click at [574, 294] on div "Summary of Your Assets and Liabilities Summary of Your Assets and Liabilities S…" at bounding box center [442, 451] width 264 height 515
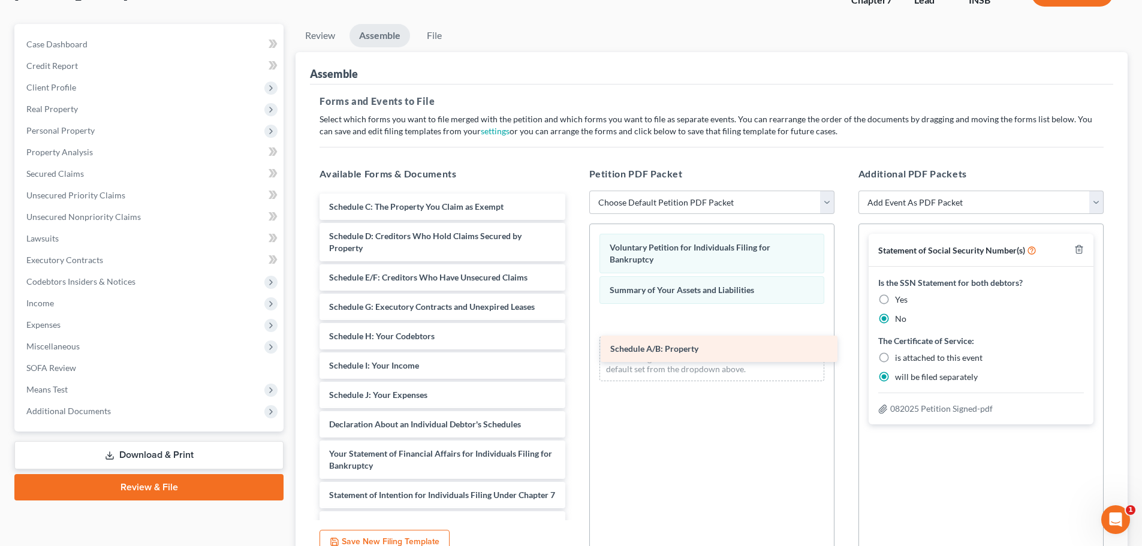
drag, startPoint x: 439, startPoint y: 211, endPoint x: 712, endPoint y: 340, distance: 301.9
click at [574, 348] on div "Schedule A/B: Property Schedule A/B: Property Schedule C: The Property You Clai…" at bounding box center [442, 437] width 264 height 486
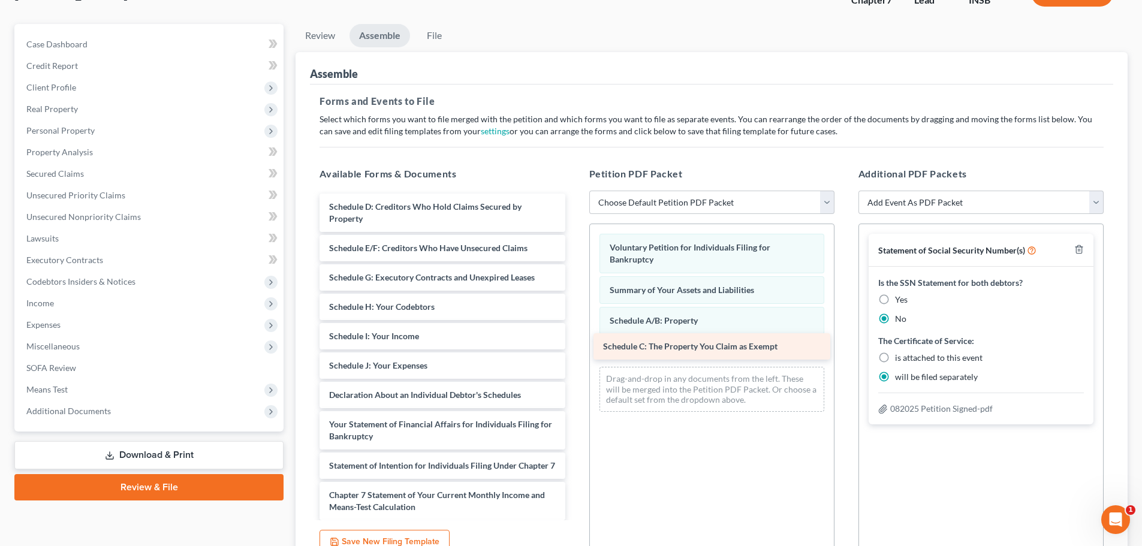
drag, startPoint x: 466, startPoint y: 207, endPoint x: 740, endPoint y: 346, distance: 307.5
click at [574, 346] on div "Schedule C: The Property You Claim as Exempt Schedule C: The Property You Claim…" at bounding box center [442, 422] width 264 height 456
click at [1078, 247] on icon "button" at bounding box center [1078, 250] width 5 height 8
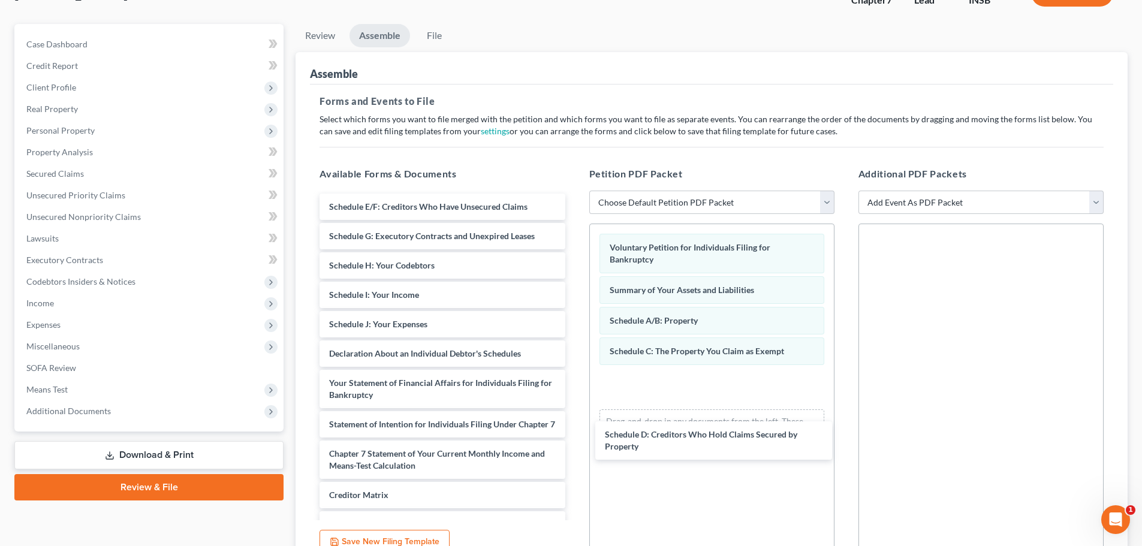
drag, startPoint x: 402, startPoint y: 205, endPoint x: 673, endPoint y: 383, distance: 324.7
click at [574, 426] on div "Schedule D: Creditors Who Hold Claims Secured by Property Schedule D: Creditors…" at bounding box center [442, 401] width 264 height 415
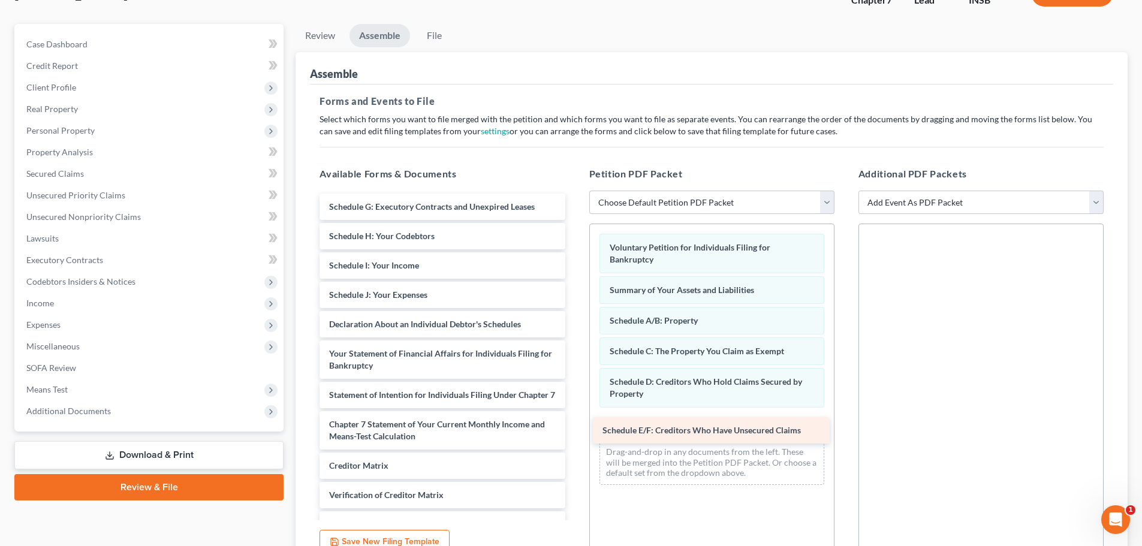
drag, startPoint x: 394, startPoint y: 207, endPoint x: 667, endPoint y: 430, distance: 353.1
click at [574, 430] on div "Schedule E/F: Creditors Who Have Unsecured Claims Schedule E/F: Creditors Who H…" at bounding box center [442, 386] width 264 height 385
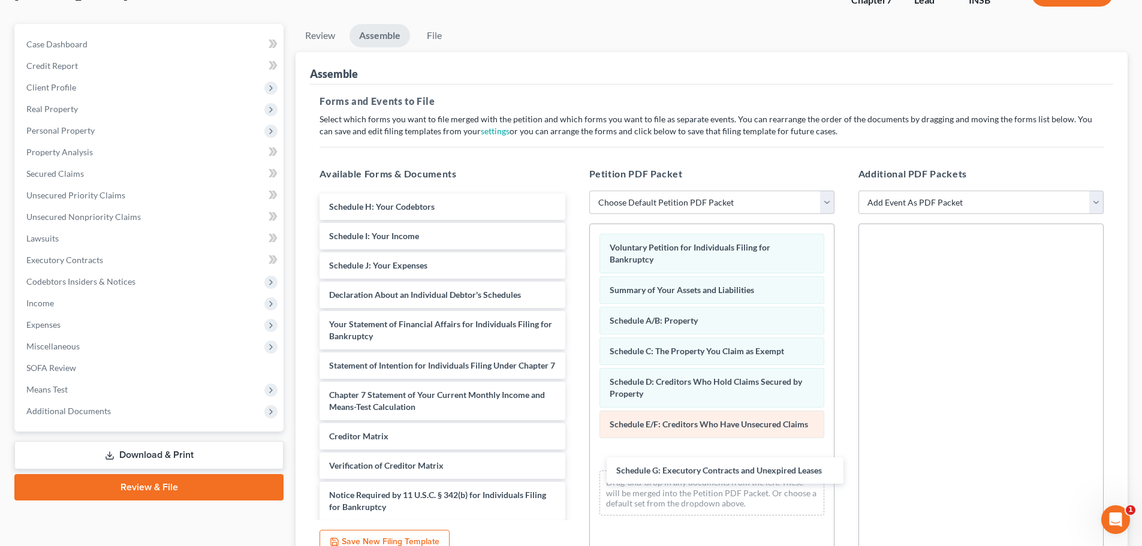
drag, startPoint x: 377, startPoint y: 206, endPoint x: 628, endPoint y: 419, distance: 328.7
click at [574, 460] on div "Schedule G: Executory Contracts and Unexpired Leases Schedule G: Executory Cont…" at bounding box center [442, 372] width 264 height 356
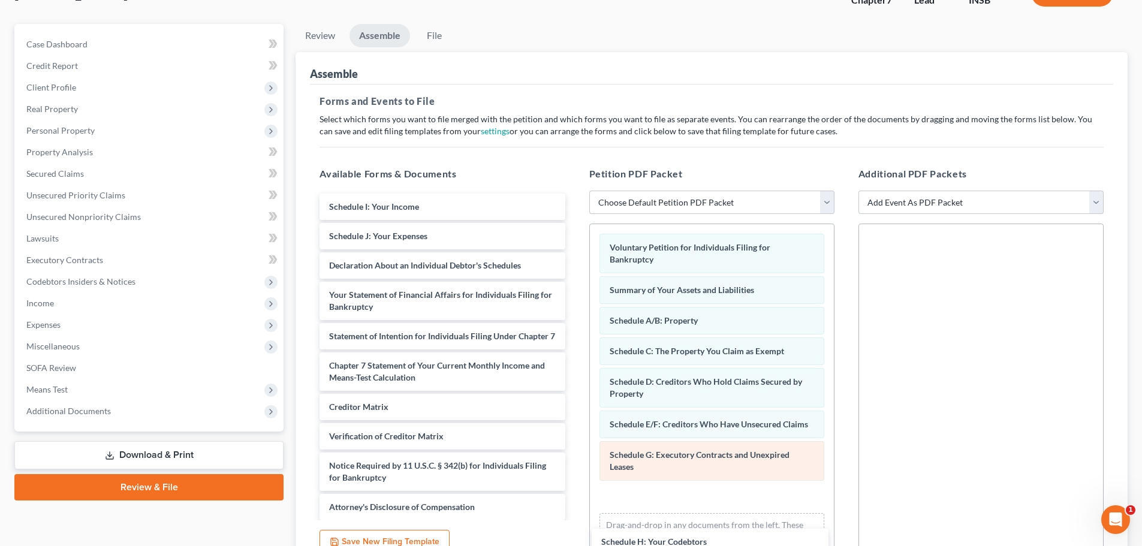
drag, startPoint x: 409, startPoint y: 201, endPoint x: 691, endPoint y: 487, distance: 401.0
click at [574, 520] on div "Schedule H: Your Codebtors Schedule H: Your Codebtors Schedule I: Your Income S…" at bounding box center [442, 357] width 264 height 327
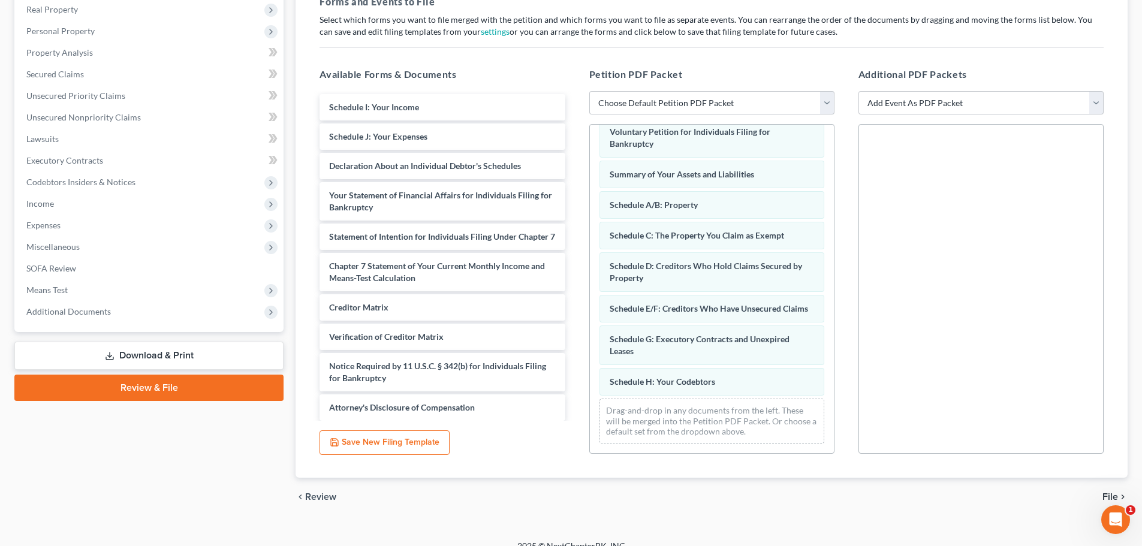
scroll to position [206, 0]
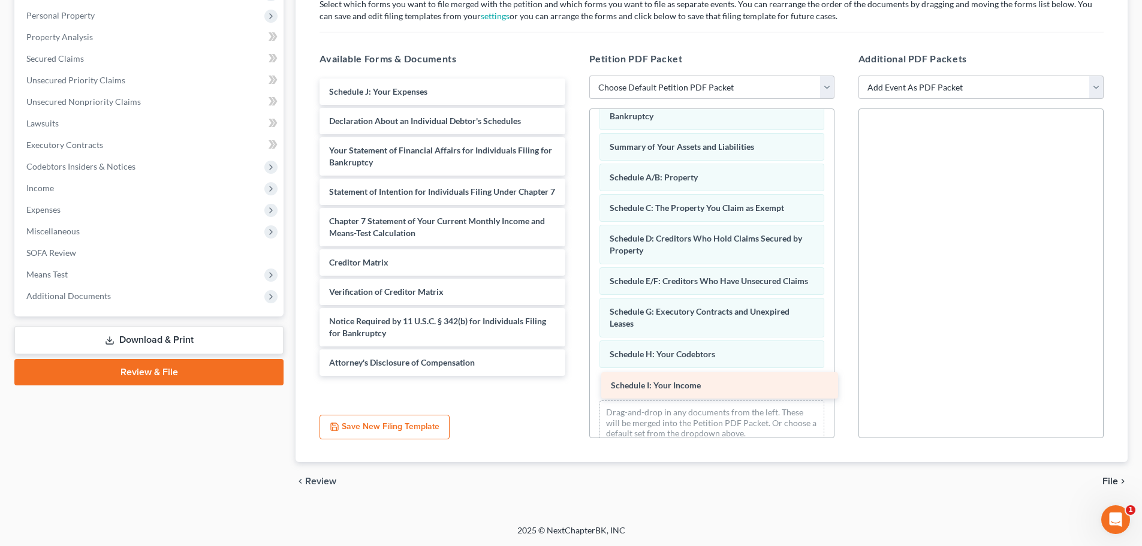
drag, startPoint x: 364, startPoint y: 92, endPoint x: 646, endPoint y: 386, distance: 407.0
click at [574, 376] on div "Schedule I: Your Income Schedule I: Your Income Schedule J: Your Expenses Decla…" at bounding box center [442, 227] width 264 height 297
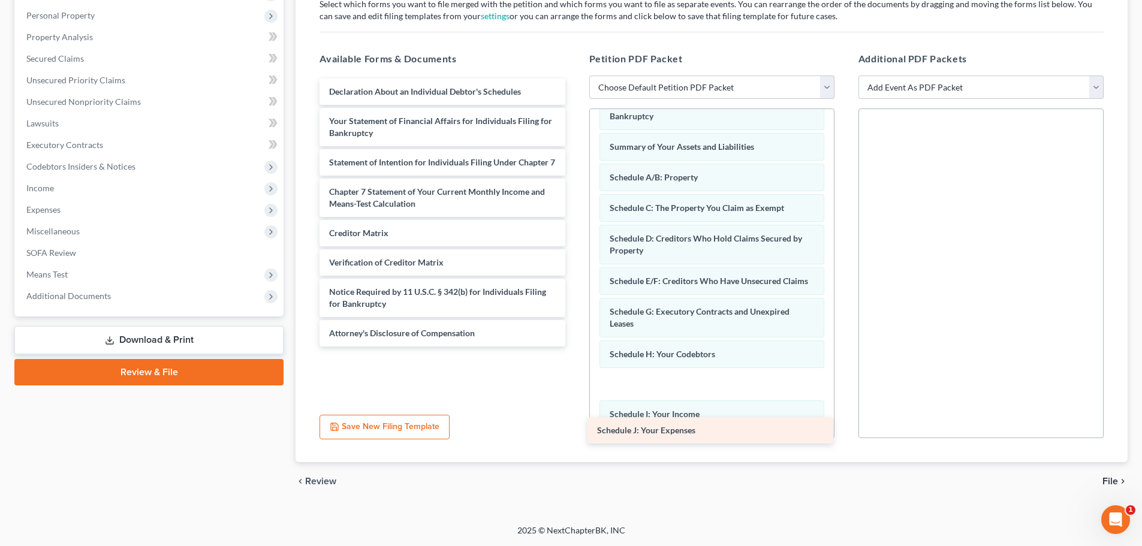
drag, startPoint x: 587, startPoint y: 186, endPoint x: 652, endPoint y: 440, distance: 262.3
click at [574, 346] on div "Schedule J: Your Expenses Schedule J: Your Expenses Declaration About an Indivi…" at bounding box center [442, 213] width 264 height 268
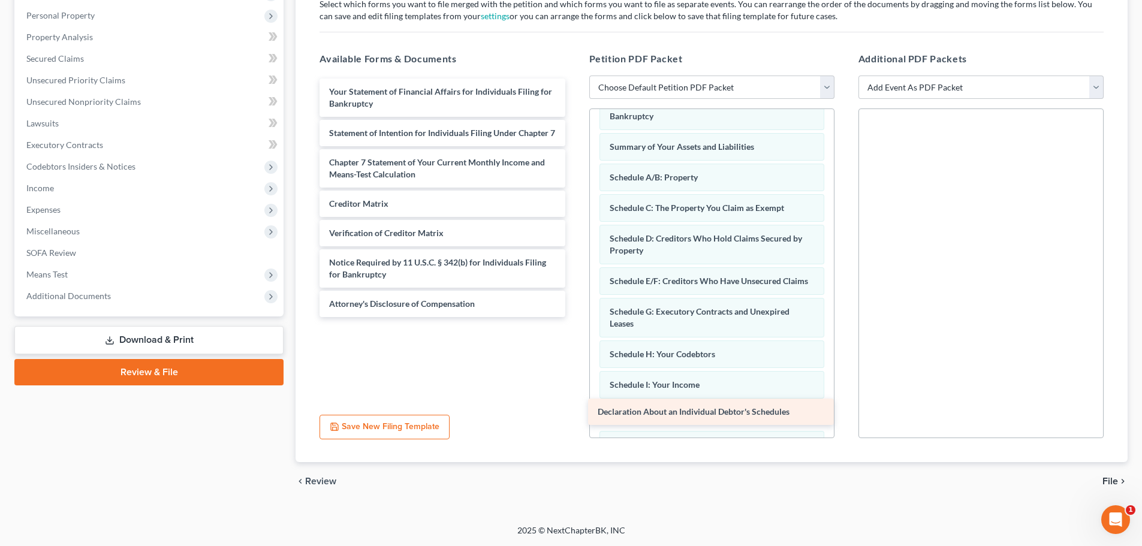
drag, startPoint x: 388, startPoint y: 90, endPoint x: 657, endPoint y: 410, distance: 417.8
click at [574, 317] on div "Declaration About an Individual Debtor's Schedules Declaration About an Individ…" at bounding box center [442, 198] width 264 height 239
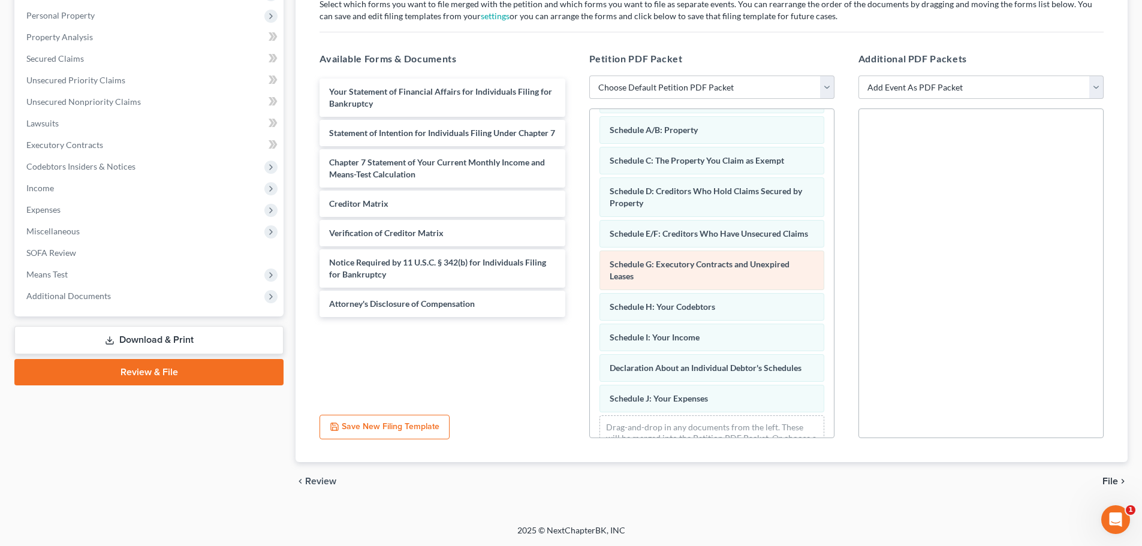
scroll to position [120, 0]
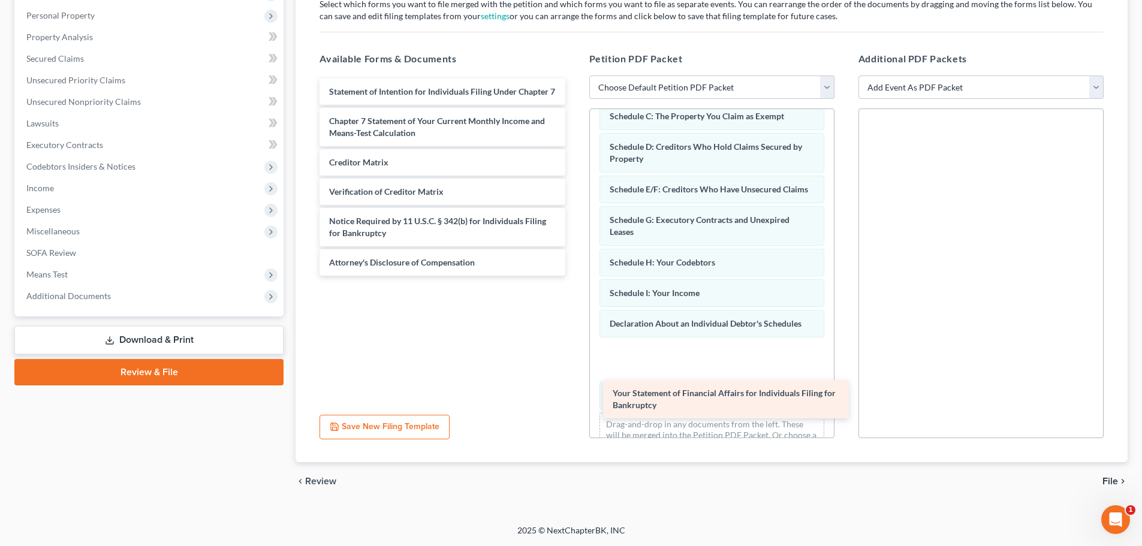
drag, startPoint x: 377, startPoint y: 97, endPoint x: 650, endPoint y: 385, distance: 396.4
click at [574, 276] on div "Your Statement of Financial Affairs for Individuals Filing for Bankruptcy Your …" at bounding box center [442, 177] width 264 height 197
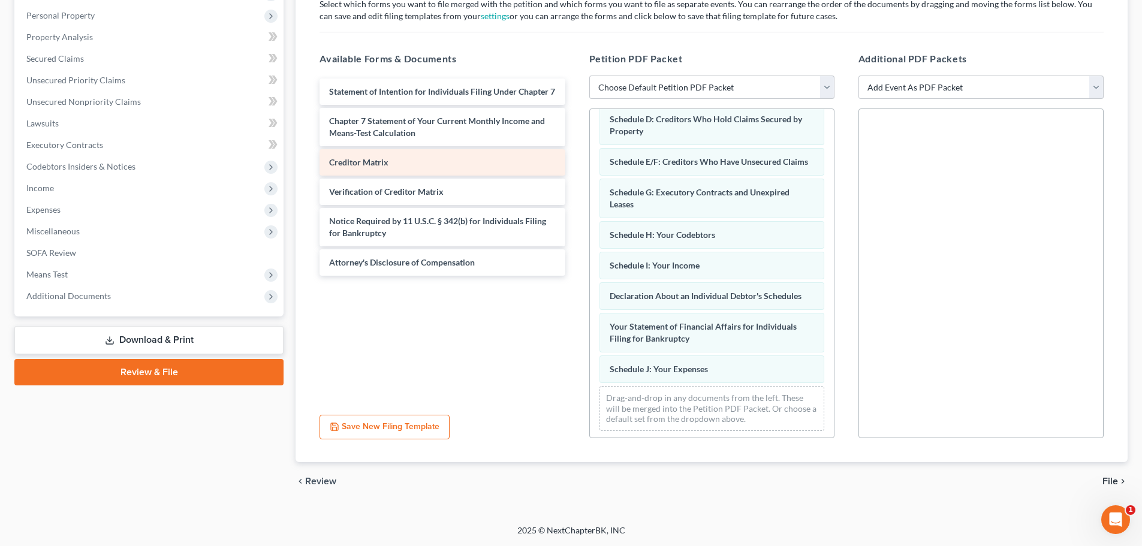
scroll to position [162, 0]
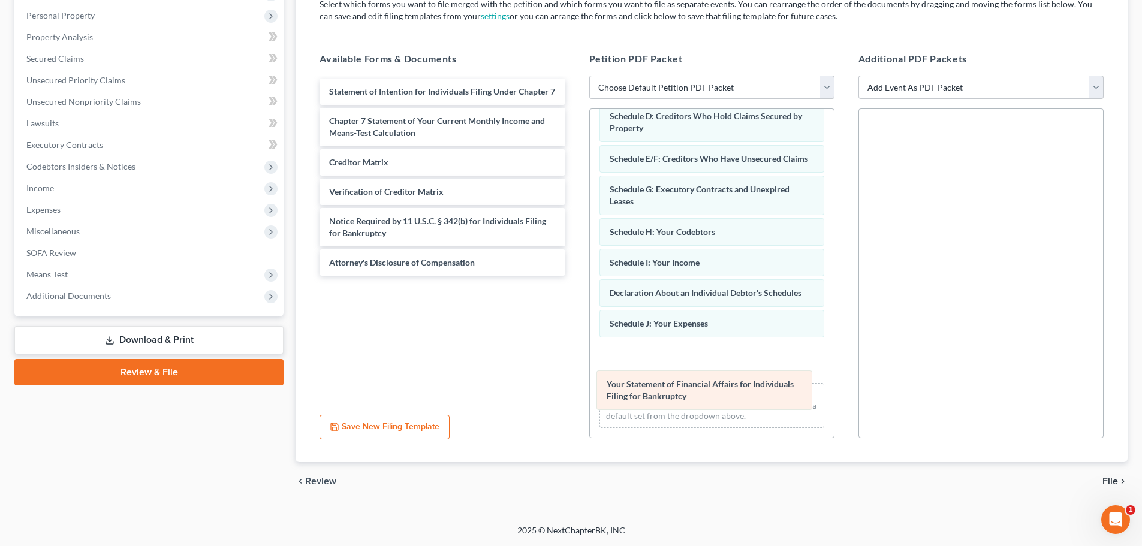
drag, startPoint x: 632, startPoint y: 322, endPoint x: 629, endPoint y: 383, distance: 60.6
click at [629, 383] on div "Your Statement of Financial Affairs for Individuals Filing for Bankruptcy Volun…" at bounding box center [712, 198] width 244 height 479
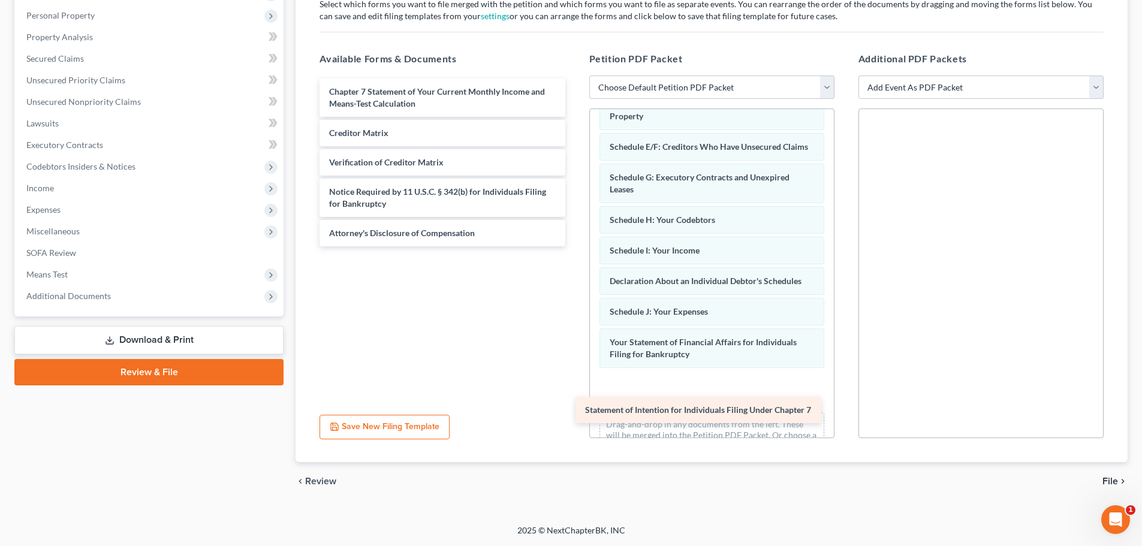
drag, startPoint x: 401, startPoint y: 97, endPoint x: 653, endPoint y: 396, distance: 390.9
click at [574, 246] on div "Statement of Intention for Individuals Filing Under Chapter 7 Statement of Inte…" at bounding box center [442, 163] width 264 height 168
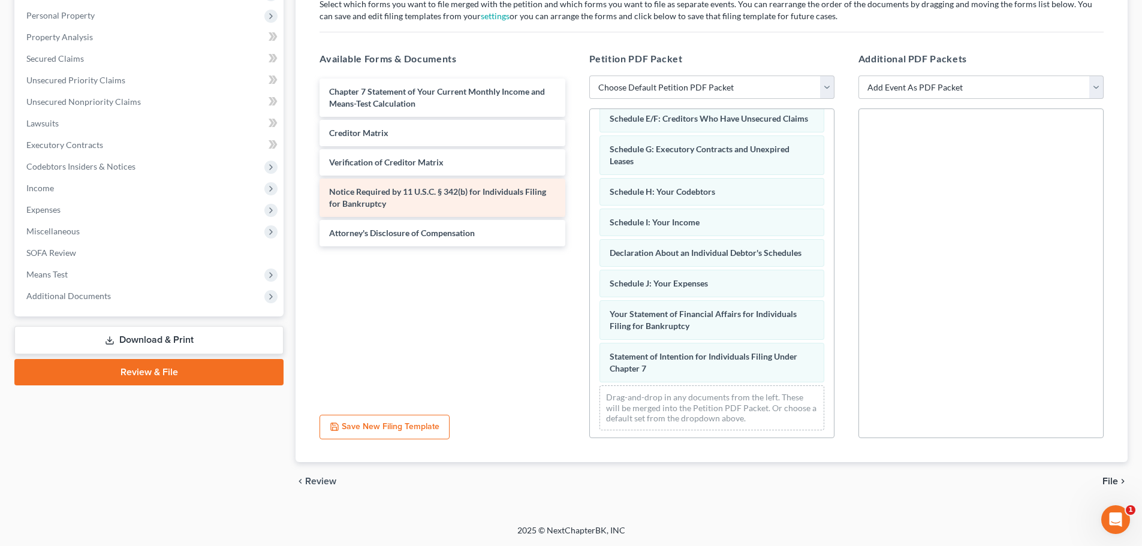
scroll to position [205, 0]
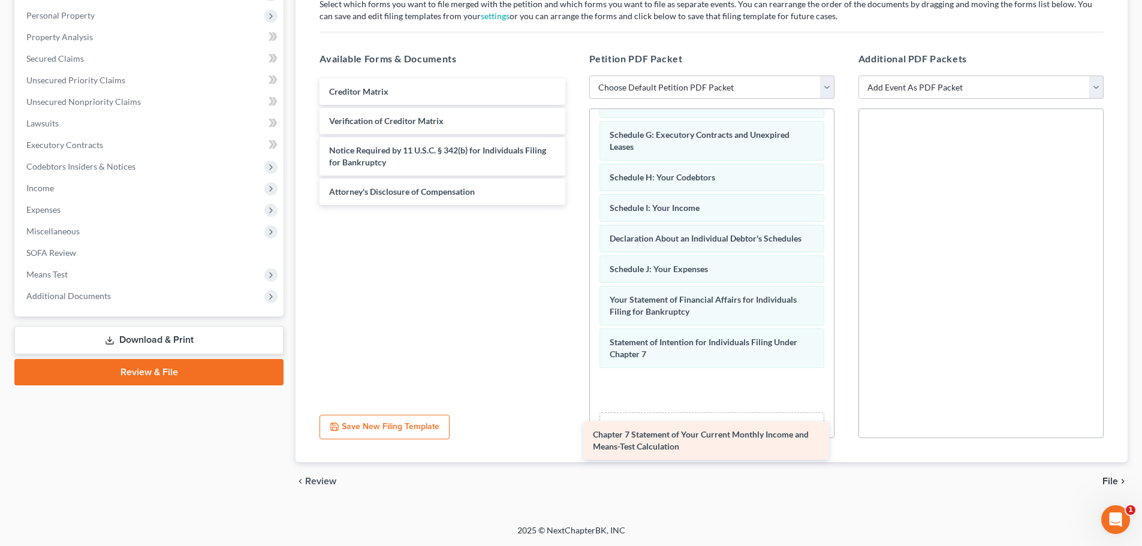
drag, startPoint x: 387, startPoint y: 99, endPoint x: 650, endPoint y: 442, distance: 432.6
click at [574, 205] on div "Chapter 7 Statement of Your Current Monthly Income and Means-Test Calculation C…" at bounding box center [442, 142] width 264 height 126
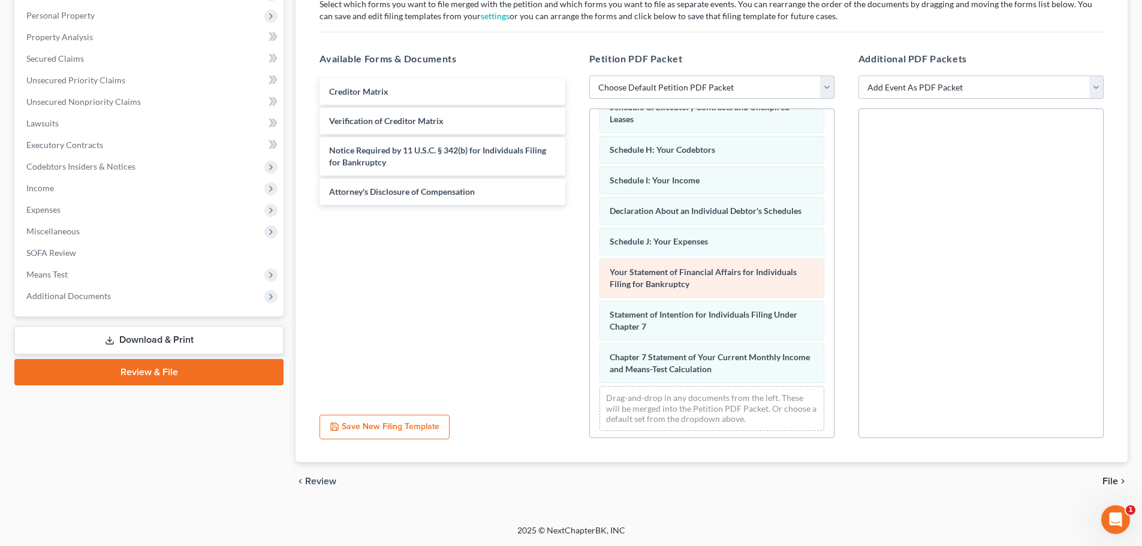
scroll to position [248, 0]
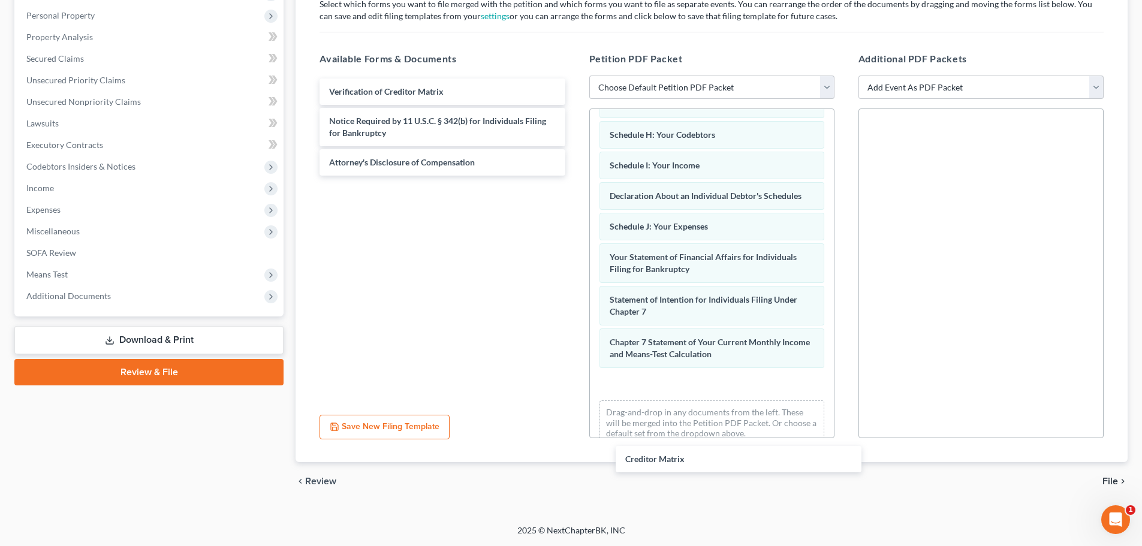
drag, startPoint x: 373, startPoint y: 93, endPoint x: 665, endPoint y: 408, distance: 429.7
click at [574, 176] on div "Creditor Matrix Creditor Matrix Verification of Creditor Matrix Notice Required…" at bounding box center [442, 127] width 264 height 97
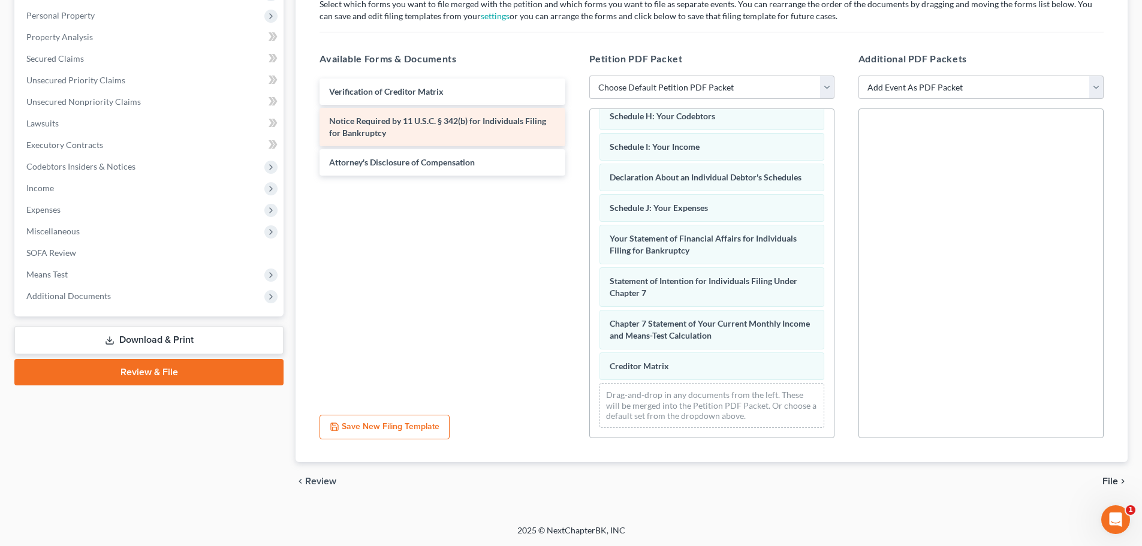
scroll to position [278, 0]
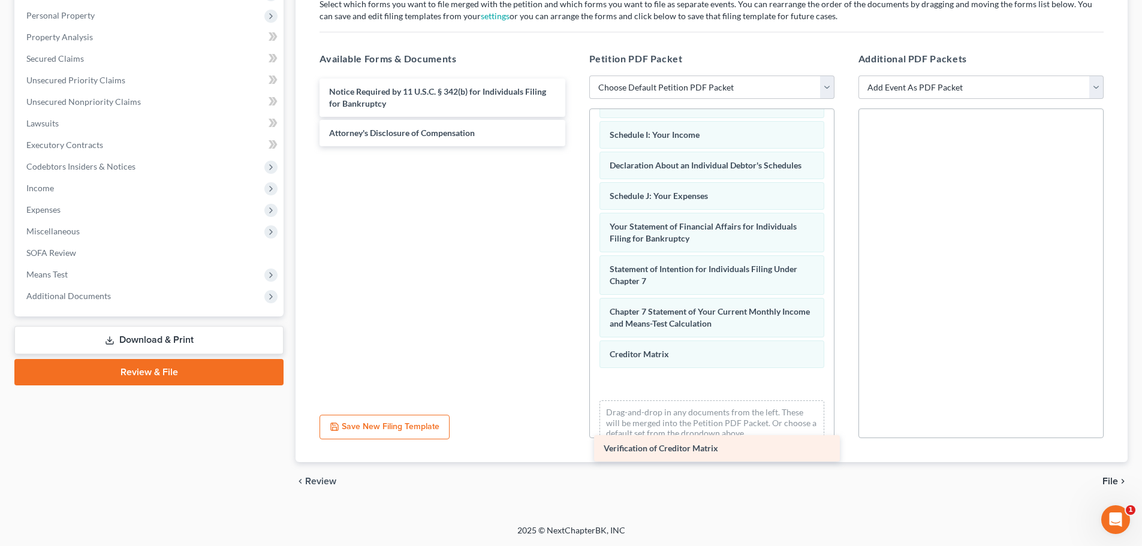
drag, startPoint x: 379, startPoint y: 97, endPoint x: 654, endPoint y: 453, distance: 450.1
click at [574, 146] on div "Verification of Creditor Matrix Verification of Creditor Matrix Notice Required…" at bounding box center [442, 113] width 264 height 68
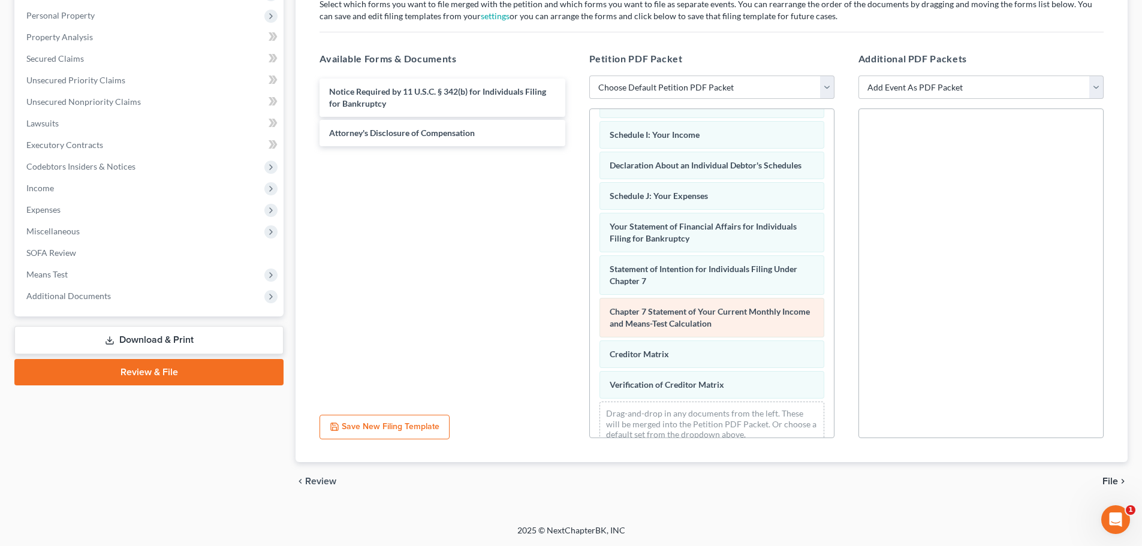
scroll to position [309, 0]
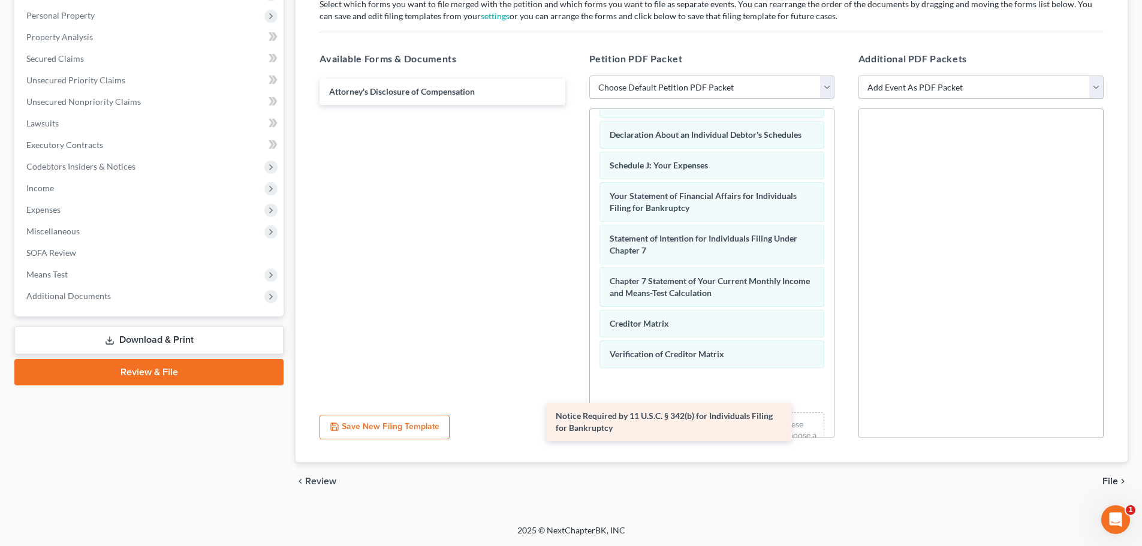
drag, startPoint x: 456, startPoint y: 101, endPoint x: 682, endPoint y: 426, distance: 395.6
click at [574, 105] on div "Notice Required by 11 U.S.C. § 342(b) for Individuals Filing for Bankruptcy Not…" at bounding box center [442, 92] width 264 height 26
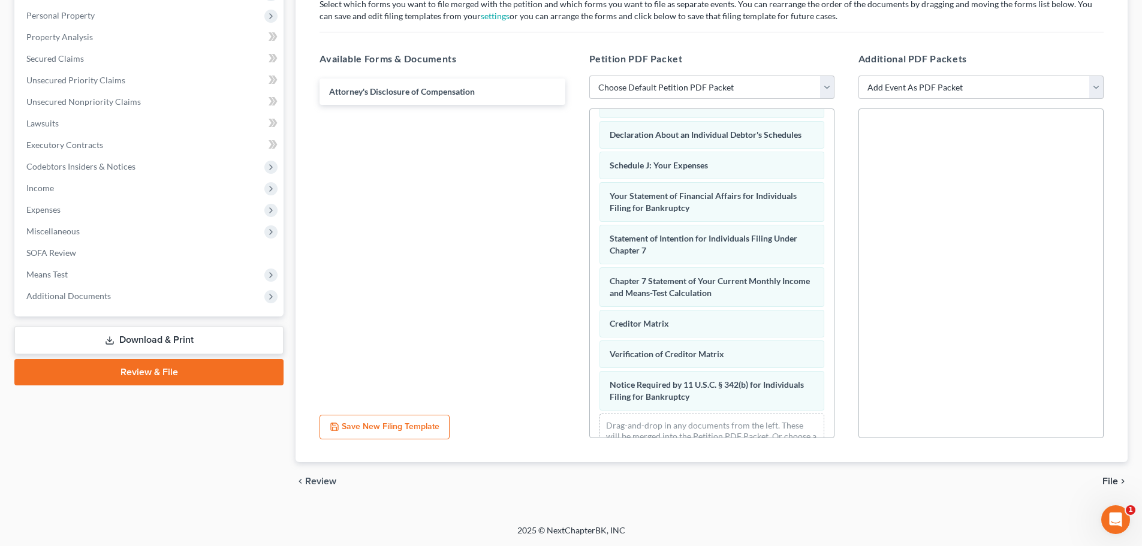
scroll to position [351, 0]
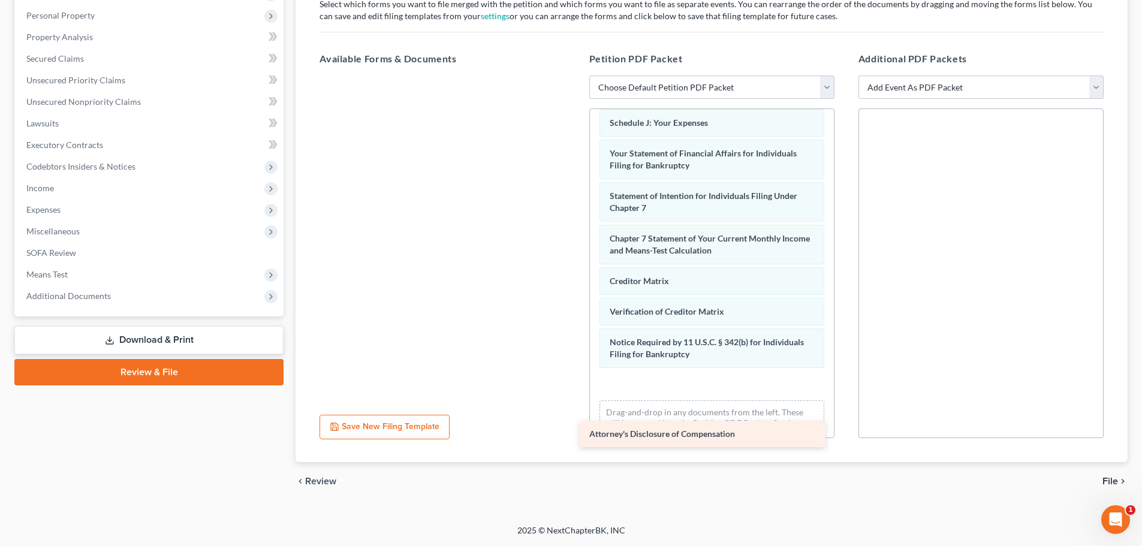
drag, startPoint x: 434, startPoint y: 88, endPoint x: 716, endPoint y: 418, distance: 434.1
click at [574, 76] on div "Attorney's Disclosure of Compensation Attorney's Disclosure of Compensation" at bounding box center [442, 76] width 264 height 0
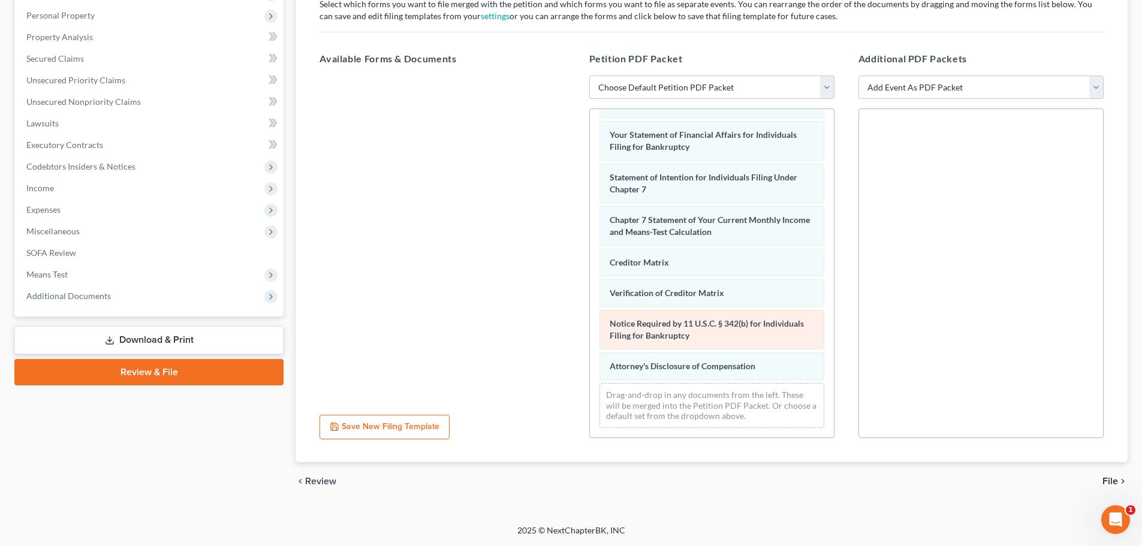
scroll to position [382, 0]
click at [1109, 482] on span "File" at bounding box center [1110, 482] width 16 height 10
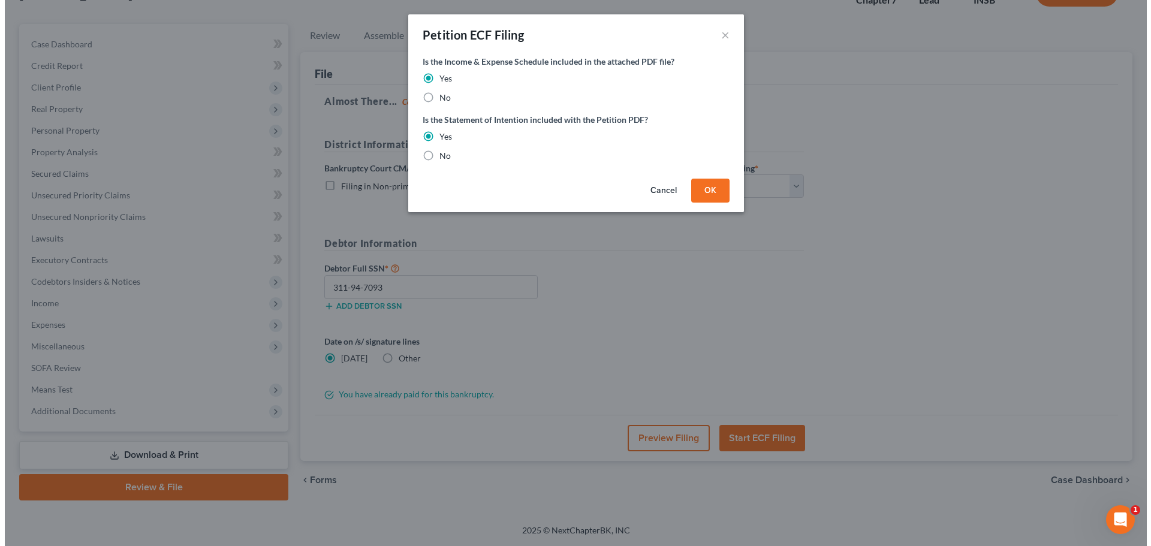
scroll to position [91, 0]
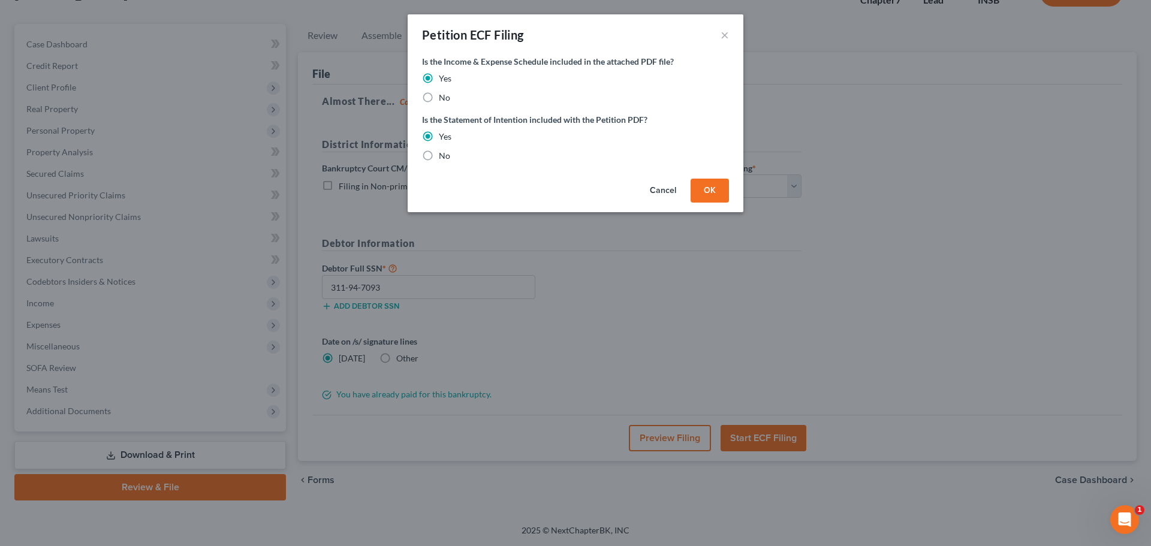
click at [707, 194] on button "OK" at bounding box center [710, 191] width 38 height 24
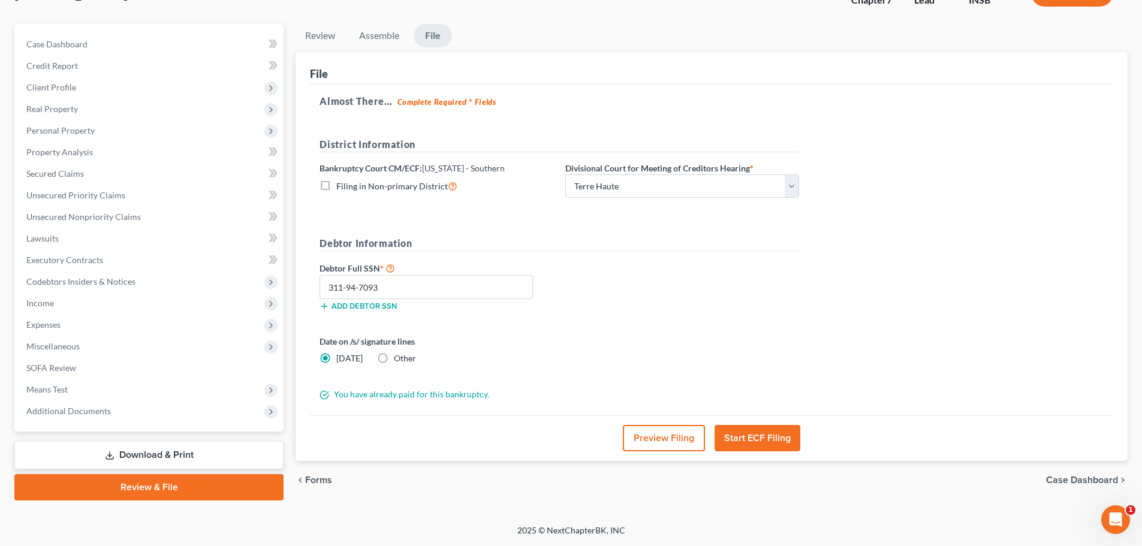
click at [752, 439] on button "Start ECF Filing" at bounding box center [757, 438] width 86 height 26
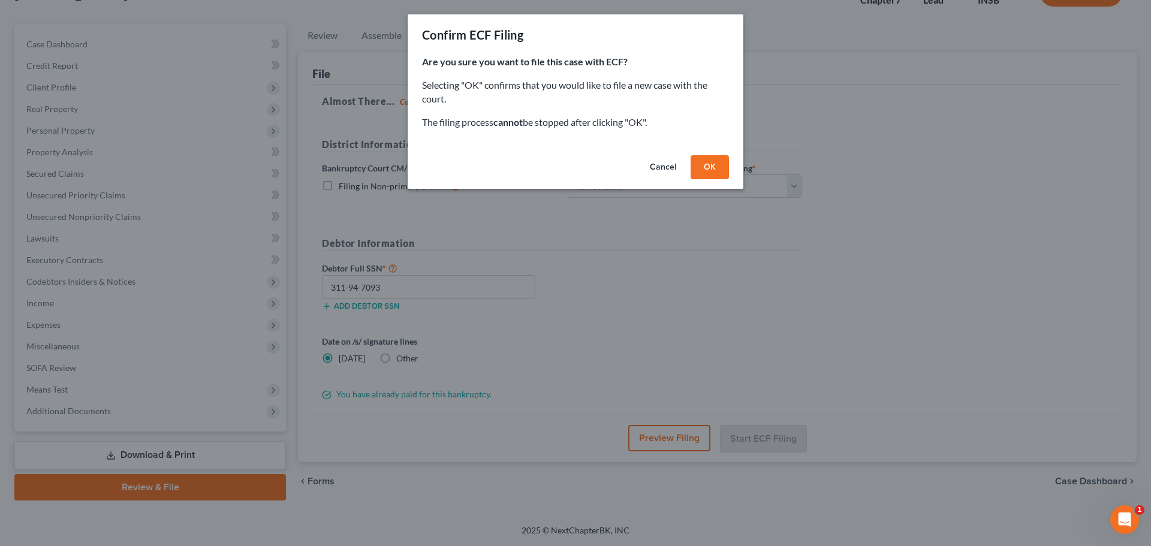
click at [709, 169] on button "OK" at bounding box center [710, 167] width 38 height 24
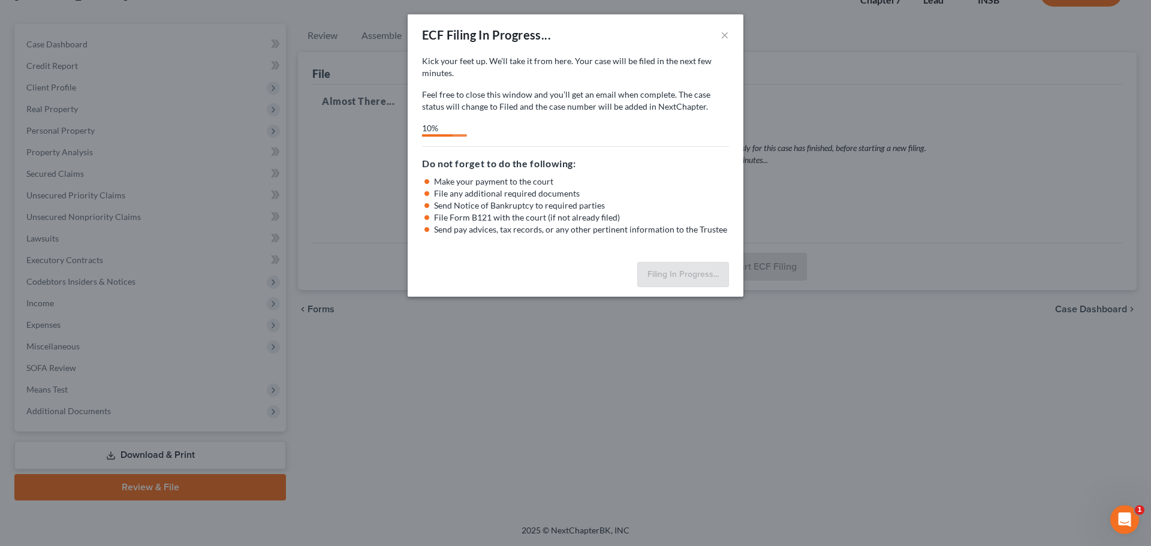
select select "3"
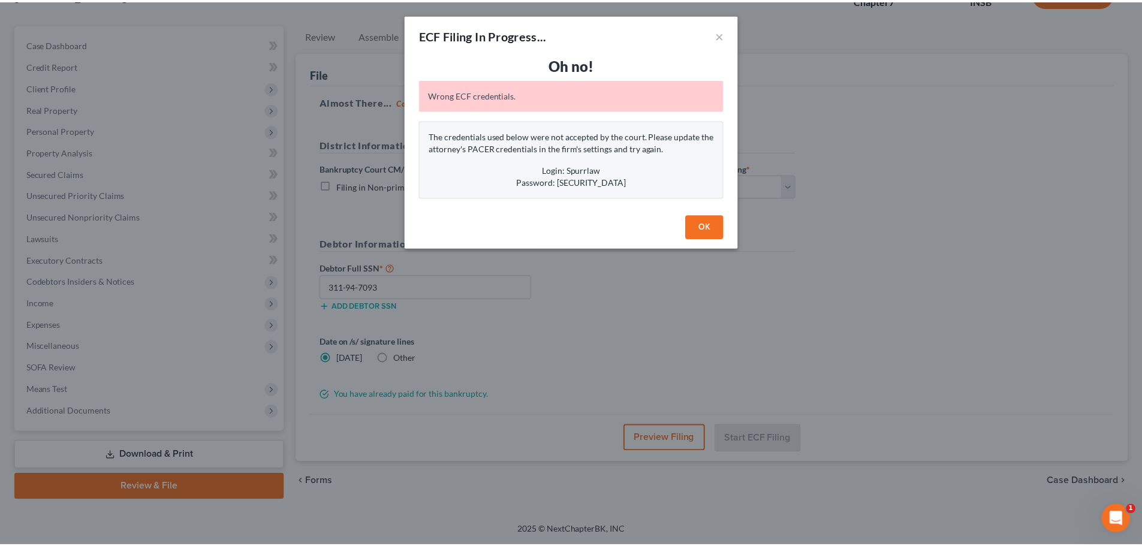
scroll to position [495, 0]
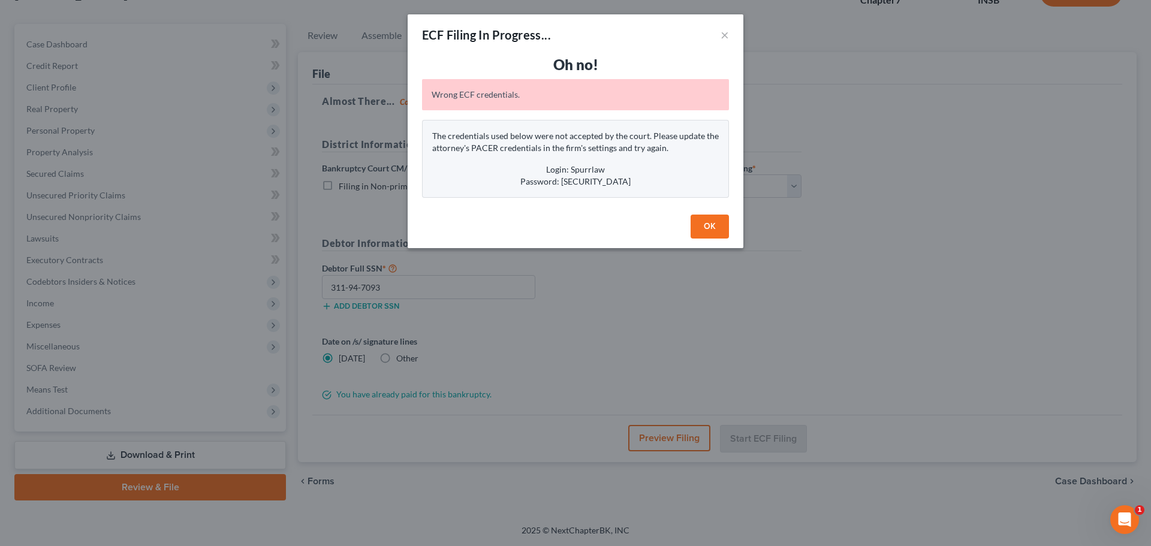
click at [711, 222] on button "OK" at bounding box center [710, 227] width 38 height 24
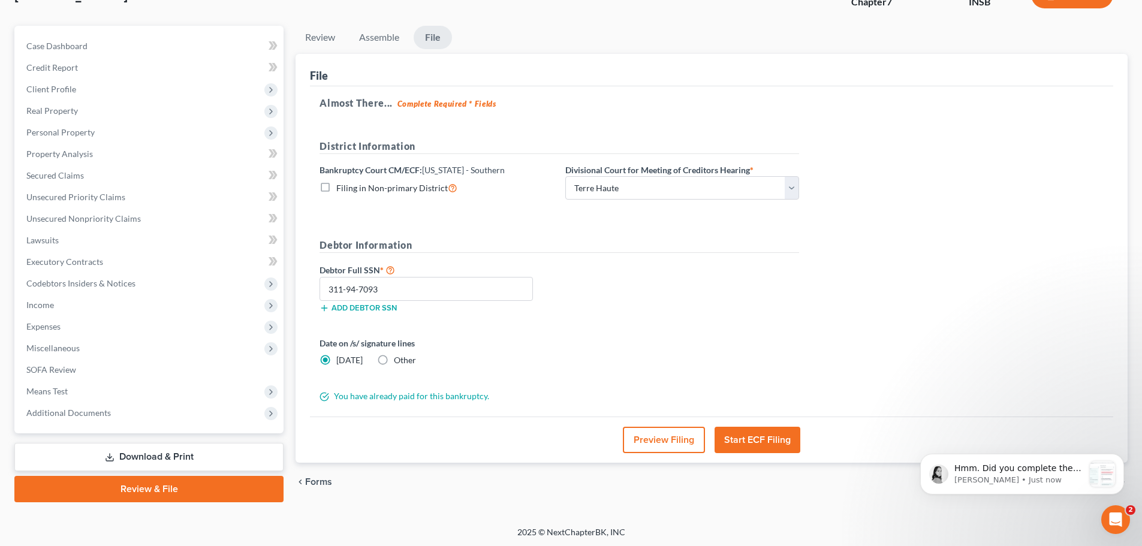
scroll to position [91, 0]
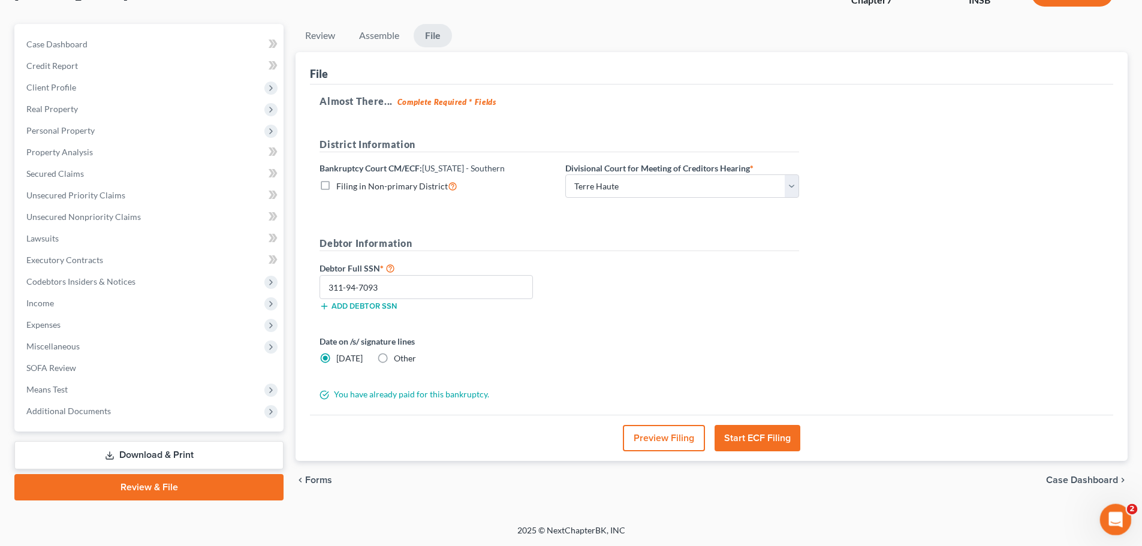
click at [1118, 531] on div "Open Intercom Messenger" at bounding box center [1114, 518] width 40 height 40
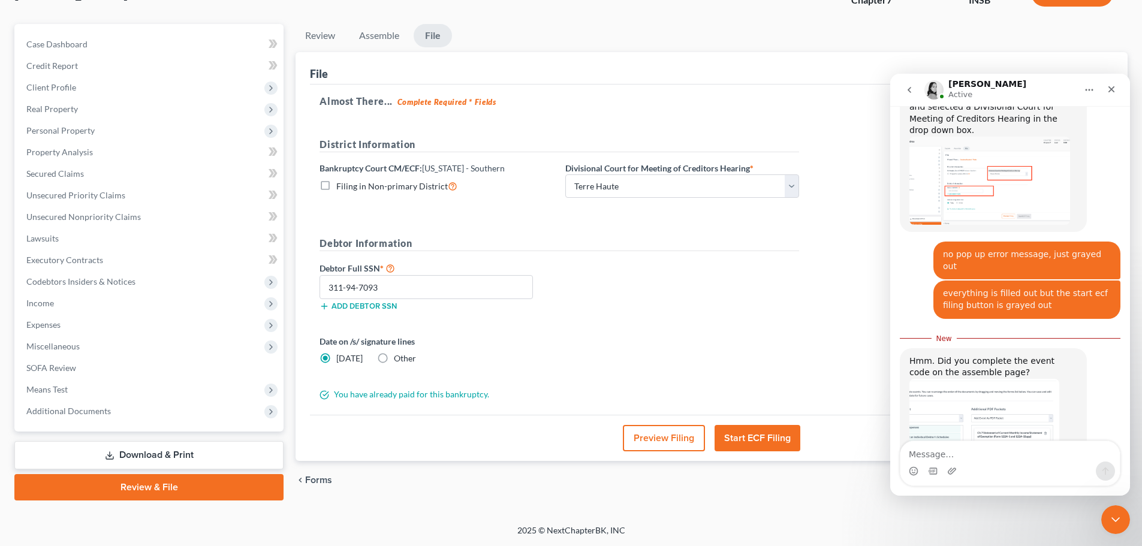
scroll to position [677, 0]
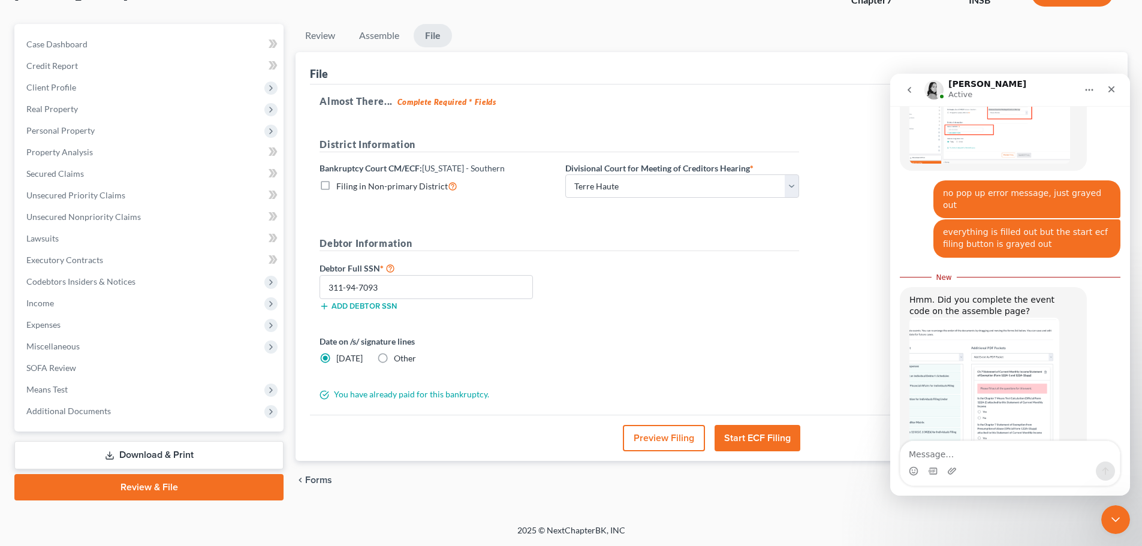
click at [999, 365] on img "Lindsey says…" at bounding box center [984, 398] width 150 height 161
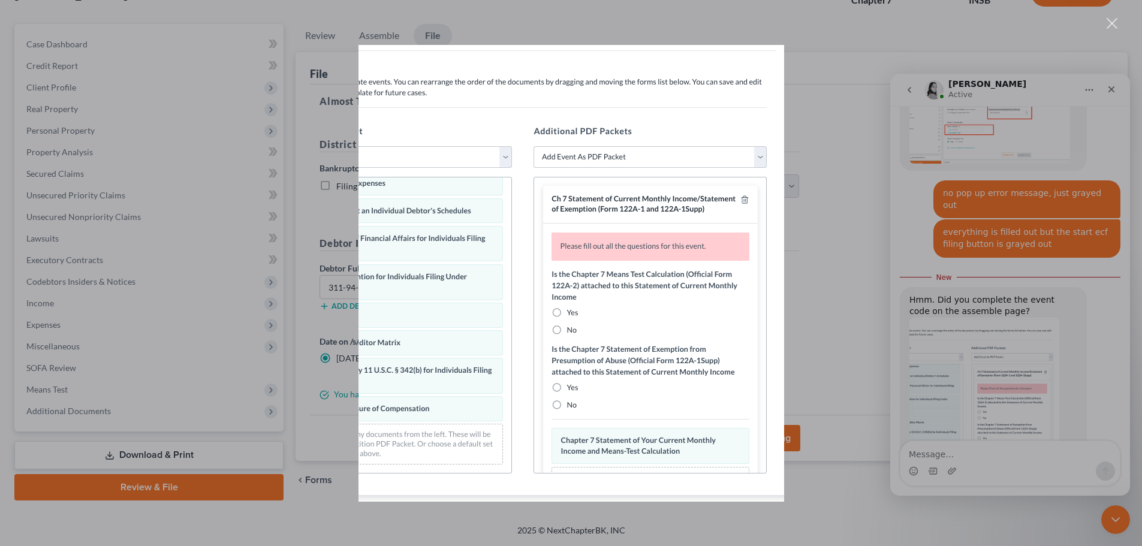
click at [869, 215] on div "Intercom messenger" at bounding box center [571, 273] width 1142 height 546
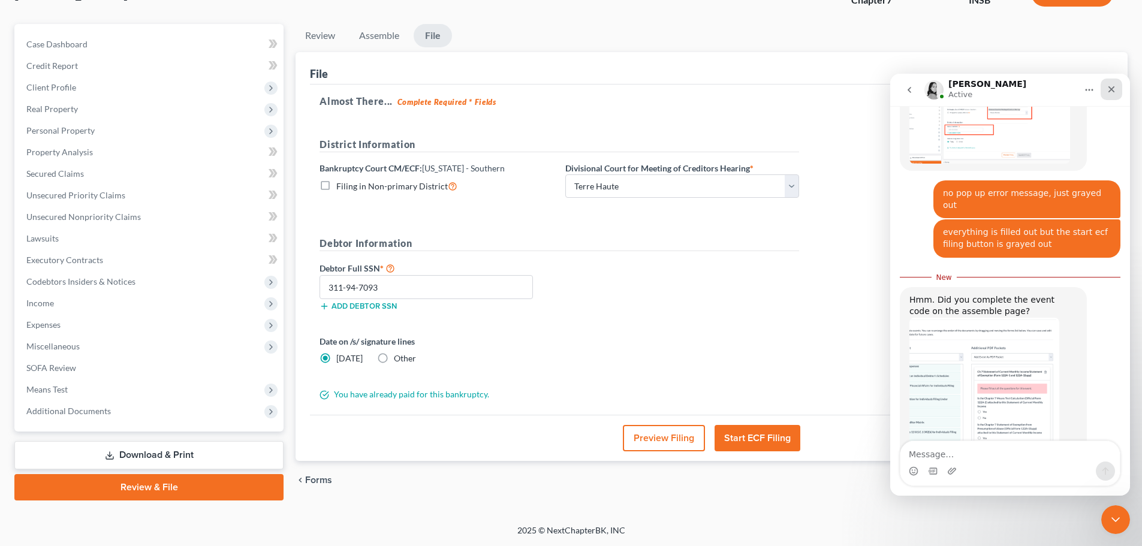
click at [1112, 91] on icon "Close" at bounding box center [1111, 89] width 7 height 7
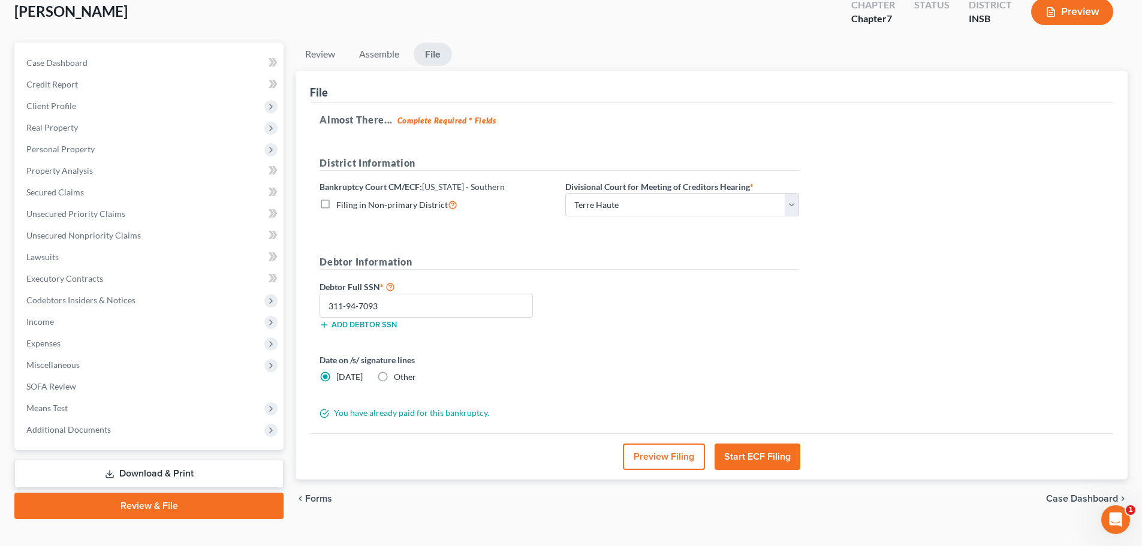
scroll to position [91, 0]
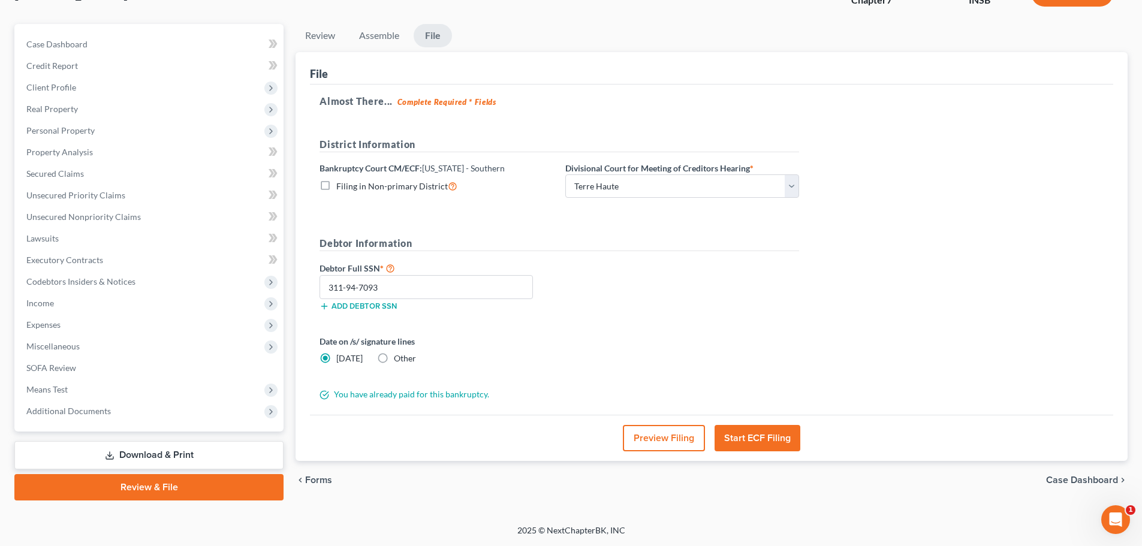
click at [752, 434] on button "Start ECF Filing" at bounding box center [757, 438] width 86 height 26
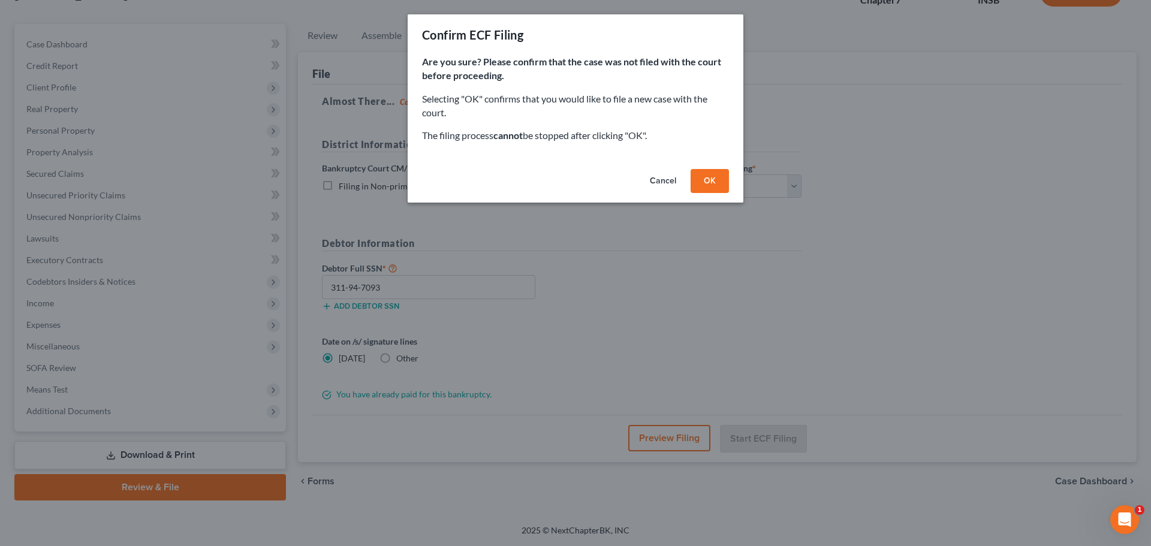
click at [711, 182] on button "OK" at bounding box center [710, 181] width 38 height 24
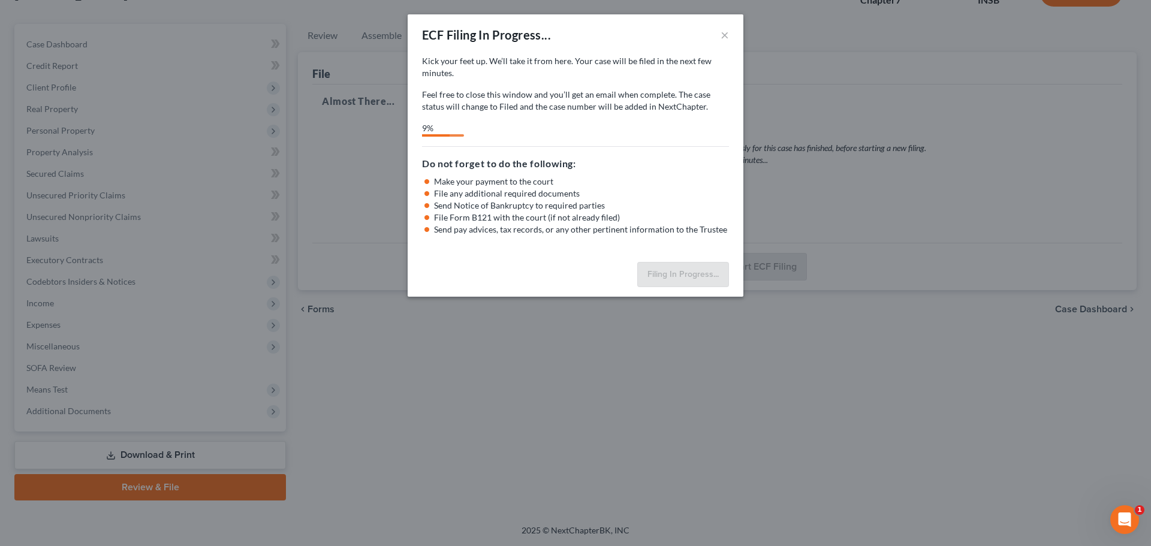
click at [1118, 264] on div "ECF Filing In Progress... × Kick your feet up. We’ll take it from here. Your ca…" at bounding box center [575, 273] width 1151 height 546
select select "3"
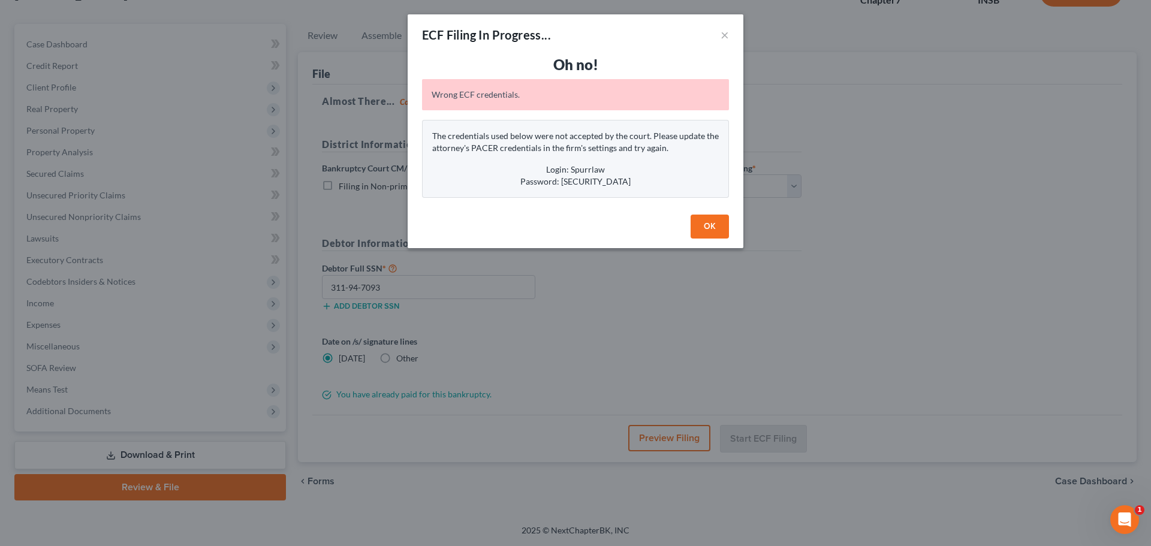
click at [713, 227] on button "OK" at bounding box center [710, 227] width 38 height 24
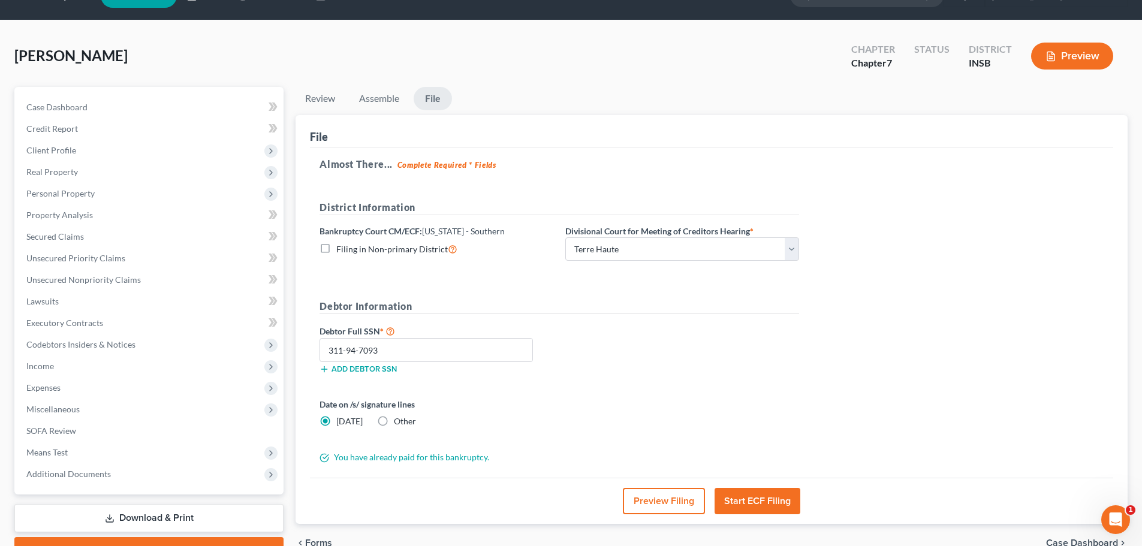
scroll to position [0, 0]
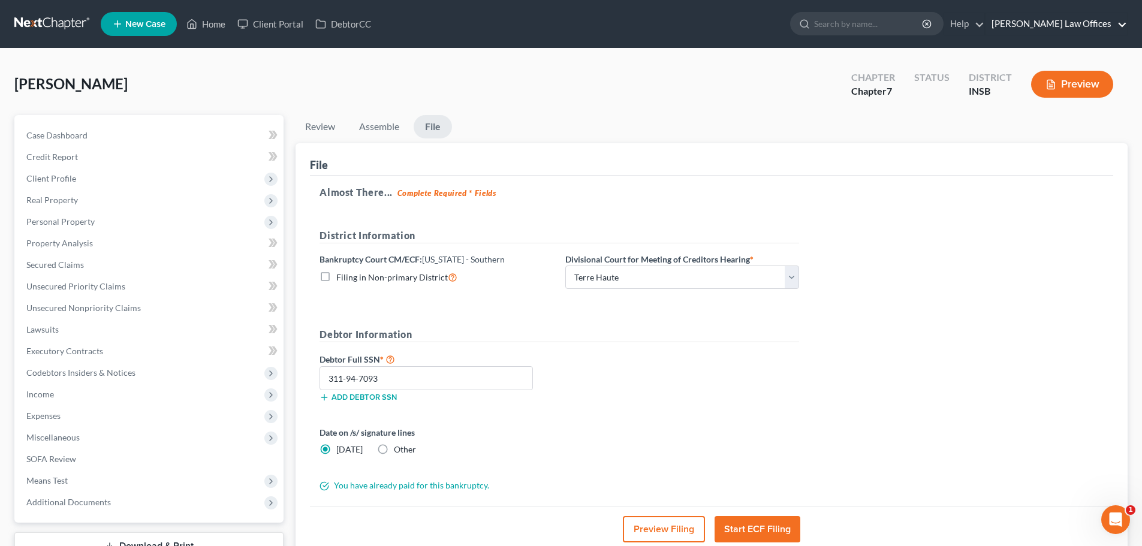
click at [1090, 28] on link "[PERSON_NAME] Law Offices" at bounding box center [1055, 24] width 141 height 22
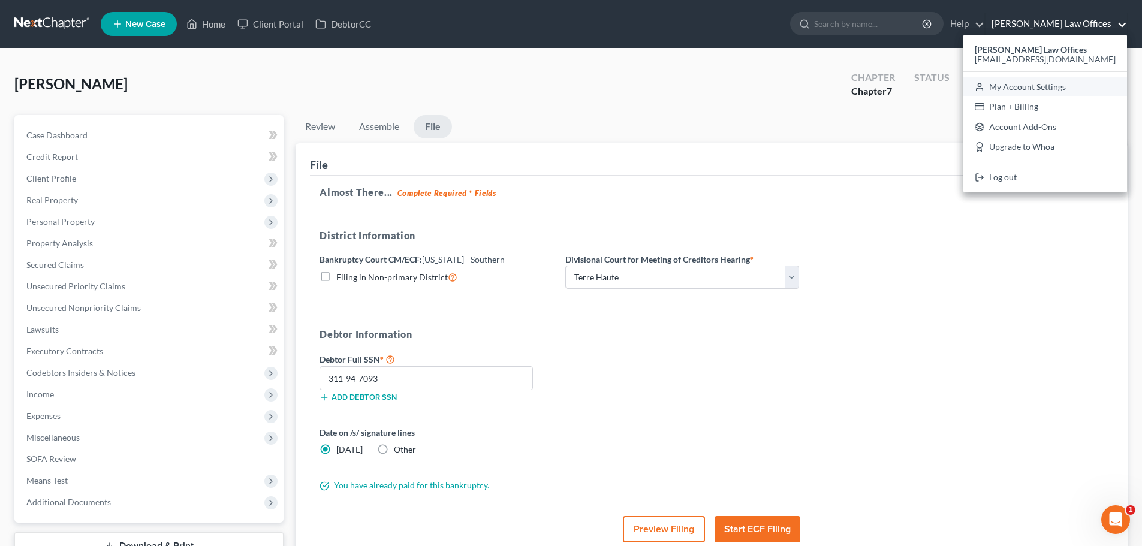
click at [1056, 91] on link "My Account Settings" at bounding box center [1045, 87] width 164 height 20
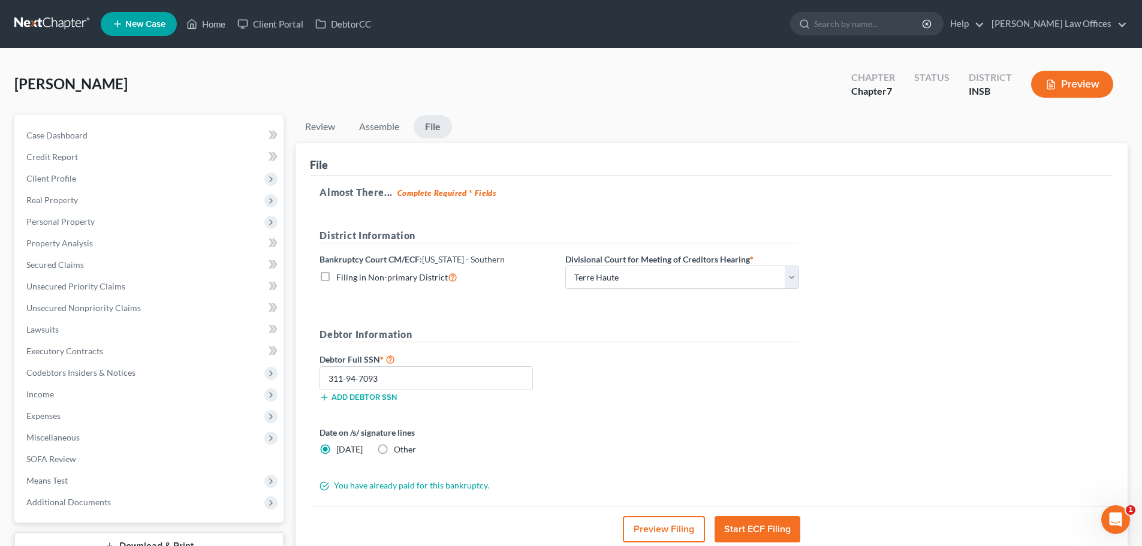
select select "28"
select select "24"
select select "15"
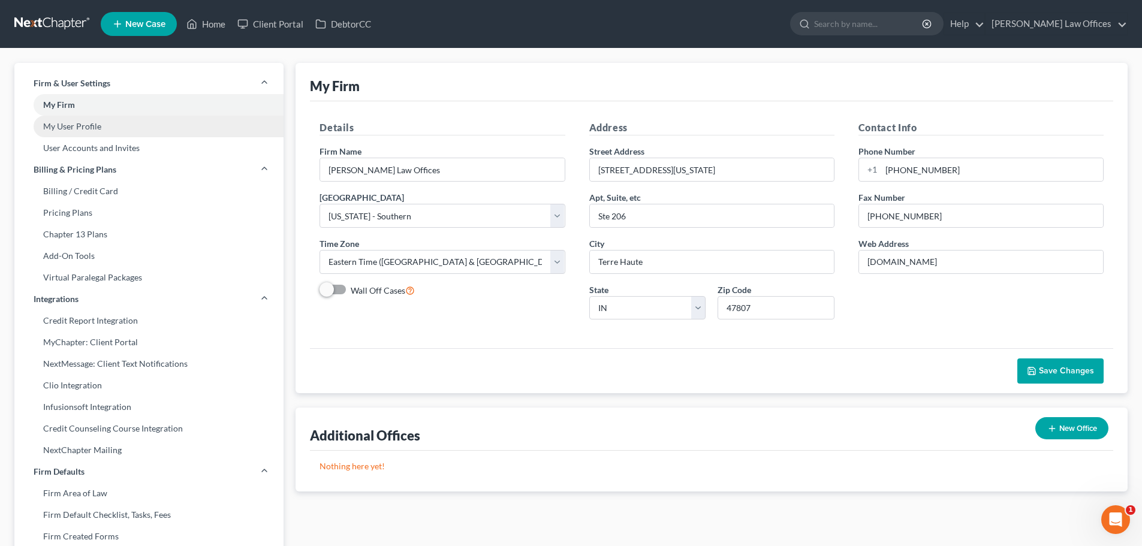
click at [71, 132] on link "My User Profile" at bounding box center [148, 127] width 269 height 22
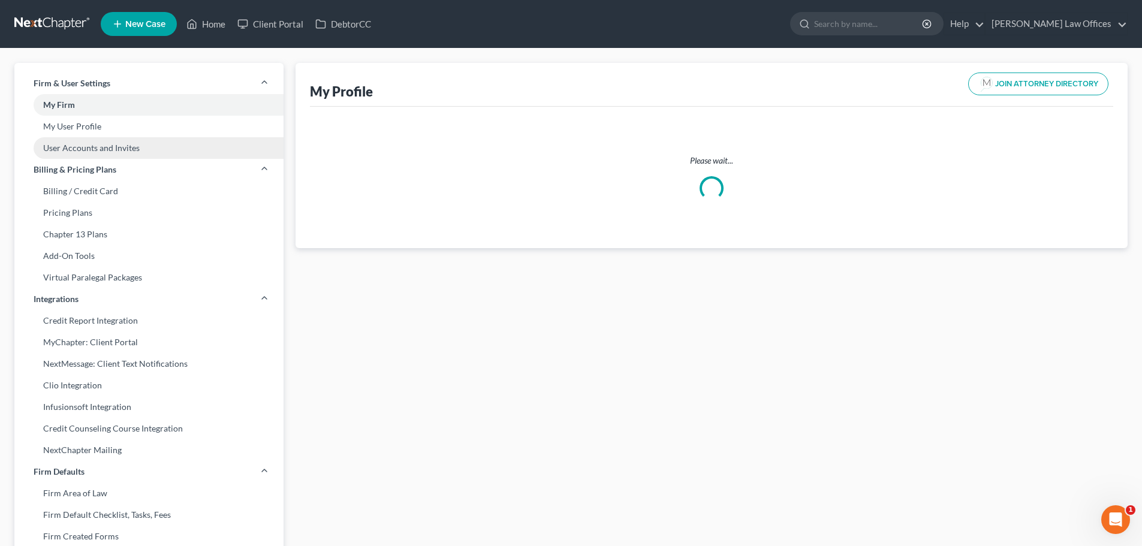
select select "15"
select select "28"
select select "attorney"
select select "0"
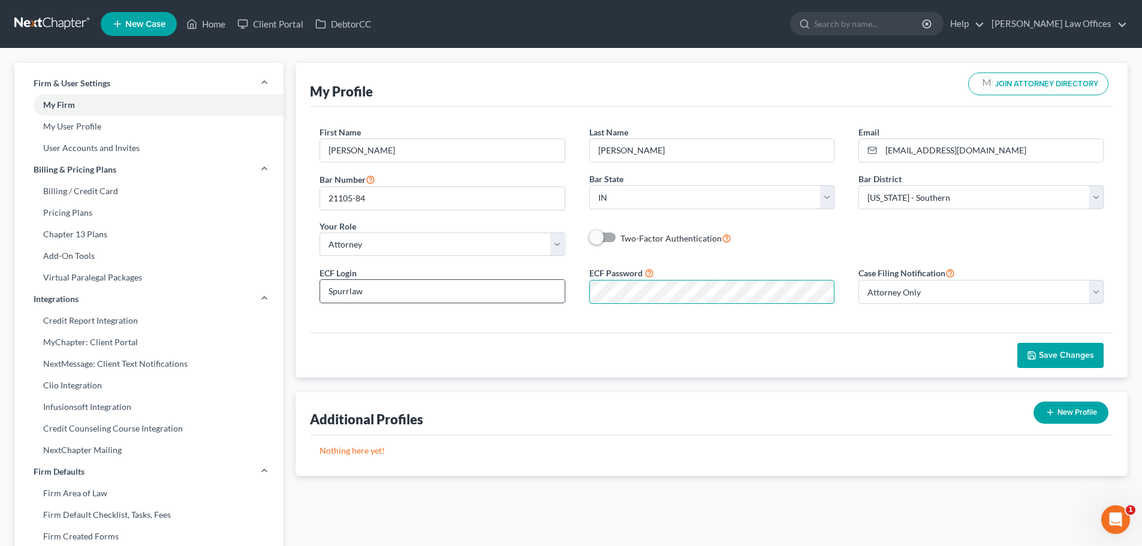
click at [518, 284] on div "ECF Login Spurrlaw ECF Password Case Filing Notification Select Attorney Only A…" at bounding box center [711, 290] width 808 height 48
click at [877, 343] on div "Save Changes" at bounding box center [711, 355] width 803 height 45
drag, startPoint x: 1000, startPoint y: 287, endPoint x: 1148, endPoint y: 285, distance: 147.5
click at [1126, 281] on div "My Profile JOIN ATTORNEY DIRECTORY First Name * [PERSON_NAME] Last Name * [PERS…" at bounding box center [712, 220] width 832 height 315
click at [1055, 350] on span "Save Changes" at bounding box center [1066, 355] width 55 height 10
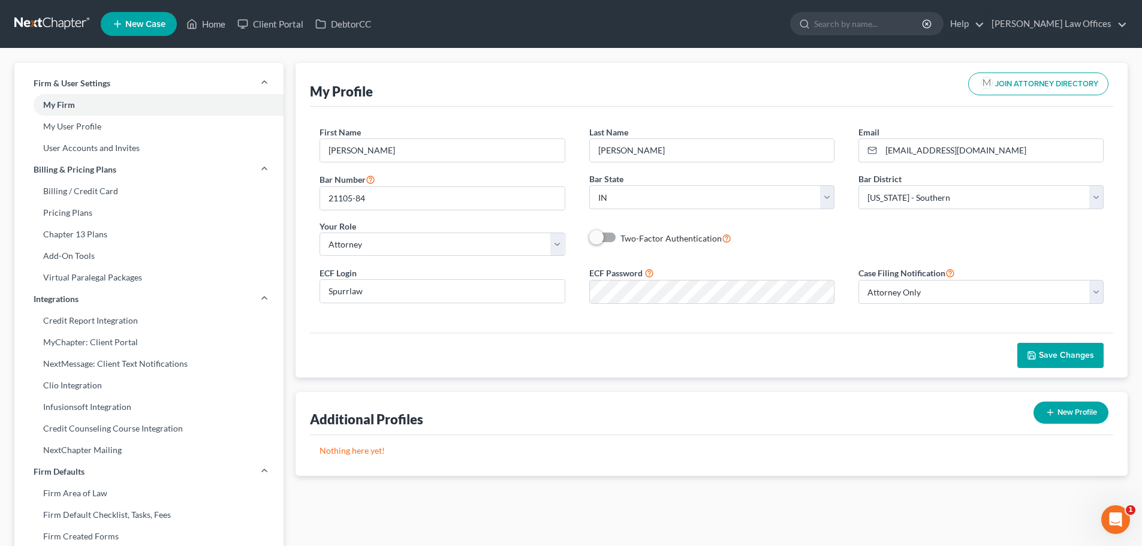
click at [669, 307] on div "ECF Login Spurrlaw ECF Password Case Filing Notification Select Attorney Only A…" at bounding box center [711, 290] width 808 height 48
click at [585, 291] on div "ECF Password" at bounding box center [711, 285] width 269 height 38
click at [1029, 356] on icon "button" at bounding box center [1032, 356] width 10 height 10
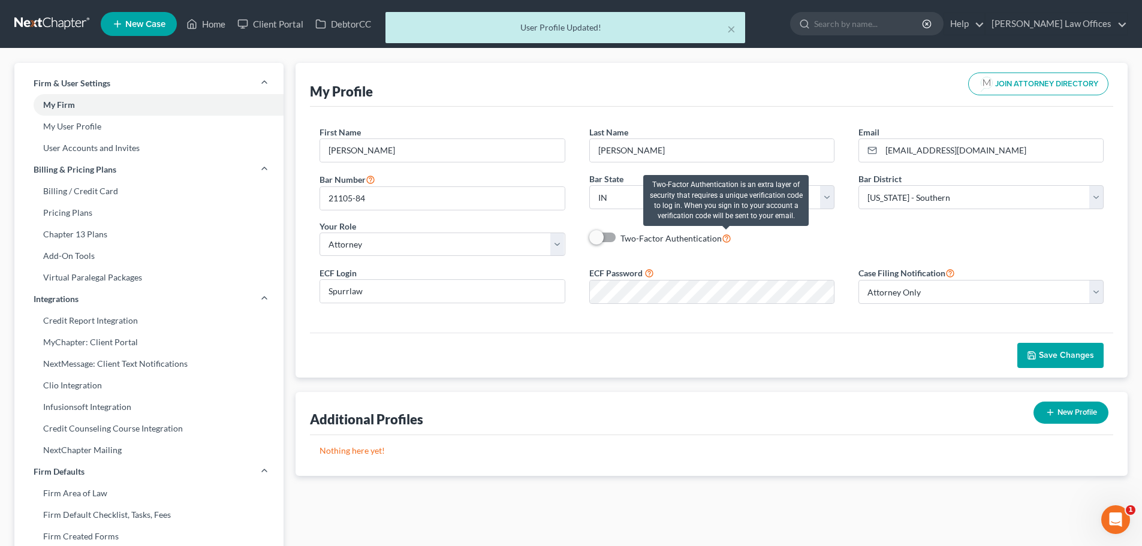
click at [725, 239] on icon at bounding box center [727, 237] width 10 height 11
click at [633, 239] on input "Two-Factor Authentication" at bounding box center [629, 235] width 8 height 8
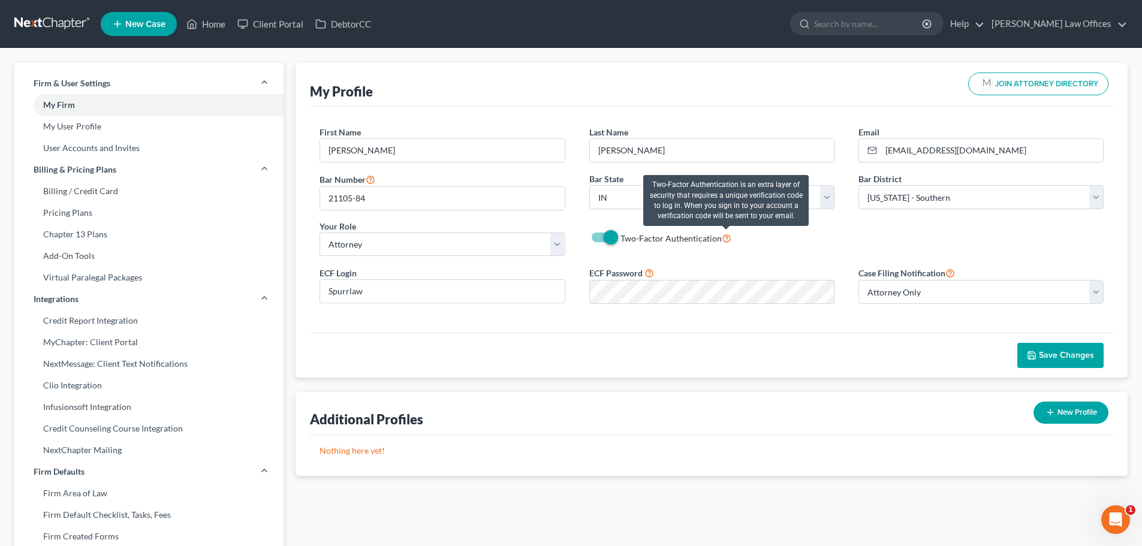
click at [725, 239] on icon at bounding box center [727, 237] width 10 height 11
click at [633, 239] on input "Two-Factor Authentication" at bounding box center [629, 235] width 8 height 8
checkbox input "false"
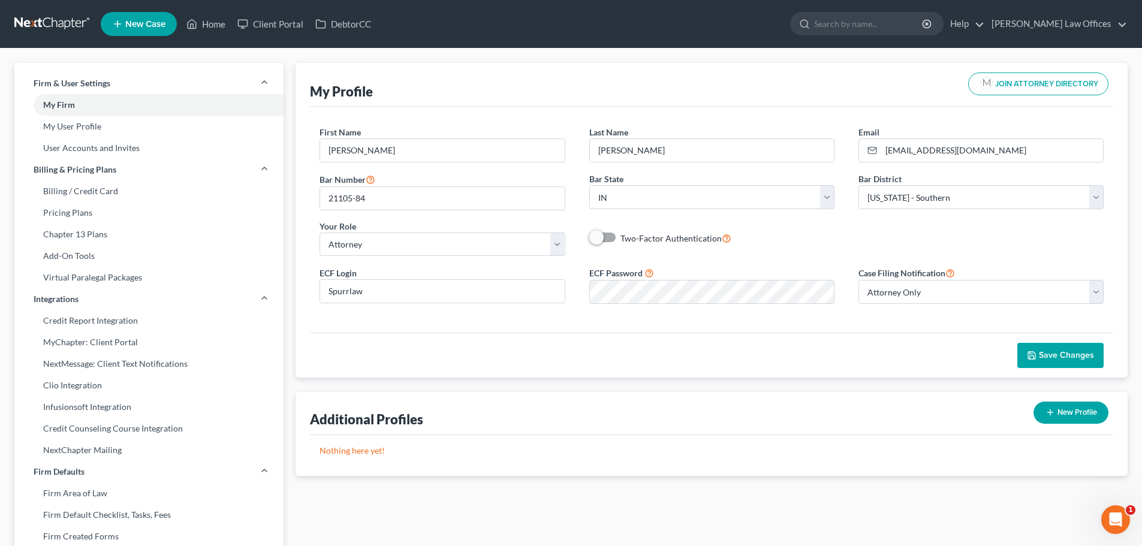
select select "28"
select select "24"
select select "15"
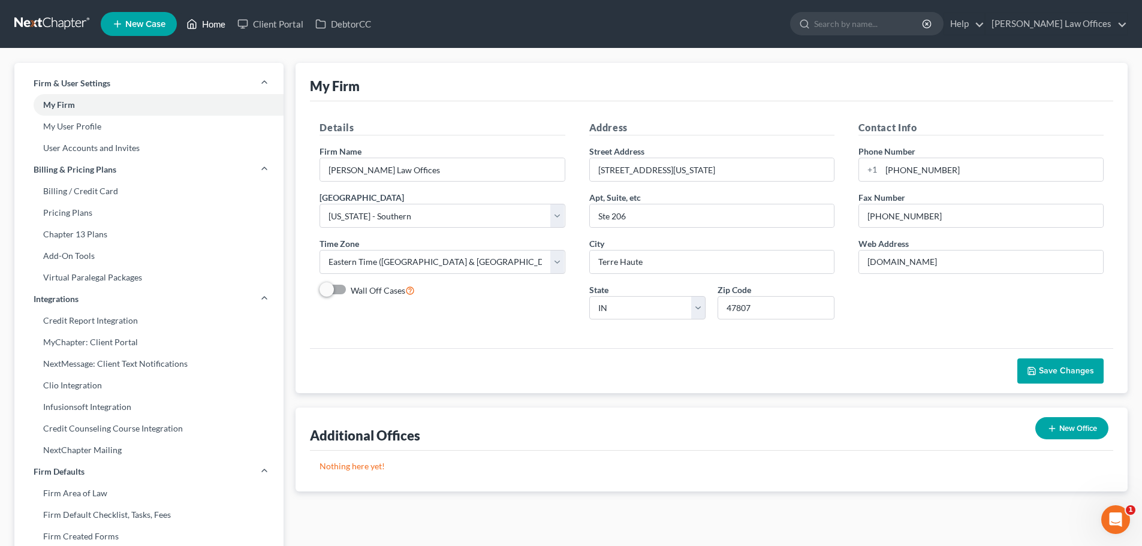
click at [211, 24] on link "Home" at bounding box center [205, 24] width 51 height 22
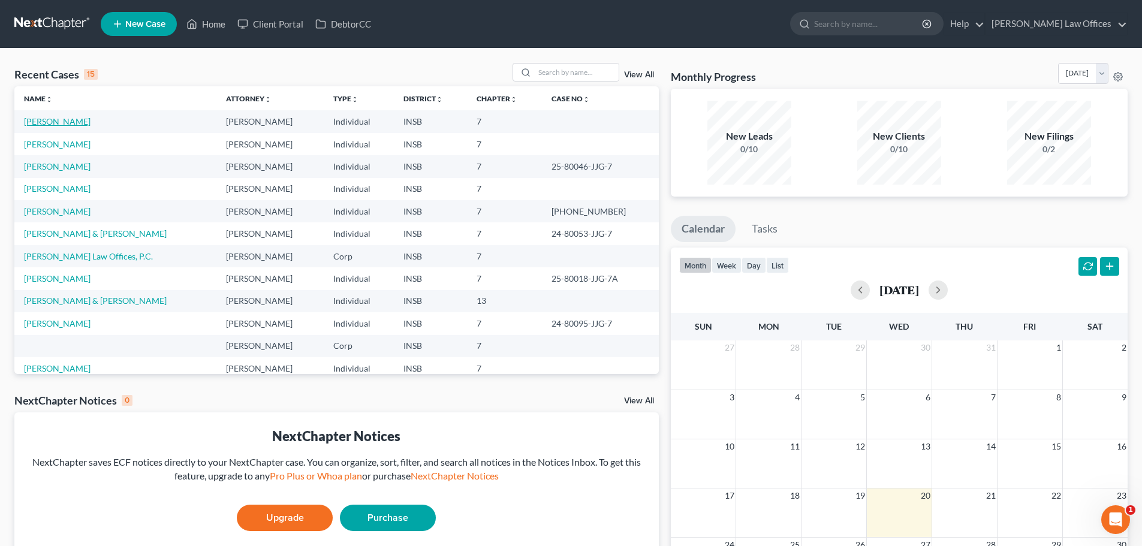
click at [84, 123] on link "[PERSON_NAME]" at bounding box center [57, 121] width 67 height 10
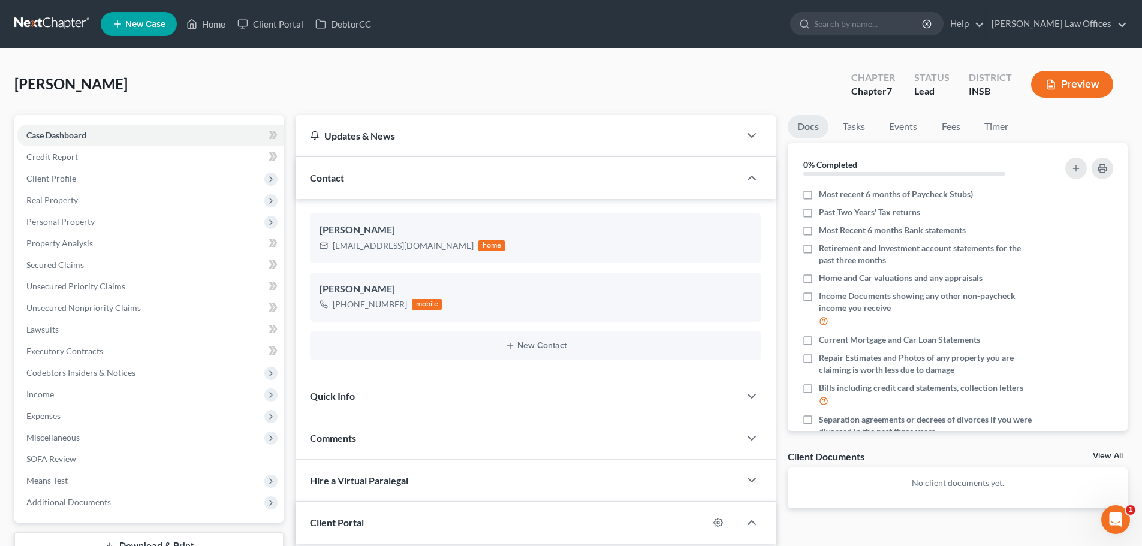
scroll to position [214, 0]
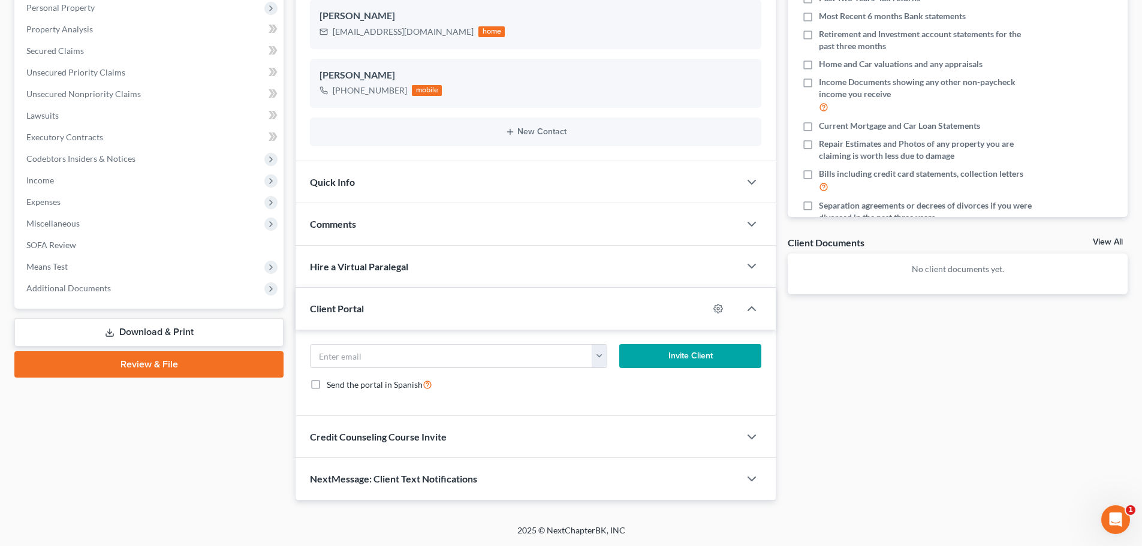
click at [140, 358] on link "Review & File" at bounding box center [148, 364] width 269 height 26
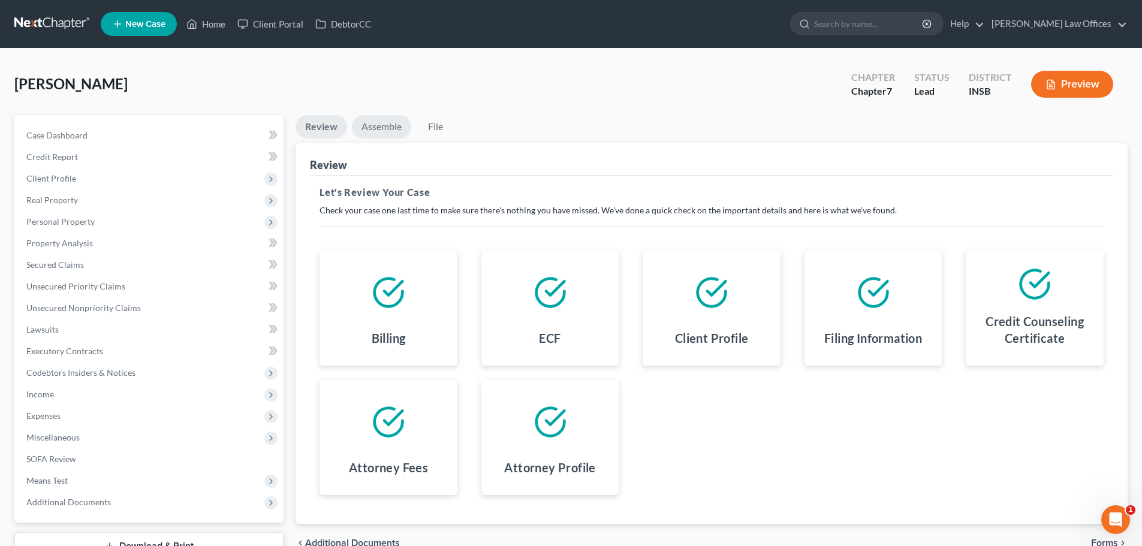
click at [390, 128] on link "Assemble" at bounding box center [381, 126] width 59 height 23
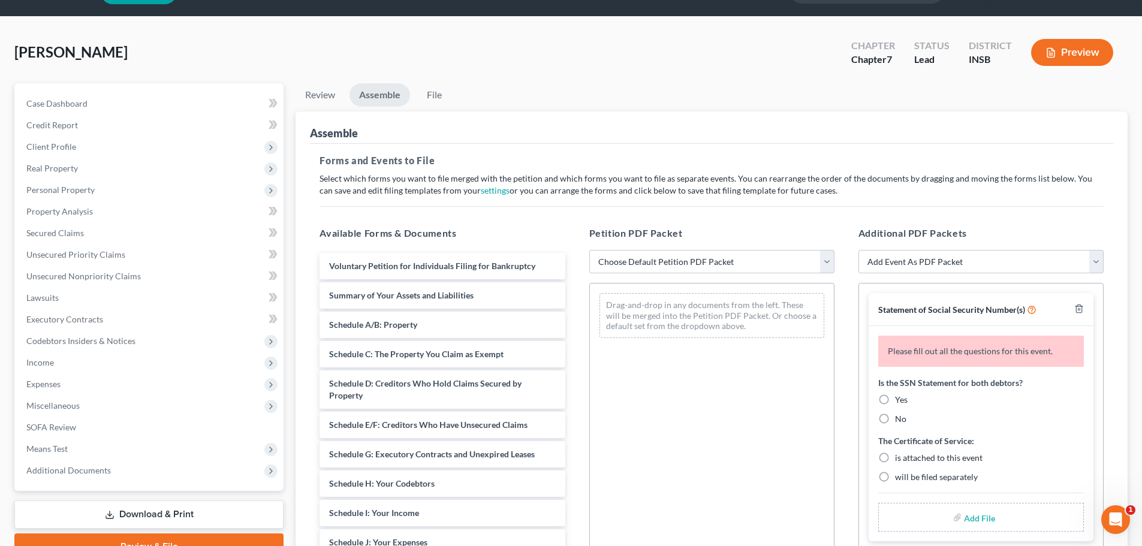
scroll to position [120, 0]
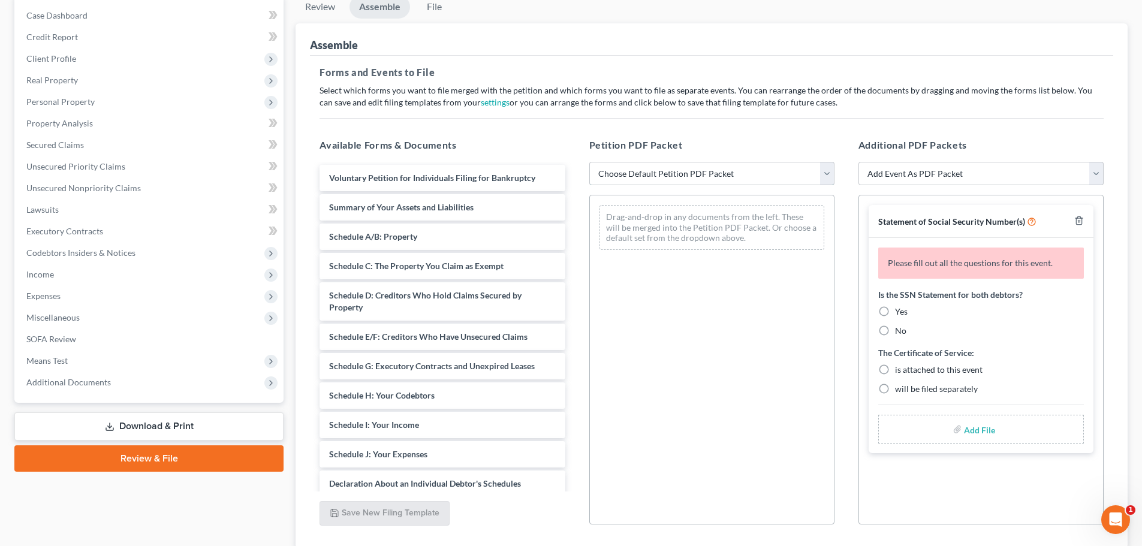
click at [824, 175] on select "Choose Default Petition PDF Packet Emergency Filing (Voluntary Petition and Cre…" at bounding box center [711, 174] width 245 height 24
drag, startPoint x: 826, startPoint y: 175, endPoint x: 388, endPoint y: 218, distance: 439.7
click at [827, 175] on select "Choose Default Petition PDF Packet Emergency Filing (Voluntary Petition and Cre…" at bounding box center [711, 174] width 245 height 24
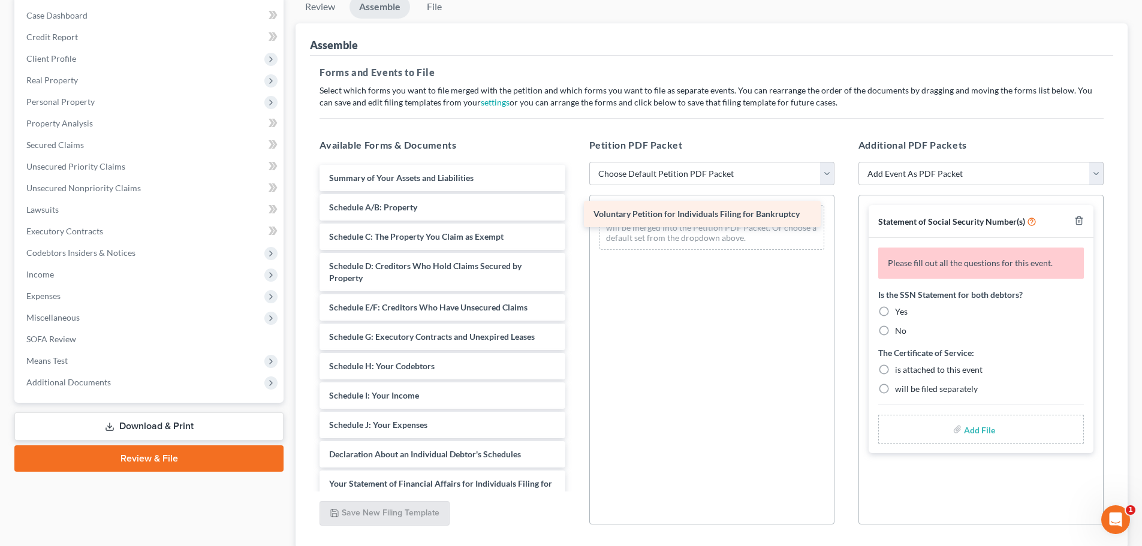
drag, startPoint x: 363, startPoint y: 176, endPoint x: 628, endPoint y: 212, distance: 266.8
click at [574, 212] on div "Voluntary Petition for Individuals Filing for Bankruptcy Voluntary Petition for…" at bounding box center [442, 437] width 264 height 544
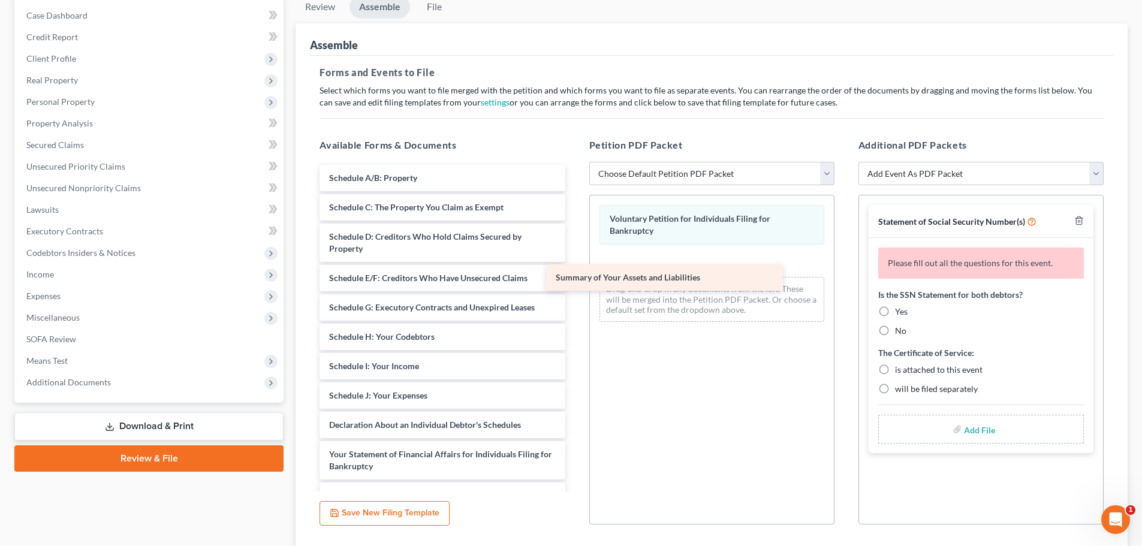
drag, startPoint x: 403, startPoint y: 174, endPoint x: 659, endPoint y: 260, distance: 269.3
click at [574, 260] on div "Summary of Your Assets and Liabilities Summary of Your Assets and Liabilities S…" at bounding box center [442, 422] width 264 height 515
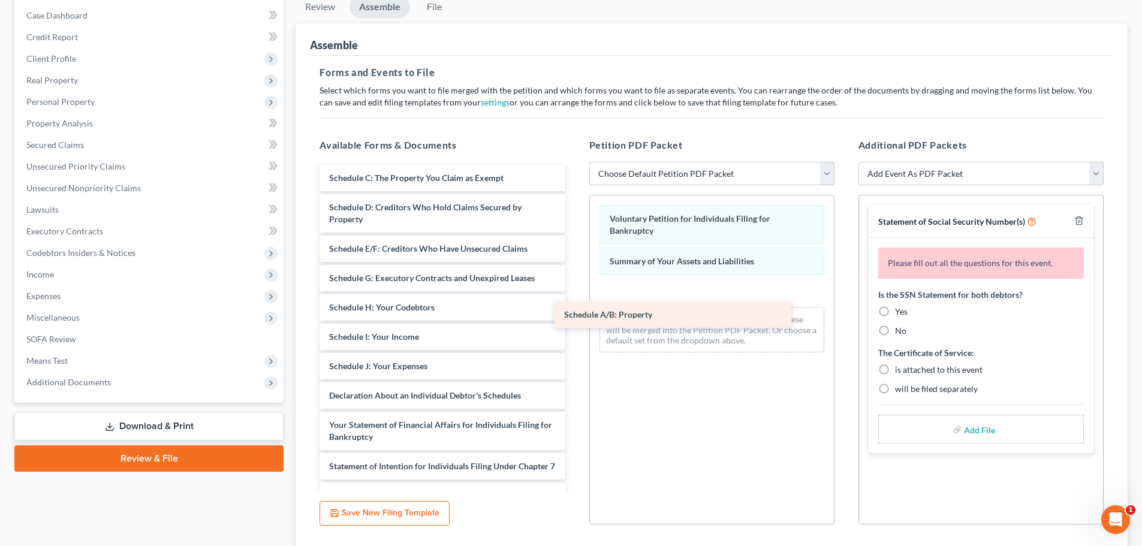
drag, startPoint x: 432, startPoint y: 206, endPoint x: 622, endPoint y: 312, distance: 218.1
click at [574, 310] on div "Schedule A/B: Property Schedule A/B: Property Schedule C: The Property You Clai…" at bounding box center [442, 408] width 264 height 486
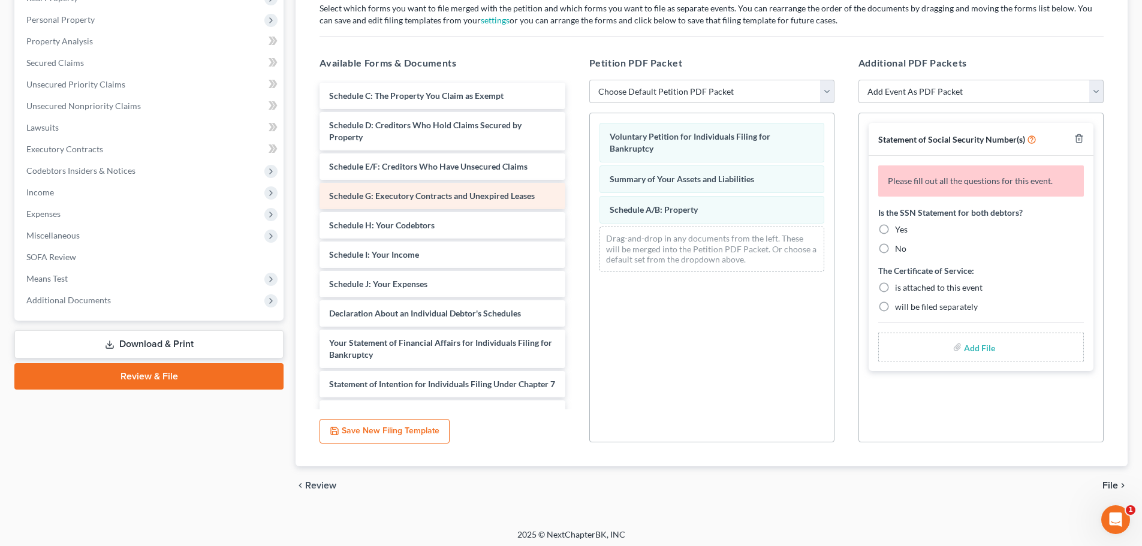
scroll to position [206, 0]
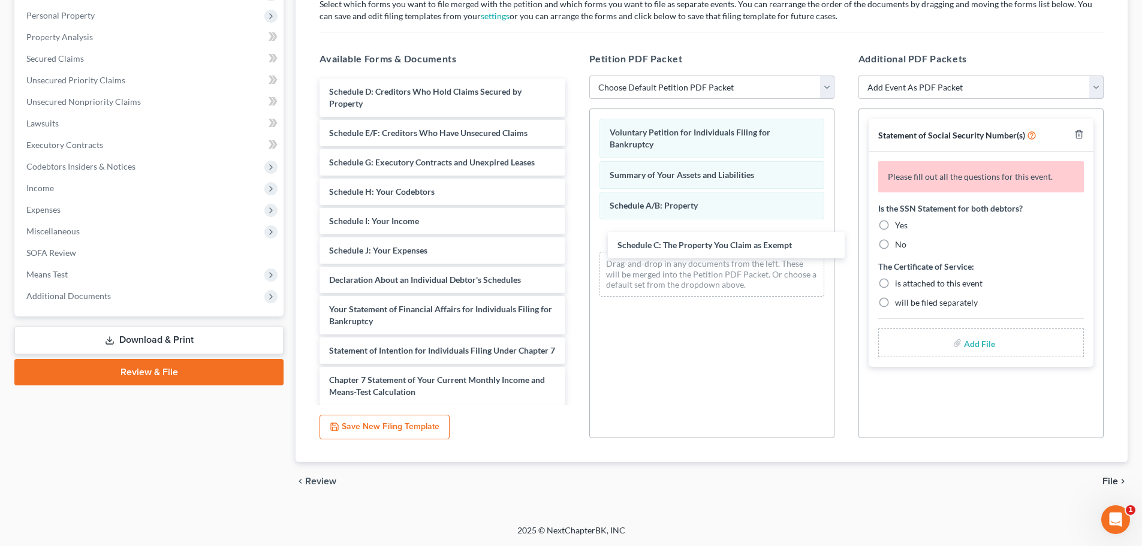
drag, startPoint x: 403, startPoint y: 92, endPoint x: 673, endPoint y: 230, distance: 302.6
click at [574, 269] on div "Schedule C: The Property You Claim as Exempt Schedule C: The Property You Claim…" at bounding box center [442, 307] width 264 height 456
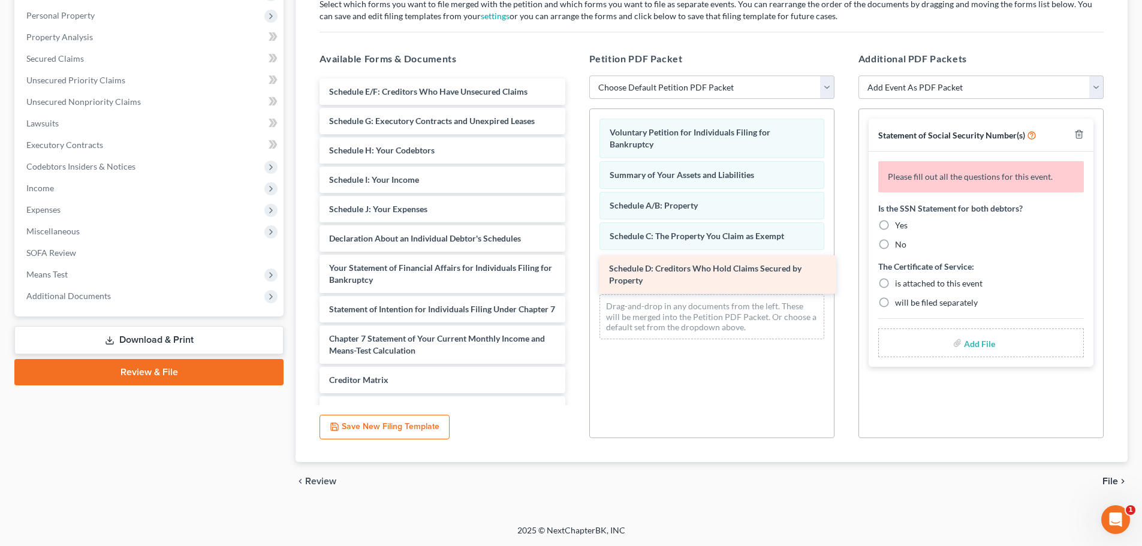
drag, startPoint x: 458, startPoint y: 104, endPoint x: 738, endPoint y: 281, distance: 331.1
click at [574, 281] on div "Schedule D: Creditors Who Hold Claims Secured by Property Schedule D: Creditors…" at bounding box center [442, 286] width 264 height 415
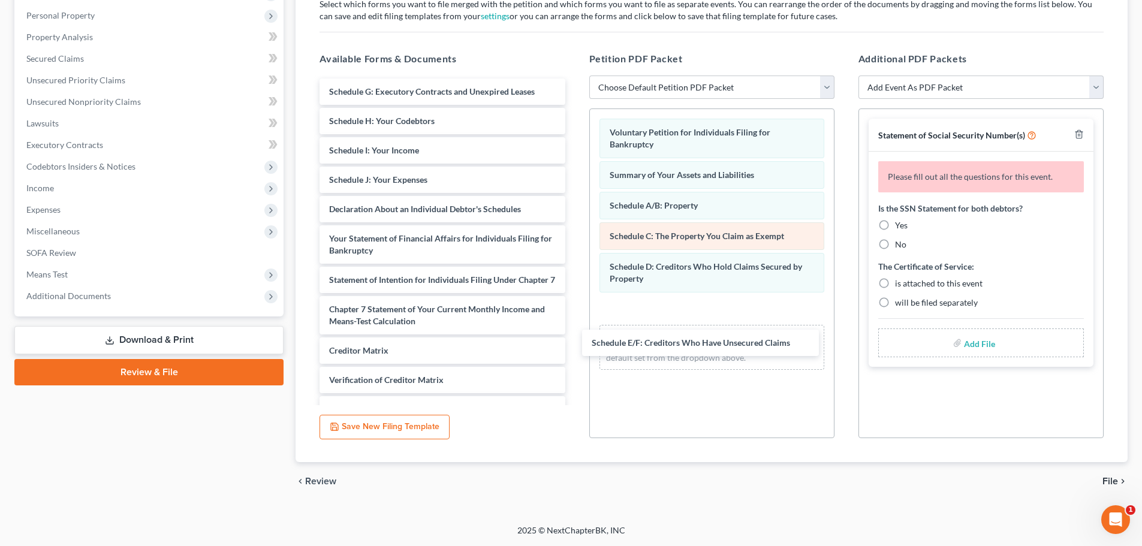
drag, startPoint x: 430, startPoint y: 91, endPoint x: 636, endPoint y: 230, distance: 248.7
click at [574, 342] on div "Schedule E/F: Creditors Who Have Unsecured Claims Schedule E/F: Creditors Who H…" at bounding box center [442, 271] width 264 height 385
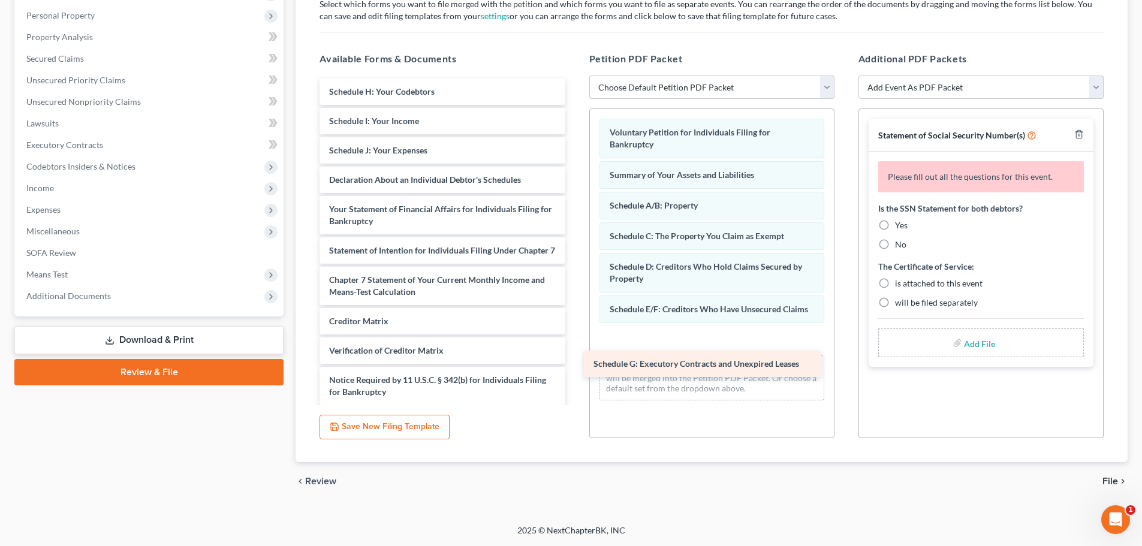
drag, startPoint x: 430, startPoint y: 91, endPoint x: 696, endPoint y: 368, distance: 384.9
click at [574, 368] on div "Schedule G: Executory Contracts and Unexpired Leases Schedule G: Executory Cont…" at bounding box center [442, 257] width 264 height 356
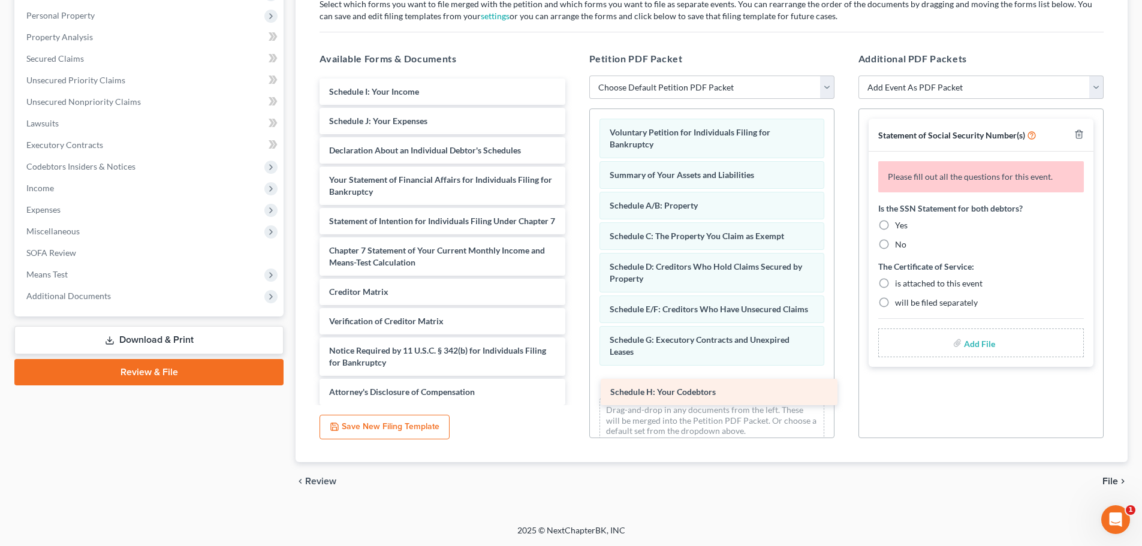
drag, startPoint x: 434, startPoint y: 86, endPoint x: 715, endPoint y: 387, distance: 411.3
click at [574, 387] on div "Schedule H: Your Codebtors Schedule H: Your Codebtors Schedule I: Your Income S…" at bounding box center [442, 242] width 264 height 327
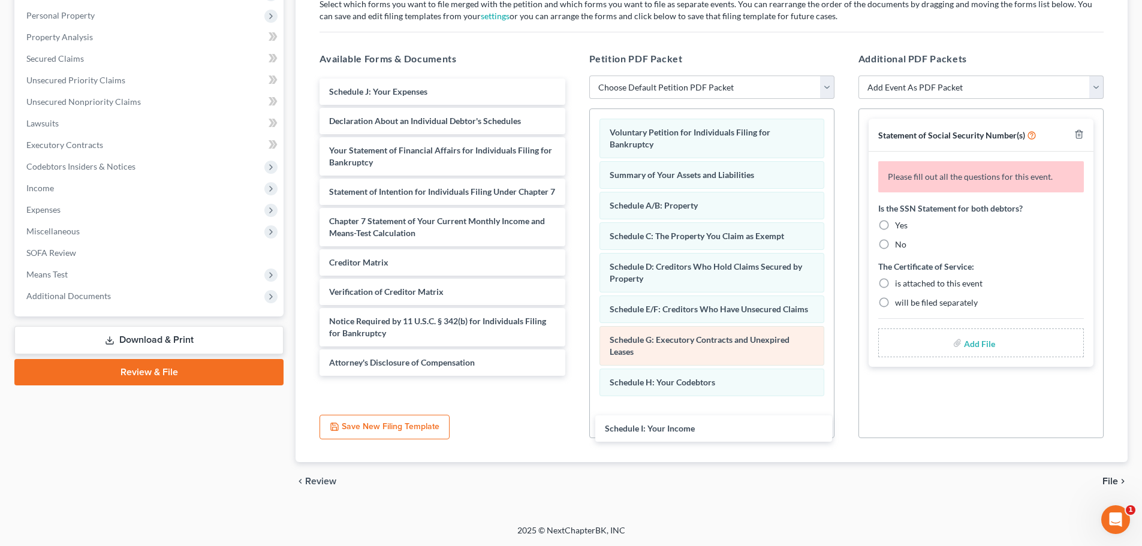
drag, startPoint x: 407, startPoint y: 93, endPoint x: 684, endPoint y: 376, distance: 396.3
click at [574, 376] on div "Schedule I: Your Income Schedule I: Your Income Schedule J: Your Expenses Decla…" at bounding box center [442, 227] width 264 height 297
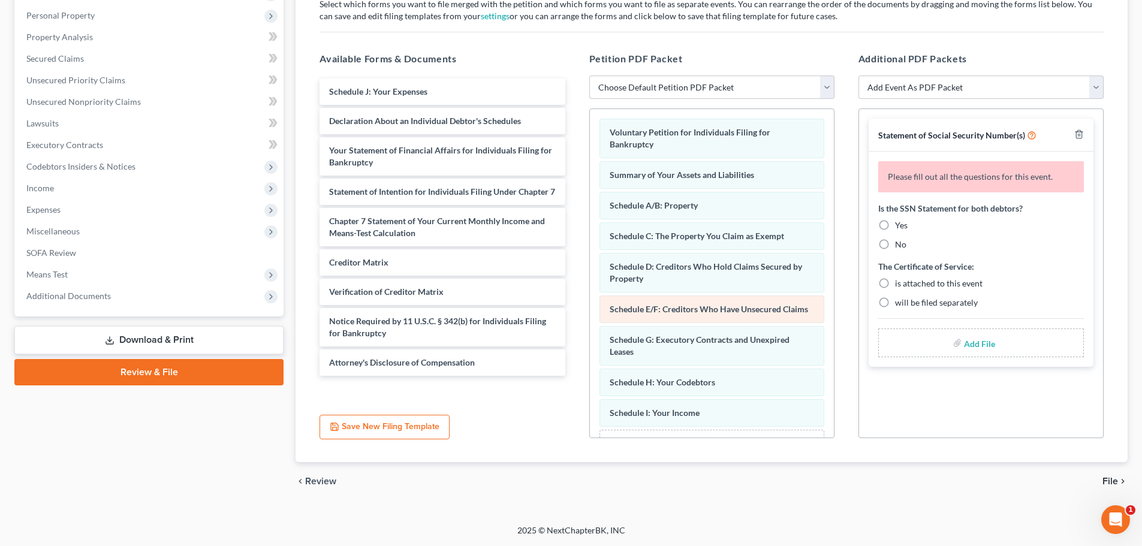
scroll to position [59, 0]
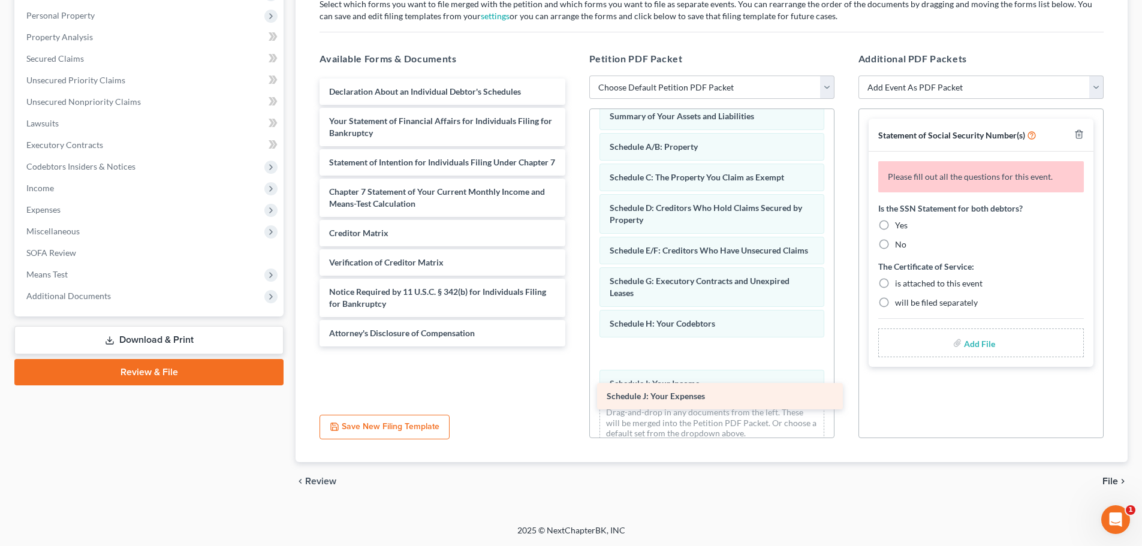
drag, startPoint x: 414, startPoint y: 87, endPoint x: 691, endPoint y: 409, distance: 425.0
click at [574, 346] on div "Schedule J: Your Expenses Schedule J: Your Expenses Declaration About an Indivi…" at bounding box center [442, 213] width 264 height 268
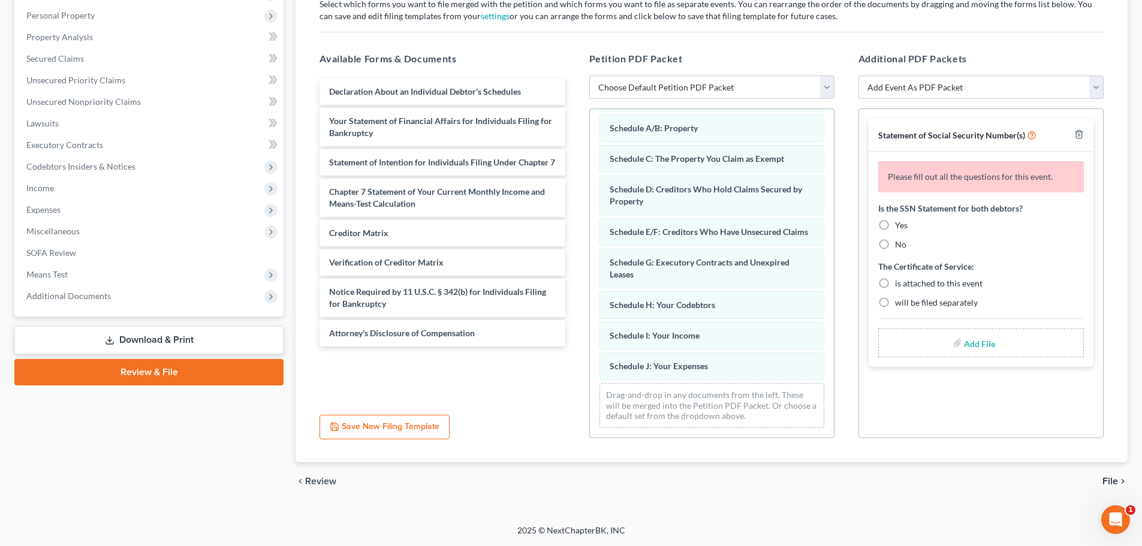
scroll to position [89, 0]
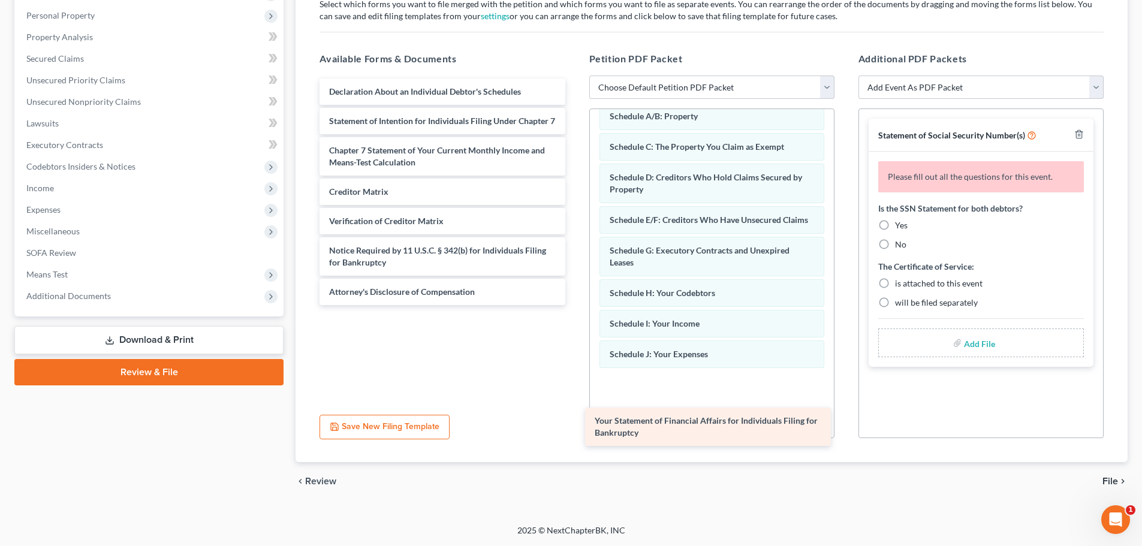
drag, startPoint x: 474, startPoint y: 132, endPoint x: 748, endPoint y: 429, distance: 403.4
click at [574, 305] on div "Your Statement of Financial Affairs for Individuals Filing for Bankruptcy Decla…" at bounding box center [442, 192] width 264 height 227
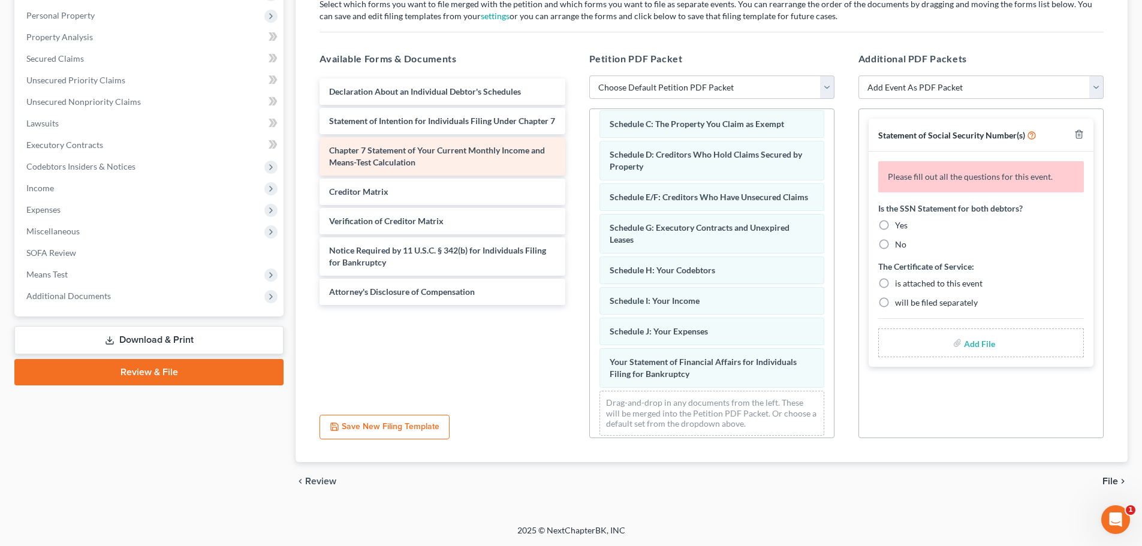
scroll to position [132, 0]
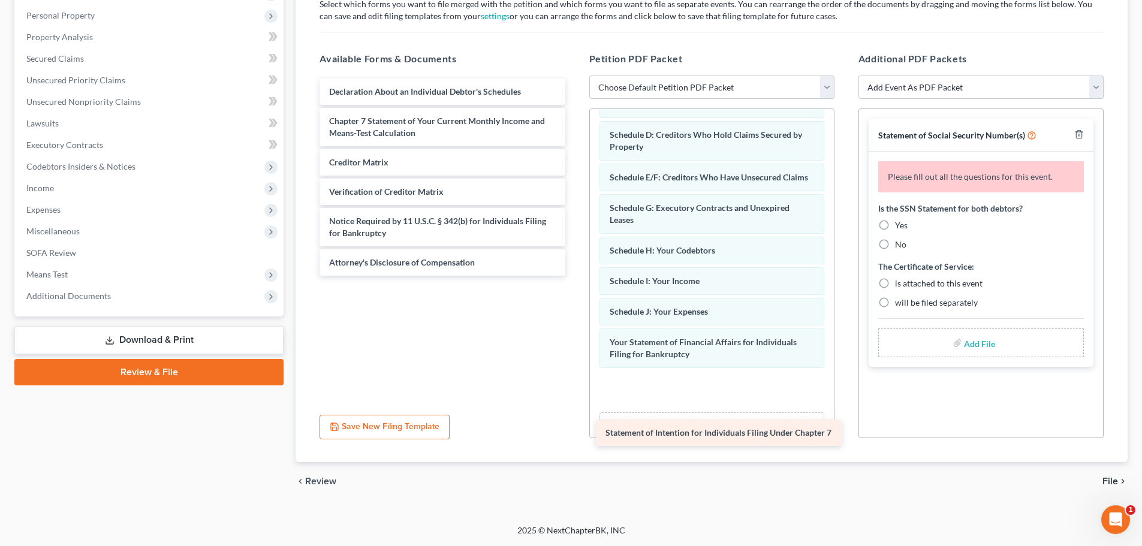
drag, startPoint x: 430, startPoint y: 122, endPoint x: 704, endPoint y: 414, distance: 399.5
click at [574, 276] on div "Statement of Intention for Individuals Filing Under Chapter 7 Declaration About…" at bounding box center [442, 177] width 264 height 197
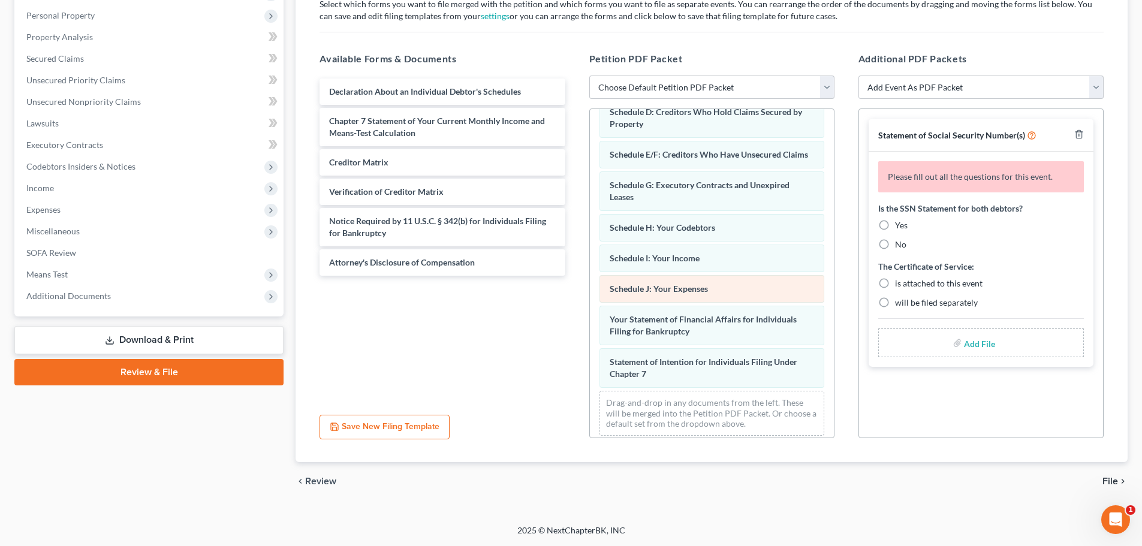
scroll to position [174, 0]
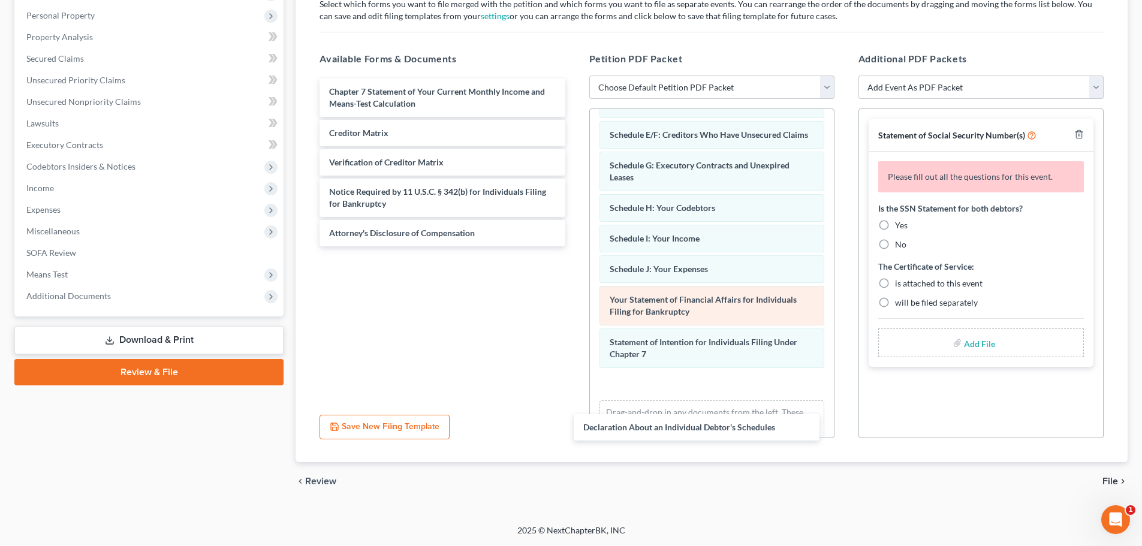
drag, startPoint x: 393, startPoint y: 94, endPoint x: 688, endPoint y: 322, distance: 373.1
click at [574, 246] on div "Declaration About an Individual Debtor's Schedules Declaration About an Individ…" at bounding box center [442, 163] width 264 height 168
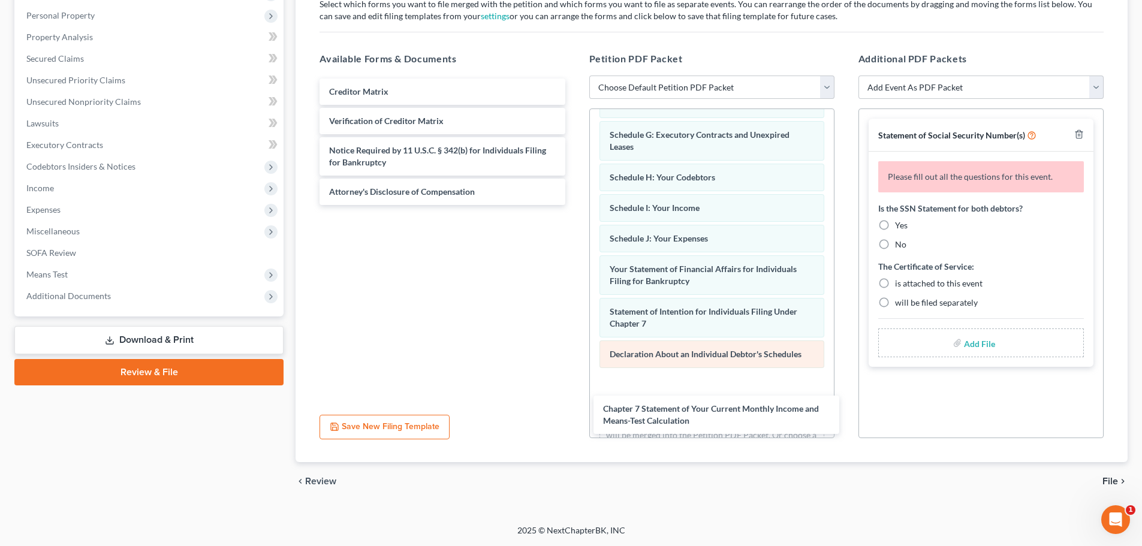
drag, startPoint x: 402, startPoint y: 94, endPoint x: 676, endPoint y: 370, distance: 389.1
click at [574, 205] on div "Chapter 7 Statement of Your Current Monthly Income and Means-Test Calculation C…" at bounding box center [442, 142] width 264 height 126
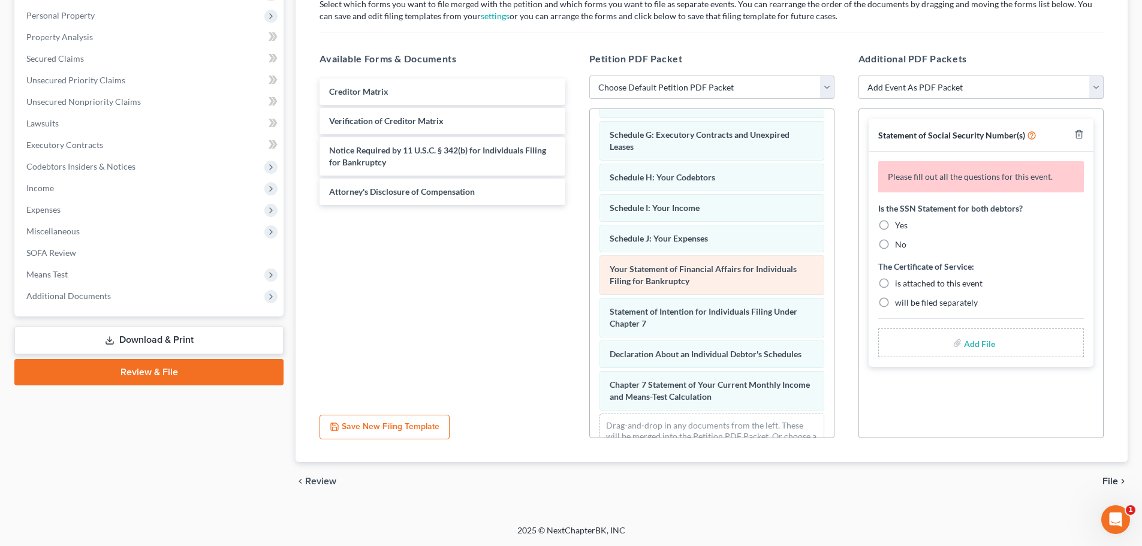
scroll to position [248, 0]
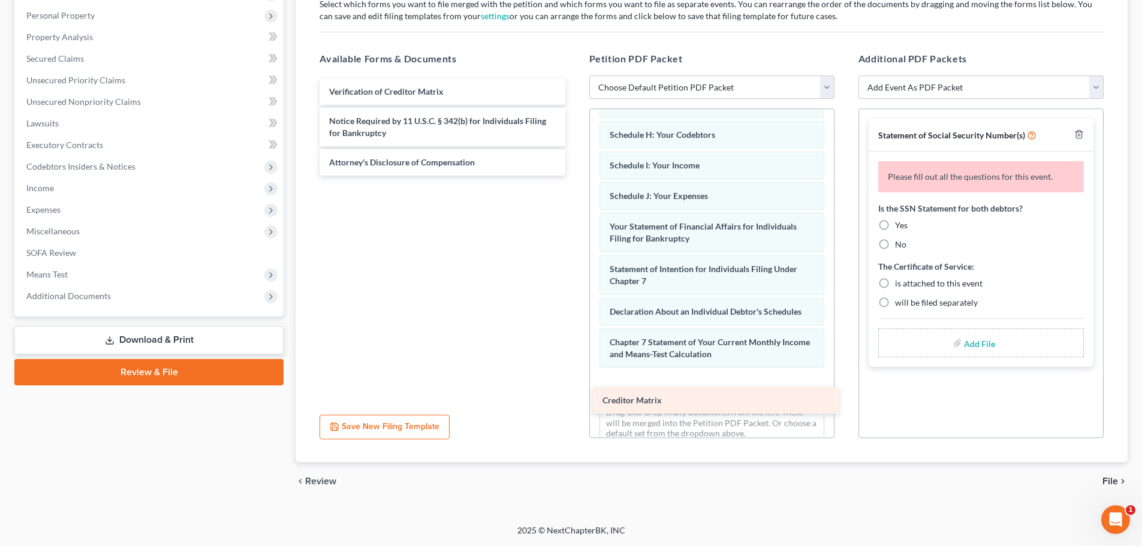
drag, startPoint x: 445, startPoint y: 88, endPoint x: 718, endPoint y: 397, distance: 412.3
click at [574, 176] on div "Creditor Matrix Creditor Matrix Verification of Creditor Matrix Notice Required…" at bounding box center [442, 127] width 264 height 97
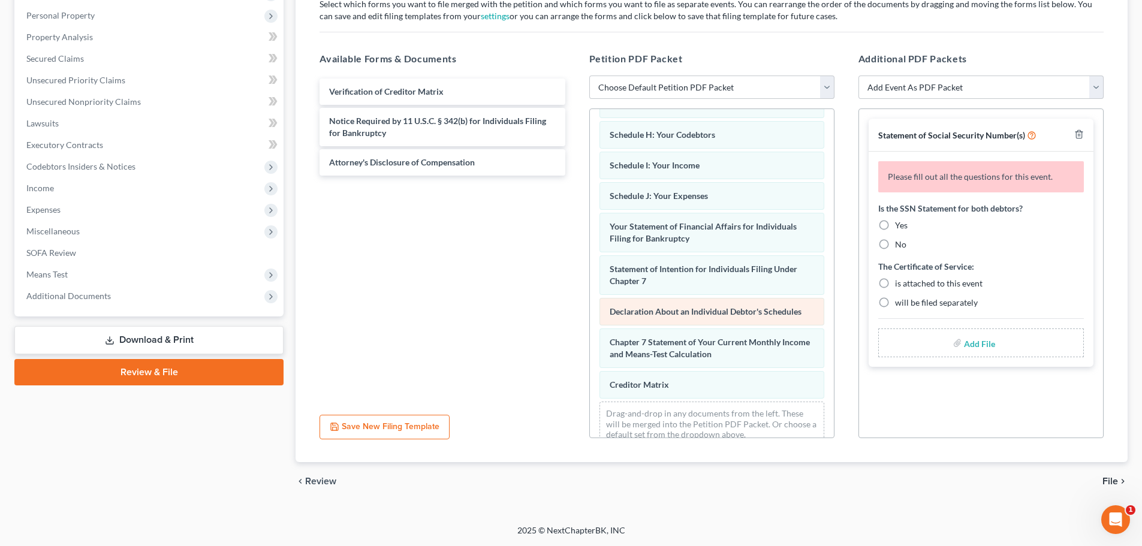
scroll to position [278, 0]
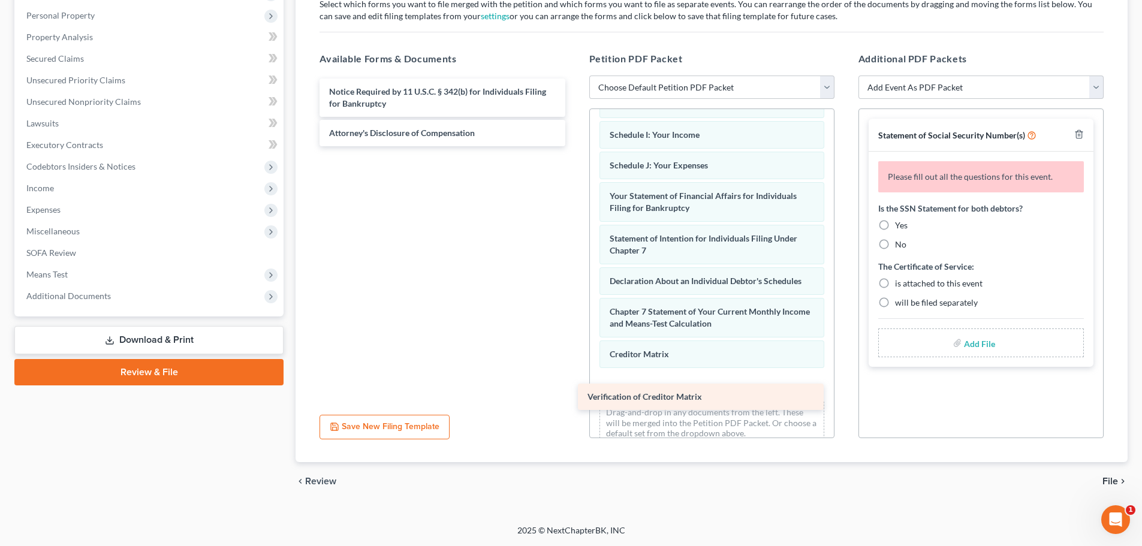
drag, startPoint x: 412, startPoint y: 92, endPoint x: 670, endPoint y: 397, distance: 399.8
click at [574, 146] on div "Verification of Creditor Matrix Verification of Creditor Matrix Notice Required…" at bounding box center [442, 113] width 264 height 68
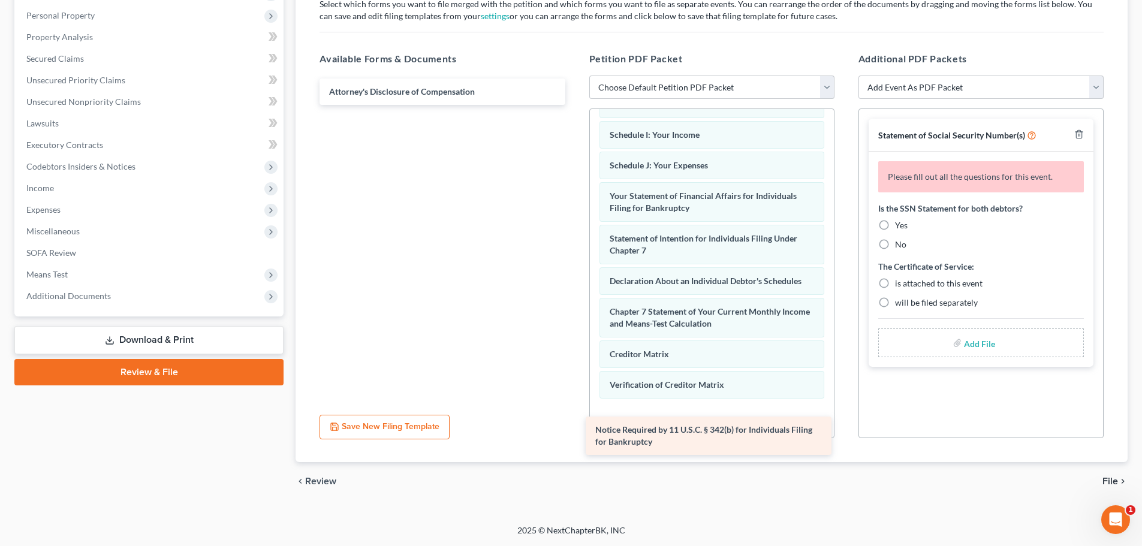
drag, startPoint x: 419, startPoint y: 92, endPoint x: 687, endPoint y: 429, distance: 430.4
click at [574, 105] on div "Notice Required by 11 U.S.C. § 342(b) for Individuals Filing for Bankruptcy Not…" at bounding box center [442, 92] width 264 height 26
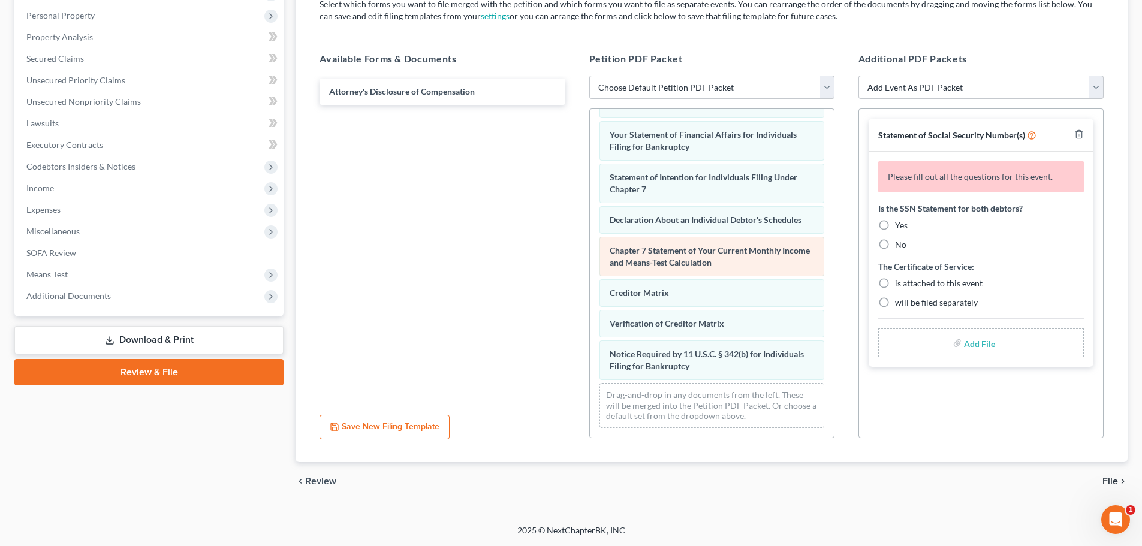
scroll to position [351, 0]
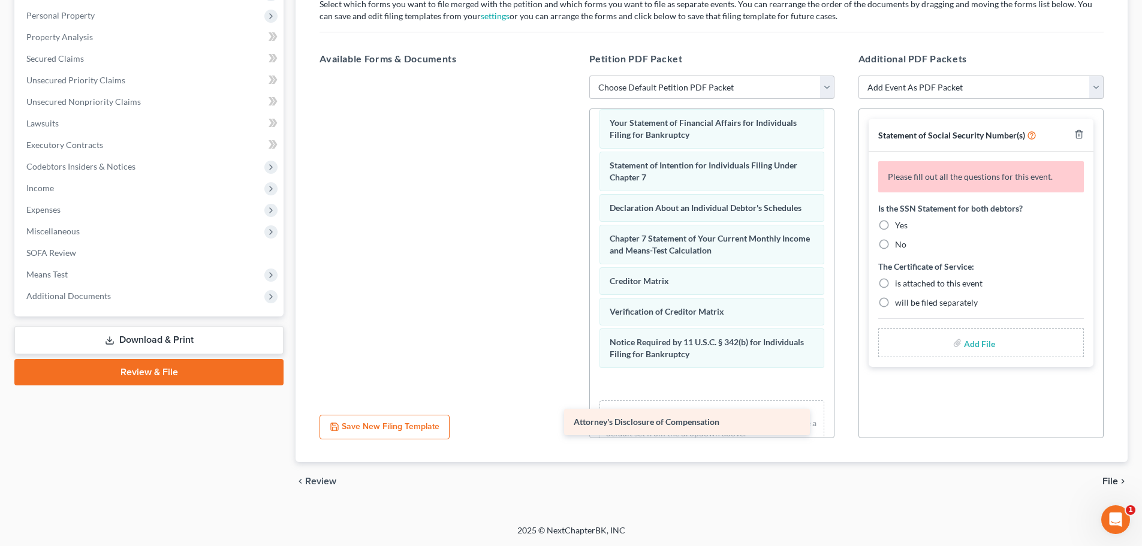
drag, startPoint x: 458, startPoint y: 97, endPoint x: 730, endPoint y: 405, distance: 411.5
click at [574, 76] on div "Attorney's Disclosure of Compensation Attorney's Disclosure of Compensation" at bounding box center [442, 76] width 264 height 0
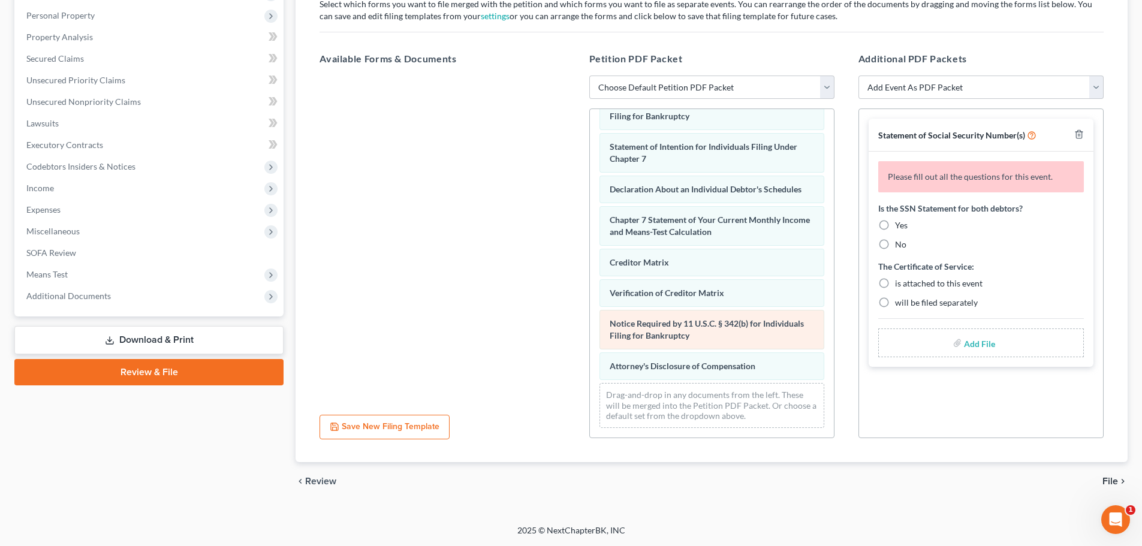
scroll to position [382, 0]
click at [895, 245] on label "No" at bounding box center [900, 245] width 11 height 12
click at [900, 245] on input "No" at bounding box center [904, 243] width 8 height 8
radio input "true"
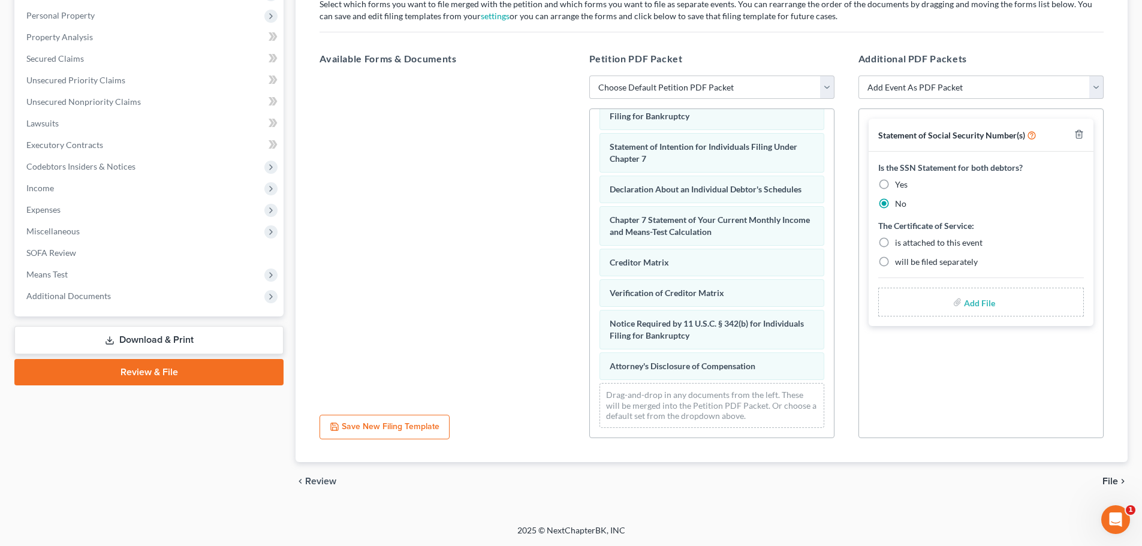
click at [895, 263] on label "will be filed separately" at bounding box center [936, 262] width 83 height 12
click at [900, 263] on input "will be filed separately" at bounding box center [904, 260] width 8 height 8
radio input "true"
click at [1112, 486] on span "File" at bounding box center [1110, 482] width 16 height 10
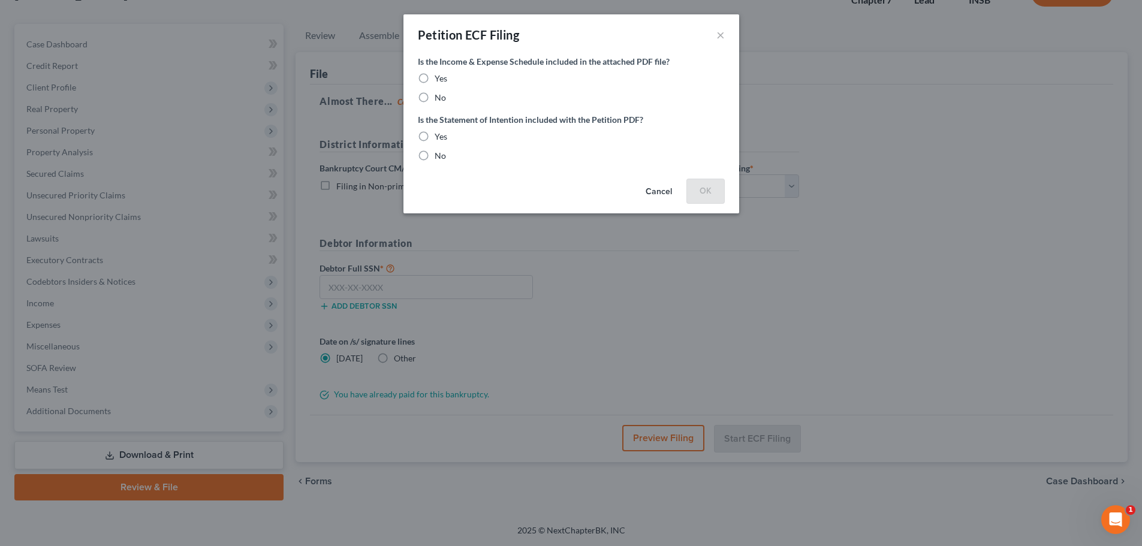
scroll to position [91, 0]
click at [439, 73] on label "Yes" at bounding box center [445, 79] width 13 height 12
click at [439, 74] on label "Yes" at bounding box center [445, 79] width 13 height 12
click at [444, 74] on input "Yes" at bounding box center [448, 77] width 8 height 8
radio input "true"
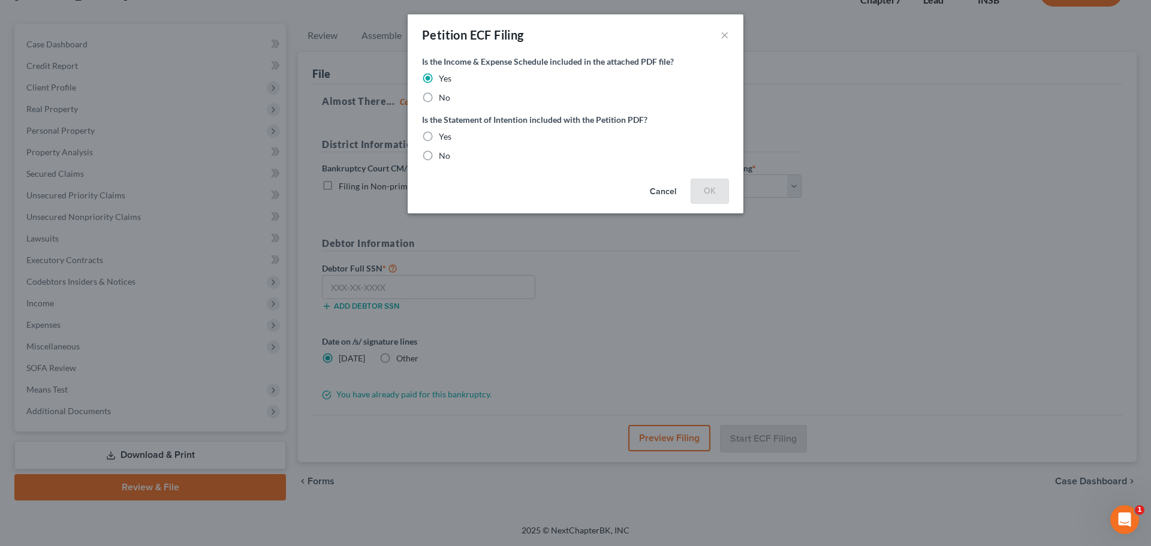
drag, startPoint x: 427, startPoint y: 138, endPoint x: 656, endPoint y: 189, distance: 235.3
click at [439, 138] on label "Yes" at bounding box center [445, 137] width 13 height 12
click at [444, 138] on input "Yes" at bounding box center [448, 135] width 8 height 8
radio input "true"
click at [696, 190] on button "OK" at bounding box center [710, 191] width 38 height 24
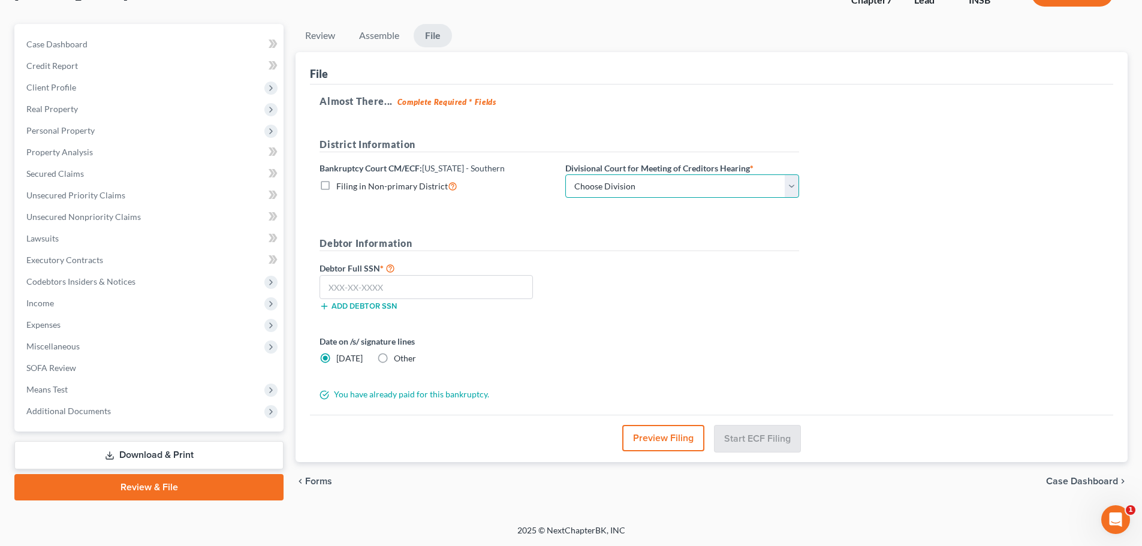
click at [797, 182] on select "Choose Division [GEOGRAPHIC_DATA] [GEOGRAPHIC_DATA] [GEOGRAPHIC_DATA] [GEOGRAPH…" at bounding box center [682, 186] width 234 height 24
select select "3"
click at [565, 174] on select "Choose Division [GEOGRAPHIC_DATA] [GEOGRAPHIC_DATA] [GEOGRAPHIC_DATA] [GEOGRAPH…" at bounding box center [682, 186] width 234 height 24
click at [424, 288] on input "text" at bounding box center [425, 287] width 213 height 24
paste input "311-94-7093"
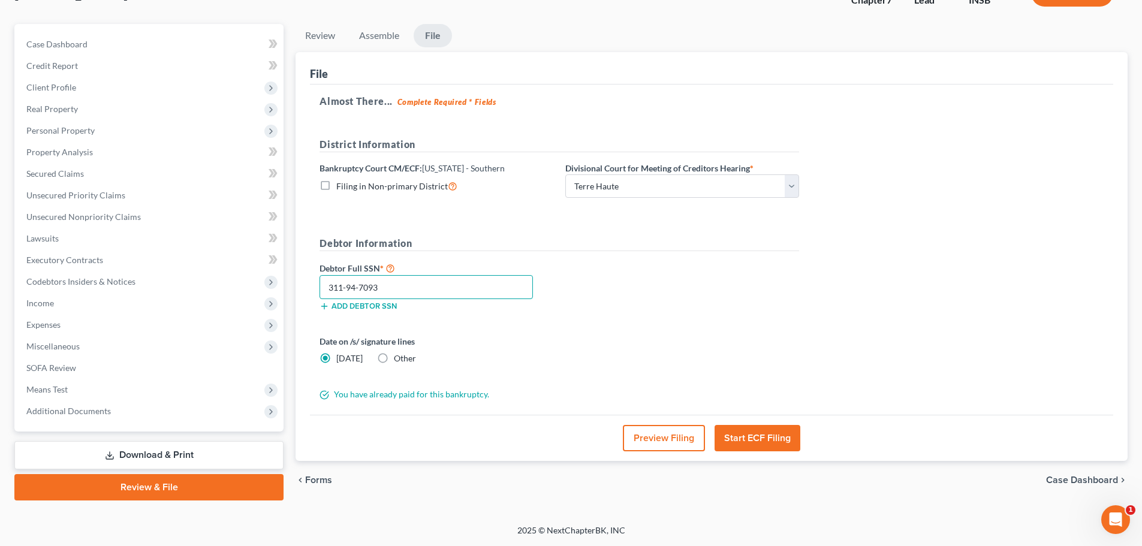
type input "311-94-7093"
click at [755, 433] on button "Start ECF Filing" at bounding box center [757, 438] width 86 height 26
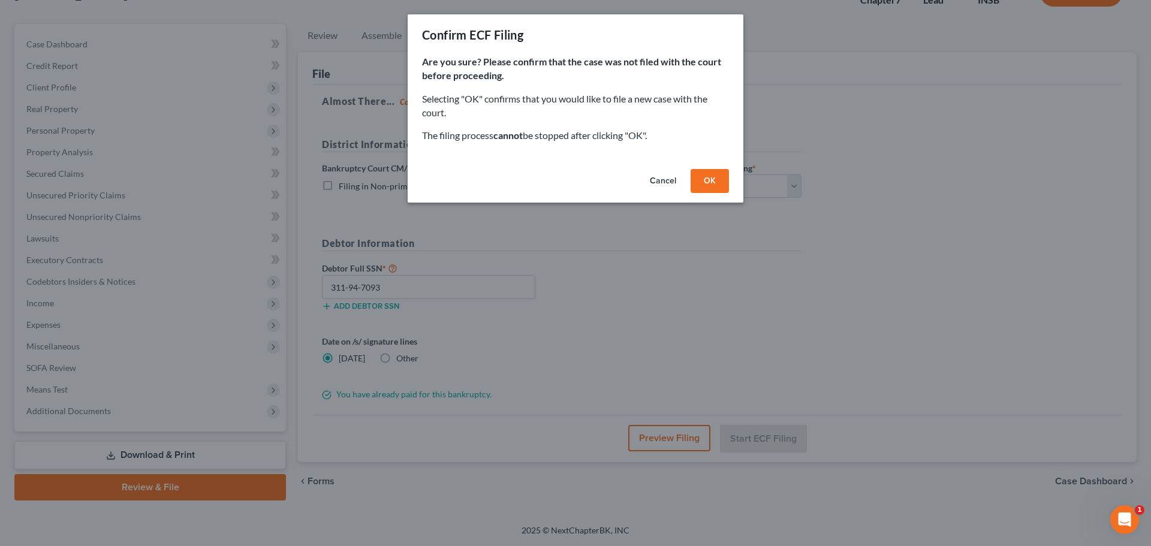
click at [702, 180] on button "OK" at bounding box center [710, 181] width 38 height 24
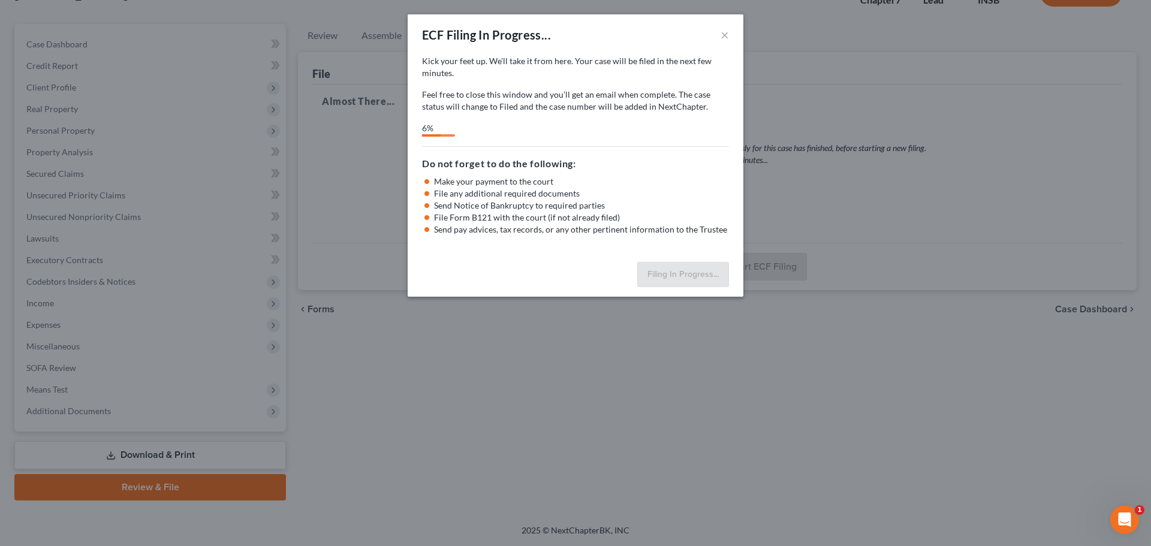
select select "3"
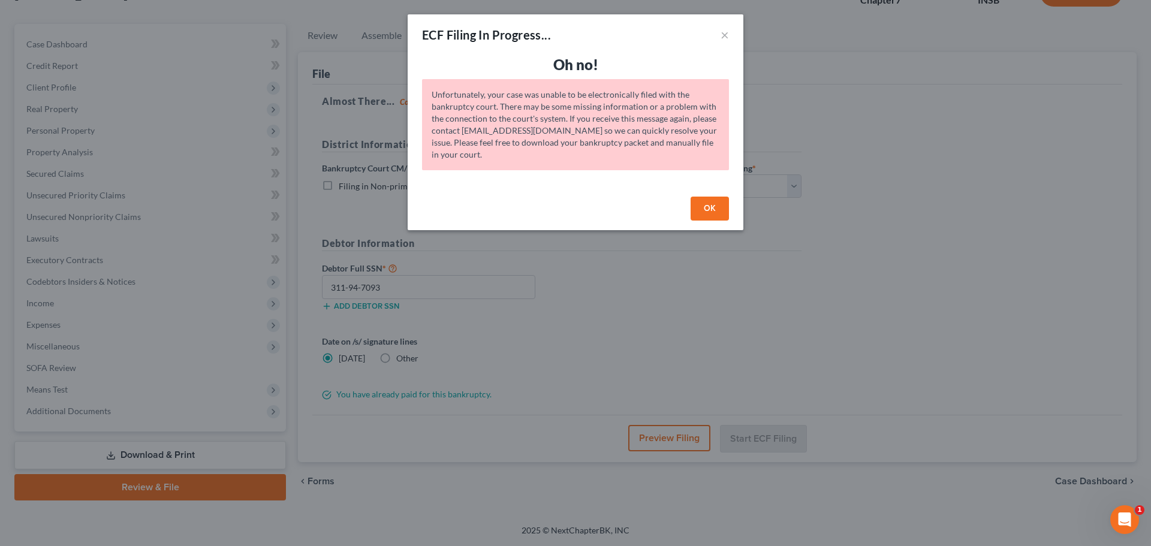
drag, startPoint x: 707, startPoint y: 216, endPoint x: 685, endPoint y: 208, distance: 22.9
click at [707, 212] on button "OK" at bounding box center [710, 209] width 38 height 24
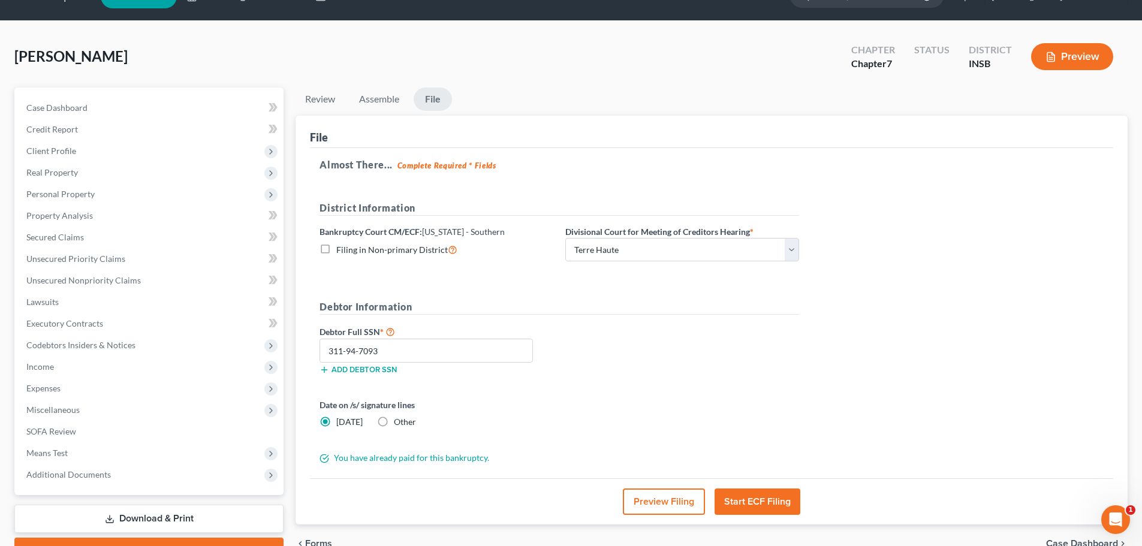
scroll to position [0, 0]
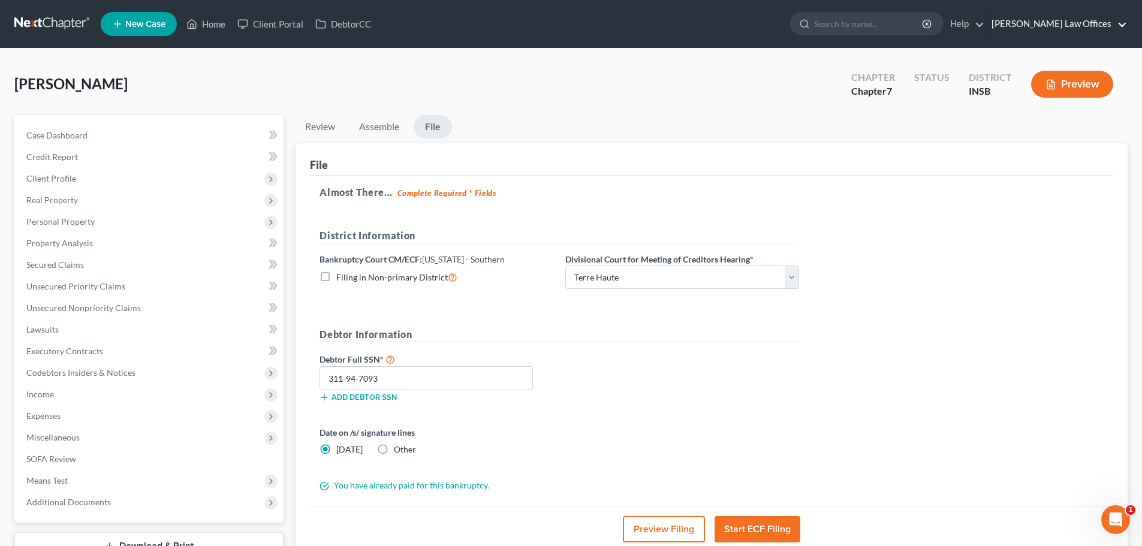
click at [1074, 20] on link "[PERSON_NAME] Law Offices" at bounding box center [1055, 24] width 141 height 22
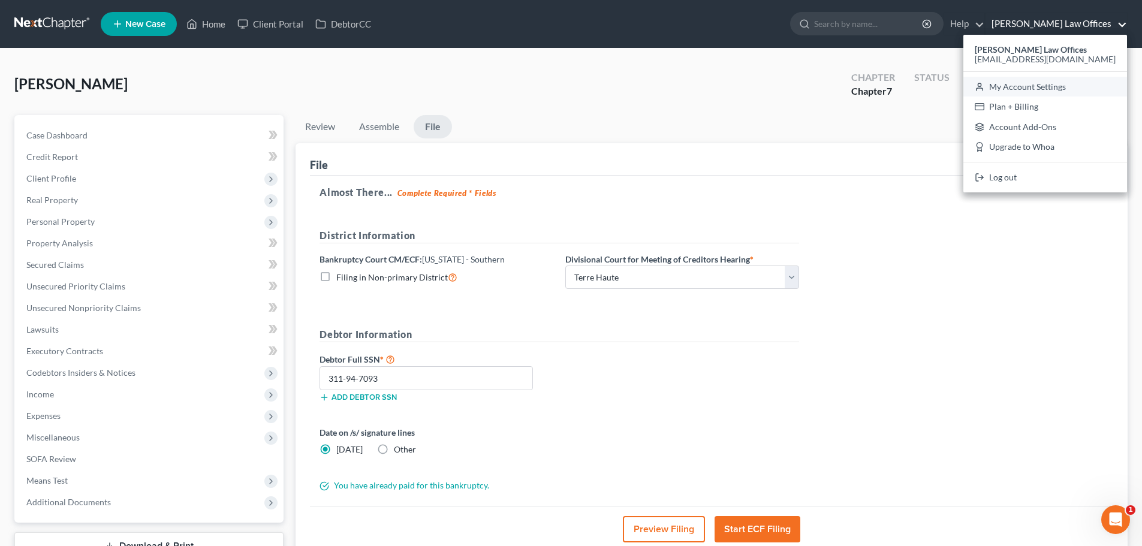
click at [1035, 88] on link "My Account Settings" at bounding box center [1045, 87] width 164 height 20
select select "28"
select select "24"
select select "15"
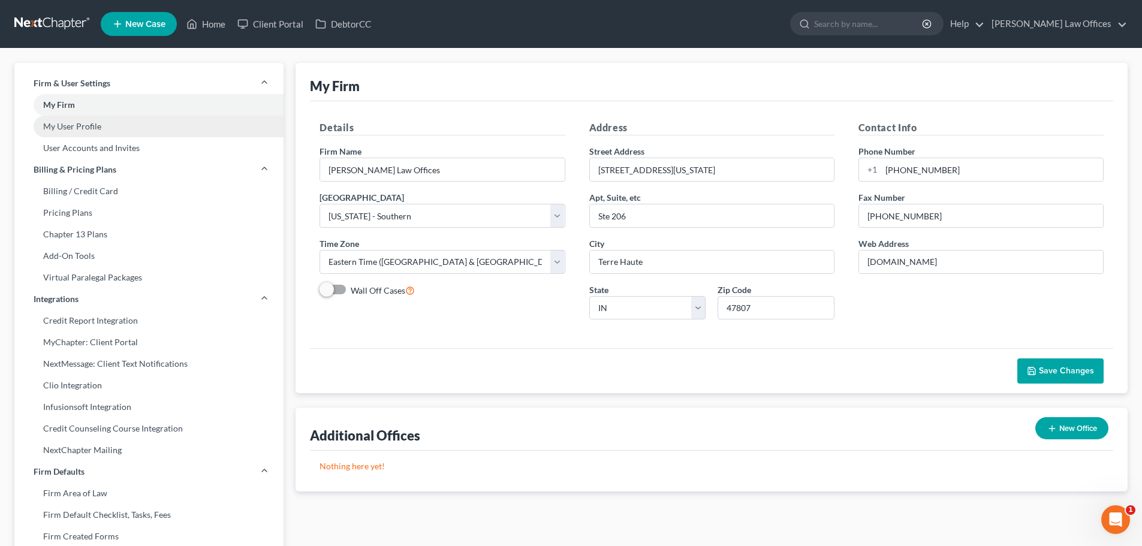
click at [70, 125] on link "My User Profile" at bounding box center [148, 127] width 269 height 22
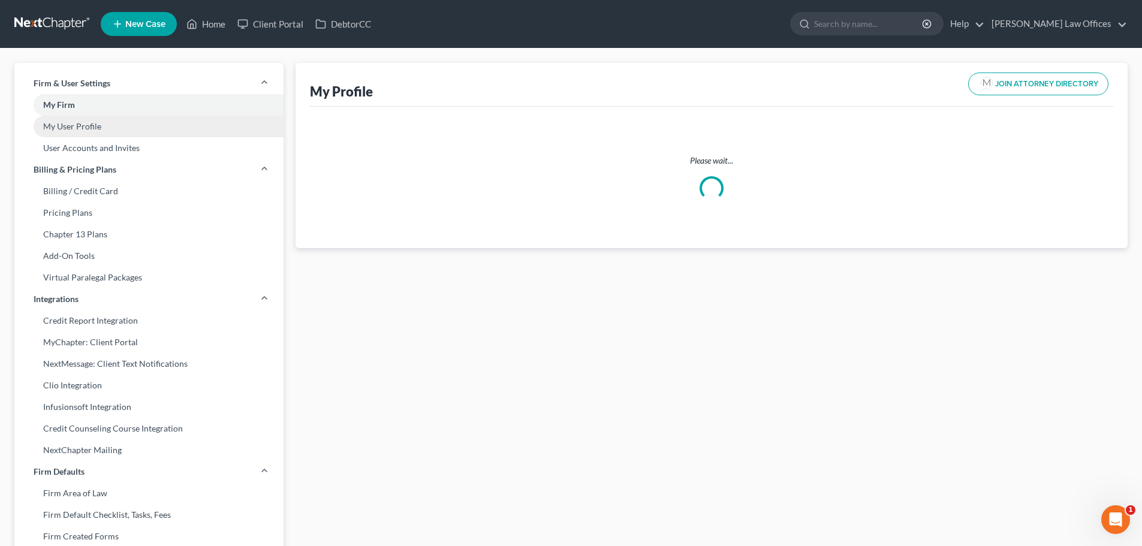
select select "15"
select select "28"
select select "attorney"
select select "0"
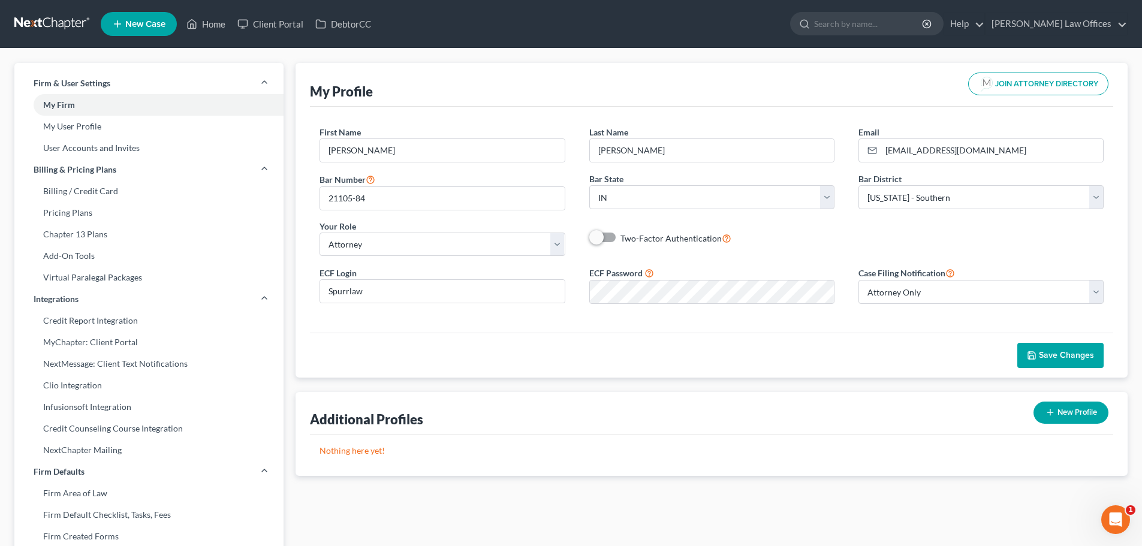
click at [607, 236] on span at bounding box center [603, 237] width 29 height 14
click at [662, 243] on span "Two-Factor Authentication" at bounding box center [670, 238] width 101 height 10
click at [633, 239] on input "Two-Factor Authentication" at bounding box center [629, 235] width 8 height 8
checkbox input "true"
click at [1065, 360] on span "Save Changes" at bounding box center [1066, 355] width 55 height 10
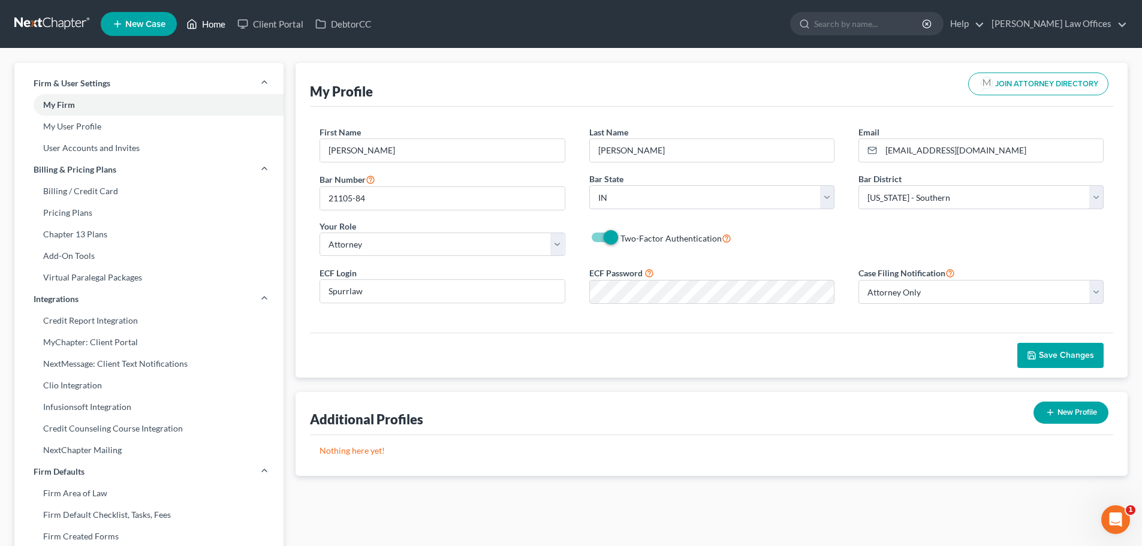
click at [215, 28] on link "Home" at bounding box center [205, 24] width 51 height 22
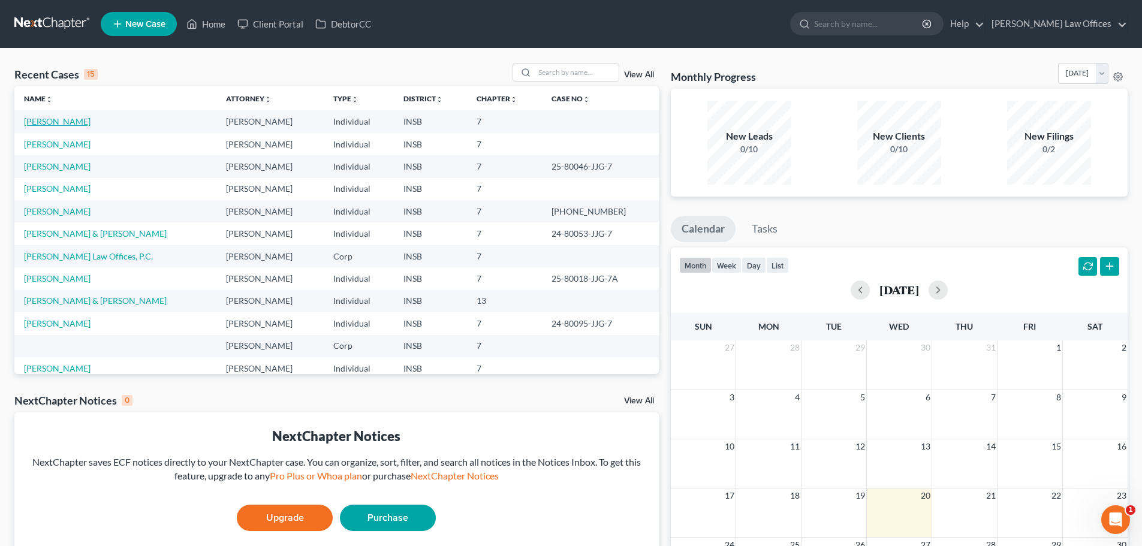
click at [65, 120] on link "[PERSON_NAME]" at bounding box center [57, 121] width 67 height 10
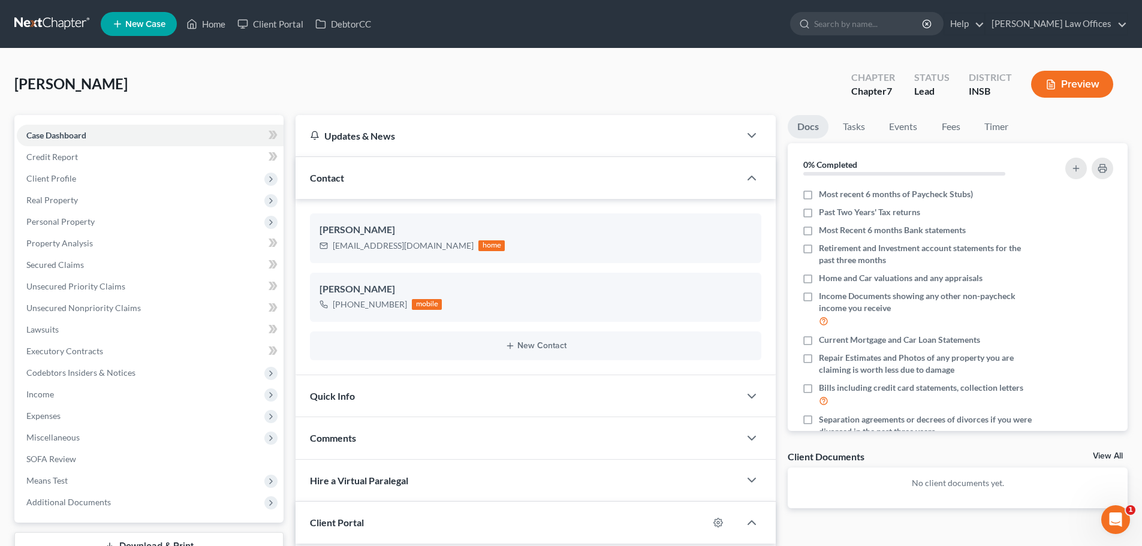
scroll to position [214, 0]
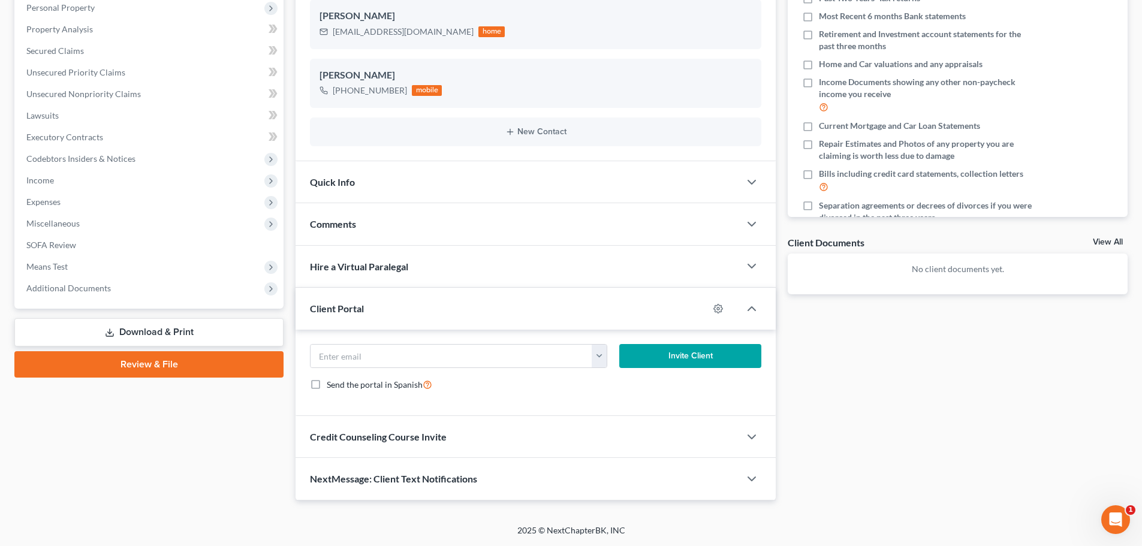
click at [113, 363] on link "Review & File" at bounding box center [148, 364] width 269 height 26
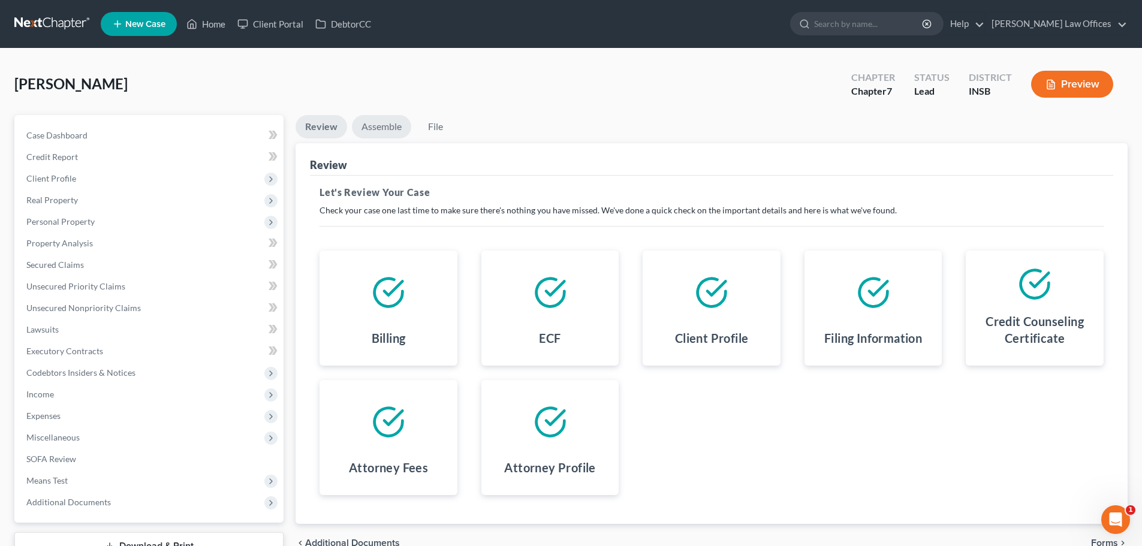
click at [381, 128] on link "Assemble" at bounding box center [381, 126] width 59 height 23
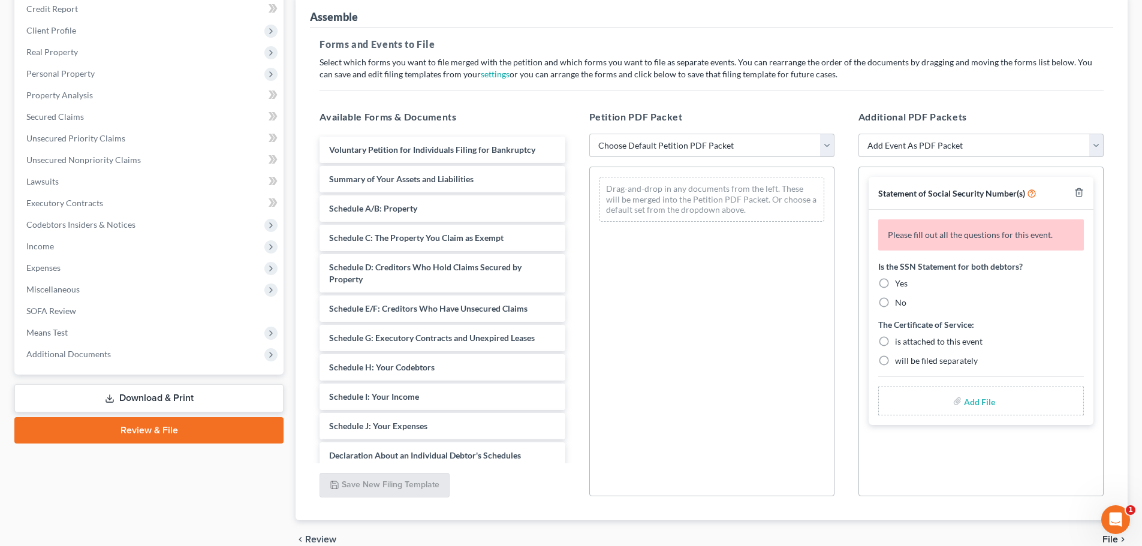
scroll to position [180, 0]
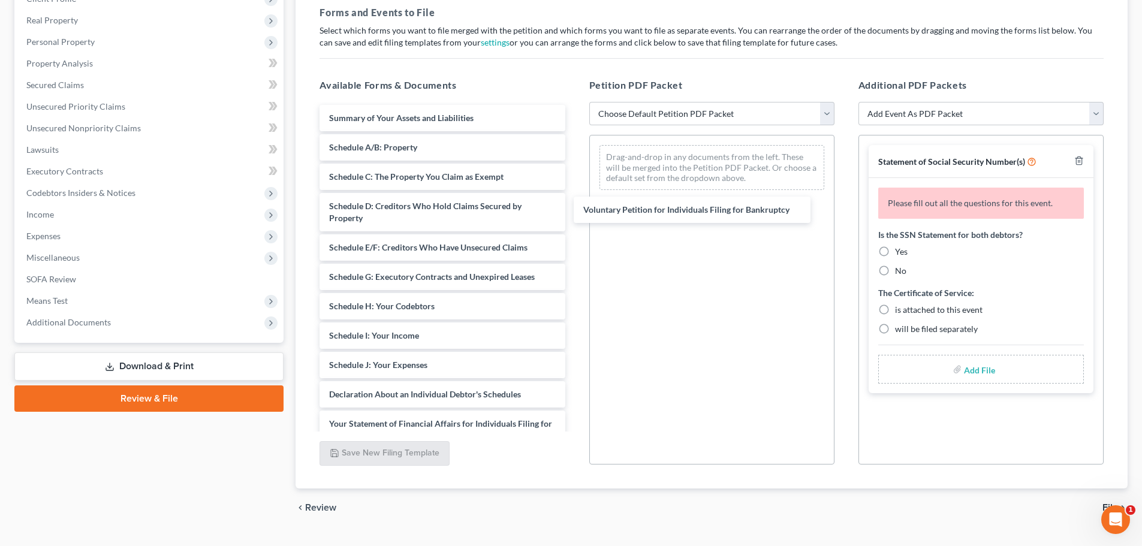
drag, startPoint x: 467, startPoint y: 120, endPoint x: 606, endPoint y: 189, distance: 154.9
click at [574, 212] on div "Voluntary Petition for Individuals Filing for Bankruptcy Voluntary Petition for…" at bounding box center [442, 377] width 264 height 544
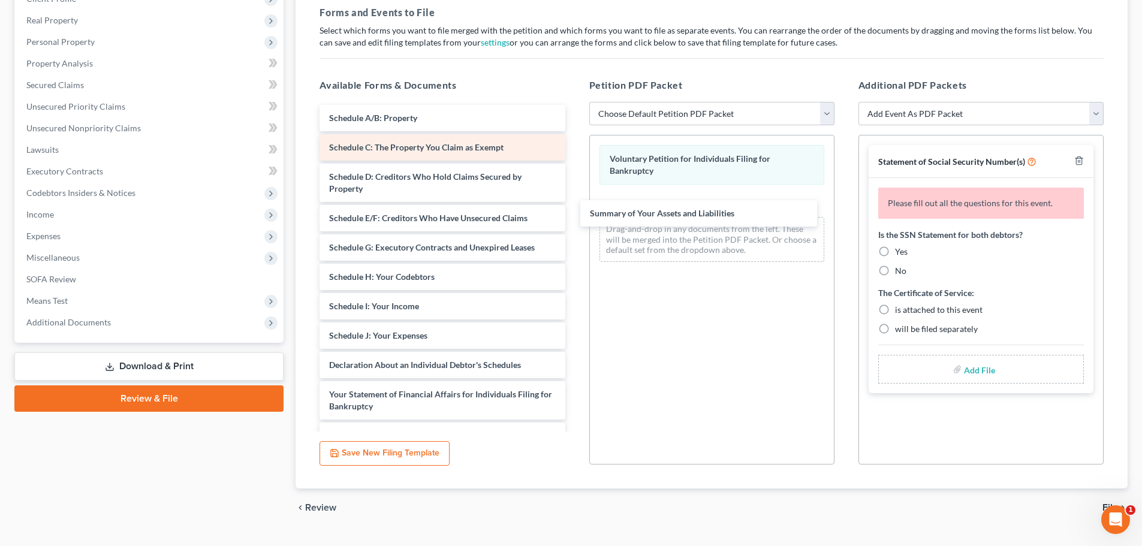
drag, startPoint x: 495, startPoint y: 122, endPoint x: 492, endPoint y: 136, distance: 14.1
click at [574, 210] on div "Summary of Your Assets and Liabilities Summary of Your Assets and Liabilities S…" at bounding box center [442, 362] width 264 height 515
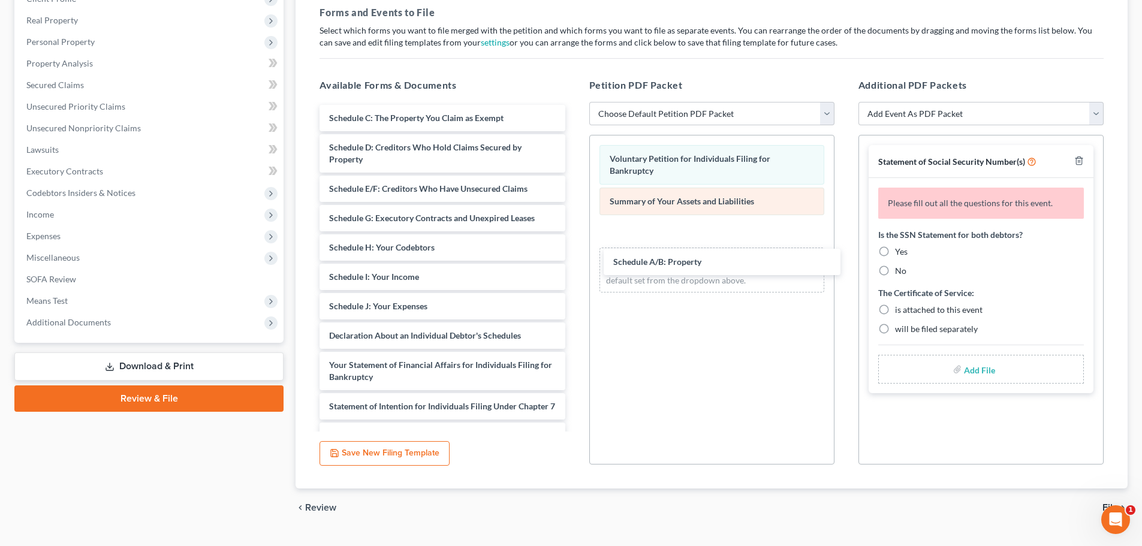
drag, startPoint x: 415, startPoint y: 118, endPoint x: 638, endPoint y: 201, distance: 237.8
click at [574, 262] on div "Schedule A/B: Property Schedule A/B: Property Schedule C: The Property You Clai…" at bounding box center [442, 348] width 264 height 486
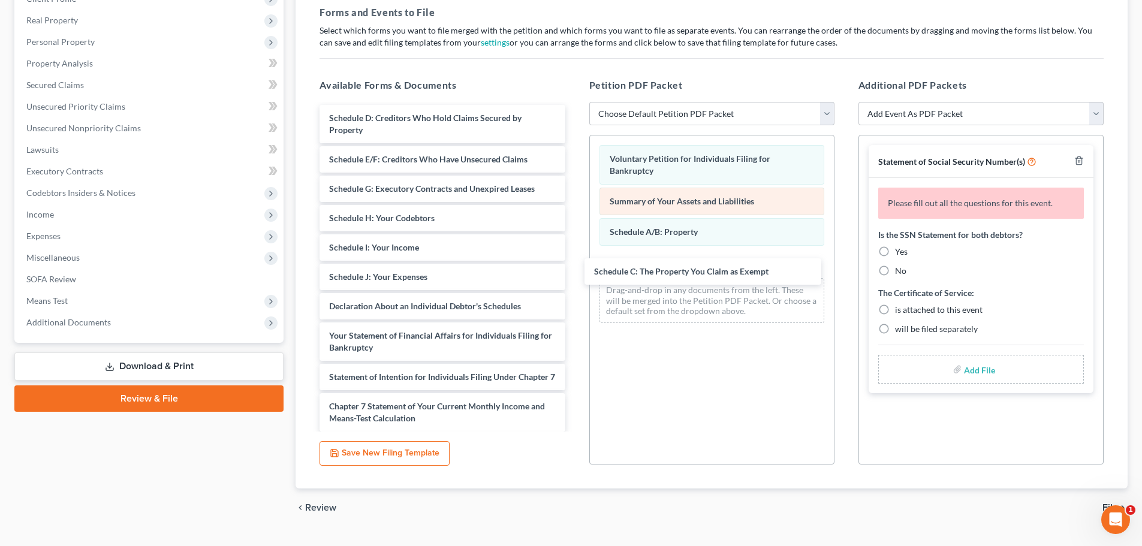
drag, startPoint x: 469, startPoint y: 116, endPoint x: 614, endPoint y: 210, distance: 173.4
click at [574, 266] on div "Schedule C: The Property You Claim as Exempt Schedule C: The Property You Claim…" at bounding box center [442, 333] width 264 height 456
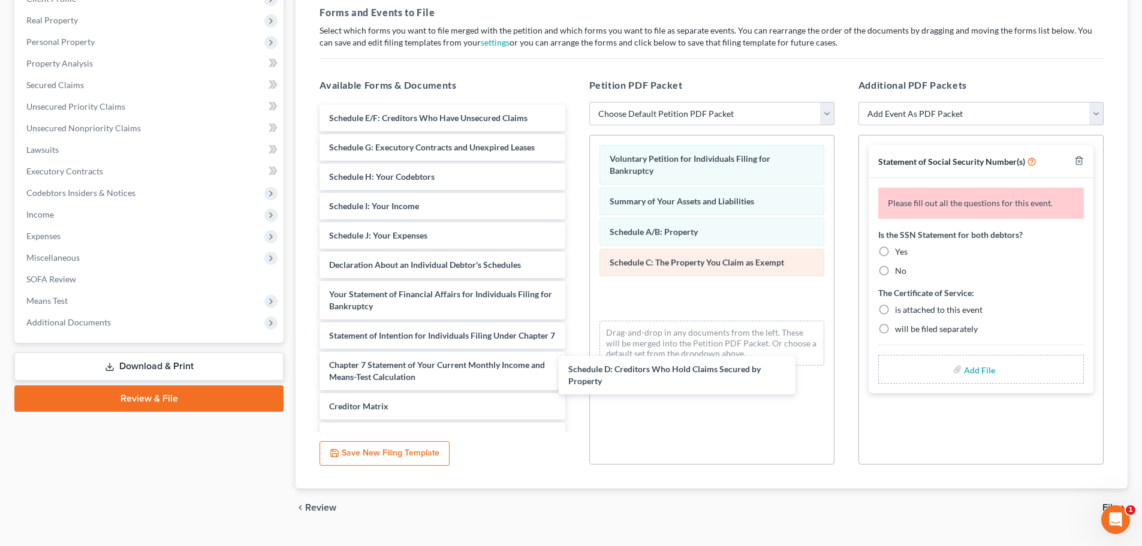
drag, startPoint x: 478, startPoint y: 128, endPoint x: 695, endPoint y: 267, distance: 257.4
click at [574, 355] on div "Schedule D: Creditors Who Hold Claims Secured by Property Schedule D: Creditors…" at bounding box center [442, 312] width 264 height 415
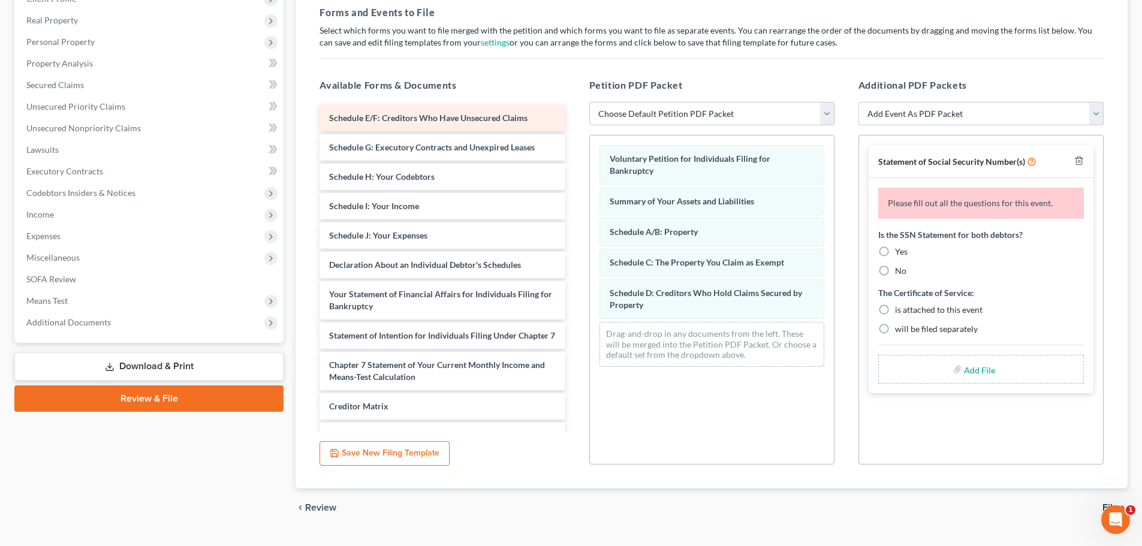
click at [479, 123] on div "Schedule E/F: Creditors Who Have Unsecured Claims" at bounding box center [441, 118] width 245 height 26
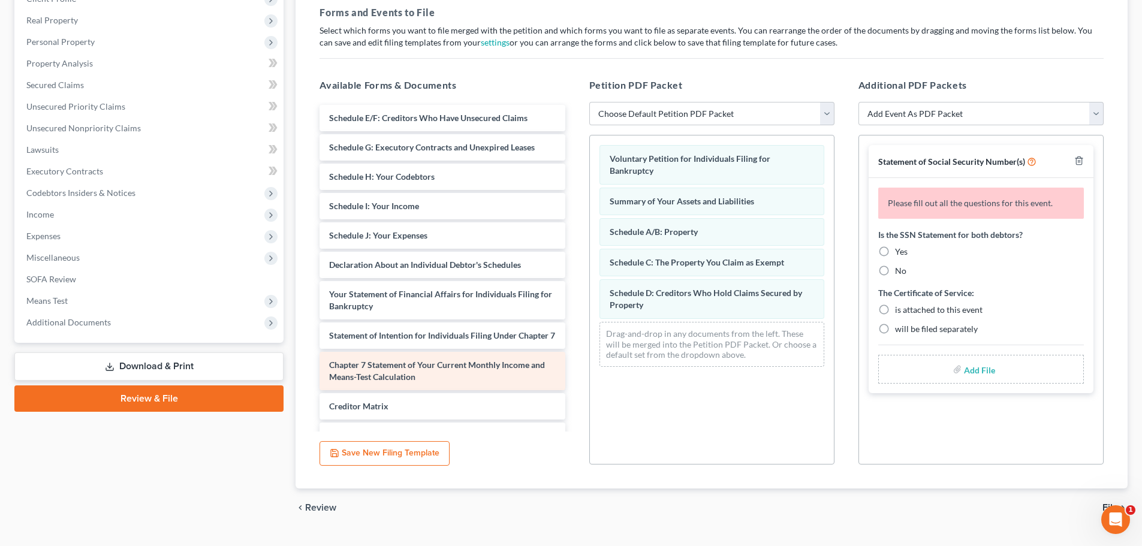
click at [477, 384] on div "Chapter 7 Statement of Your Current Monthly Income and Means-Test Calculation" at bounding box center [441, 371] width 245 height 38
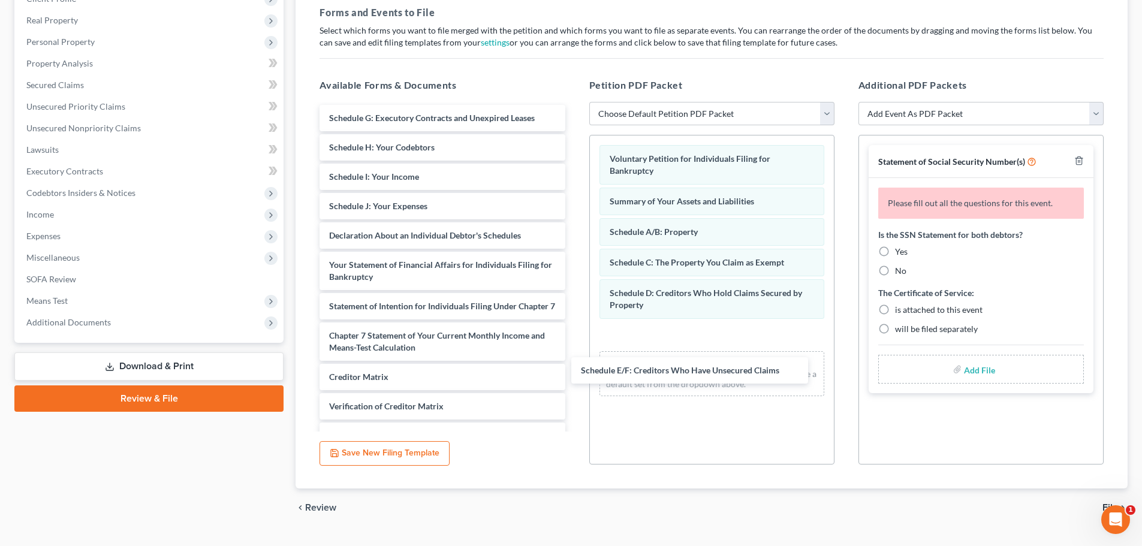
drag, startPoint x: 438, startPoint y: 114, endPoint x: 641, endPoint y: 321, distance: 289.5
click at [574, 332] on div "Schedule E/F: Creditors Who Have Unsecured Claims Schedule E/F: Creditors Who H…" at bounding box center [442, 297] width 264 height 385
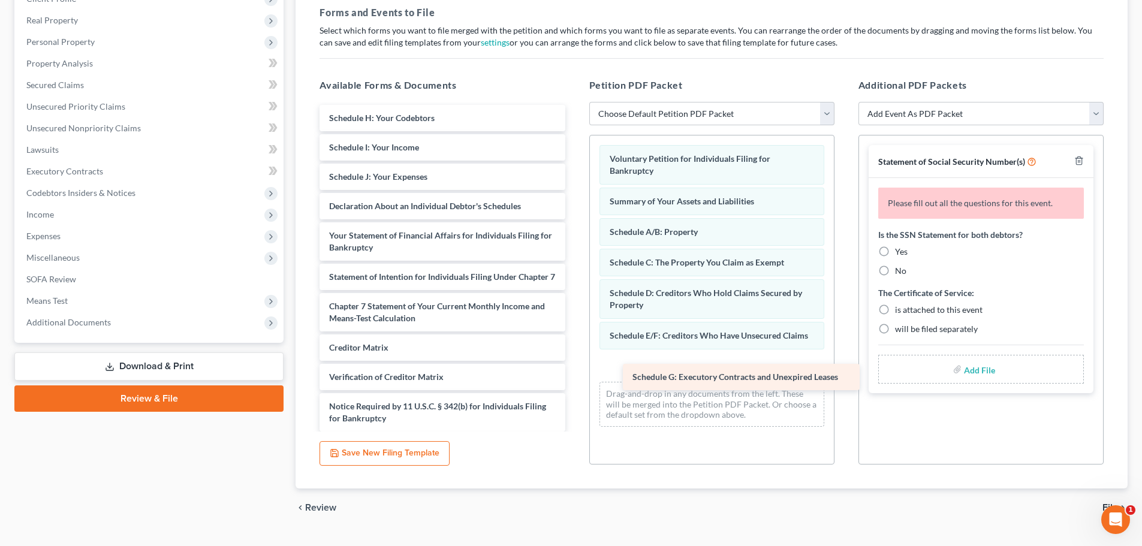
drag, startPoint x: 381, startPoint y: 122, endPoint x: 656, endPoint y: 357, distance: 361.7
click at [574, 365] on div "Schedule G: Executory Contracts and Unexpired Leases Schedule G: Executory Cont…" at bounding box center [442, 283] width 264 height 356
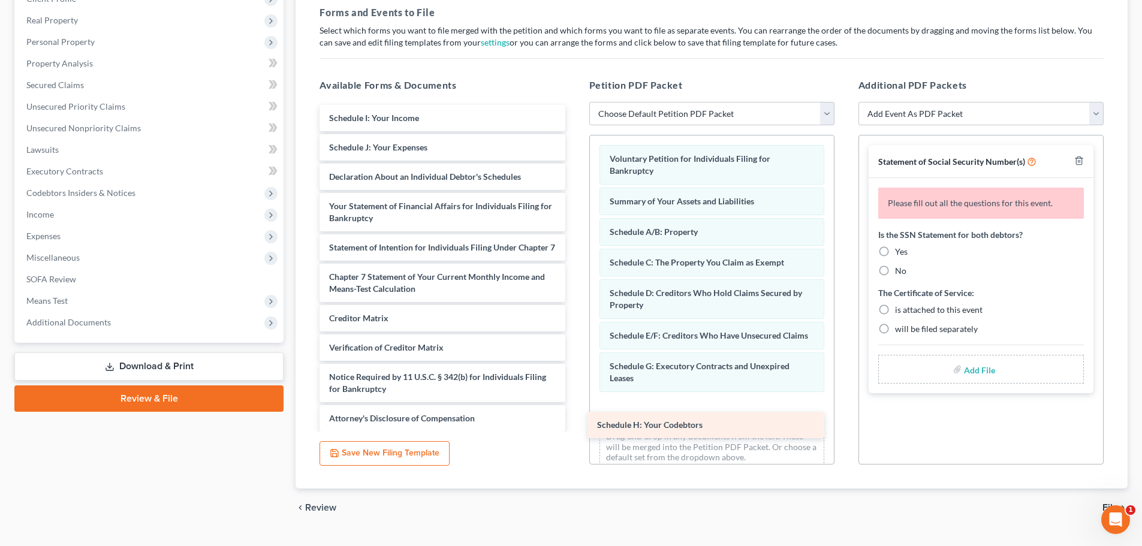
drag, startPoint x: 382, startPoint y: 116, endPoint x: 652, endPoint y: 403, distance: 393.9
click at [574, 406] on div "Schedule H: Your Codebtors Schedule H: Your Codebtors Schedule I: Your Income S…" at bounding box center [442, 268] width 264 height 327
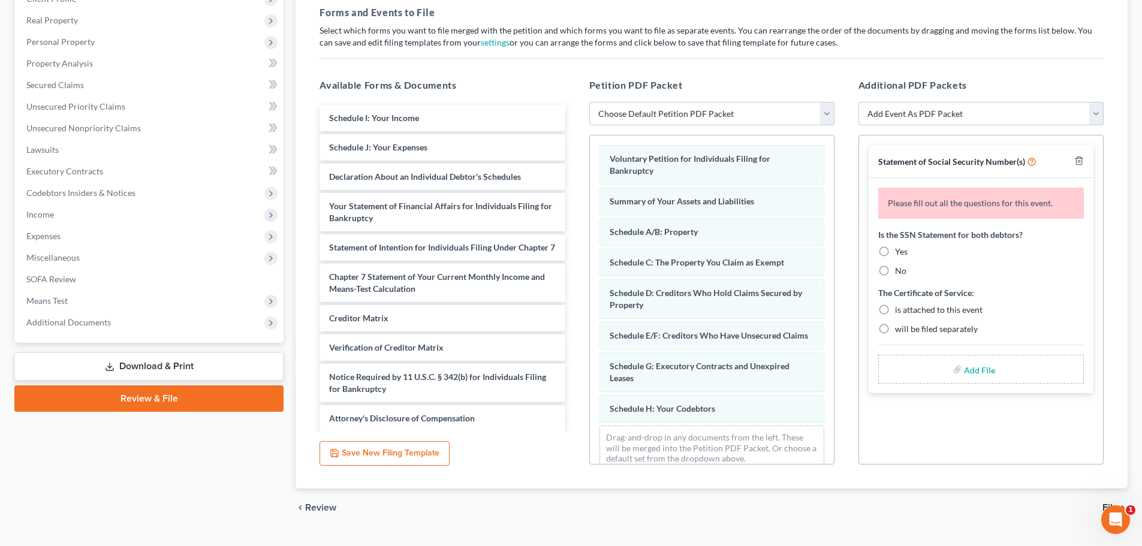
scroll to position [28, 0]
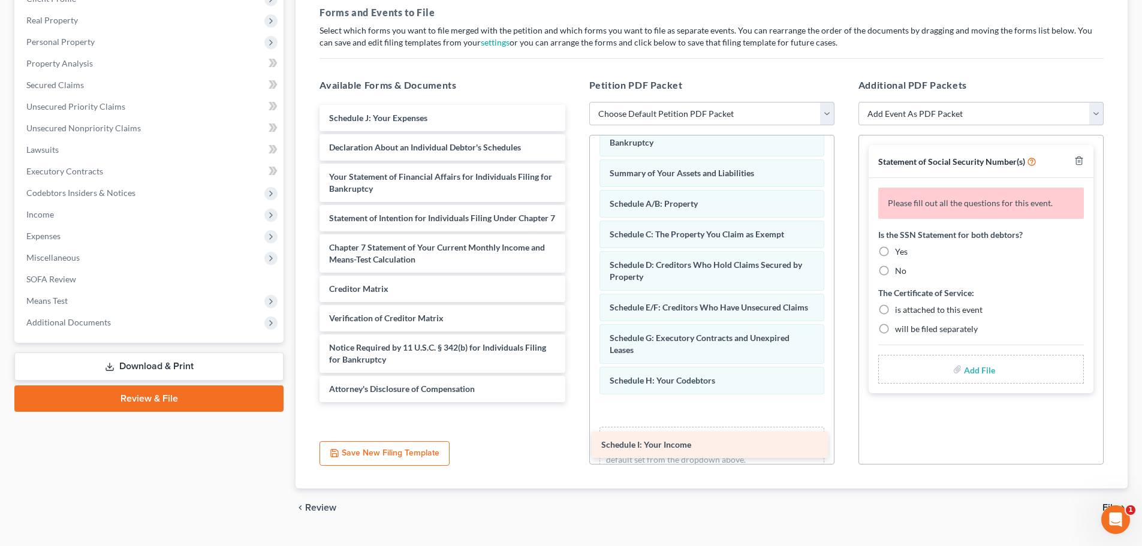
drag, startPoint x: 395, startPoint y: 113, endPoint x: 667, endPoint y: 439, distance: 425.2
click at [574, 402] on div "Schedule I: Your Income Schedule I: Your Income Schedule J: Your Expenses Decla…" at bounding box center [442, 253] width 264 height 297
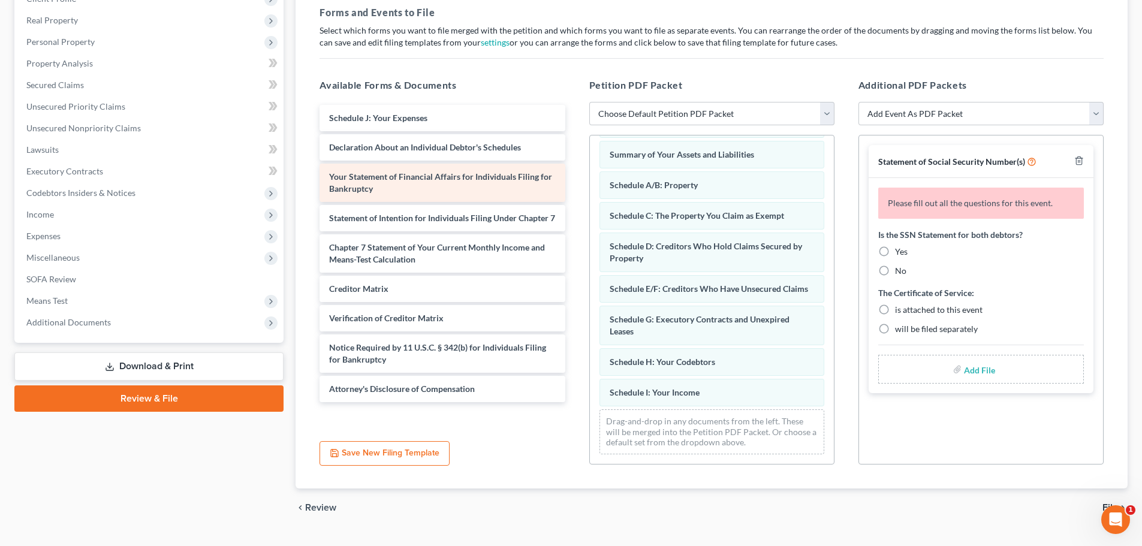
scroll to position [59, 0]
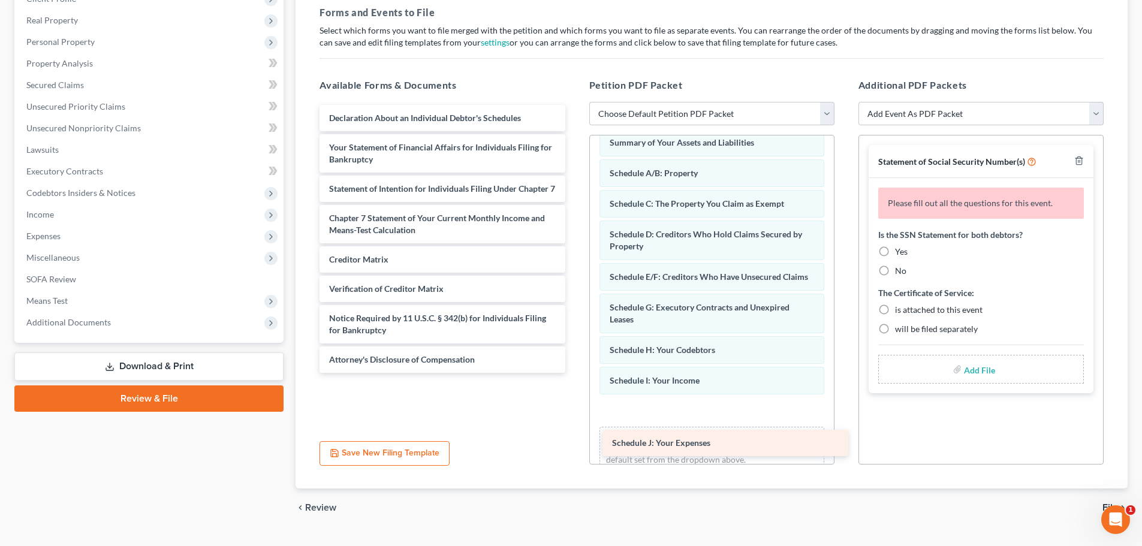
drag, startPoint x: 399, startPoint y: 119, endPoint x: 682, endPoint y: 444, distance: 430.8
click at [574, 373] on div "Schedule J: Your Expenses Schedule J: Your Expenses Declaration About an Indivi…" at bounding box center [442, 239] width 264 height 268
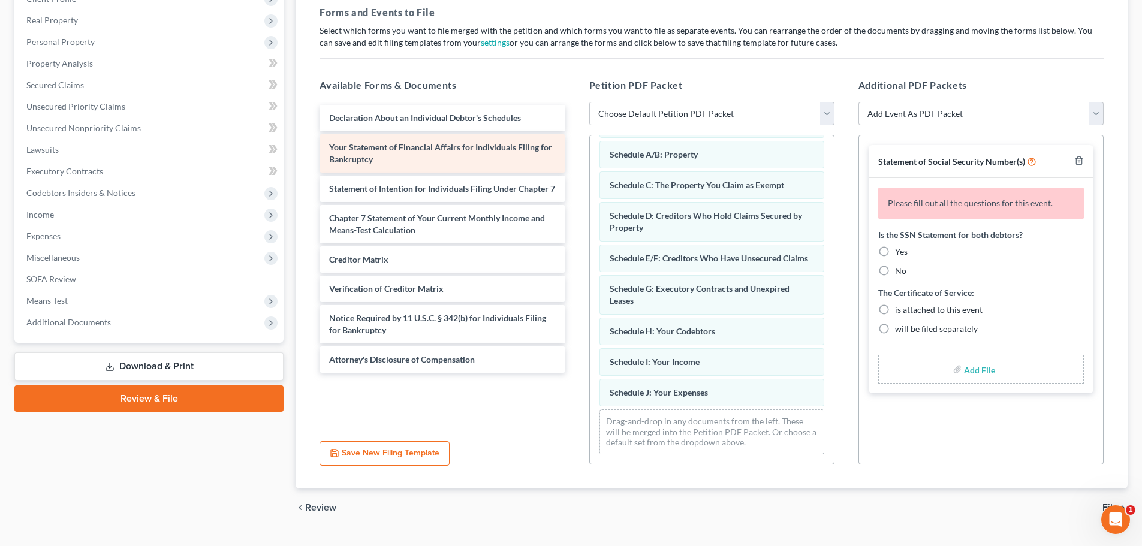
scroll to position [89, 0]
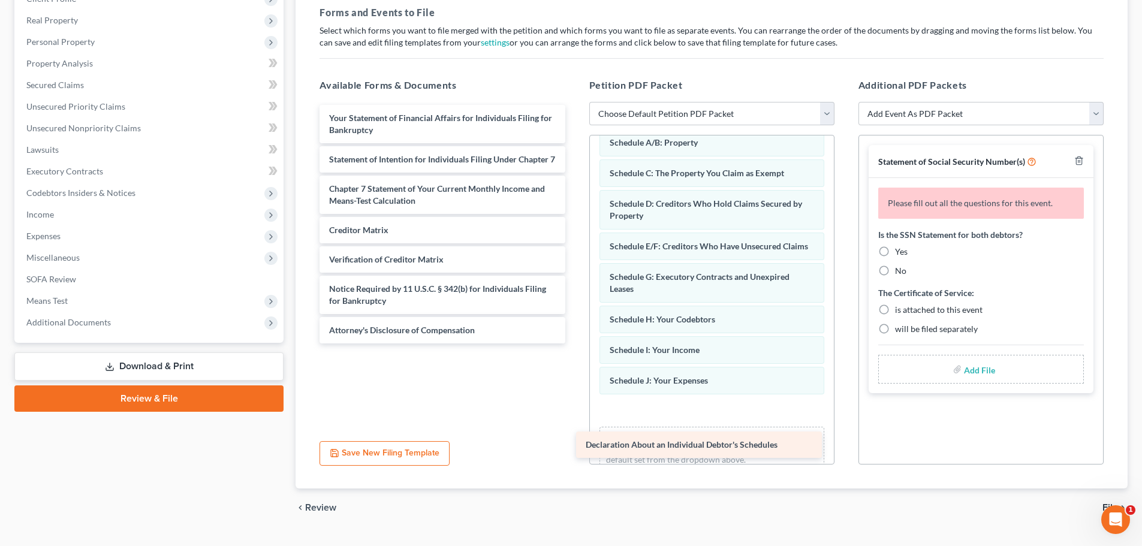
drag, startPoint x: 408, startPoint y: 111, endPoint x: 665, endPoint y: 438, distance: 415.4
click at [574, 343] on div "Declaration About an Individual Debtor's Schedules Declaration About an Individ…" at bounding box center [442, 224] width 264 height 239
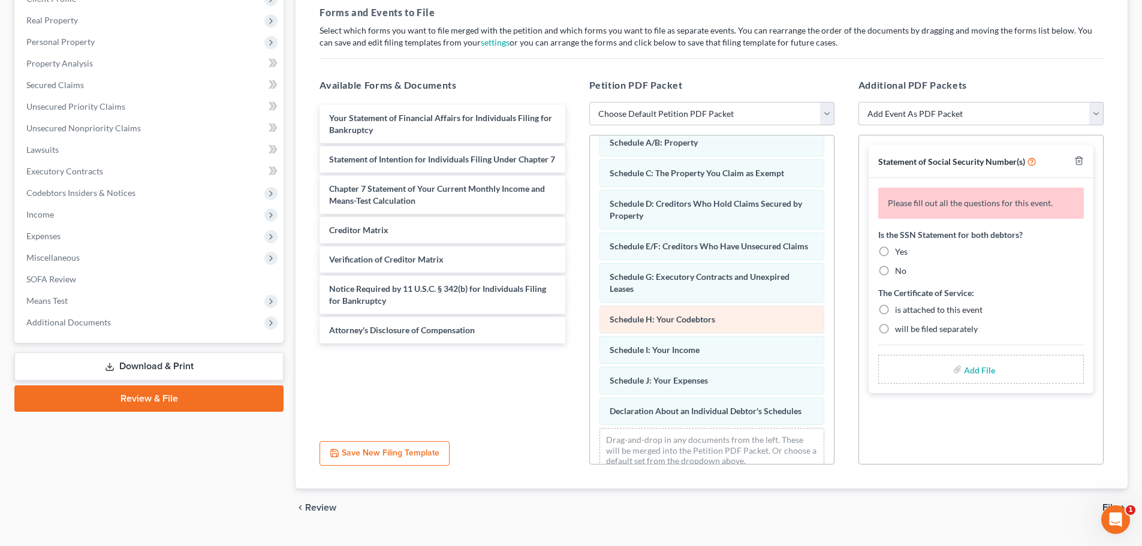
scroll to position [120, 0]
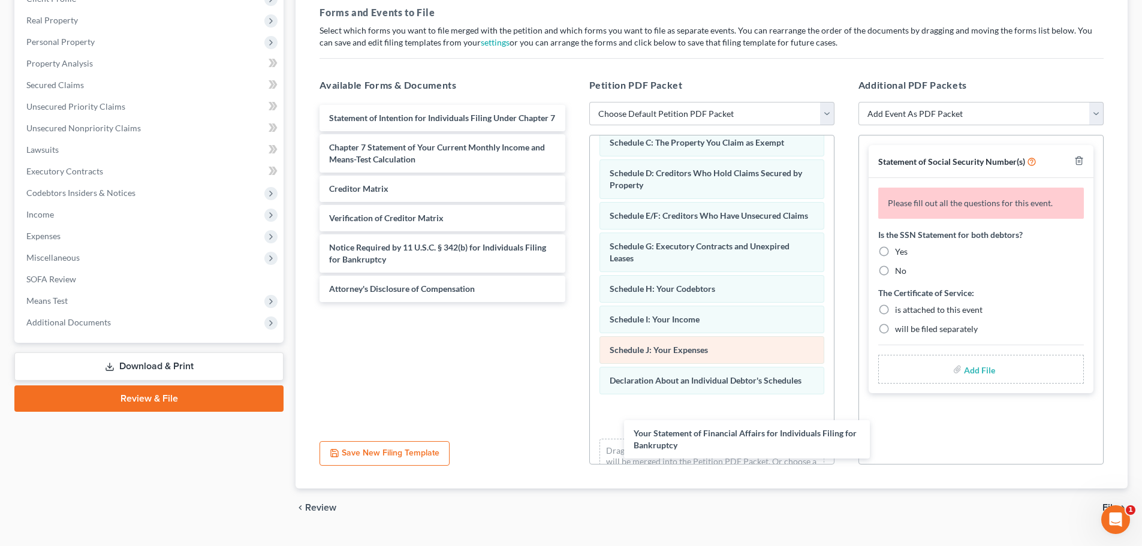
drag, startPoint x: 357, startPoint y: 120, endPoint x: 611, endPoint y: 352, distance: 344.1
click at [574, 302] on div "Your Statement of Financial Affairs for Individuals Filing for Bankruptcy Your …" at bounding box center [442, 203] width 264 height 197
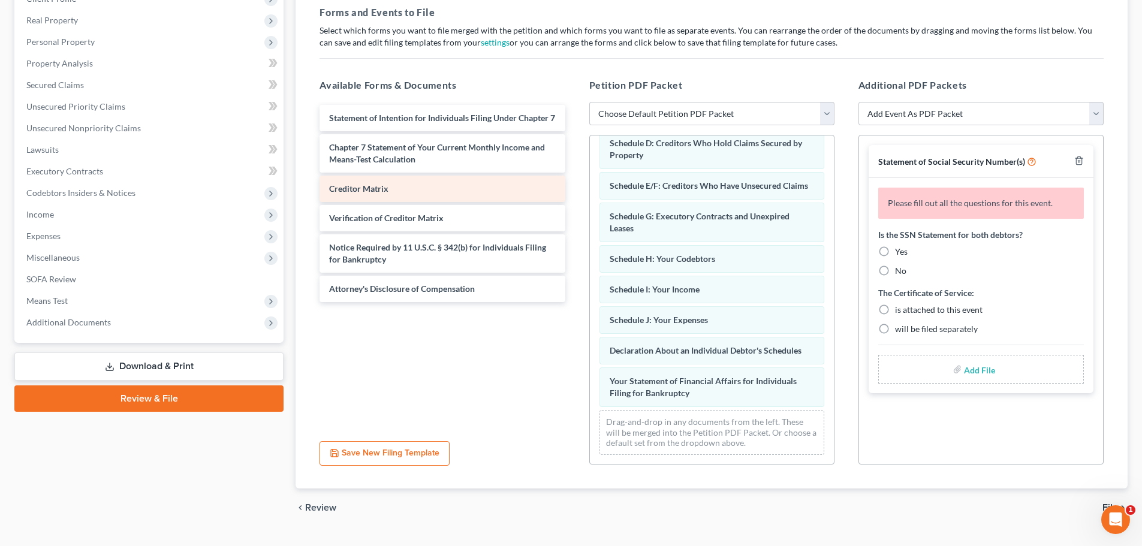
scroll to position [162, 0]
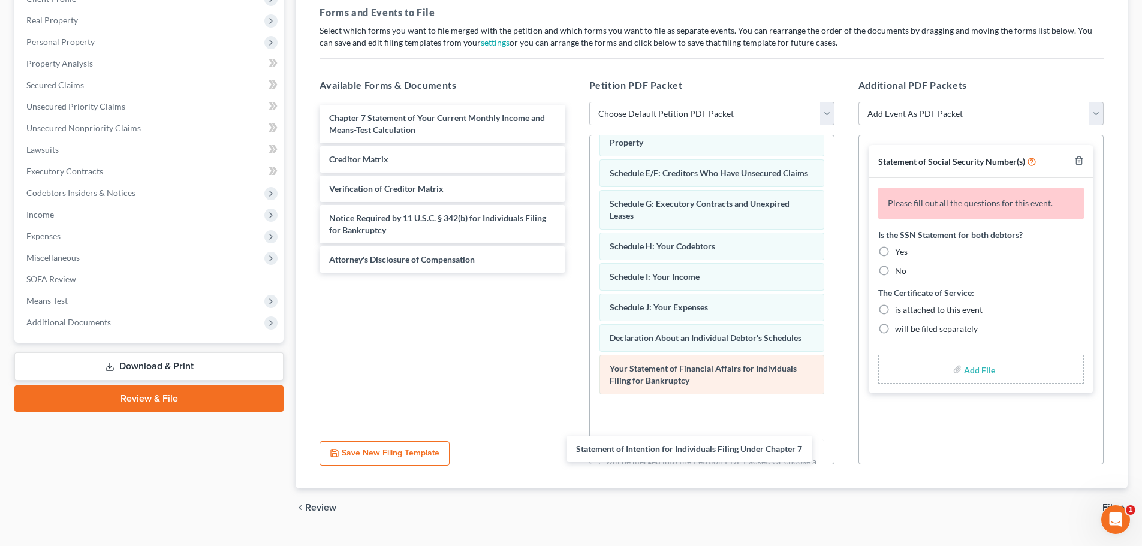
drag, startPoint x: 413, startPoint y: 123, endPoint x: 673, endPoint y: 396, distance: 376.9
click at [574, 273] on div "Statement of Intention for Individuals Filing Under Chapter 7 Statement of Inte…" at bounding box center [442, 189] width 264 height 168
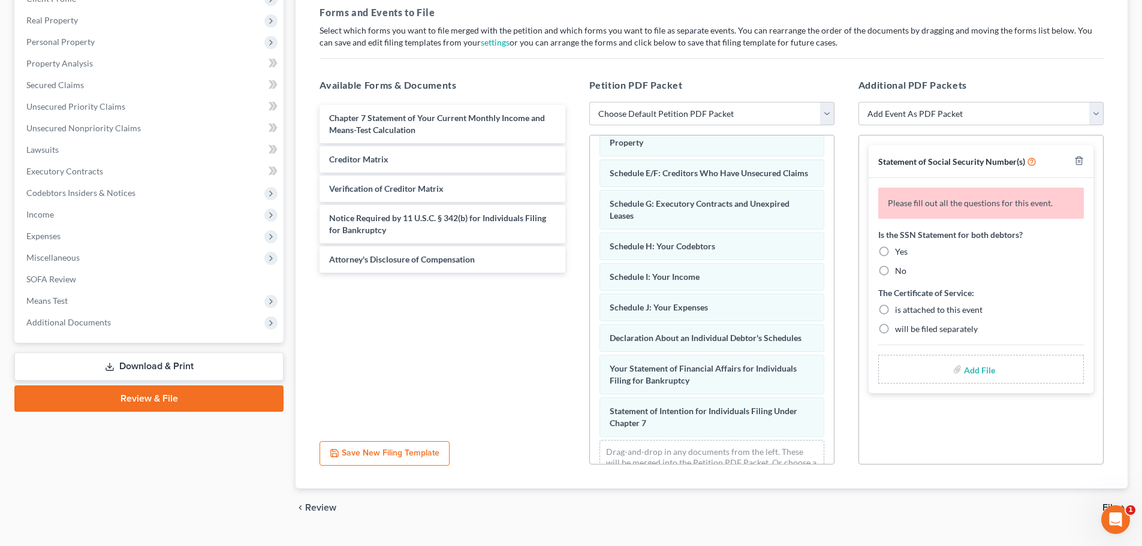
scroll to position [205, 0]
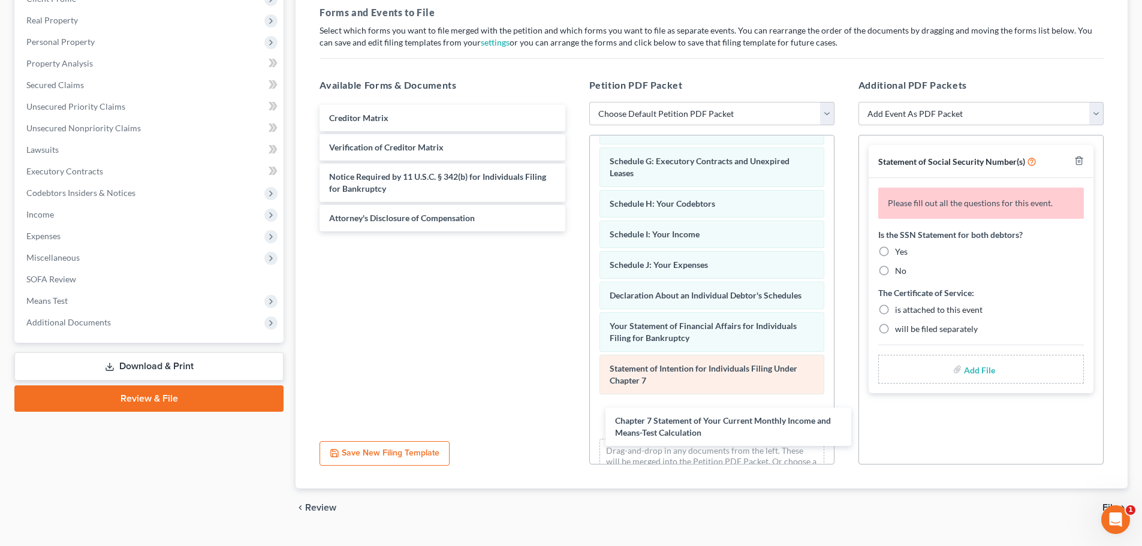
drag, startPoint x: 373, startPoint y: 126, endPoint x: 655, endPoint y: 381, distance: 380.3
click at [574, 231] on div "Chapter 7 Statement of Your Current Monthly Income and Means-Test Calculation C…" at bounding box center [442, 168] width 264 height 126
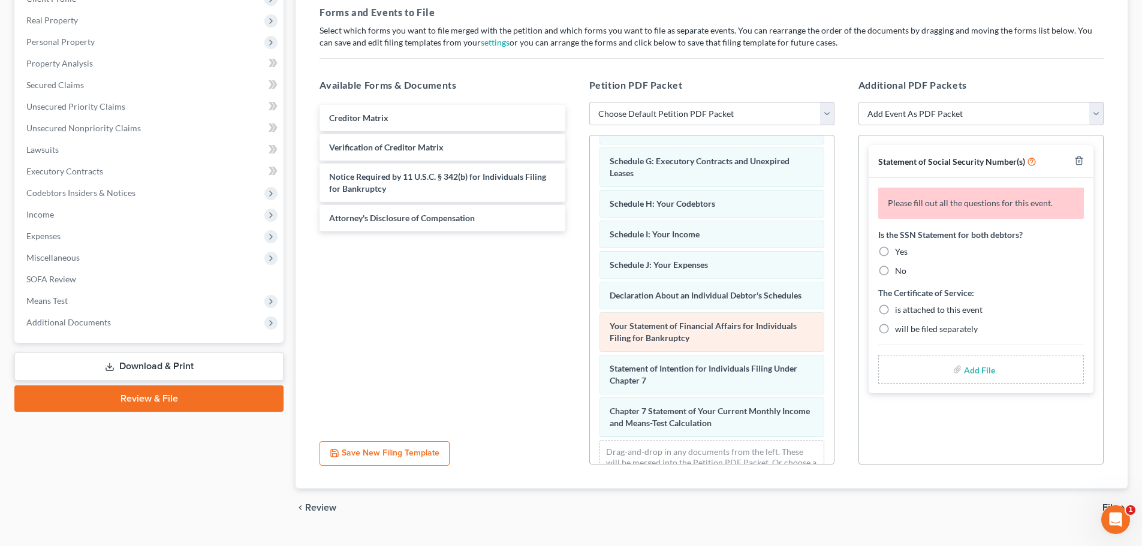
scroll to position [248, 0]
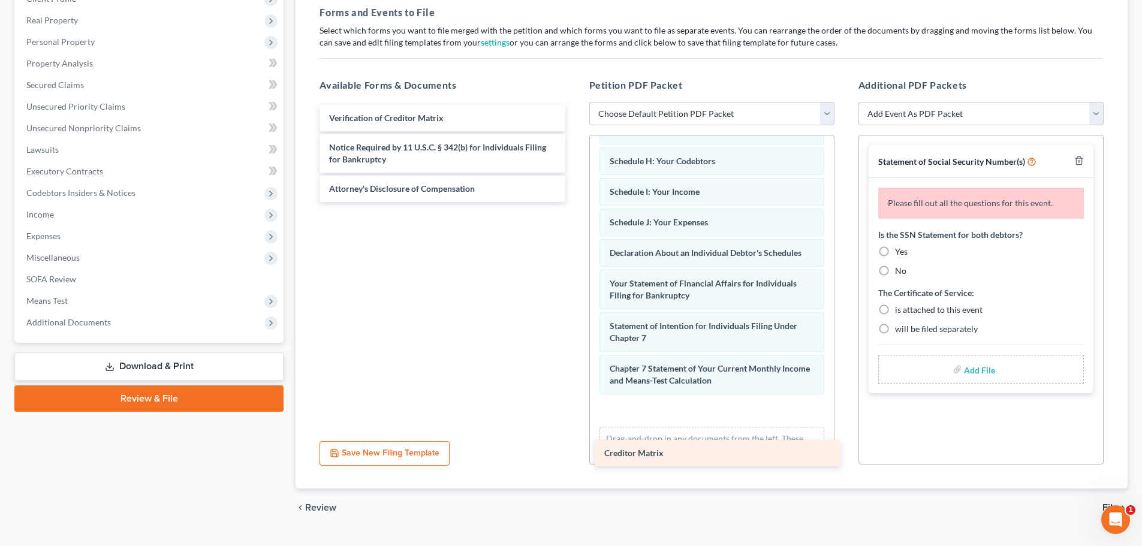
drag, startPoint x: 379, startPoint y: 120, endPoint x: 655, endPoint y: 455, distance: 433.5
click at [574, 202] on div "Creditor Matrix Creditor Matrix Verification of Creditor Matrix Notice Required…" at bounding box center [442, 153] width 264 height 97
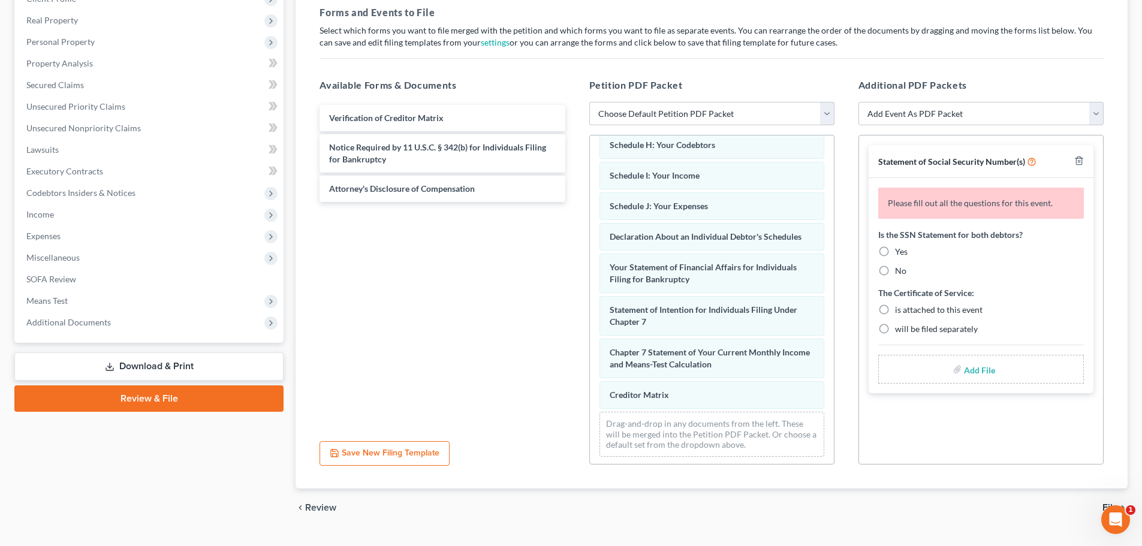
scroll to position [278, 0]
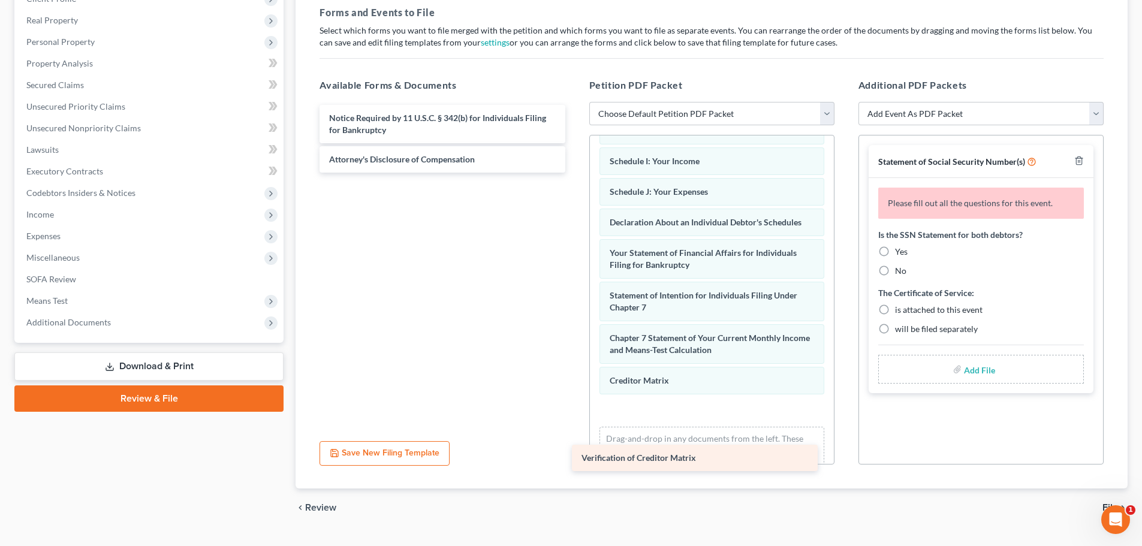
drag, startPoint x: 467, startPoint y: 118, endPoint x: 726, endPoint y: 443, distance: 415.8
click at [574, 173] on div "Verification of Creditor Matrix Verification of Creditor Matrix Notice Required…" at bounding box center [442, 139] width 264 height 68
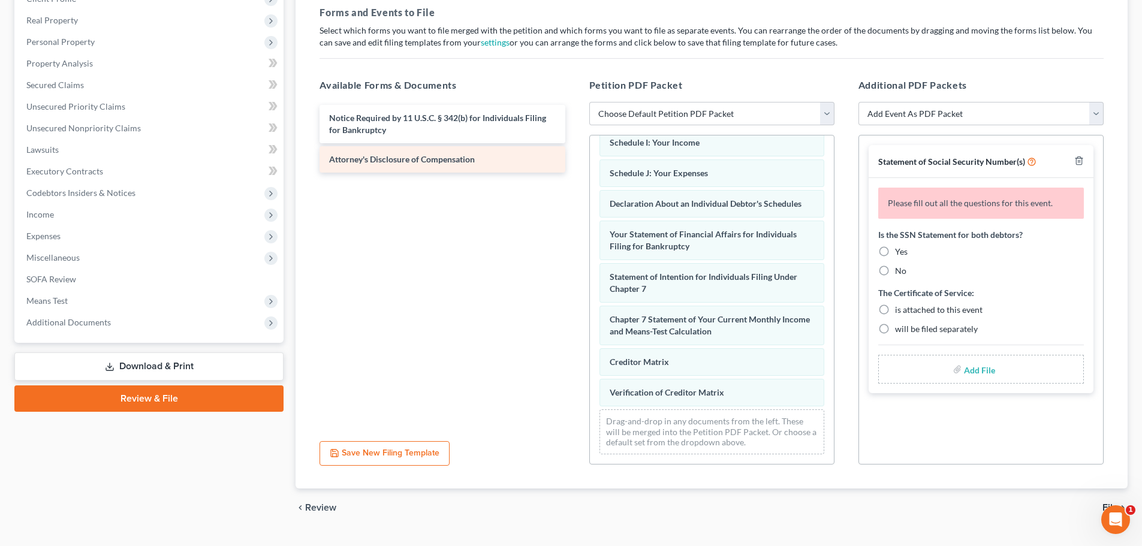
scroll to position [309, 0]
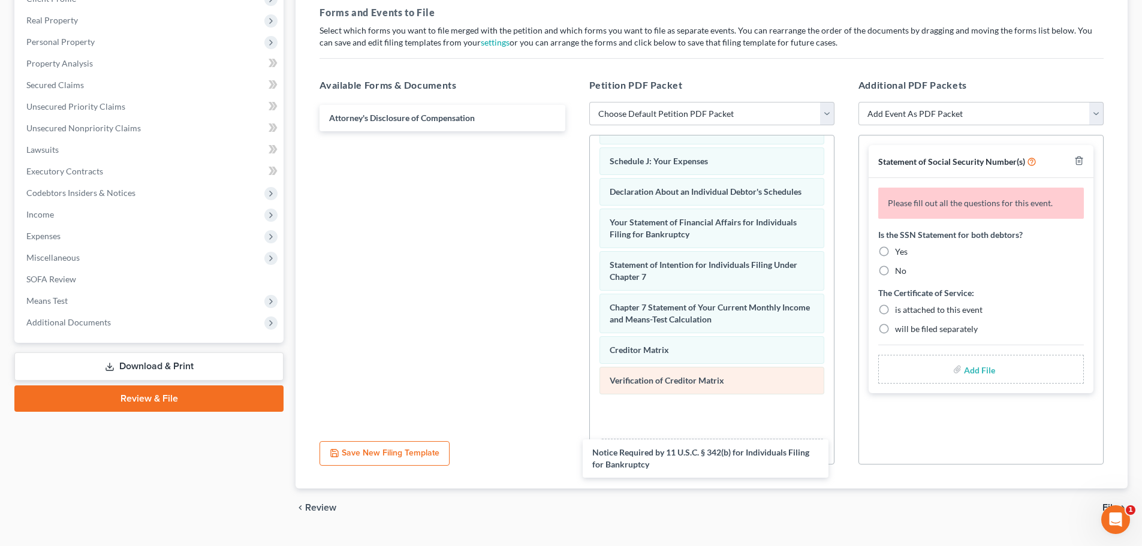
drag, startPoint x: 409, startPoint y: 124, endPoint x: 682, endPoint y: 390, distance: 380.6
click at [574, 131] on div "Notice Required by 11 U.S.C. § 342(b) for Individuals Filing for Bankruptcy Not…" at bounding box center [442, 118] width 264 height 26
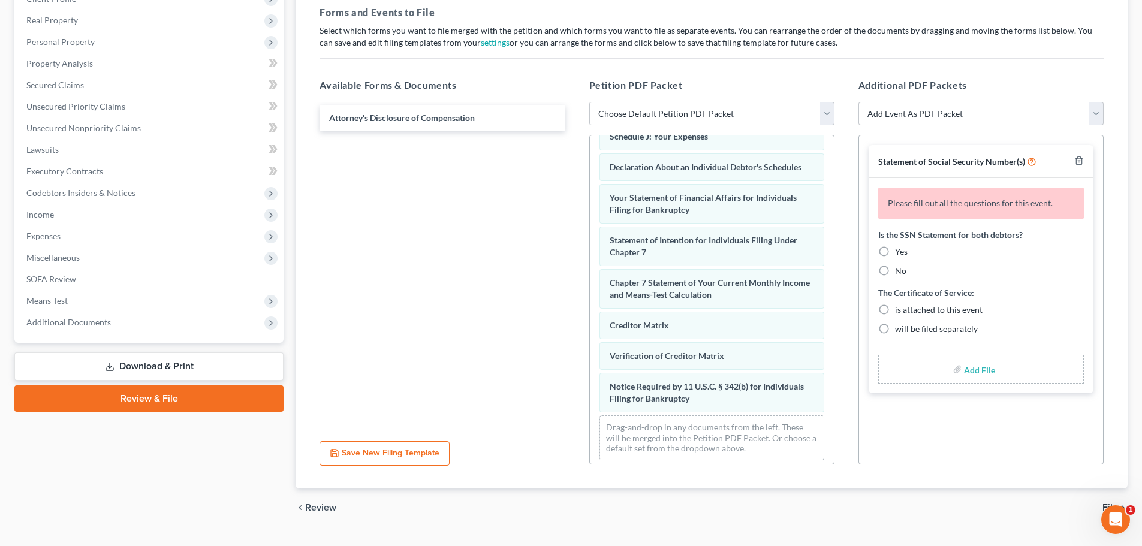
scroll to position [351, 0]
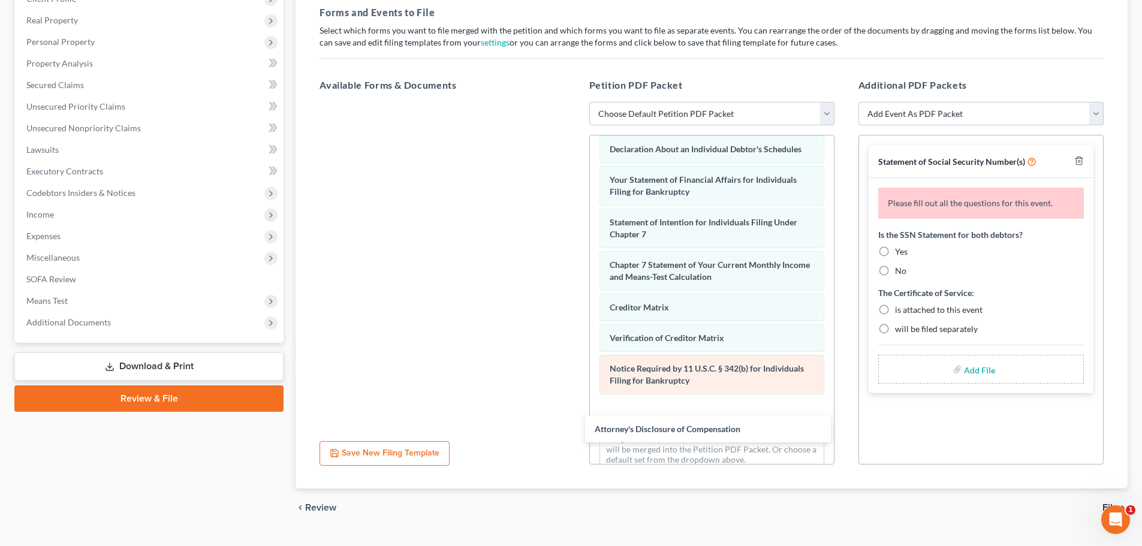
drag, startPoint x: 389, startPoint y: 117, endPoint x: 668, endPoint y: 401, distance: 398.4
click at [574, 102] on div "Attorney's Disclosure of Compensation Attorney's Disclosure of Compensation" at bounding box center [442, 102] width 264 height 0
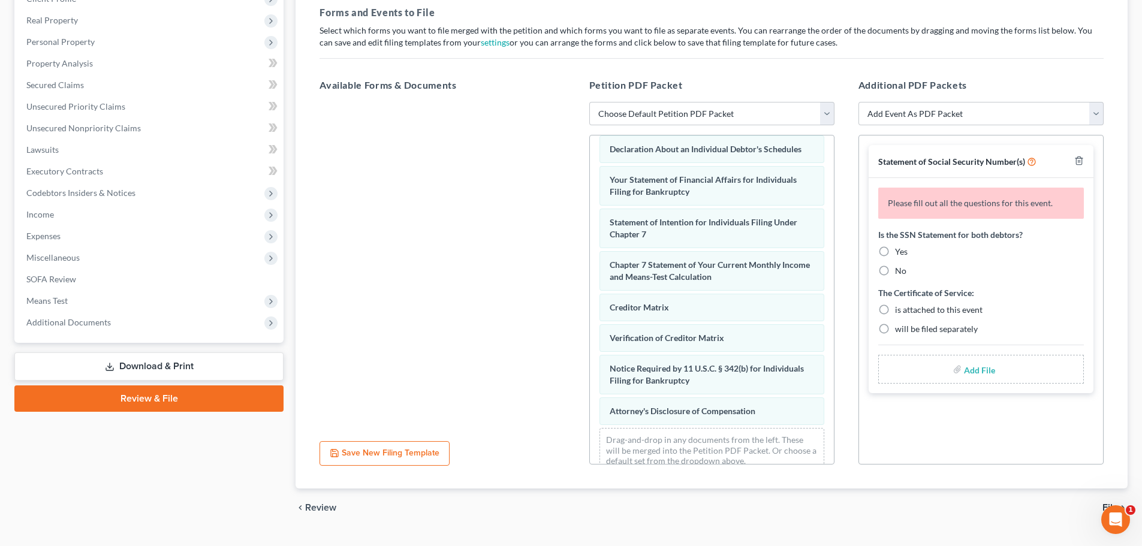
click at [895, 273] on label "No" at bounding box center [900, 271] width 11 height 12
click at [900, 273] on input "No" at bounding box center [904, 269] width 8 height 8
radio input "true"
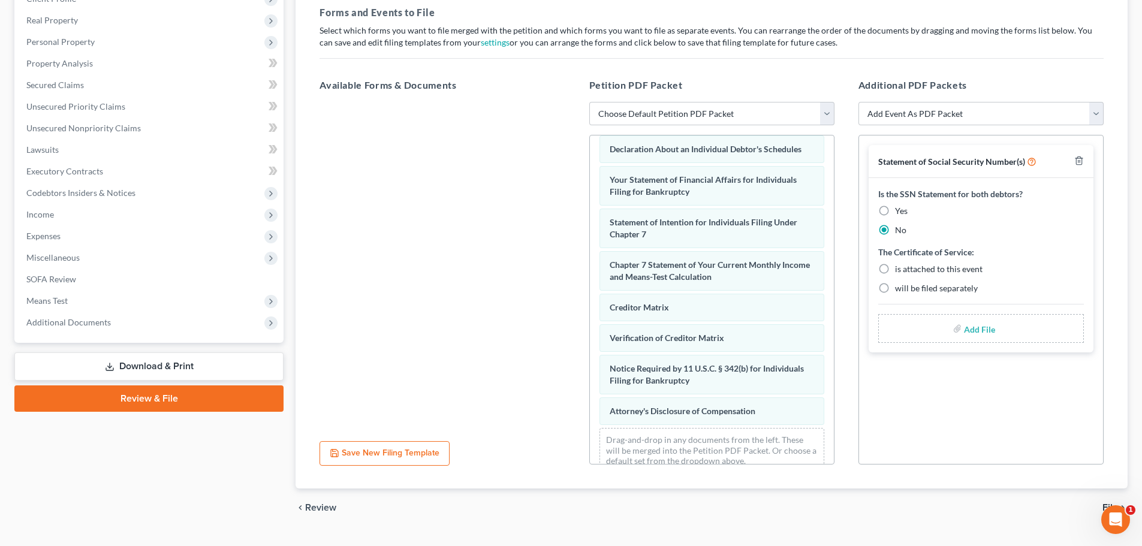
click at [895, 291] on label "will be filed separately" at bounding box center [936, 288] width 83 height 12
click at [900, 290] on input "will be filed separately" at bounding box center [904, 286] width 8 height 8
radio input "true"
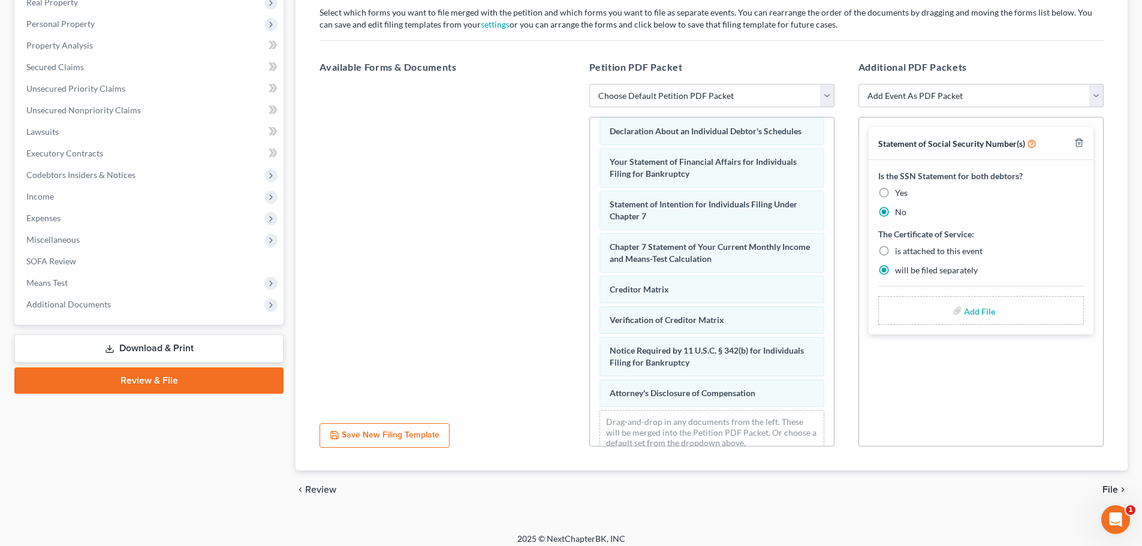
scroll to position [206, 0]
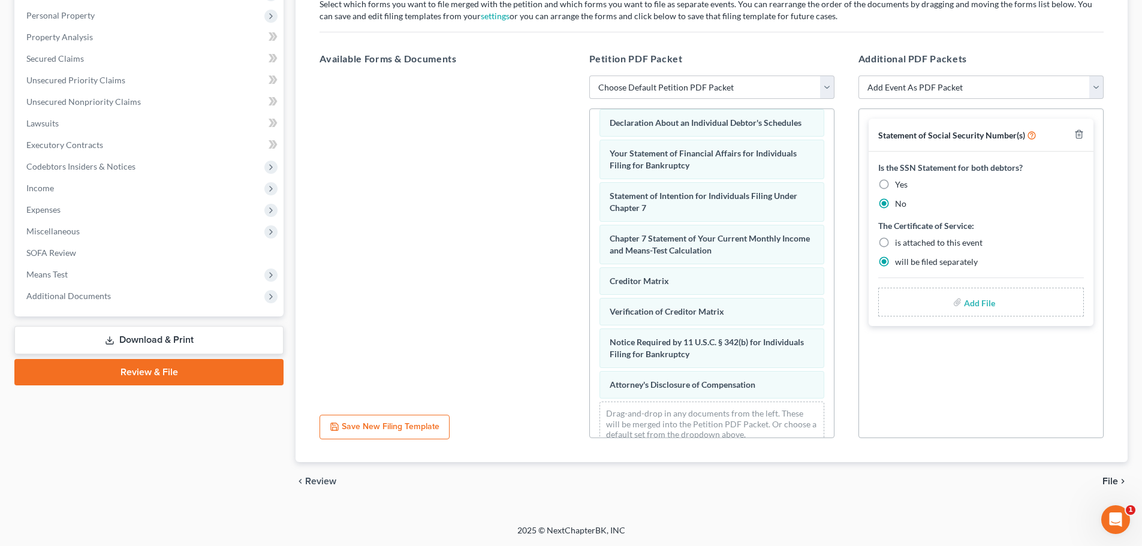
click at [1112, 478] on span "File" at bounding box center [1110, 482] width 16 height 10
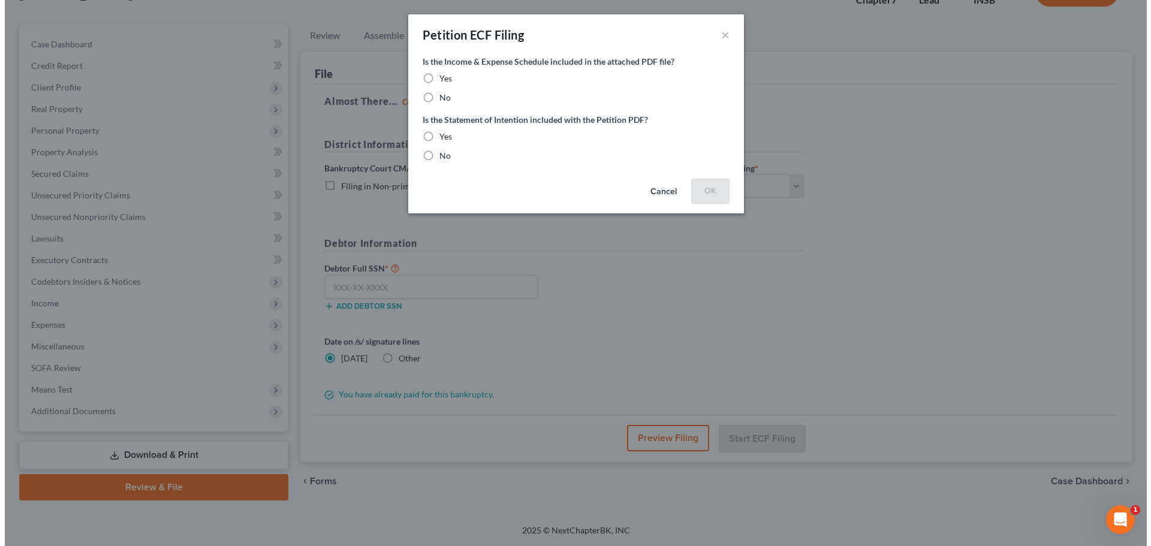
scroll to position [91, 0]
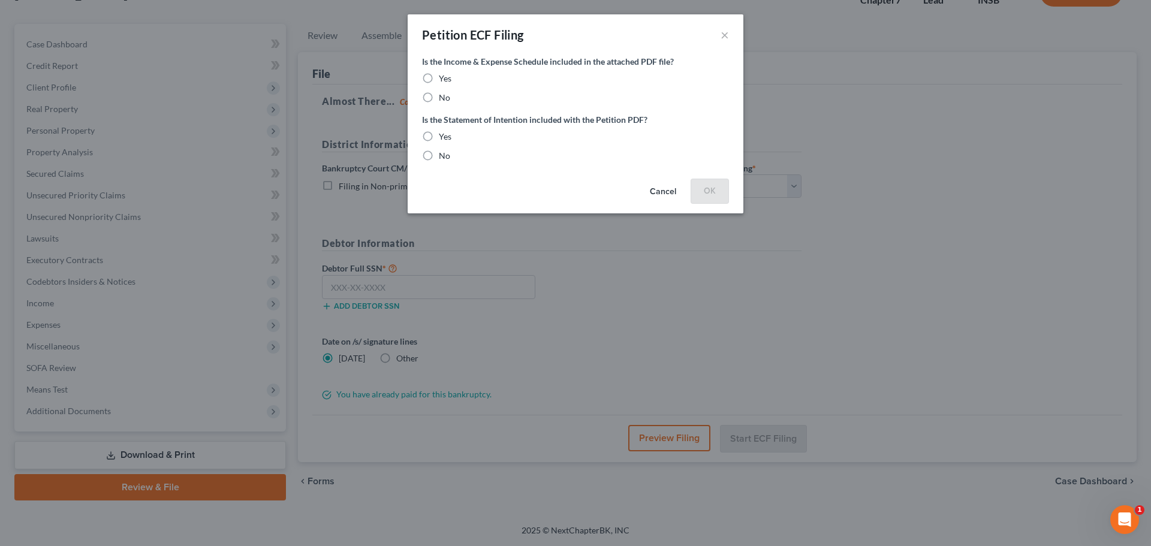
click at [439, 75] on label "Yes" at bounding box center [445, 79] width 13 height 12
click at [444, 75] on input "Yes" at bounding box center [448, 77] width 8 height 8
radio input "true"
click at [439, 135] on label "Yes" at bounding box center [445, 137] width 13 height 12
click at [444, 135] on input "Yes" at bounding box center [448, 135] width 8 height 8
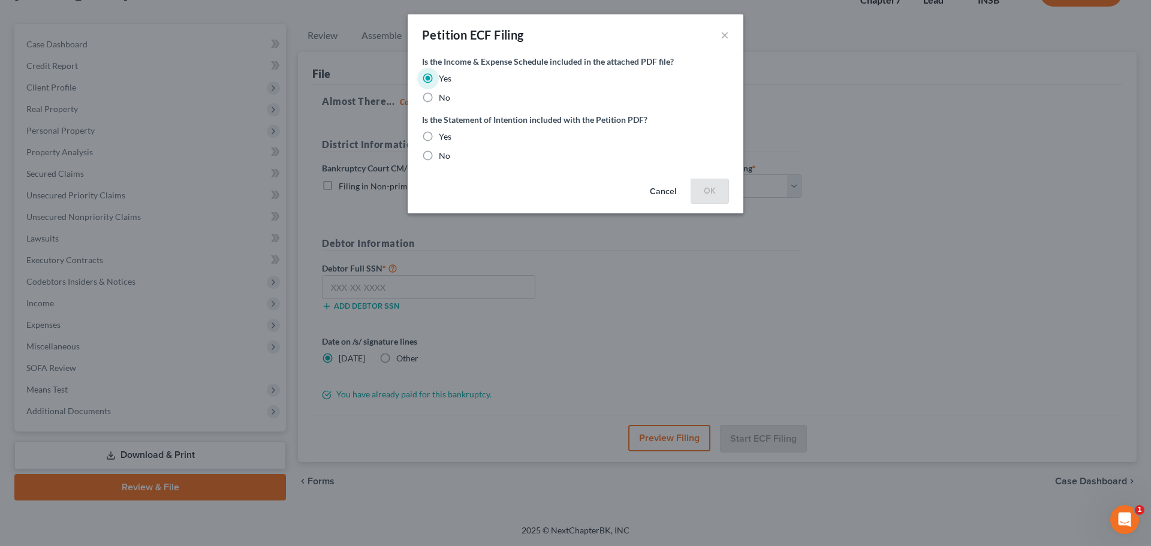
radio input "true"
click at [718, 192] on button "OK" at bounding box center [710, 191] width 38 height 24
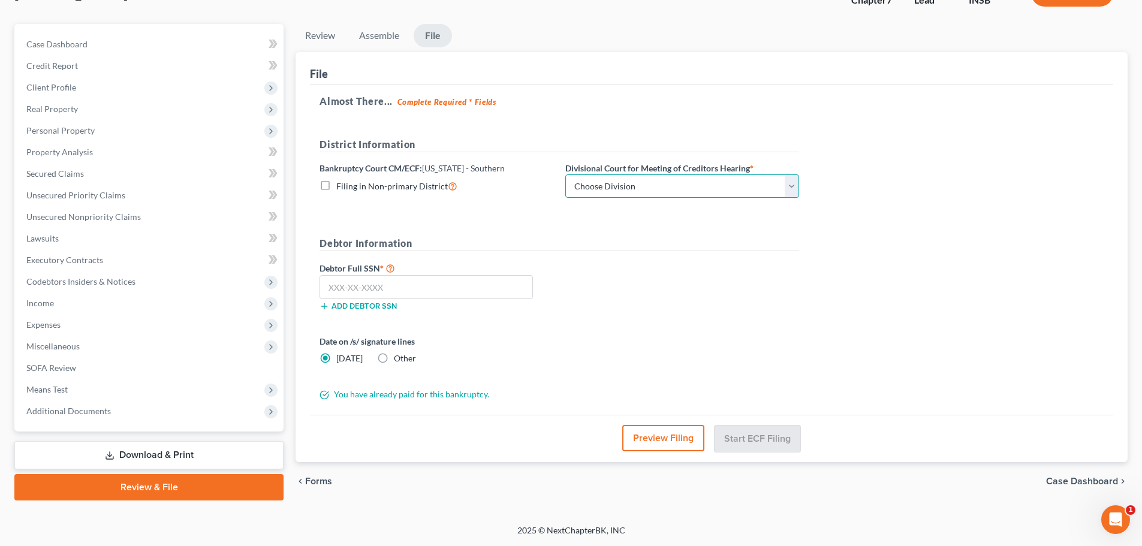
drag, startPoint x: 791, startPoint y: 186, endPoint x: 520, endPoint y: 227, distance: 273.4
click at [791, 186] on select "Choose Division [GEOGRAPHIC_DATA] [GEOGRAPHIC_DATA] [GEOGRAPHIC_DATA] [GEOGRAPH…" at bounding box center [682, 186] width 234 height 24
select select "3"
click at [565, 174] on select "Choose Division [GEOGRAPHIC_DATA] [GEOGRAPHIC_DATA] [GEOGRAPHIC_DATA] [GEOGRAPH…" at bounding box center [682, 186] width 234 height 24
click at [431, 290] on input "text" at bounding box center [425, 287] width 213 height 24
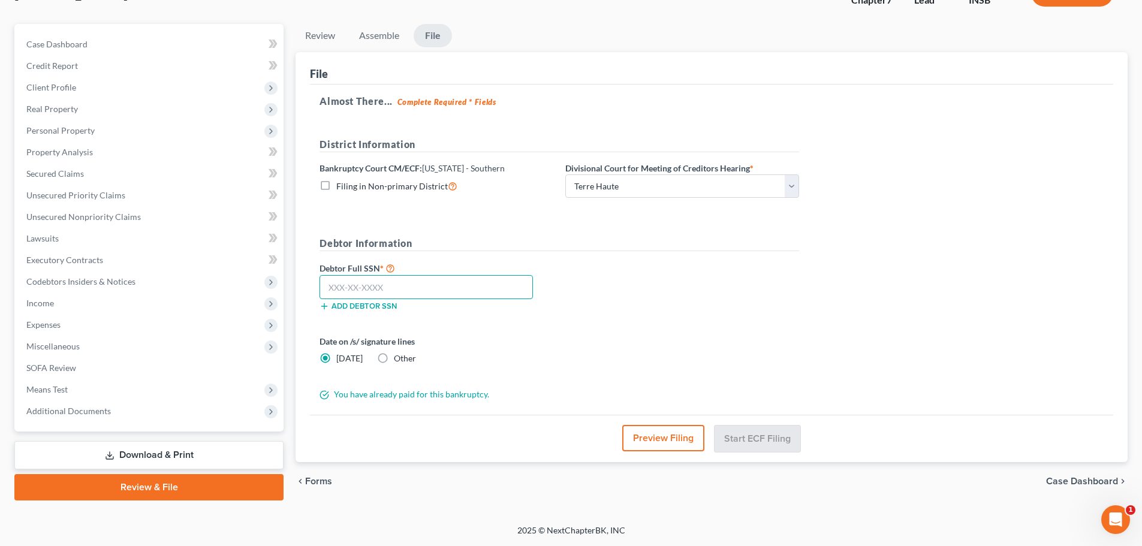
paste input "311-94-7093"
type input "311-94-7093"
drag, startPoint x: 756, startPoint y: 438, endPoint x: 698, endPoint y: 266, distance: 181.4
click at [756, 438] on button "Start ECF Filing" at bounding box center [757, 438] width 86 height 26
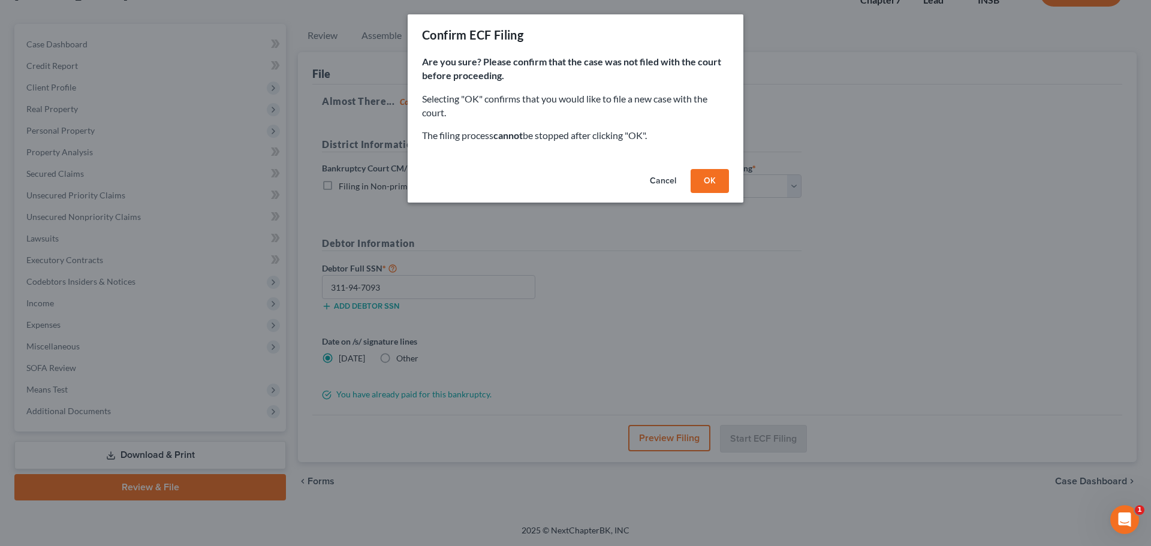
click at [708, 179] on button "OK" at bounding box center [710, 181] width 38 height 24
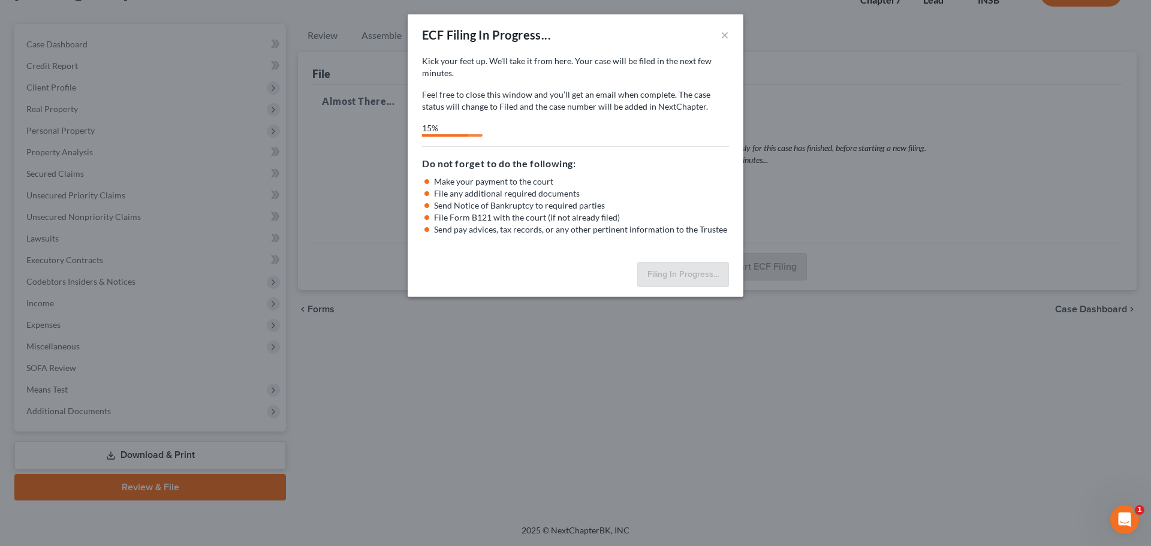
select select "3"
